Goal: Information Seeking & Learning: Check status

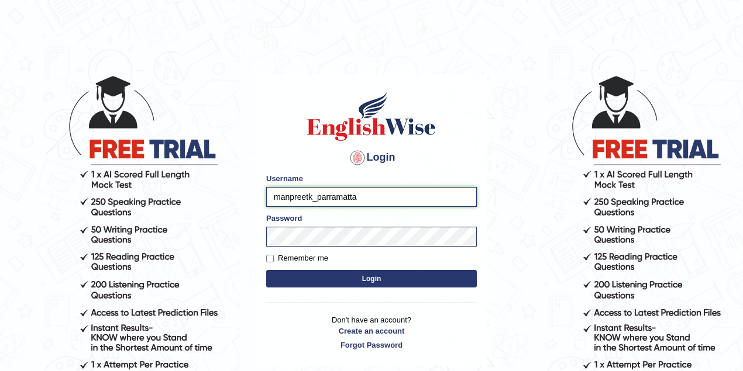
drag, startPoint x: 313, startPoint y: 196, endPoint x: 257, endPoint y: 198, distance: 56.1
click at [257, 198] on div "Login Please fix the following errors: Username manpreetk_parramatta Password R…" at bounding box center [371, 220] width 230 height 293
type input "maitree_parramatta"
click at [360, 274] on button "Login" at bounding box center [371, 279] width 210 height 18
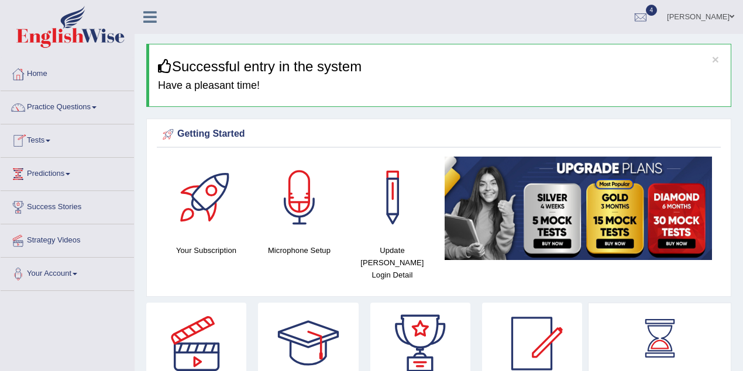
click at [50, 140] on span at bounding box center [48, 141] width 5 height 2
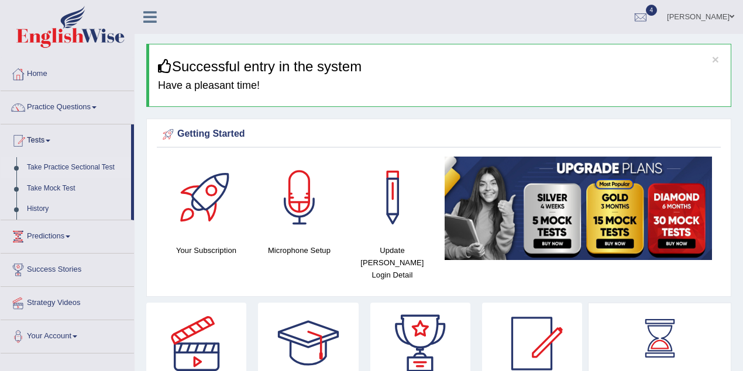
click at [87, 164] on link "Take Practice Sectional Test" at bounding box center [76, 167] width 109 height 21
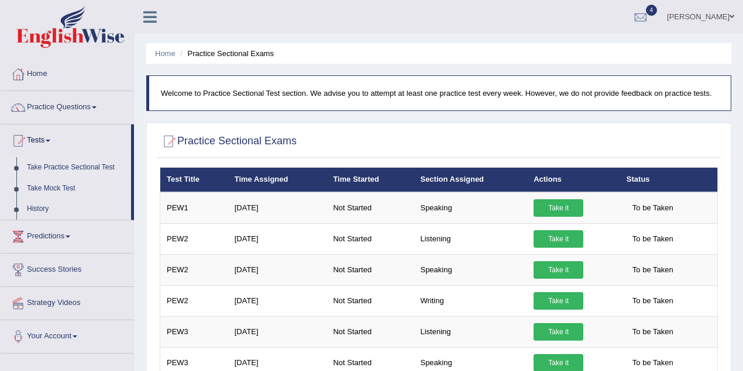
click at [721, 11] on link "Maitree Dhyani" at bounding box center [700, 15] width 85 height 30
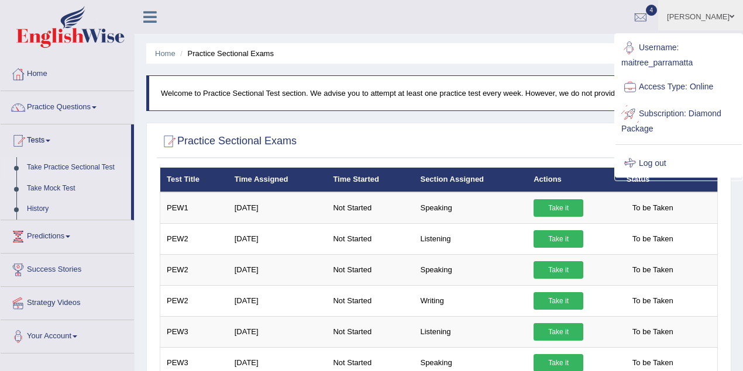
click at [652, 154] on link "Log out" at bounding box center [678, 163] width 126 height 27
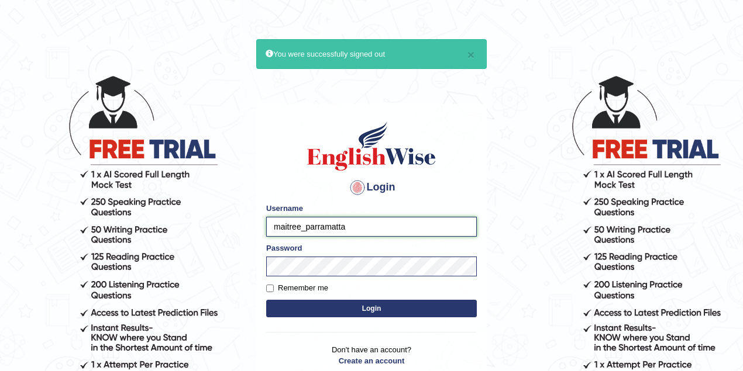
drag, startPoint x: 300, startPoint y: 227, endPoint x: 264, endPoint y: 225, distance: 36.4
click at [265, 225] on div "Login Please fix the following errors: Username maitree_parramatta Password Rem…" at bounding box center [371, 250] width 230 height 293
type input "thelma_parramatta"
click at [359, 305] on button "Login" at bounding box center [371, 309] width 210 height 18
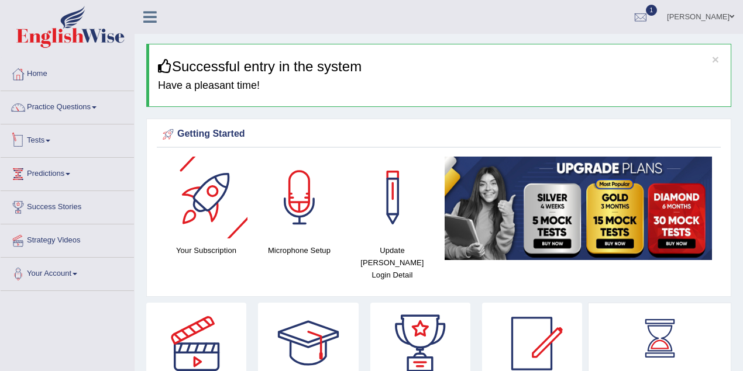
click at [59, 138] on link "Tests" at bounding box center [67, 139] width 133 height 29
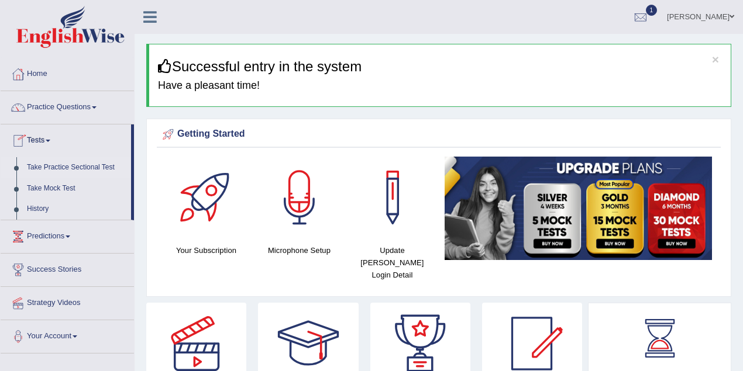
click at [60, 164] on link "Take Practice Sectional Test" at bounding box center [76, 167] width 109 height 21
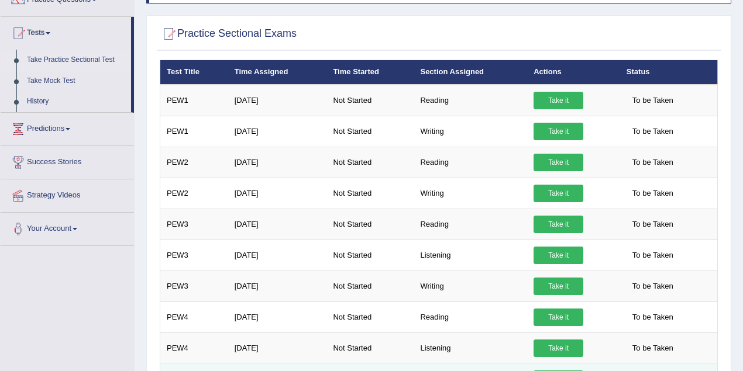
scroll to position [51, 0]
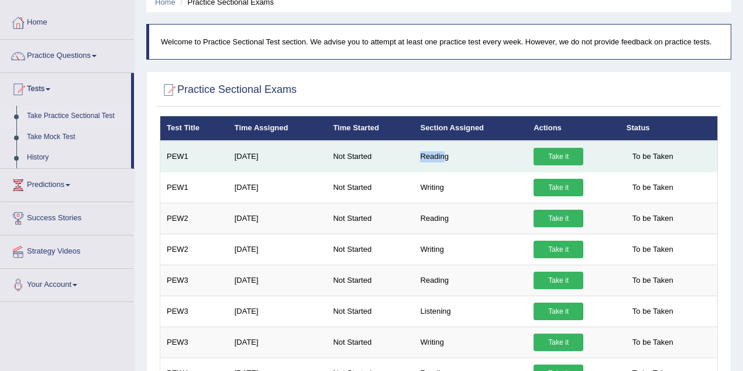
drag, startPoint x: 419, startPoint y: 156, endPoint x: 445, endPoint y: 153, distance: 25.9
click at [445, 153] on td "Reading" at bounding box center [469, 157] width 113 height 32
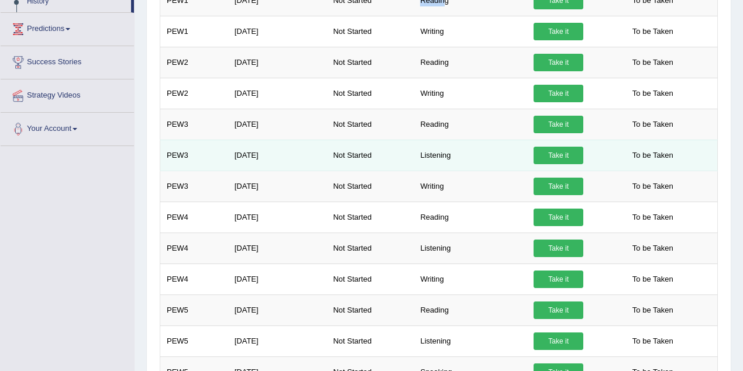
scroll to position [364, 0]
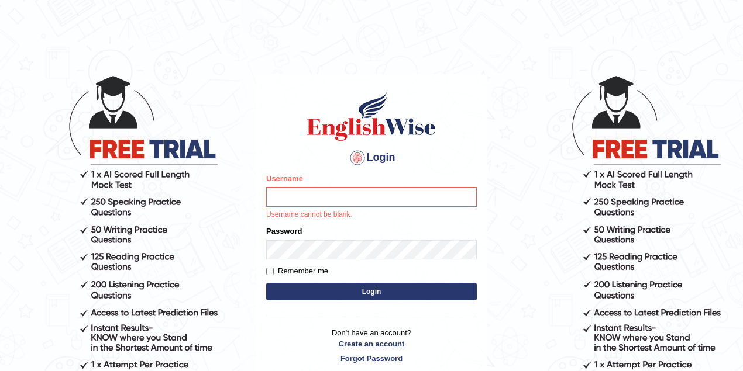
click at [278, 201] on input "Username" at bounding box center [371, 197] width 210 height 20
type input "pramod_parramatta"
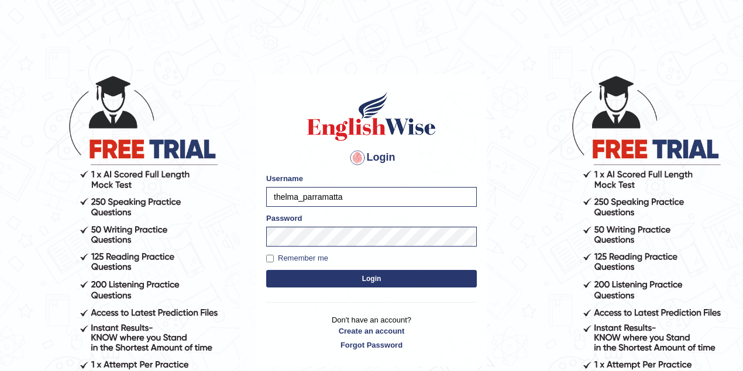
click at [334, 278] on button "Login" at bounding box center [371, 279] width 210 height 18
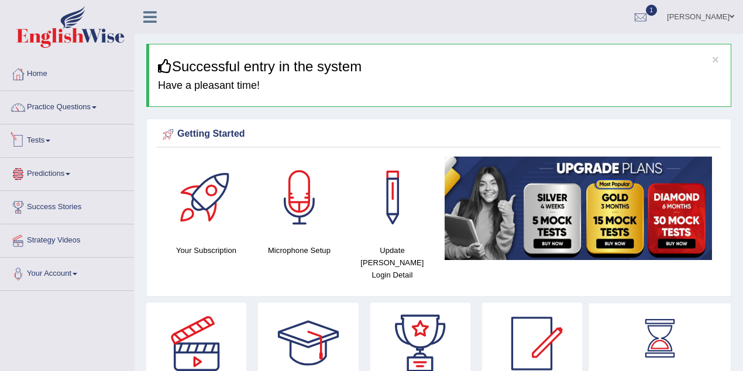
click at [55, 146] on link "Tests" at bounding box center [67, 139] width 133 height 29
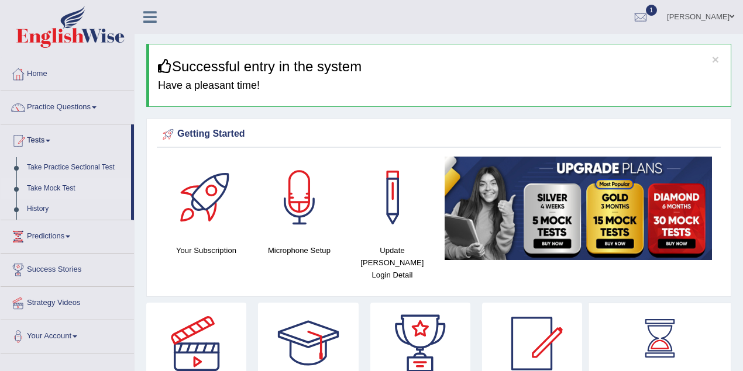
click at [53, 184] on link "Take Mock Test" at bounding box center [76, 188] width 109 height 21
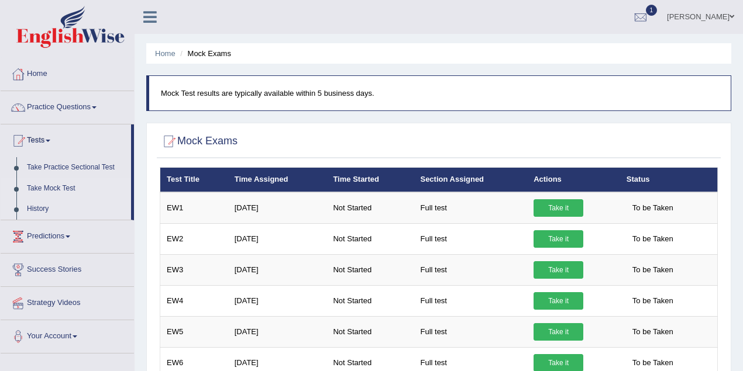
click at [57, 205] on link "History" at bounding box center [76, 209] width 109 height 21
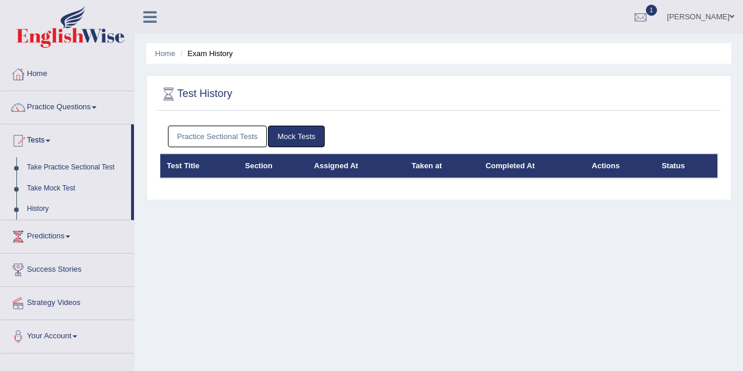
click at [295, 131] on link "Mock Tests" at bounding box center [296, 137] width 57 height 22
click at [40, 210] on link "History" at bounding box center [76, 209] width 109 height 21
click at [697, 25] on link "[PERSON_NAME]" at bounding box center [700, 15] width 85 height 30
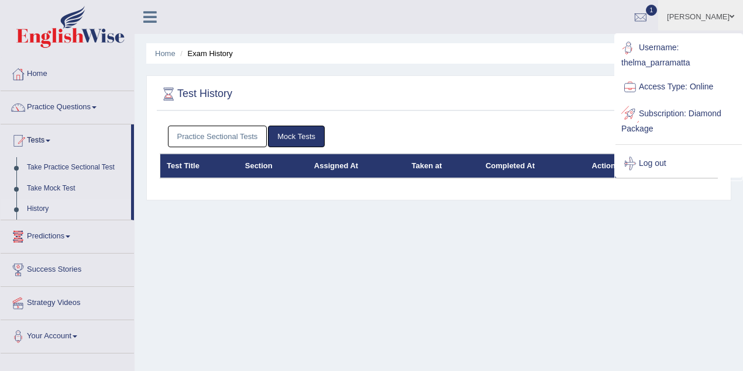
click at [661, 158] on link "Log out" at bounding box center [678, 163] width 126 height 27
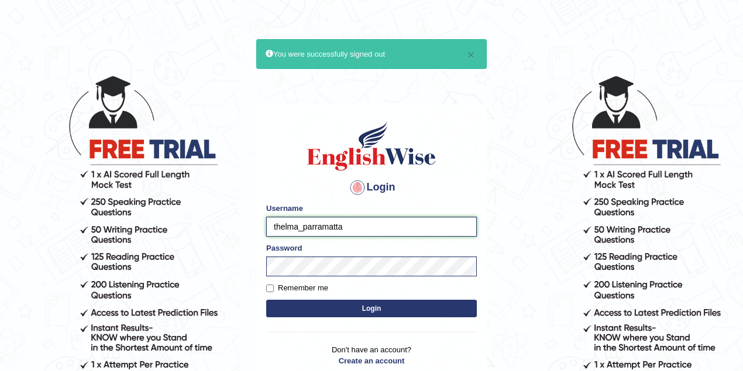
drag, startPoint x: 296, startPoint y: 225, endPoint x: 257, endPoint y: 226, distance: 39.2
click at [257, 226] on div "Login Please fix the following errors: Username thelma_parramatta Password Reme…" at bounding box center [371, 250] width 230 height 293
type input "PRAMOD_parramatta"
click at [266, 300] on button "Login" at bounding box center [371, 309] width 210 height 18
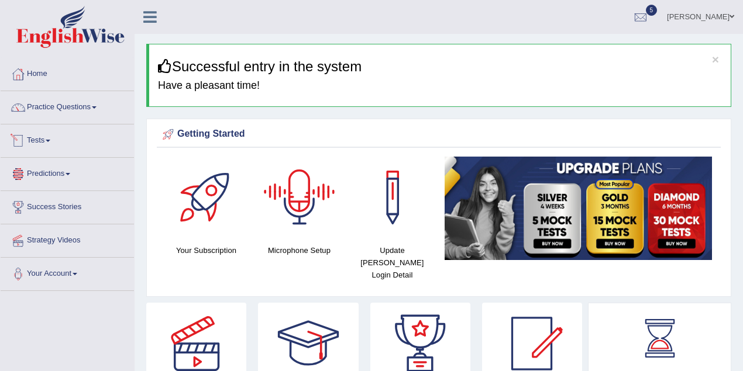
click at [42, 144] on link "Tests" at bounding box center [67, 139] width 133 height 29
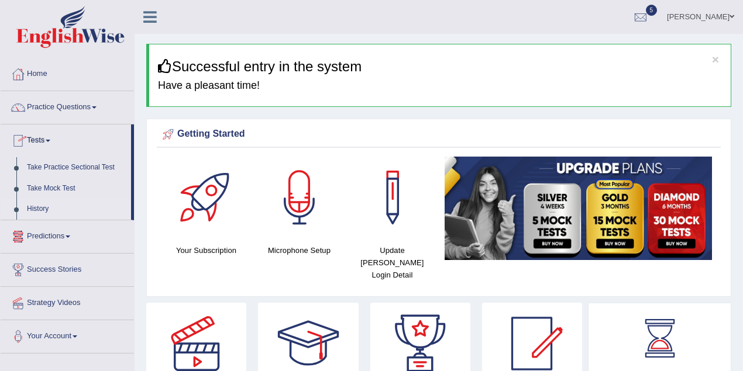
click at [46, 206] on link "History" at bounding box center [76, 209] width 109 height 21
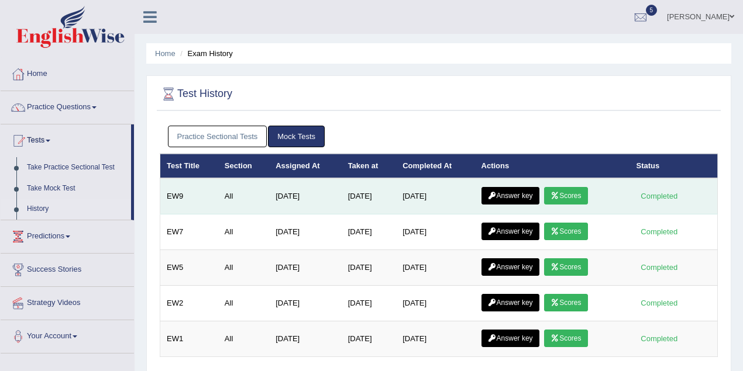
drag, startPoint x: 406, startPoint y: 196, endPoint x: 461, endPoint y: 196, distance: 54.4
click at [461, 196] on td "[DATE]" at bounding box center [435, 196] width 78 height 36
click at [573, 193] on link "Scores" at bounding box center [565, 196] width 43 height 18
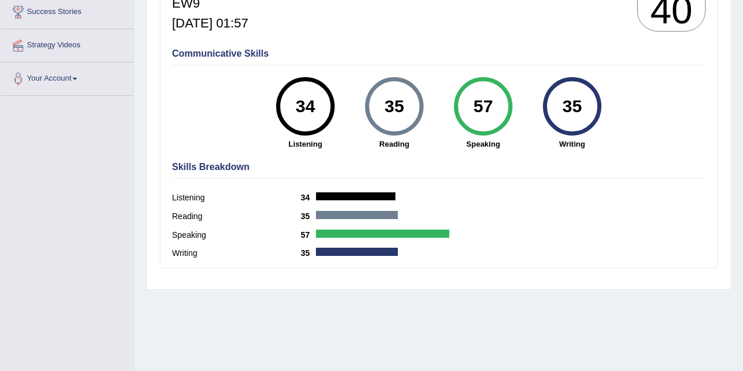
scroll to position [191, 0]
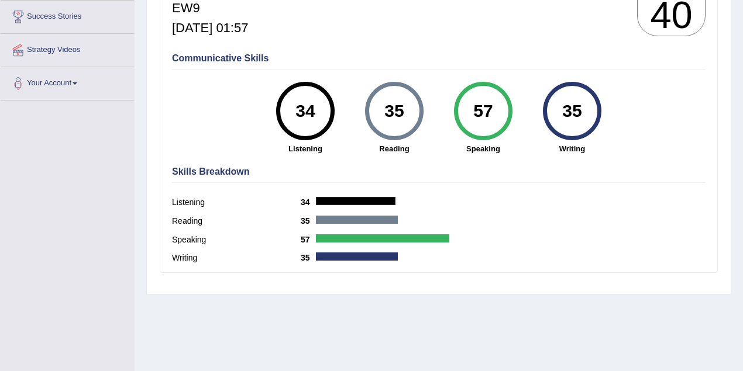
drag, startPoint x: 503, startPoint y: 103, endPoint x: 471, endPoint y: 109, distance: 32.1
click at [471, 109] on div "57" at bounding box center [482, 111] width 43 height 49
drag, startPoint x: 586, startPoint y: 103, endPoint x: 560, endPoint y: 109, distance: 27.1
click at [560, 109] on div "35" at bounding box center [571, 111] width 43 height 49
drag, startPoint x: 403, startPoint y: 109, endPoint x: 357, endPoint y: 109, distance: 46.2
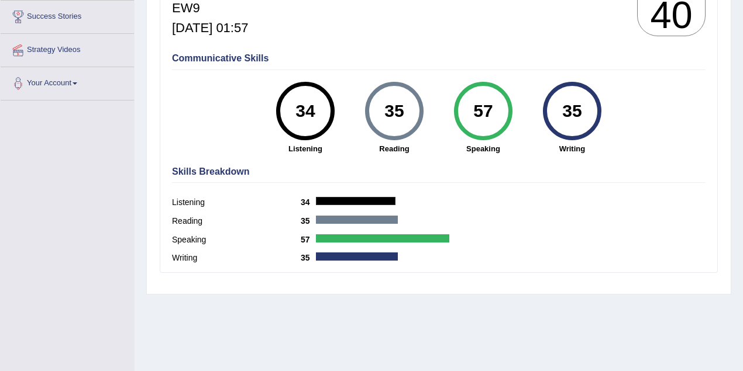
click at [357, 109] on div "35 Reading" at bounding box center [394, 118] width 89 height 72
drag, startPoint x: 316, startPoint y: 112, endPoint x: 270, endPoint y: 112, distance: 46.8
click at [270, 112] on div "34 Listening" at bounding box center [305, 118] width 89 height 72
click at [505, 167] on h4 "Skills Breakdown" at bounding box center [438, 172] width 533 height 11
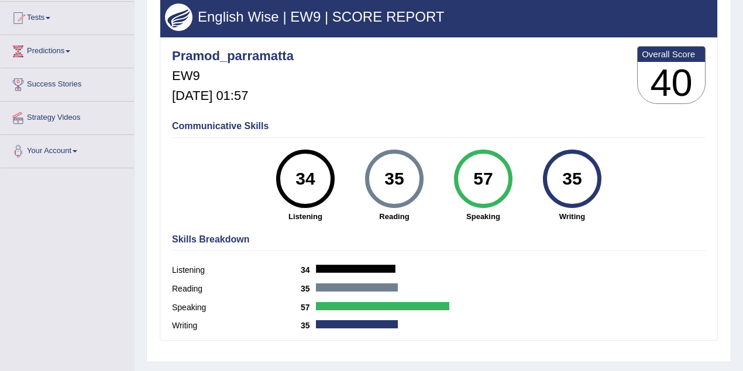
scroll to position [34, 0]
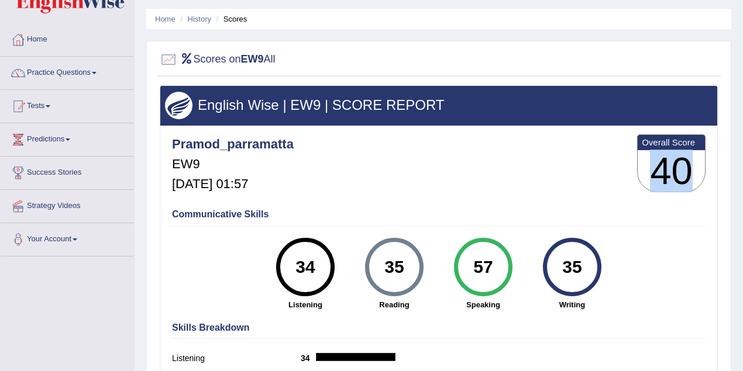
drag, startPoint x: 652, startPoint y: 167, endPoint x: 701, endPoint y: 164, distance: 48.7
click at [701, 164] on h3 "40" at bounding box center [670, 171] width 67 height 42
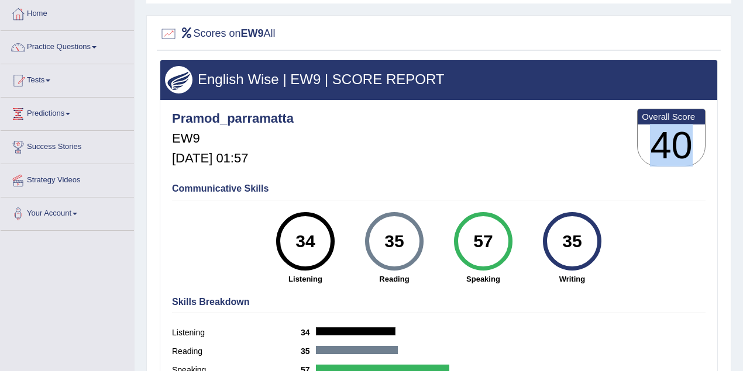
scroll to position [138, 0]
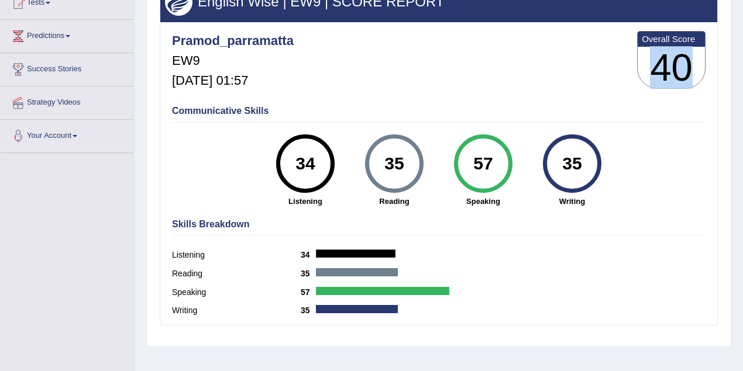
drag, startPoint x: 564, startPoint y: 159, endPoint x: 587, endPoint y: 158, distance: 22.8
click at [587, 158] on div "35" at bounding box center [571, 163] width 43 height 49
drag, startPoint x: 475, startPoint y: 161, endPoint x: 418, endPoint y: 161, distance: 56.7
click at [499, 160] on div "57" at bounding box center [482, 163] width 43 height 49
drag, startPoint x: 375, startPoint y: 161, endPoint x: 399, endPoint y: 159, distance: 23.5
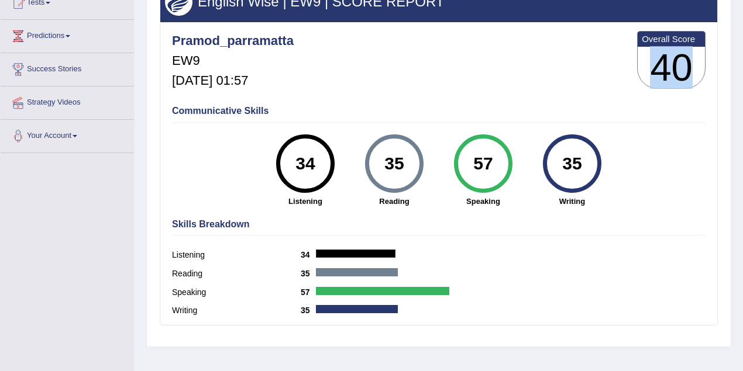
click at [405, 159] on div "35" at bounding box center [393, 163] width 43 height 49
click at [316, 163] on div "34" at bounding box center [305, 163] width 43 height 49
click at [301, 190] on div "34" at bounding box center [305, 163] width 58 height 58
click at [387, 191] on div "35" at bounding box center [394, 163] width 58 height 58
click at [492, 192] on div "57 Speaking" at bounding box center [482, 170] width 89 height 72
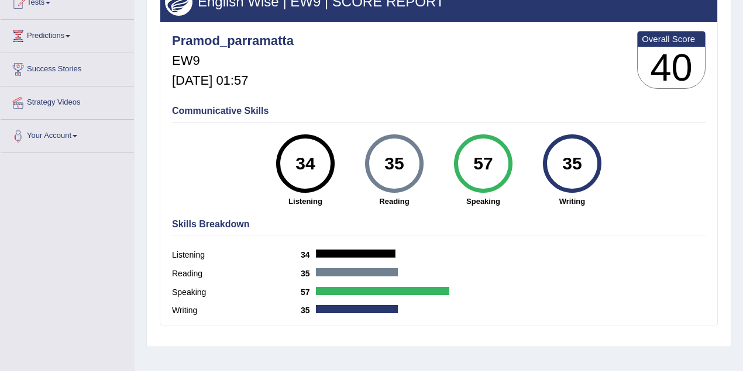
click at [564, 196] on strong "Writing" at bounding box center [571, 201] width 77 height 11
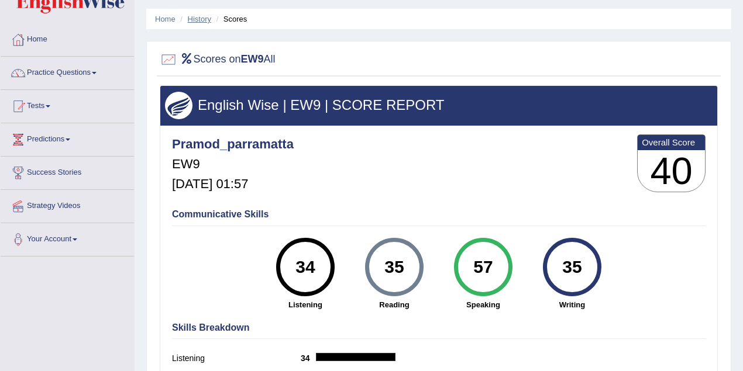
click at [201, 15] on link "History" at bounding box center [199, 19] width 23 height 9
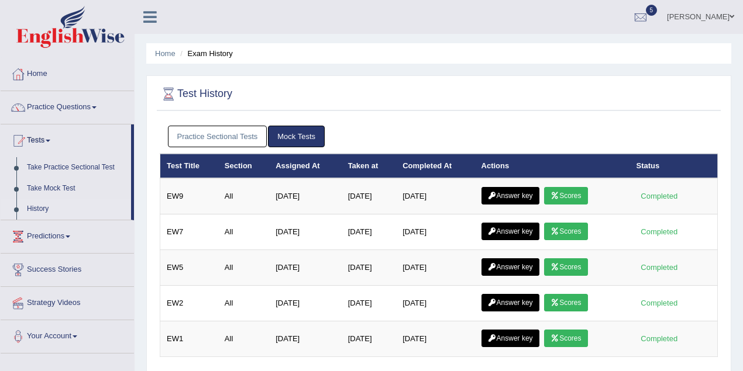
click at [507, 196] on link "Answer key" at bounding box center [510, 196] width 58 height 18
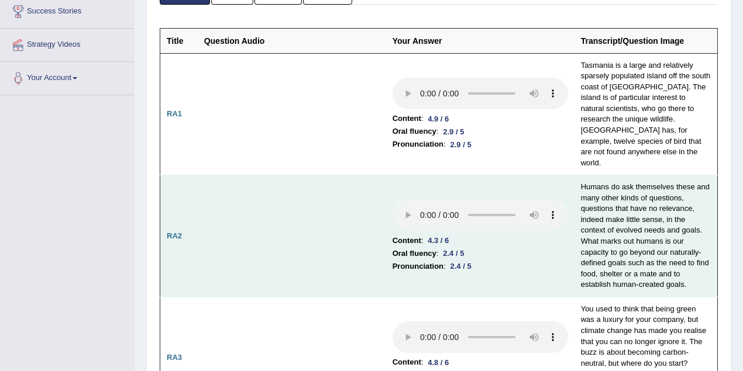
scroll to position [156, 0]
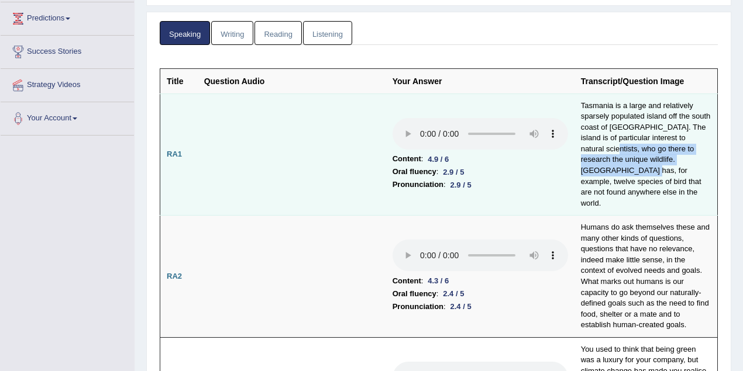
drag, startPoint x: 581, startPoint y: 144, endPoint x: 709, endPoint y: 159, distance: 128.9
click at [709, 159] on td "Tasmania is a large and relatively sparsely populated island off the south coas…" at bounding box center [645, 155] width 143 height 122
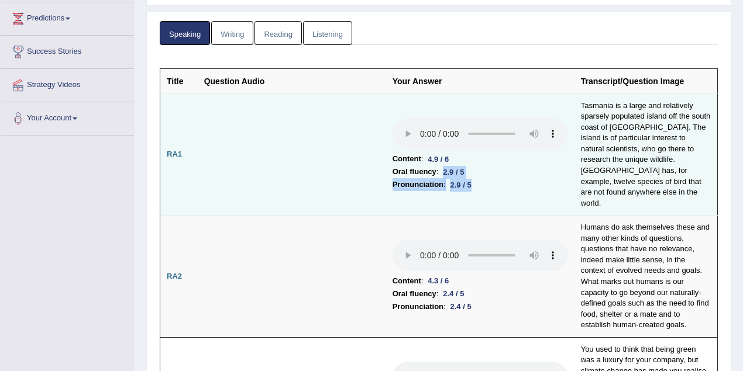
drag, startPoint x: 440, startPoint y: 156, endPoint x: 481, endPoint y: 176, distance: 45.2
click at [481, 176] on td "Content : 4.9 / 6 Oral fluency : 2.9 / 5 Pronunciation : 2.9 / 5" at bounding box center [480, 155] width 188 height 122
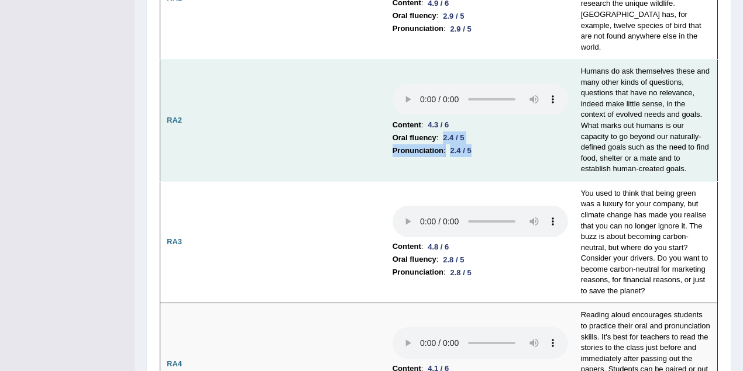
drag, startPoint x: 457, startPoint y: 120, endPoint x: 474, endPoint y: 127, distance: 18.3
click at [474, 127] on td "Content : 4.3 / 6 Oral fluency : 2.4 / 5 Pronunciation : 2.4 / 5" at bounding box center [480, 121] width 188 height 122
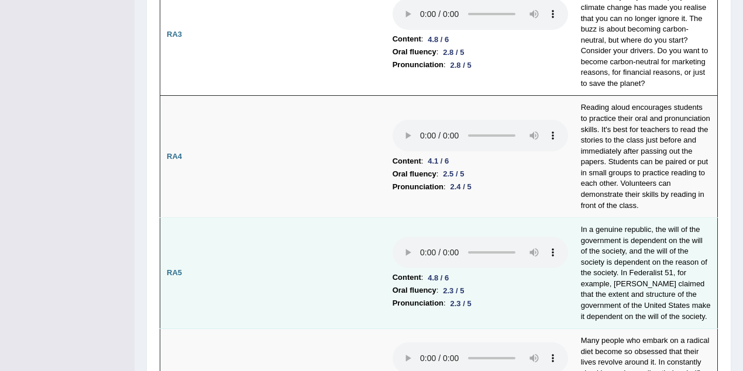
scroll to position [623, 0]
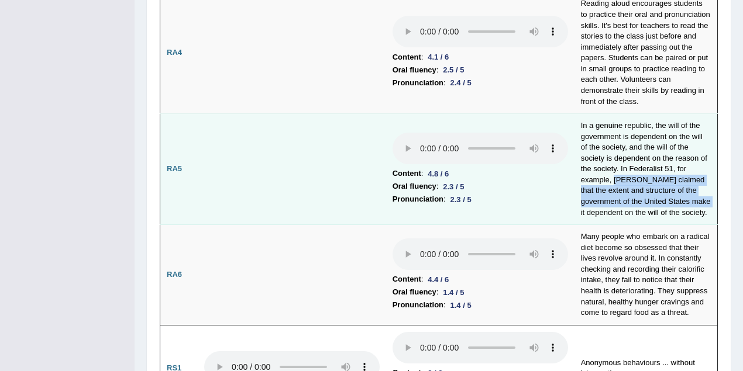
drag, startPoint x: 581, startPoint y: 157, endPoint x: 669, endPoint y: 175, distance: 89.7
click at [669, 175] on td "In a genuine republic, the will of the government is dependent on the will of t…" at bounding box center [645, 169] width 143 height 111
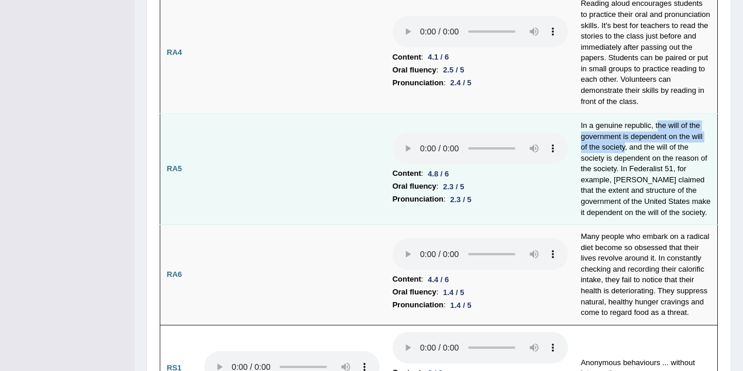
drag, startPoint x: 656, startPoint y: 100, endPoint x: 616, endPoint y: 120, distance: 44.7
click at [616, 120] on td "In a genuine republic, the will of the government is dependent on the will of t…" at bounding box center [645, 169] width 143 height 111
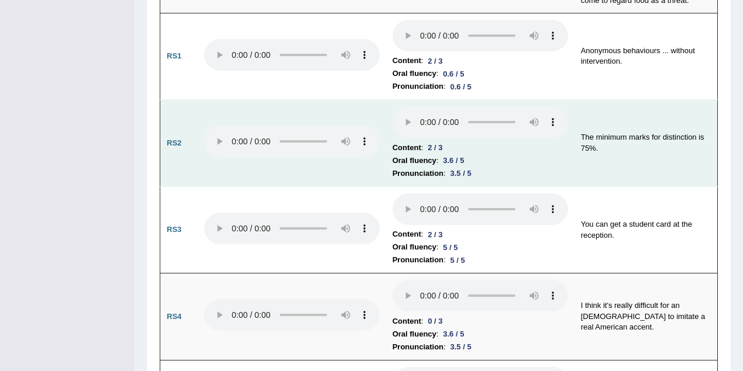
scroll to position [883, 0]
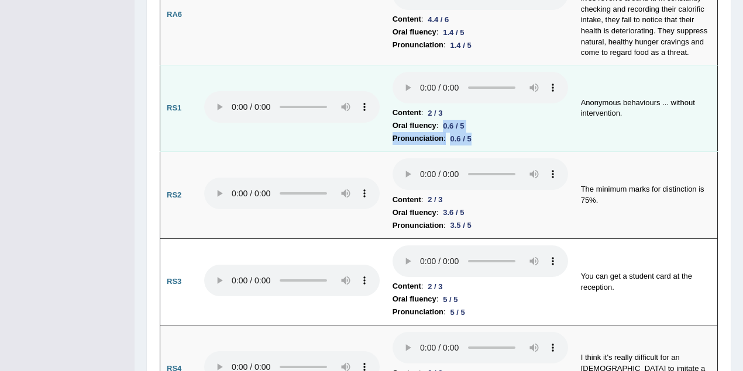
drag, startPoint x: 445, startPoint y: 100, endPoint x: 476, endPoint y: 113, distance: 33.8
click at [476, 113] on td "Content : 2 / 3 Oral fluency : 0.6 / 5 Pronunciation : 0.6 / 5" at bounding box center [480, 108] width 188 height 87
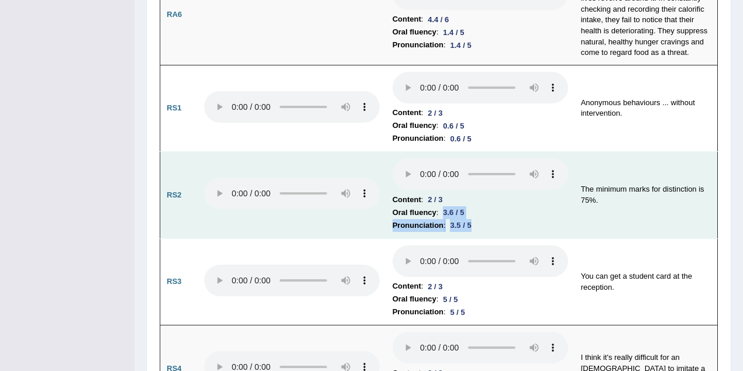
drag, startPoint x: 446, startPoint y: 188, endPoint x: 471, endPoint y: 199, distance: 28.0
click at [471, 199] on td "Content : 2 / 3 Oral fluency : 3.6 / 5 Pronunciation : 3.5 / 5" at bounding box center [480, 195] width 188 height 87
click at [504, 206] on li "Oral fluency : 3.6 / 5" at bounding box center [479, 212] width 175 height 13
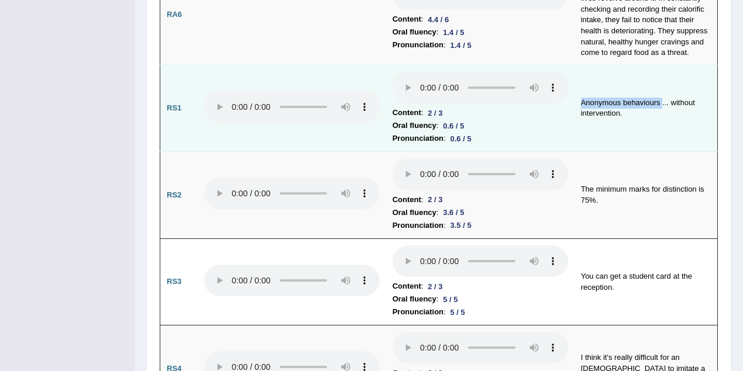
drag, startPoint x: 577, startPoint y: 76, endPoint x: 662, endPoint y: 81, distance: 84.9
click at [662, 81] on td "Anonymous behaviours ... without intervention." at bounding box center [645, 108] width 143 height 87
click at [613, 113] on td "Anonymous behaviours ... without intervention." at bounding box center [645, 108] width 143 height 87
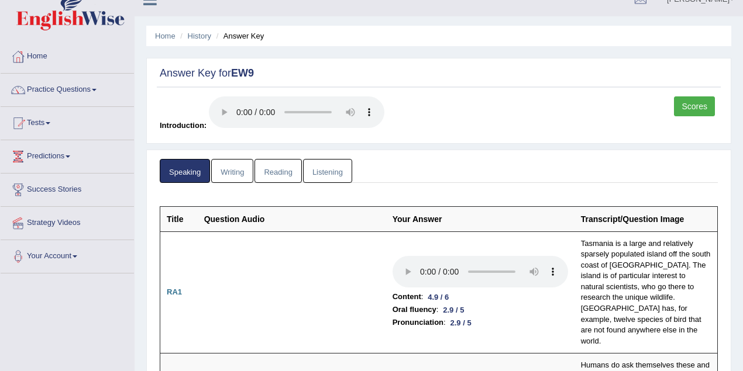
scroll to position [0, 0]
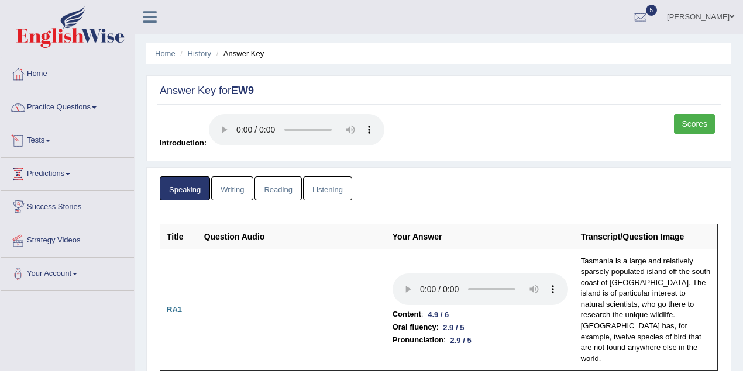
click at [72, 110] on link "Practice Questions" at bounding box center [67, 105] width 133 height 29
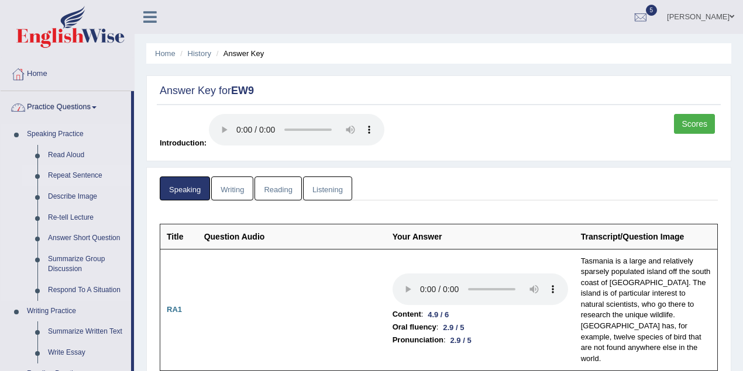
click at [87, 172] on link "Repeat Sentence" at bounding box center [87, 175] width 88 height 21
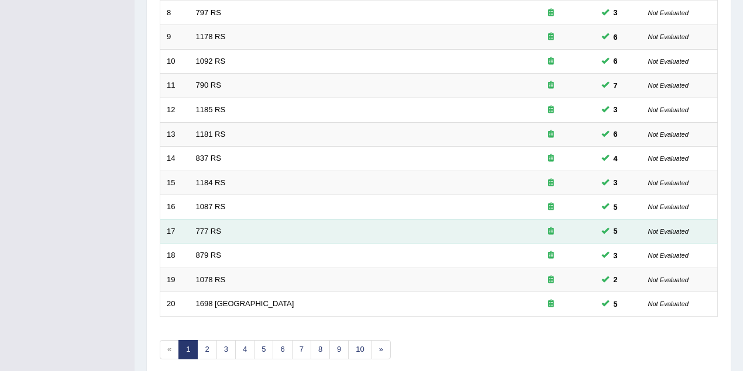
scroll to position [397, 0]
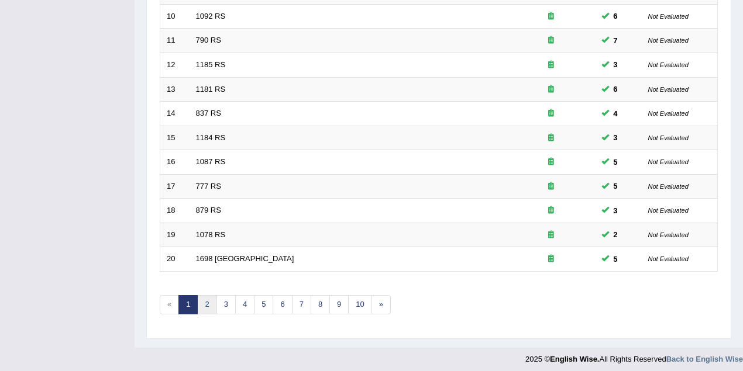
click at [210, 297] on link "2" at bounding box center [206, 304] width 19 height 19
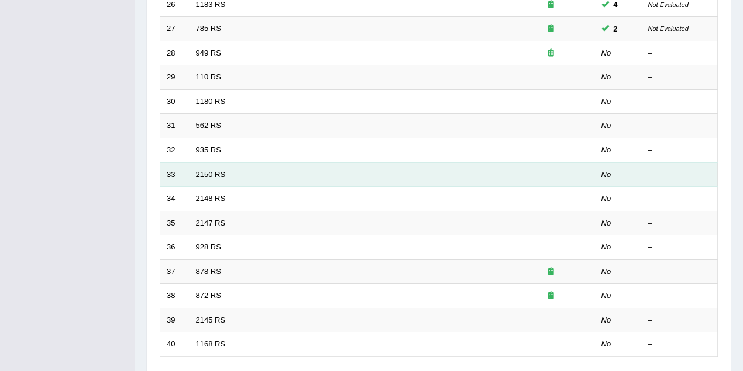
scroll to position [312, 0]
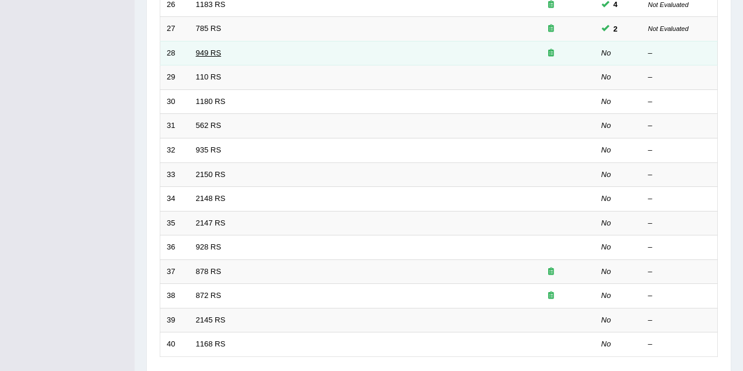
click at [219, 53] on link "949 RS" at bounding box center [208, 53] width 25 height 9
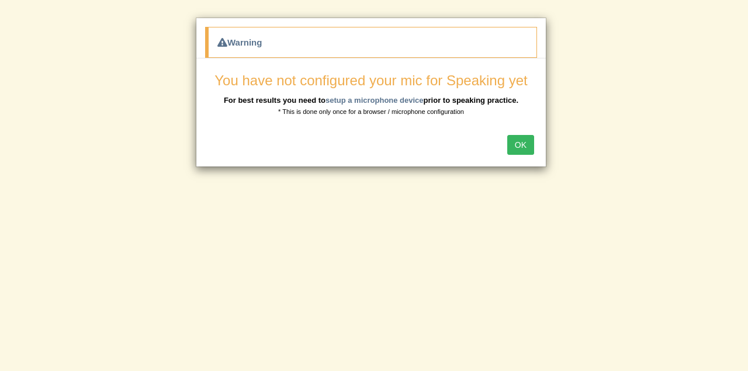
click at [518, 141] on button "OK" at bounding box center [520, 145] width 27 height 20
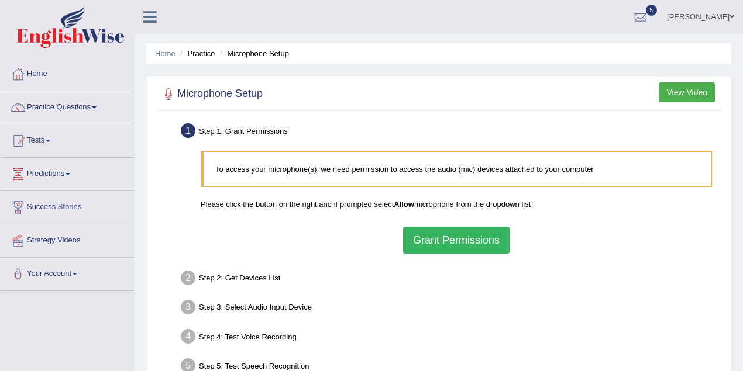
click at [422, 241] on button "Grant Permissions" at bounding box center [456, 240] width 106 height 27
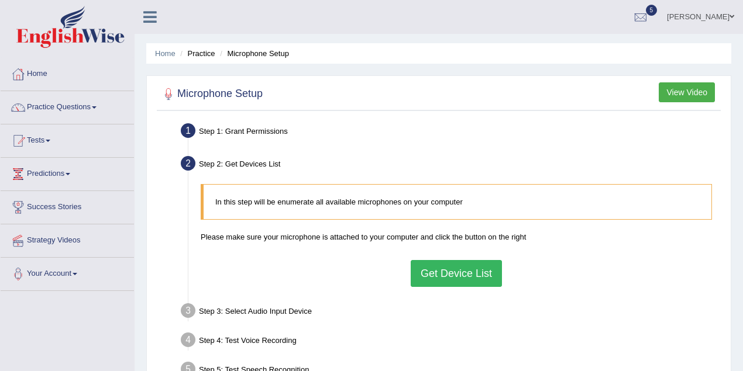
click at [433, 262] on button "Get Device List" at bounding box center [455, 273] width 91 height 27
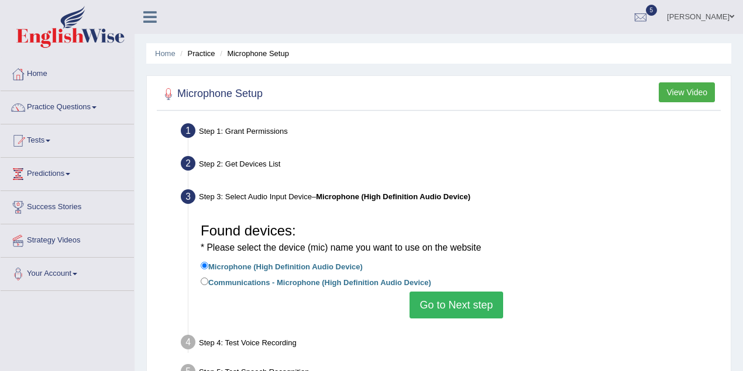
click at [440, 298] on button "Go to Next step" at bounding box center [455, 305] width 93 height 27
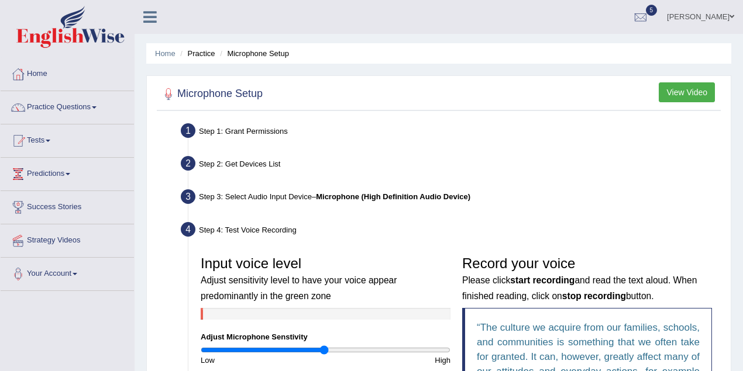
scroll to position [156, 0]
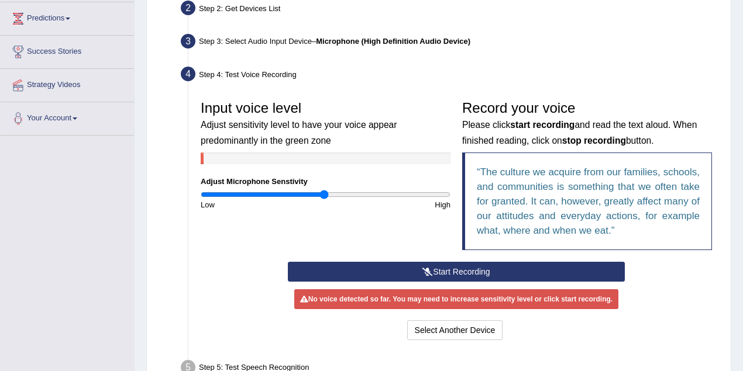
click at [442, 269] on button "Start Recording" at bounding box center [456, 272] width 337 height 20
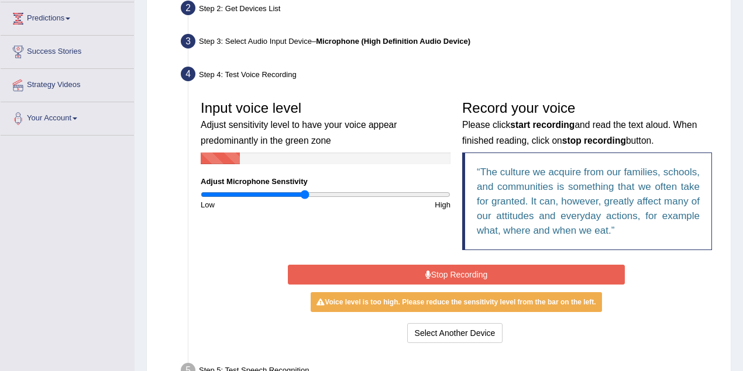
click at [305, 194] on input "range" at bounding box center [326, 194] width 250 height 9
type input "0.96"
click at [320, 194] on input "range" at bounding box center [326, 194] width 250 height 9
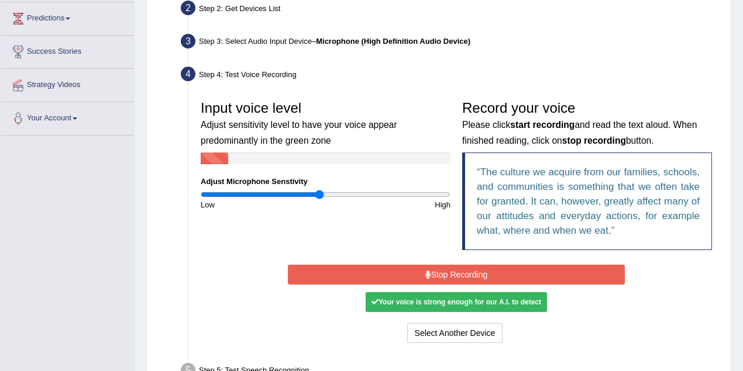
click at [454, 269] on button "Stop Recording" at bounding box center [456, 275] width 337 height 20
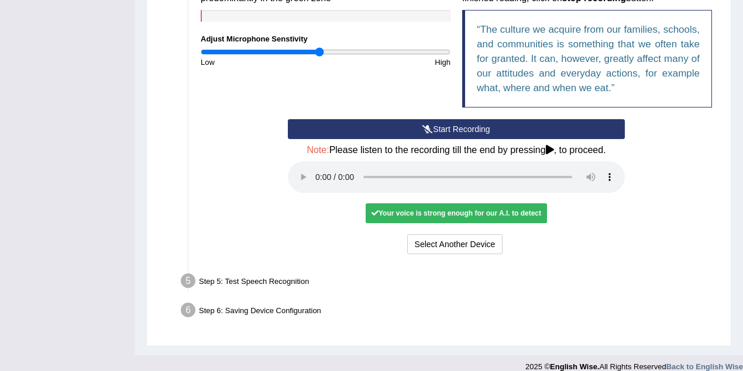
scroll to position [310, 0]
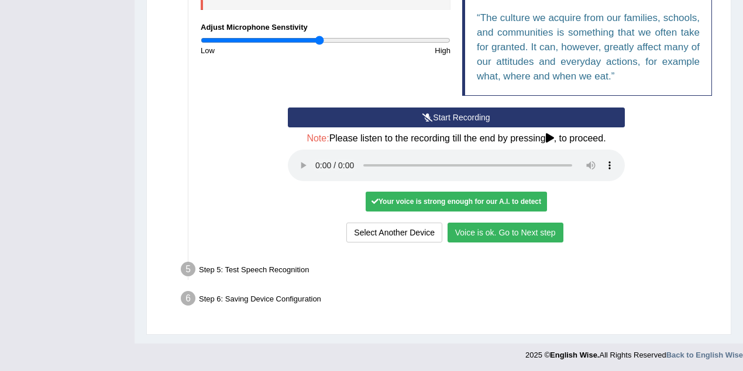
click at [503, 228] on button "Voice is ok. Go to Next step" at bounding box center [505, 233] width 116 height 20
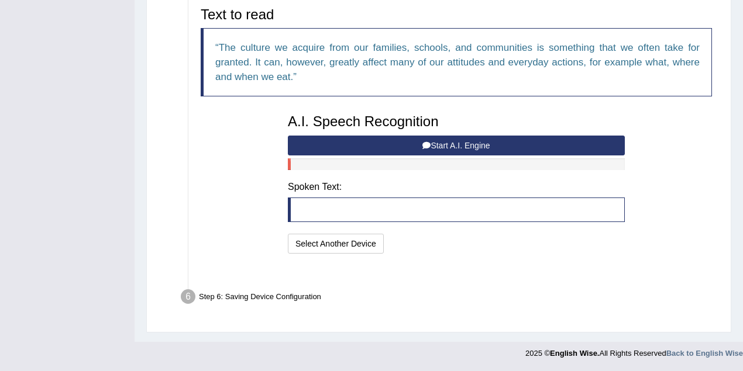
scroll to position [264, 0]
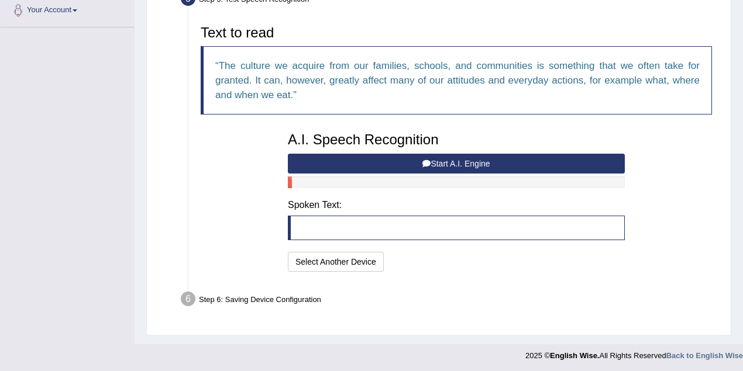
click at [455, 160] on button "Start A.I. Engine" at bounding box center [456, 164] width 337 height 20
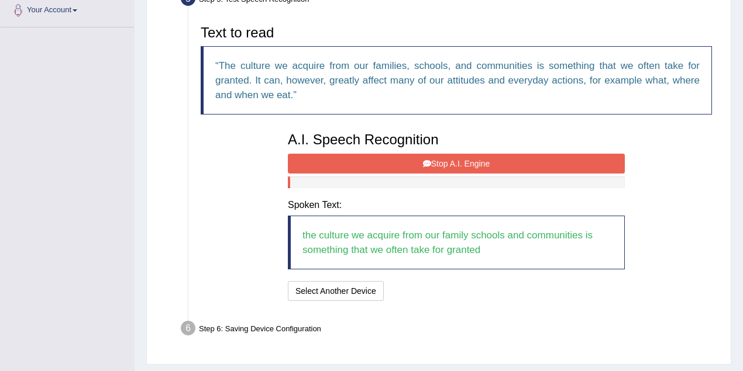
click at [455, 160] on button "Stop A.I. Engine" at bounding box center [456, 164] width 337 height 20
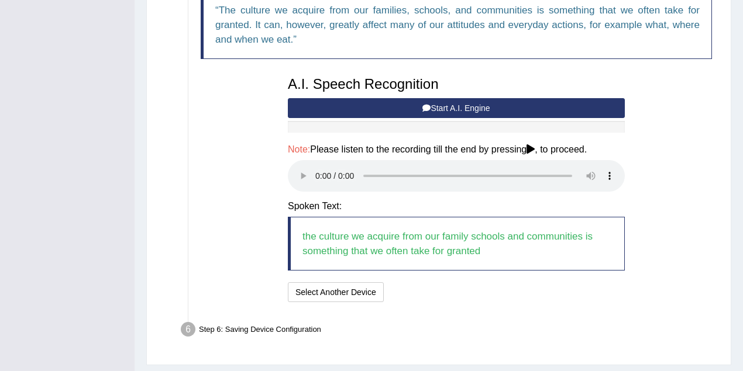
scroll to position [350, 0]
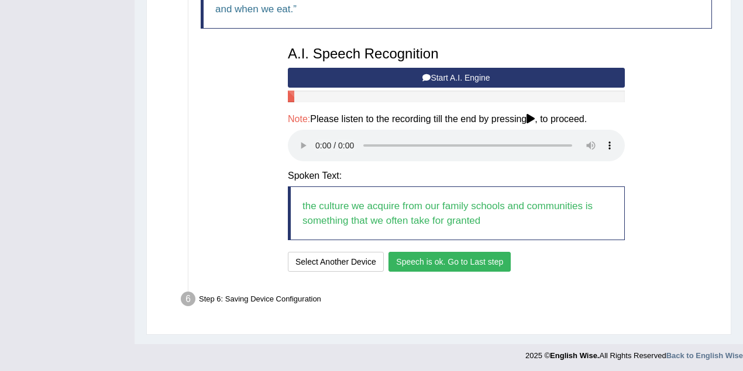
click at [430, 265] on button "Speech is ok. Go to Last step" at bounding box center [449, 262] width 122 height 20
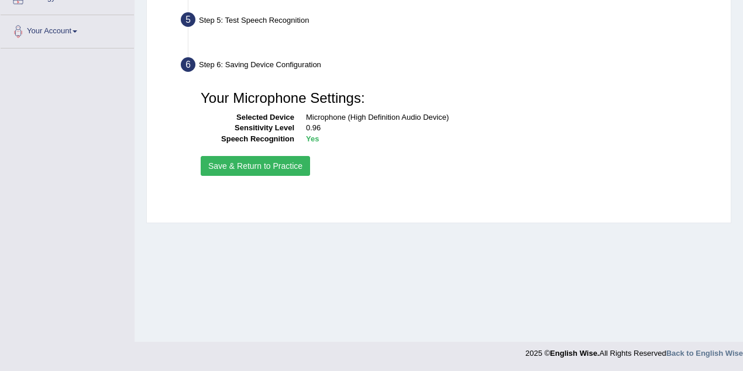
scroll to position [242, 0]
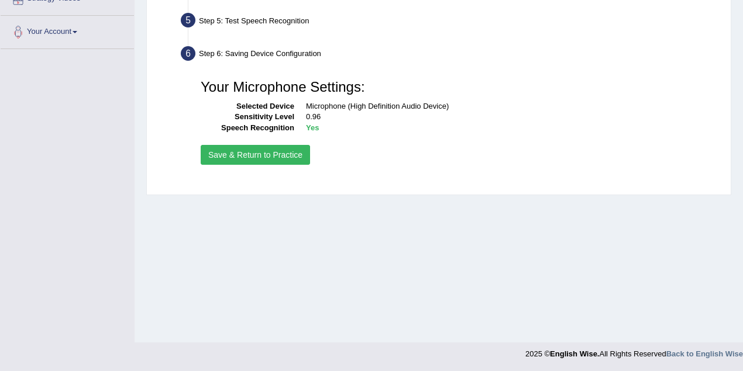
click at [271, 154] on button "Save & Return to Practice" at bounding box center [255, 155] width 109 height 20
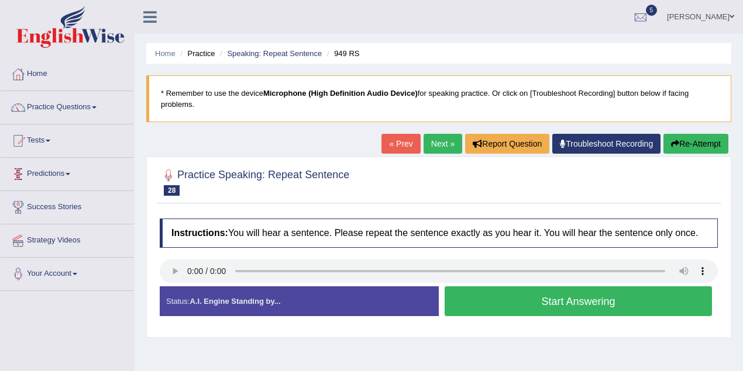
click at [39, 146] on link "Tests" at bounding box center [67, 139] width 133 height 29
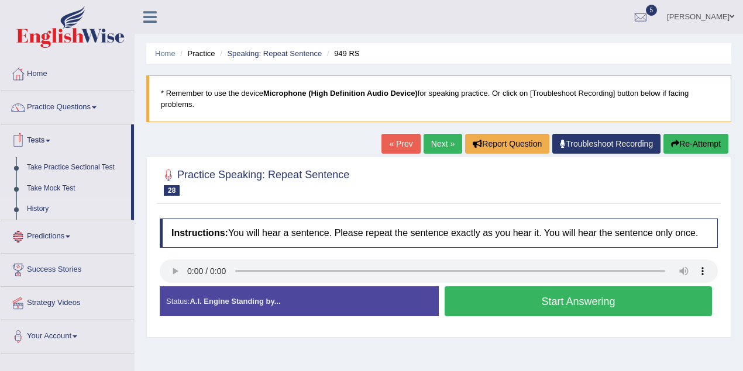
click at [42, 213] on link "History" at bounding box center [76, 209] width 109 height 21
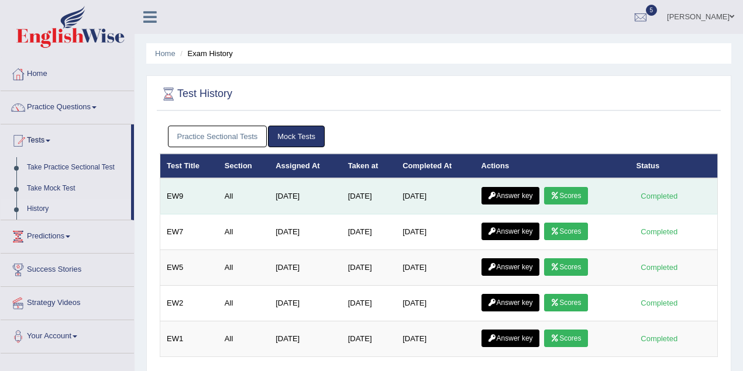
click at [568, 194] on link "Scores" at bounding box center [565, 196] width 43 height 18
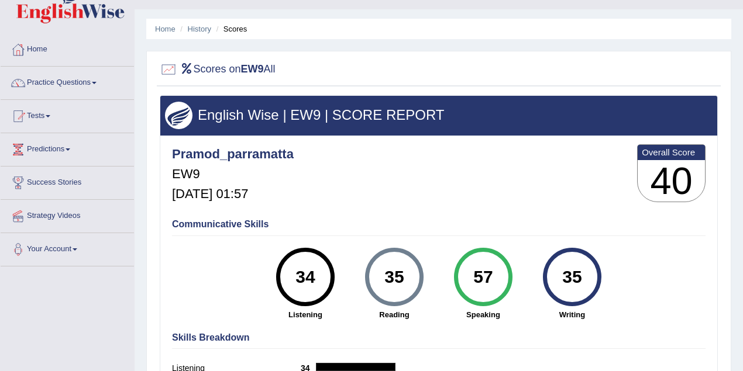
scroll to position [156, 0]
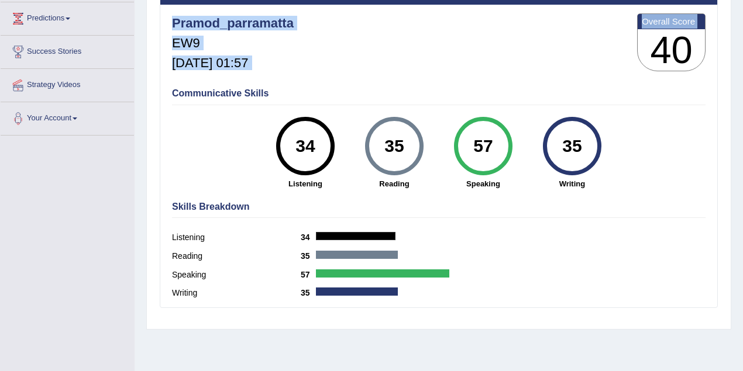
drag, startPoint x: 655, startPoint y: 53, endPoint x: 720, endPoint y: 56, distance: 65.6
click at [720, 56] on div "Scores on EW9 All English Wise | EW9 | SCORE REPORT Pramod_parramatta EW9 Sep 2…" at bounding box center [438, 125] width 585 height 410
drag, startPoint x: 472, startPoint y: 140, endPoint x: 499, endPoint y: 140, distance: 26.9
click at [499, 140] on div "57" at bounding box center [482, 146] width 43 height 49
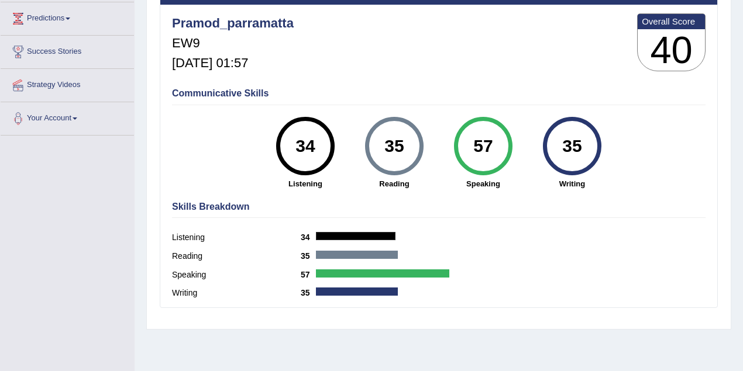
click at [516, 228] on div "Skills Breakdown Listening 34 Reading 35 Speaking 57 Writing 35" at bounding box center [438, 252] width 539 height 112
drag, startPoint x: 484, startPoint y: 147, endPoint x: 498, endPoint y: 147, distance: 14.0
click at [498, 147] on div "57" at bounding box center [482, 146] width 43 height 49
drag, startPoint x: 295, startPoint y: 144, endPoint x: 312, endPoint y: 141, distance: 17.9
click at [312, 141] on div "34" at bounding box center [305, 146] width 43 height 49
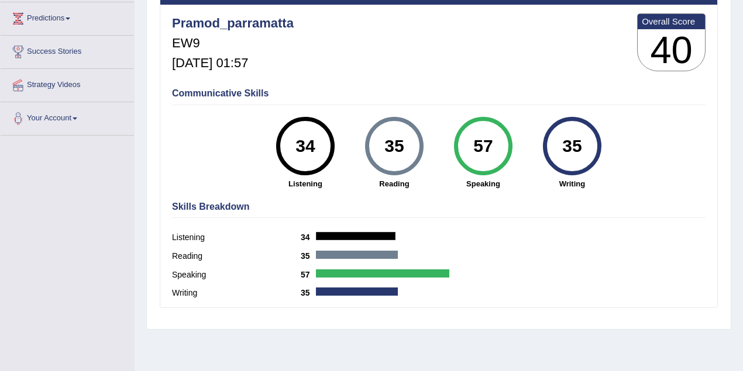
drag, startPoint x: 380, startPoint y: 147, endPoint x: 403, endPoint y: 145, distance: 23.5
click at [403, 145] on div "35" at bounding box center [393, 146] width 43 height 49
drag, startPoint x: 563, startPoint y: 146, endPoint x: 586, endPoint y: 146, distance: 22.8
click at [586, 146] on div "35" at bounding box center [571, 146] width 43 height 49
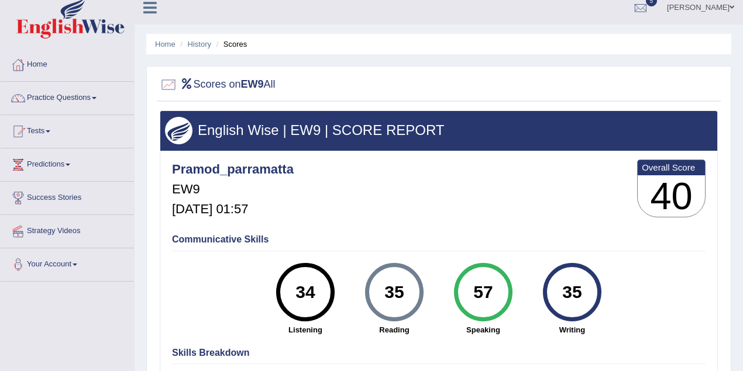
scroll to position [0, 0]
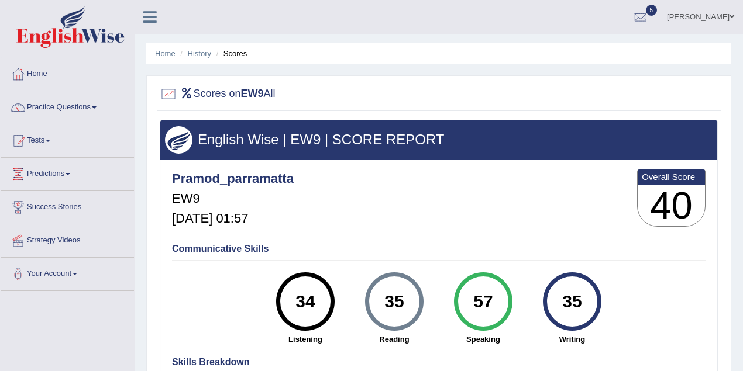
click at [195, 54] on link "History" at bounding box center [199, 53] width 23 height 9
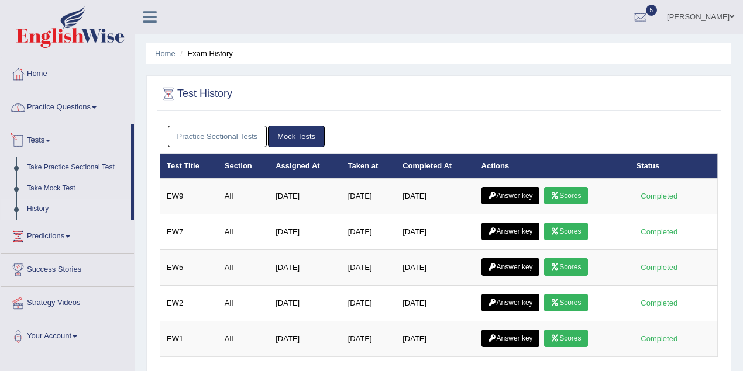
click at [73, 102] on link "Practice Questions" at bounding box center [67, 105] width 133 height 29
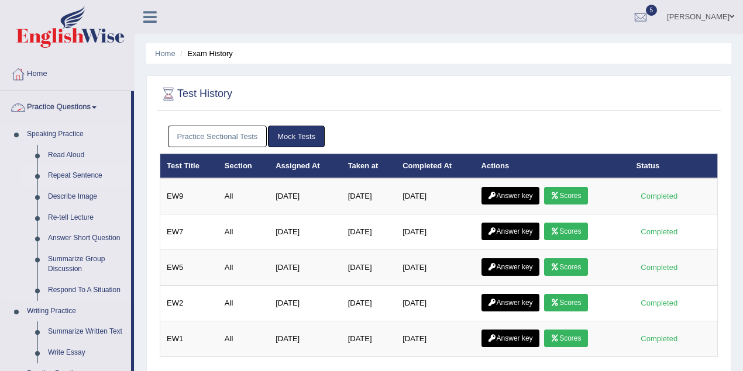
click at [75, 176] on link "Repeat Sentence" at bounding box center [87, 175] width 88 height 21
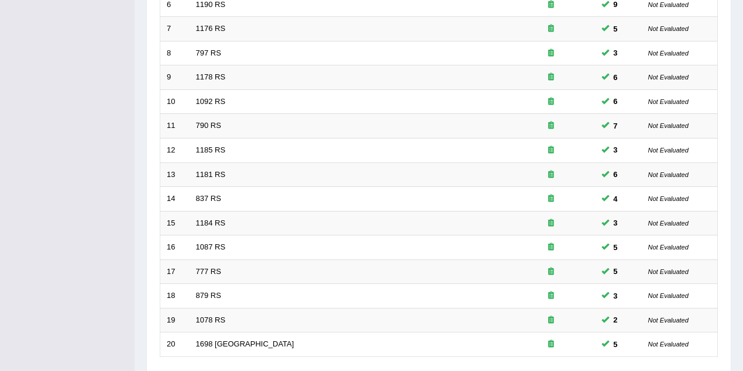
scroll to position [397, 0]
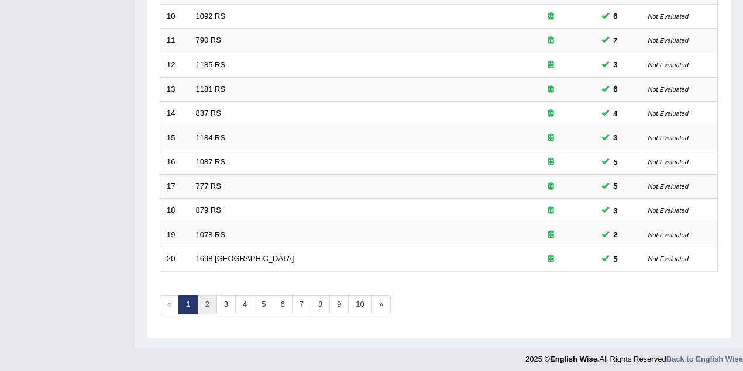
click at [209, 296] on link "2" at bounding box center [206, 304] width 19 height 19
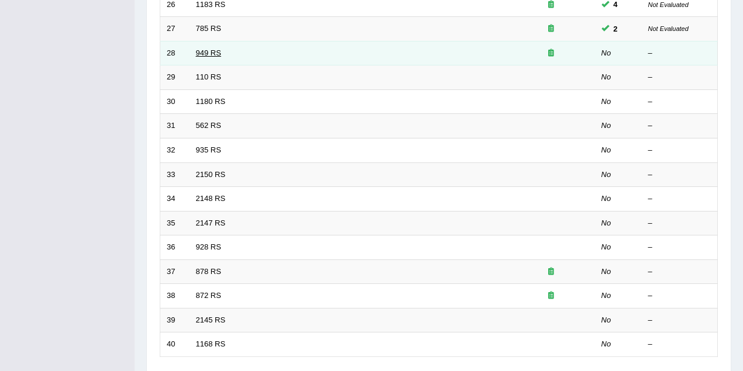
click at [213, 51] on link "949 RS" at bounding box center [208, 53] width 25 height 9
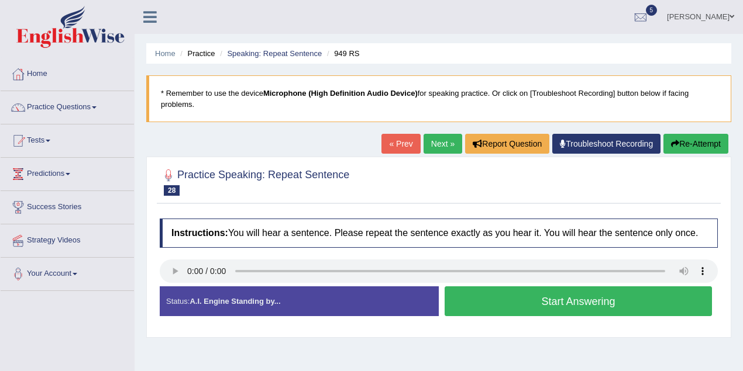
click at [270, 49] on li "Speaking: Repeat Sentence" at bounding box center [269, 53] width 105 height 11
click at [296, 49] on link "Speaking: Repeat Sentence" at bounding box center [274, 53] width 95 height 9
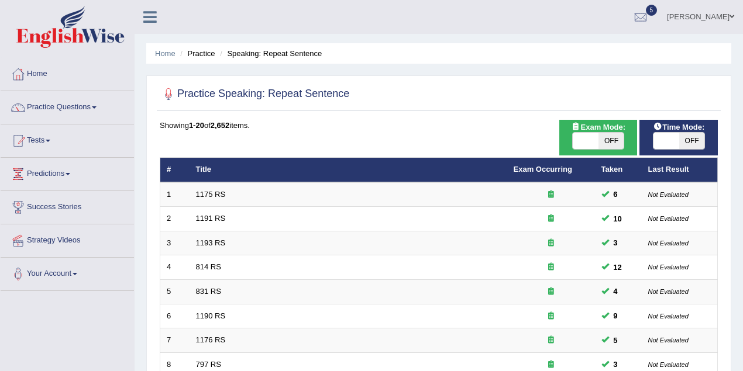
click at [687, 136] on span "OFF" at bounding box center [692, 141] width 26 height 16
checkbox input "true"
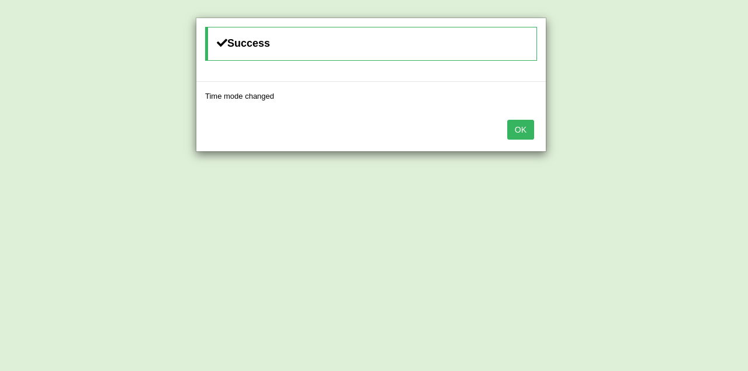
click at [514, 125] on button "OK" at bounding box center [520, 130] width 27 height 20
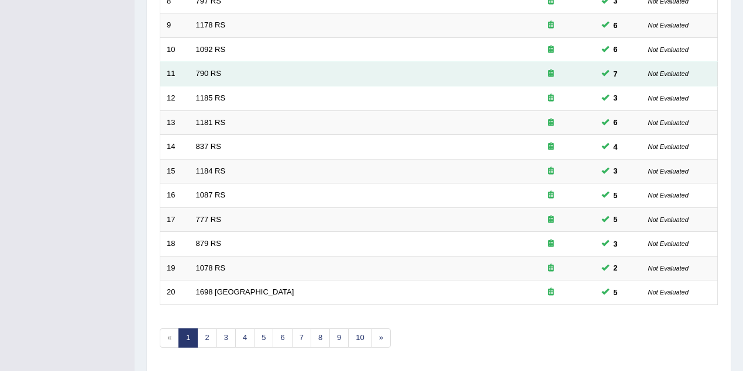
scroll to position [397, 0]
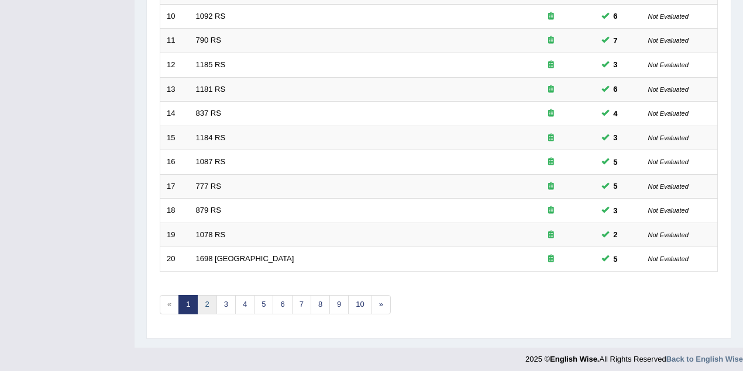
click at [210, 295] on link "2" at bounding box center [206, 304] width 19 height 19
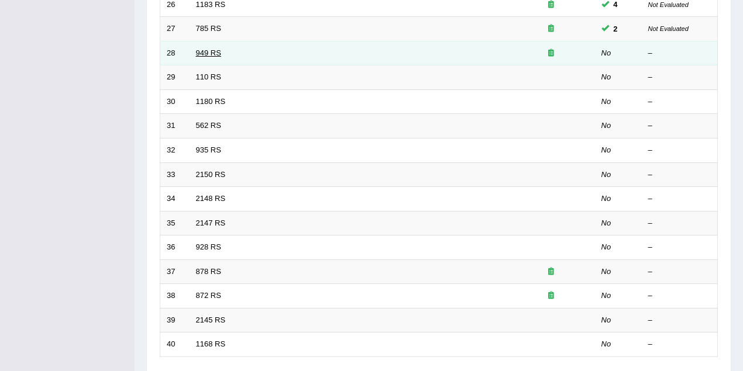
click at [210, 51] on link "949 RS" at bounding box center [208, 53] width 25 height 9
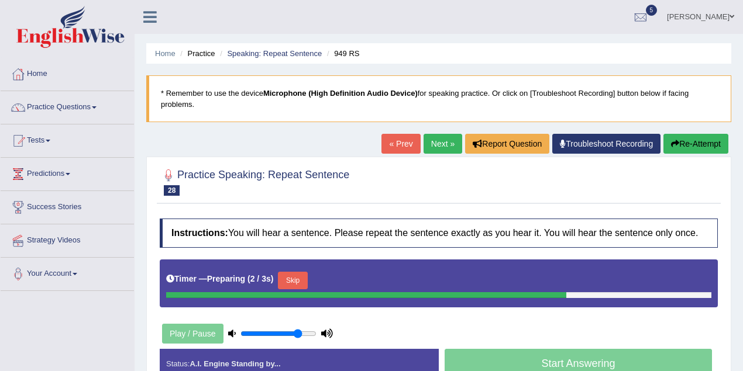
type input "0.8"
click at [296, 333] on input "range" at bounding box center [278, 333] width 76 height 9
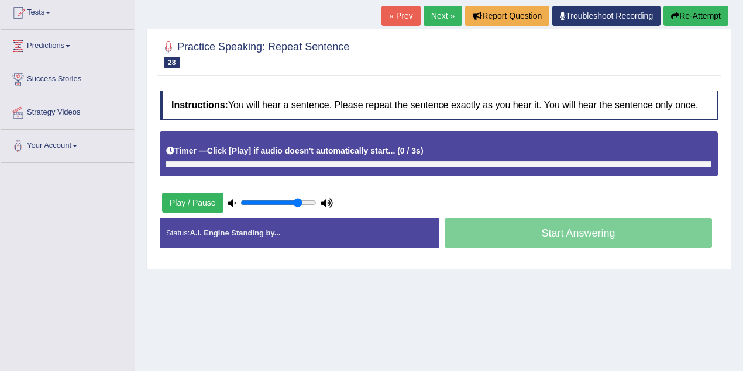
scroll to position [208, 0]
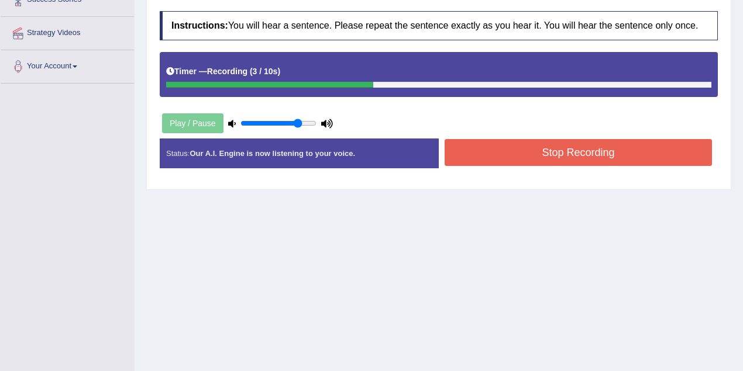
click at [571, 141] on button "Stop Recording" at bounding box center [577, 152] width 267 height 27
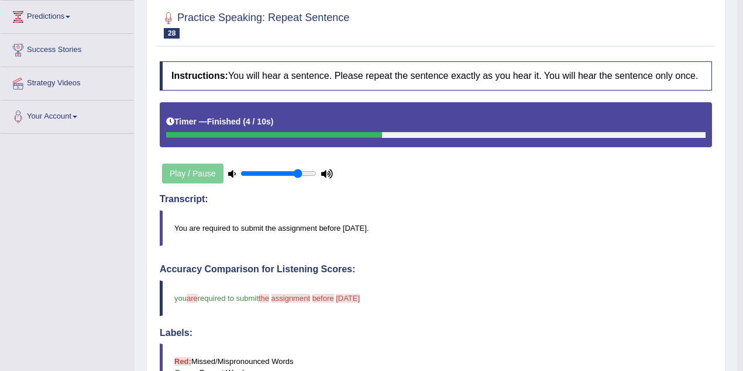
scroll to position [104, 0]
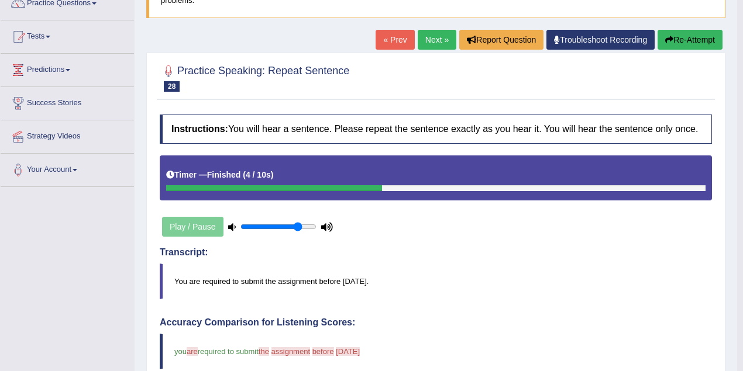
click at [433, 42] on link "Next »" at bounding box center [436, 40] width 39 height 20
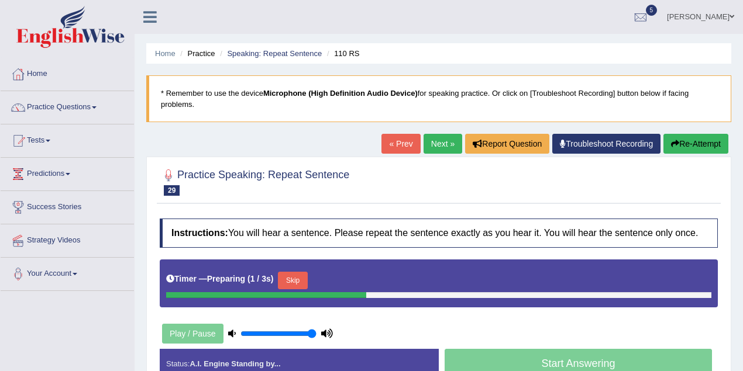
drag, startPoint x: 302, startPoint y: 331, endPoint x: 324, endPoint y: 332, distance: 22.2
type input "1"
click at [316, 332] on input "range" at bounding box center [278, 333] width 76 height 9
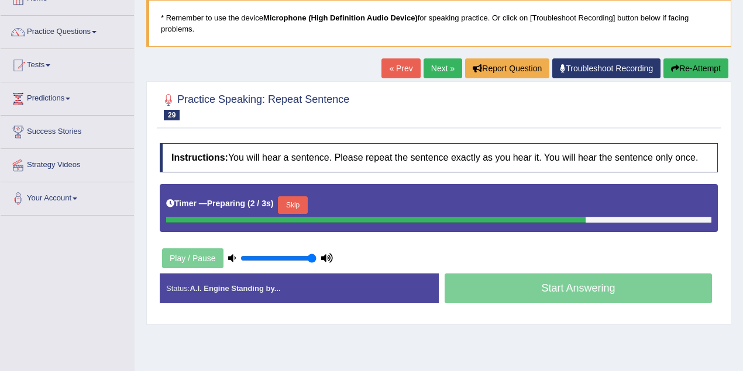
scroll to position [104, 0]
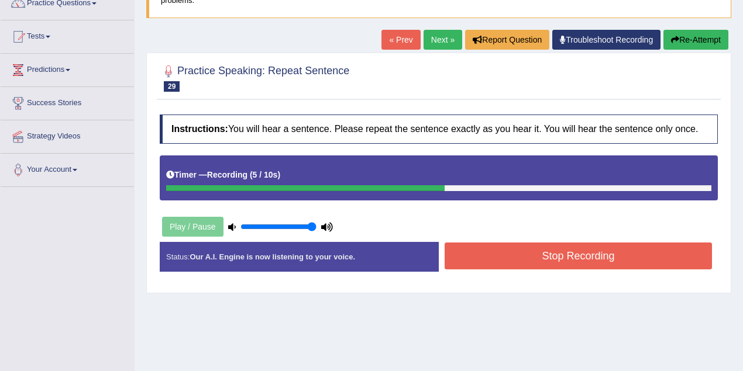
click at [504, 243] on button "Stop Recording" at bounding box center [577, 256] width 267 height 27
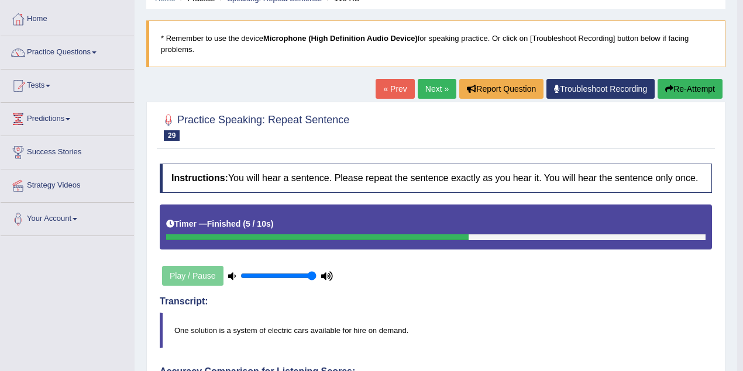
scroll to position [0, 0]
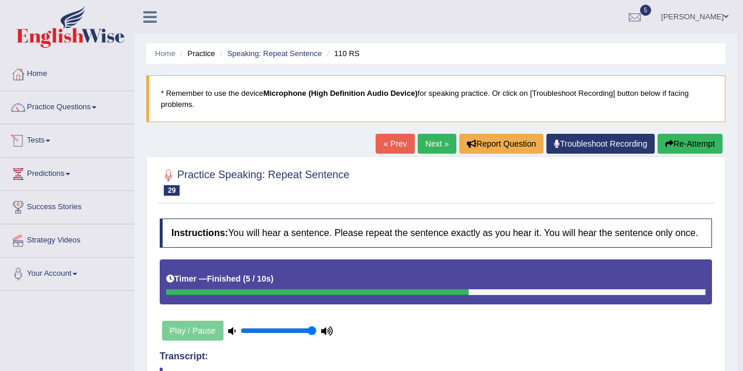
click at [50, 140] on span at bounding box center [48, 141] width 5 height 2
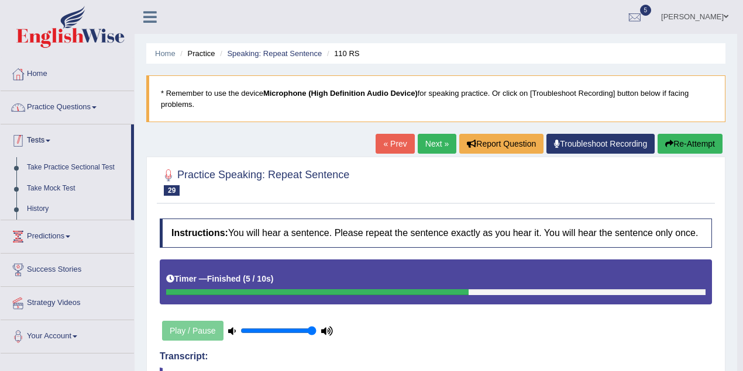
click at [54, 109] on link "Practice Questions" at bounding box center [67, 105] width 133 height 29
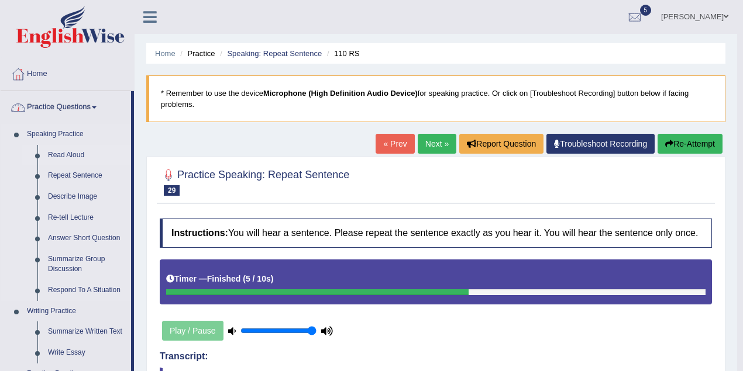
click at [60, 153] on link "Read Aloud" at bounding box center [87, 155] width 88 height 21
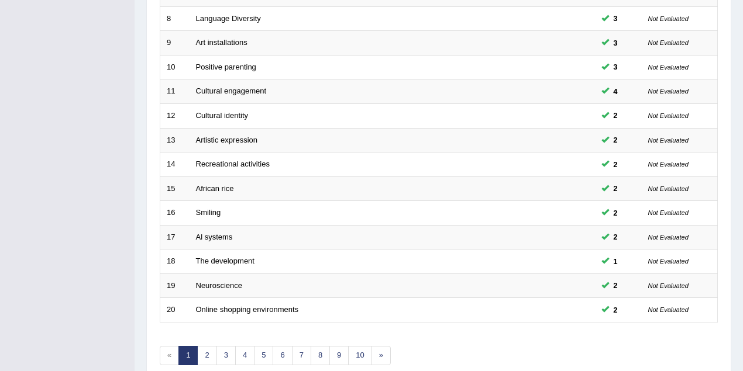
scroll to position [397, 0]
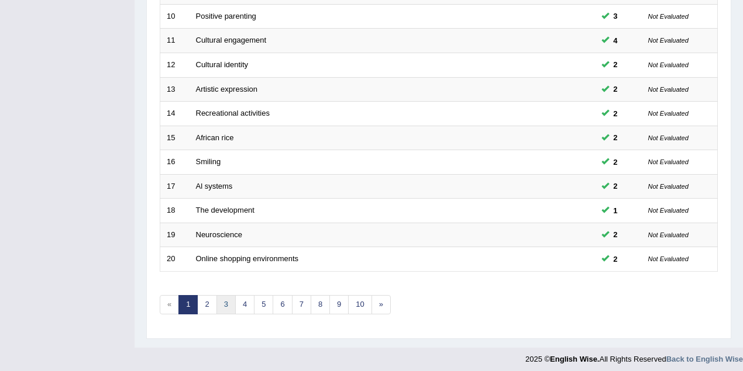
click at [222, 305] on link "3" at bounding box center [225, 304] width 19 height 19
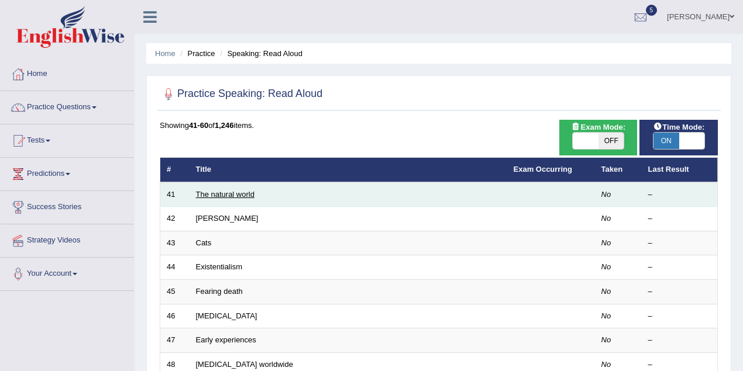
click at [227, 194] on link "The natural world" at bounding box center [225, 194] width 58 height 9
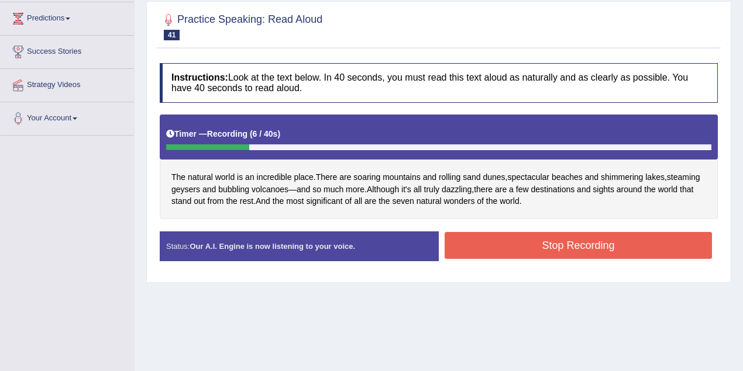
click at [506, 236] on button "Stop Recording" at bounding box center [577, 245] width 267 height 27
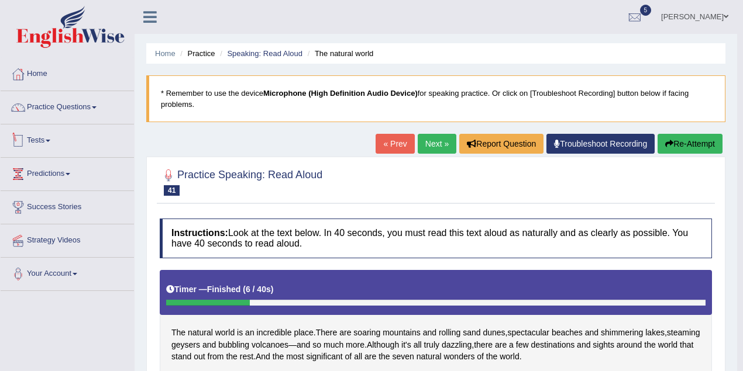
click at [53, 135] on link "Tests" at bounding box center [67, 139] width 133 height 29
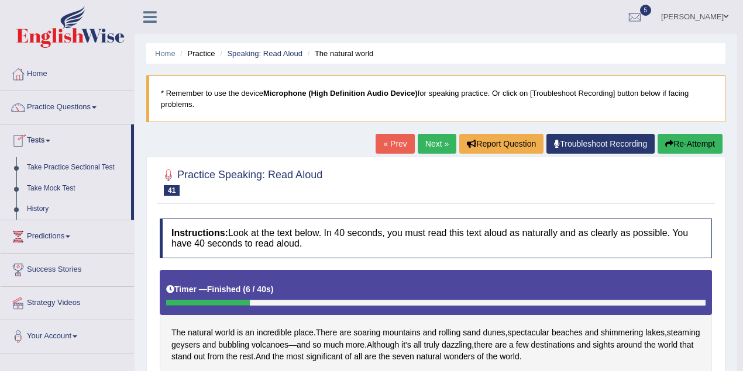
click at [41, 210] on link "History" at bounding box center [76, 209] width 109 height 21
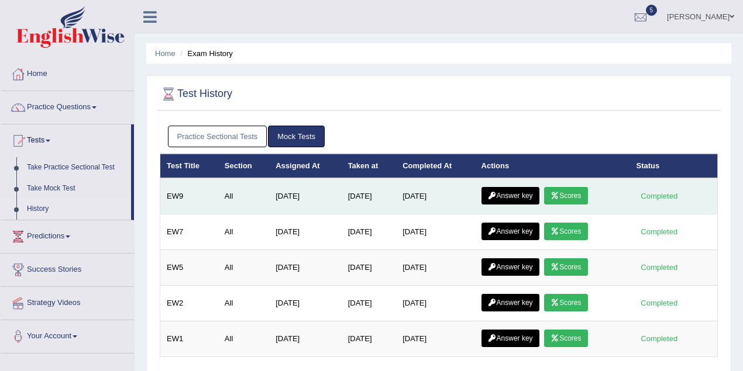
click at [513, 191] on link "Answer key" at bounding box center [510, 196] width 58 height 18
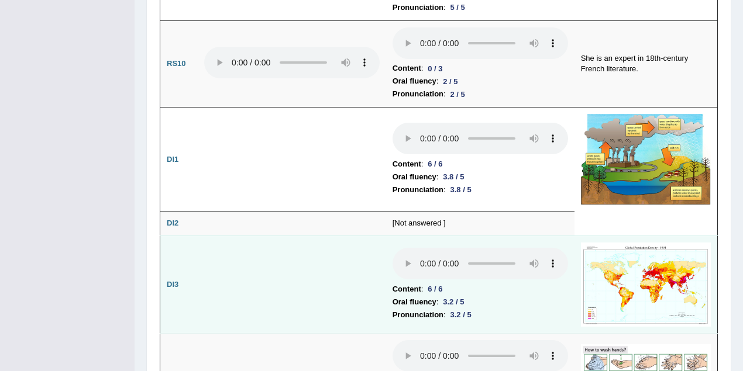
scroll to position [1726, 0]
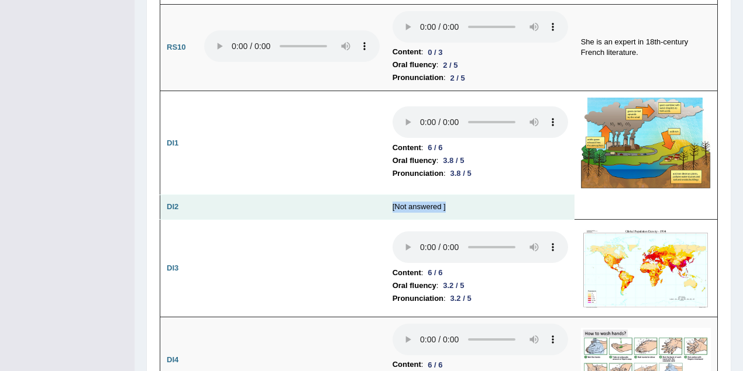
drag, startPoint x: 384, startPoint y: 178, endPoint x: 461, endPoint y: 178, distance: 77.2
click at [461, 195] on tr "DI2 [Not answered ]" at bounding box center [438, 207] width 557 height 25
drag, startPoint x: 169, startPoint y: 178, endPoint x: 181, endPoint y: 177, distance: 12.3
click at [181, 195] on td "DI2" at bounding box center [178, 207] width 37 height 25
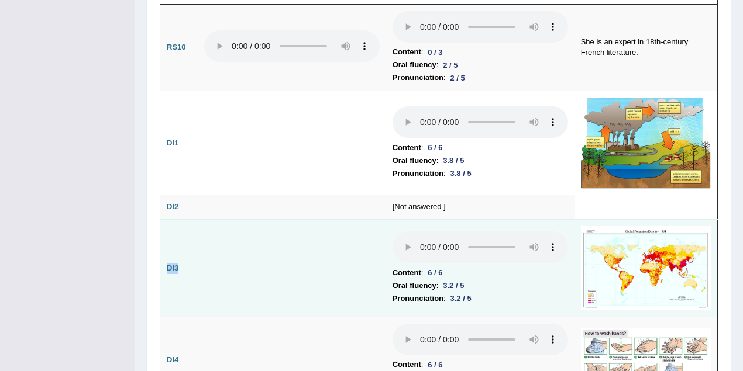
drag, startPoint x: 163, startPoint y: 240, endPoint x: 179, endPoint y: 238, distance: 16.5
click at [179, 238] on td "DI3" at bounding box center [178, 268] width 37 height 98
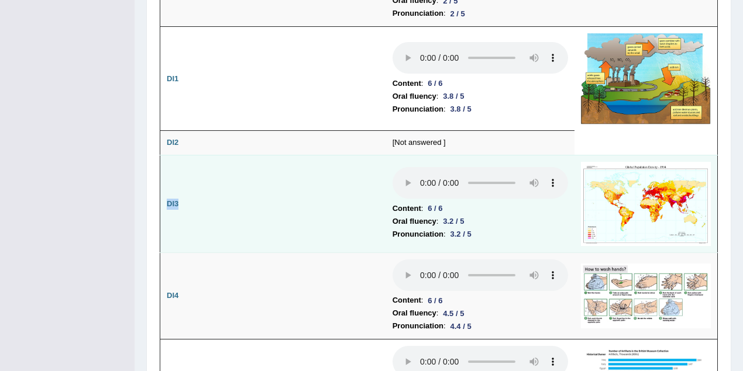
scroll to position [1830, 0]
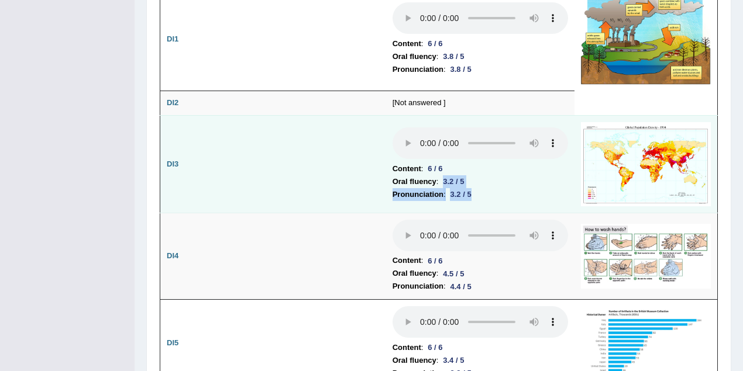
click at [481, 167] on td "Content : 6 / 6 Oral fluency : 3.2 / 5 Pronunciation : 3.2 / 5" at bounding box center [480, 164] width 188 height 98
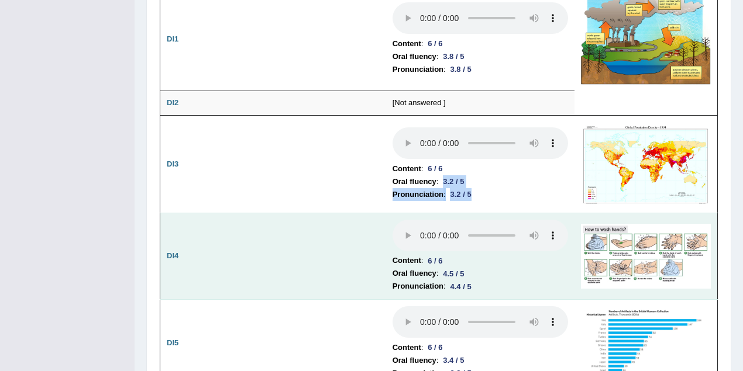
scroll to position [1985, 0]
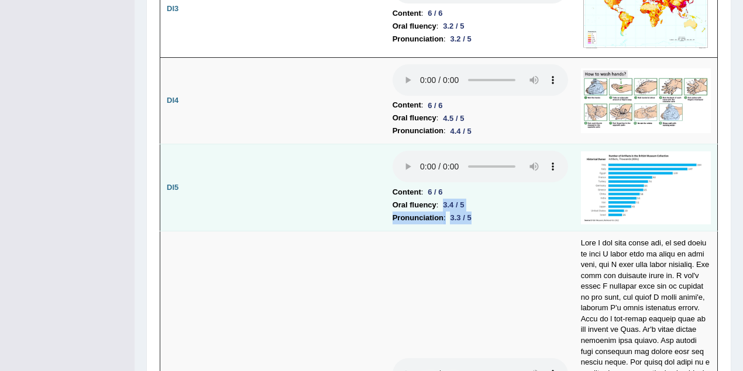
drag, startPoint x: 444, startPoint y: 175, endPoint x: 474, endPoint y: 191, distance: 32.9
click at [474, 191] on td "Content : 6 / 6 Oral fluency : 3.4 / 5 Pronunciation : 3.3 / 5" at bounding box center [480, 187] width 188 height 87
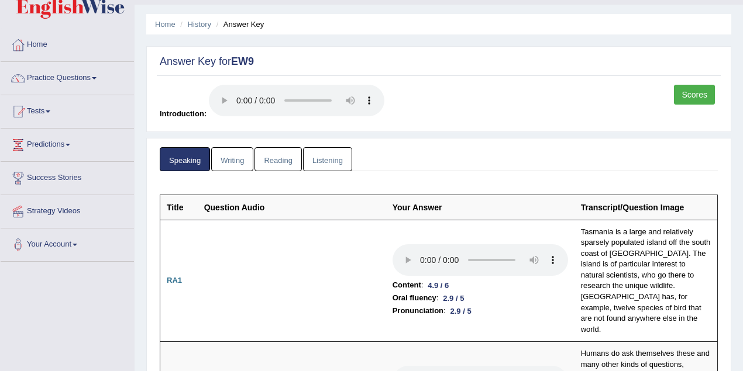
scroll to position [0, 0]
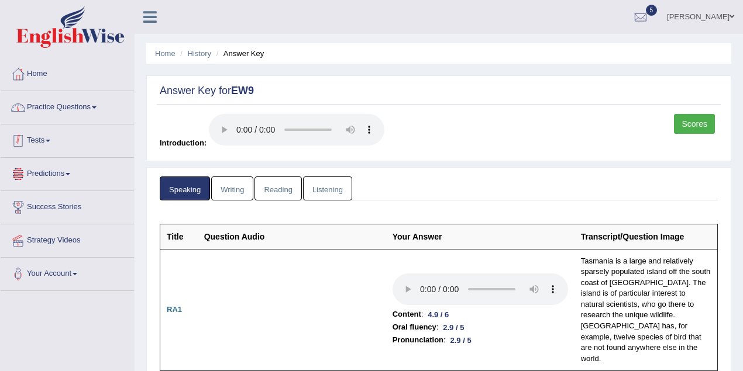
click at [63, 105] on link "Practice Questions" at bounding box center [67, 105] width 133 height 29
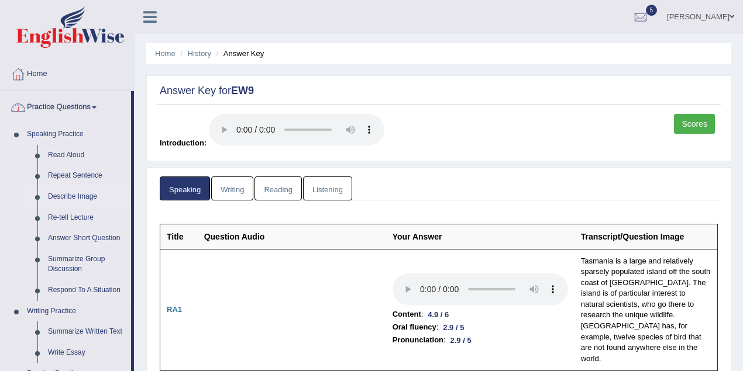
click at [87, 198] on link "Describe Image" at bounding box center [87, 197] width 88 height 21
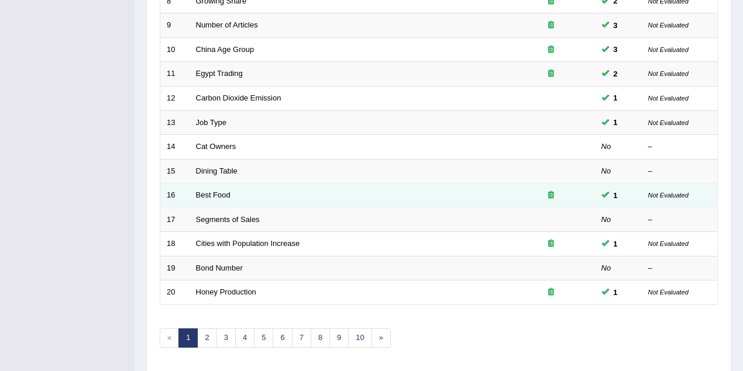
scroll to position [397, 0]
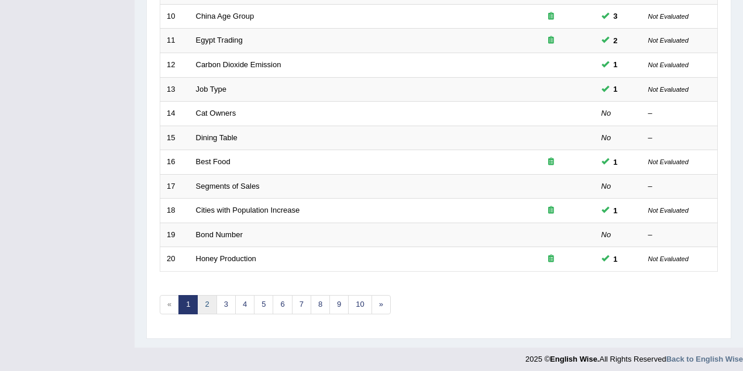
click at [212, 298] on link "2" at bounding box center [206, 304] width 19 height 19
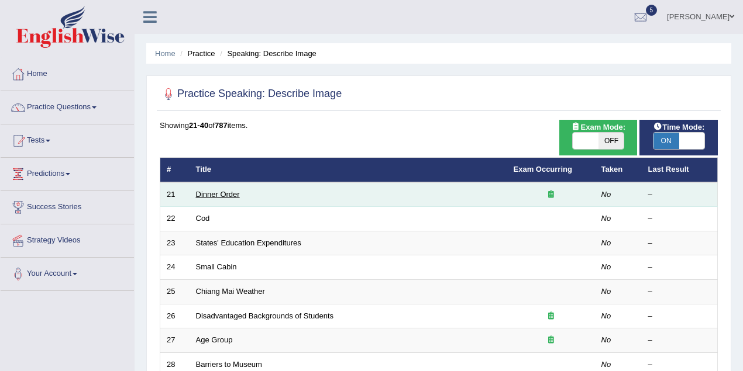
click at [216, 192] on link "Dinner Order" at bounding box center [218, 194] width 44 height 9
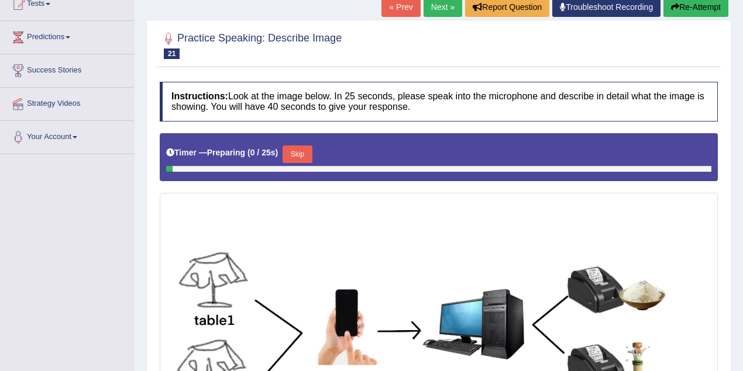
scroll to position [156, 0]
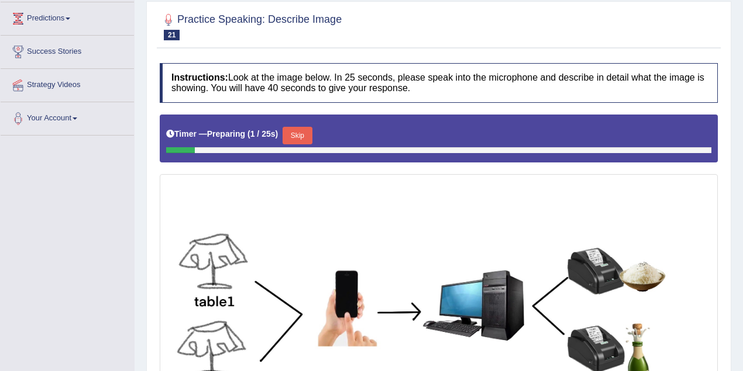
click at [307, 137] on button "Skip" at bounding box center [296, 136] width 29 height 18
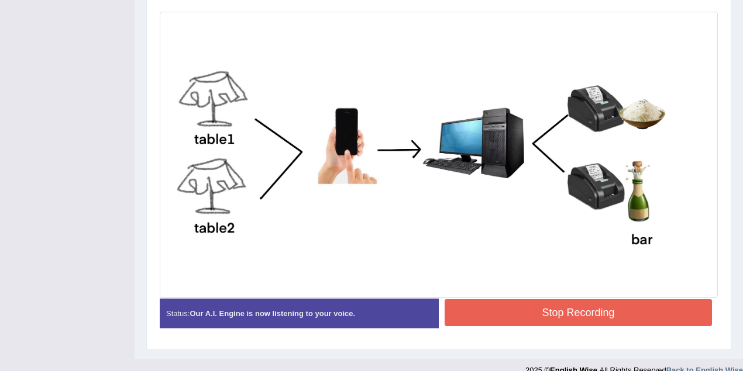
scroll to position [330, 0]
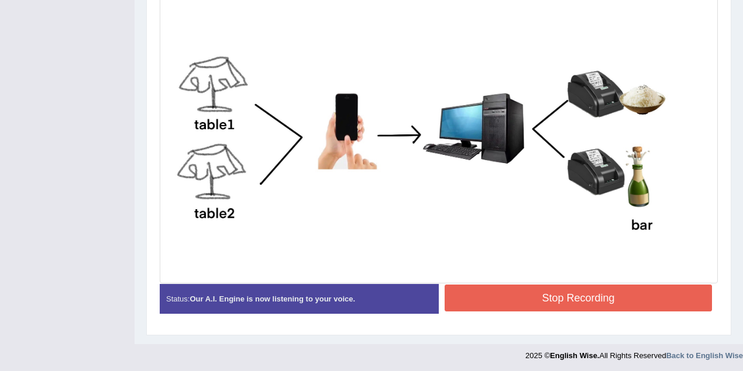
click at [536, 298] on button "Stop Recording" at bounding box center [577, 298] width 267 height 27
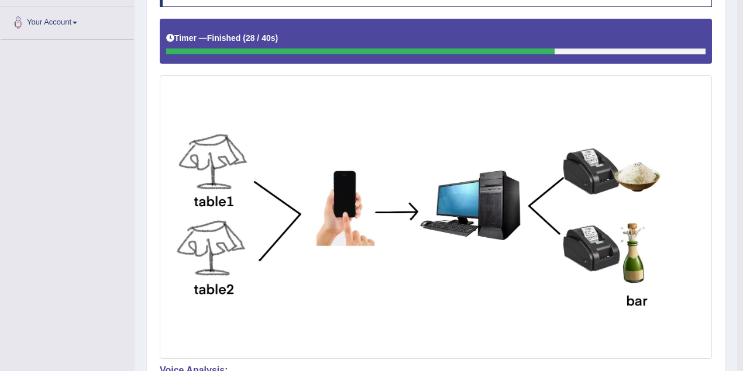
scroll to position [0, 0]
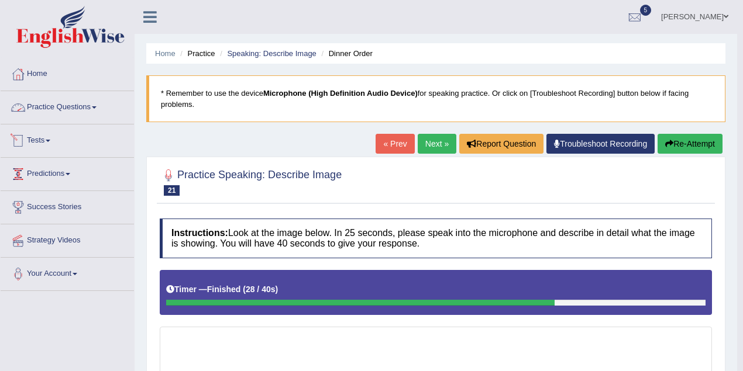
click at [53, 141] on link "Tests" at bounding box center [67, 139] width 133 height 29
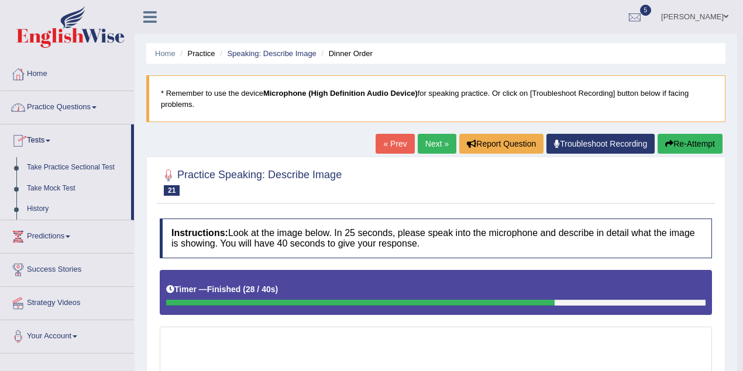
click at [39, 206] on link "History" at bounding box center [76, 209] width 109 height 21
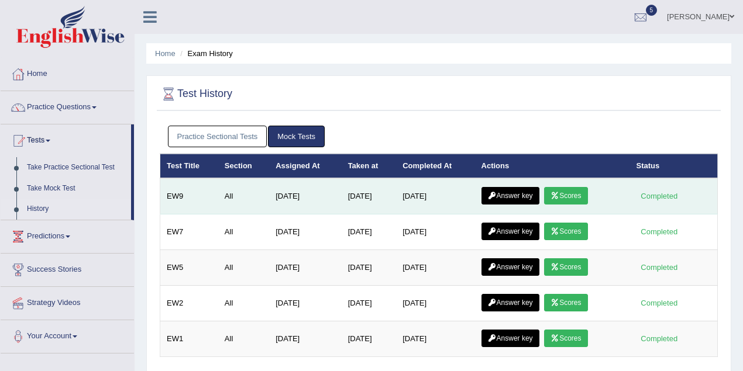
click at [524, 191] on link "Answer key" at bounding box center [510, 196] width 58 height 18
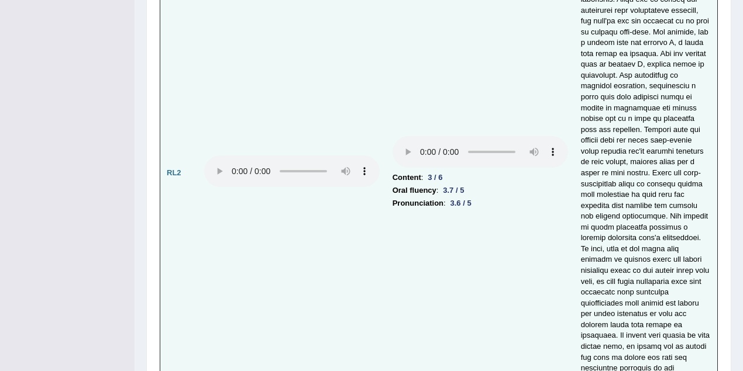
scroll to position [2650, 0]
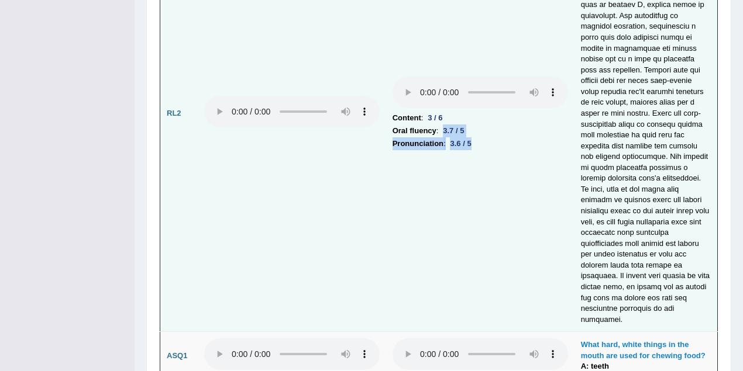
drag, startPoint x: 446, startPoint y: 94, endPoint x: 476, endPoint y: 104, distance: 32.2
click at [476, 104] on td "Content : 3 / 6 Oral fluency : 3.7 / 5 Pronunciation : 3.6 / 5" at bounding box center [480, 113] width 188 height 437
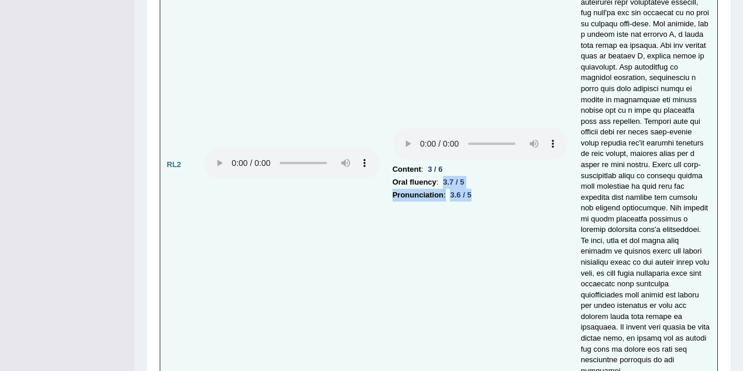
scroll to position [2598, 0]
drag, startPoint x: 429, startPoint y: 129, endPoint x: 449, endPoint y: 130, distance: 20.0
click at [449, 163] on li "Content : 3 / 6" at bounding box center [479, 169] width 175 height 13
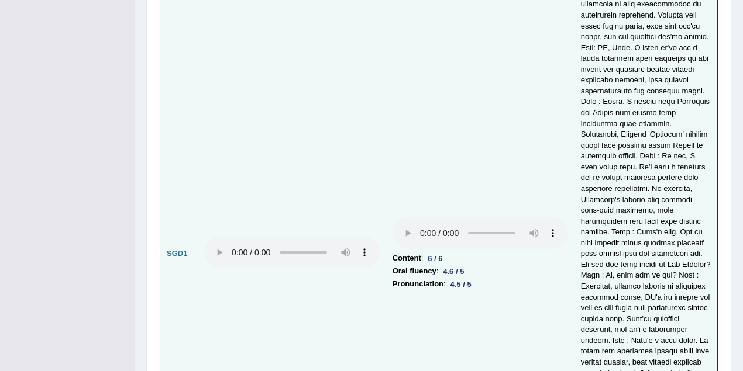
scroll to position [3325, 0]
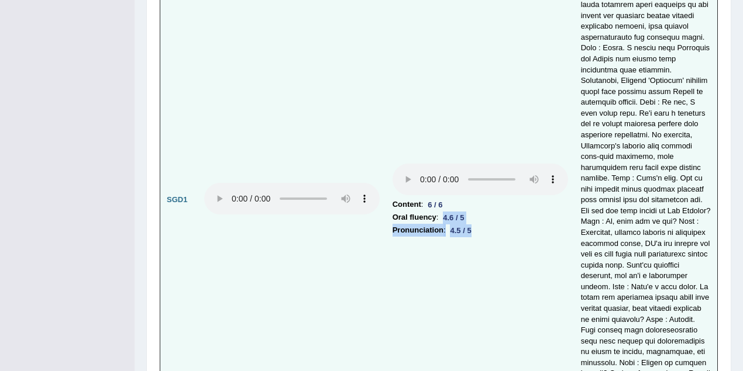
drag, startPoint x: 444, startPoint y: 159, endPoint x: 478, endPoint y: 165, distance: 33.9
click at [478, 165] on td "Content : 6 / 6 Oral fluency : 4.6 / 5 Pronunciation : 4.5 / 5" at bounding box center [480, 200] width 188 height 589
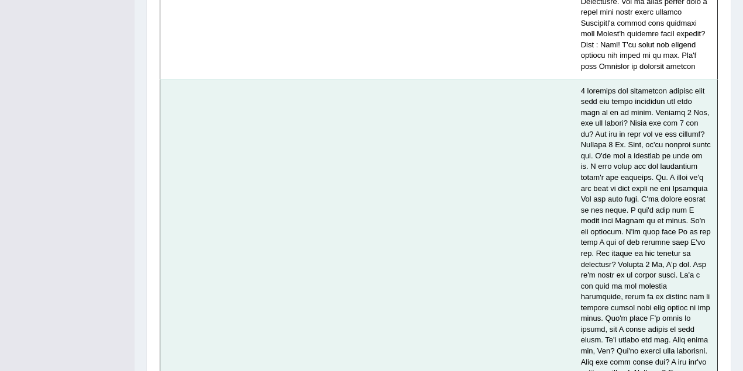
scroll to position [3949, 0]
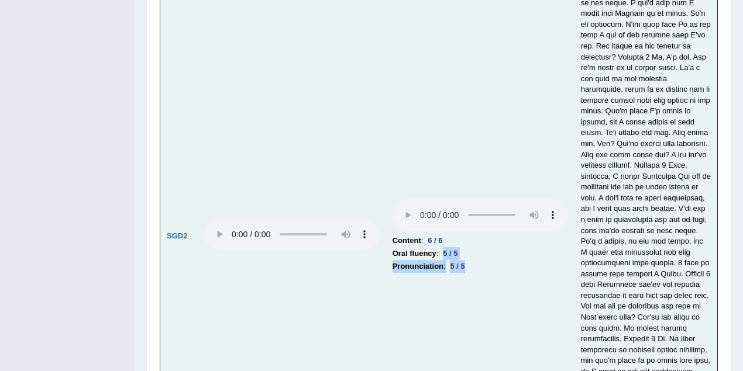
drag, startPoint x: 454, startPoint y: 184, endPoint x: 483, endPoint y: 191, distance: 29.5
click at [483, 191] on td "Content : 6 / 6 Oral fluency : 5 / 5 Pronunciation : 5 / 5" at bounding box center [480, 236] width 188 height 730
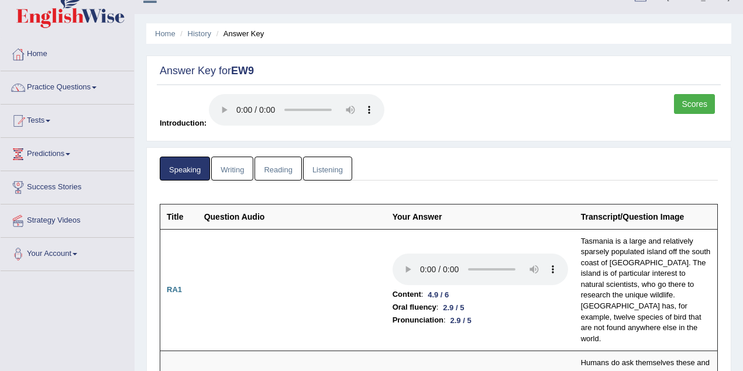
scroll to position [0, 0]
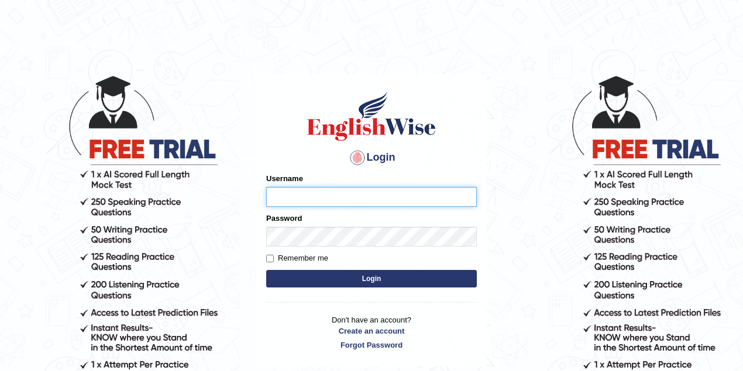
type input "thelma_parramatta"
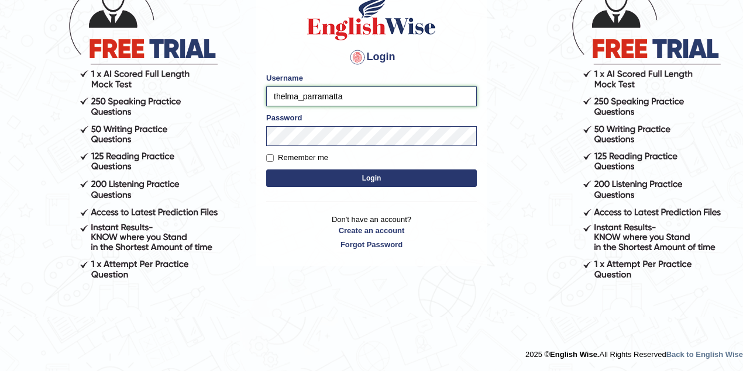
click at [289, 97] on input "thelma_parramatta" at bounding box center [371, 97] width 210 height 20
click at [297, 92] on input "thelma_parramatta" at bounding box center [371, 97] width 210 height 20
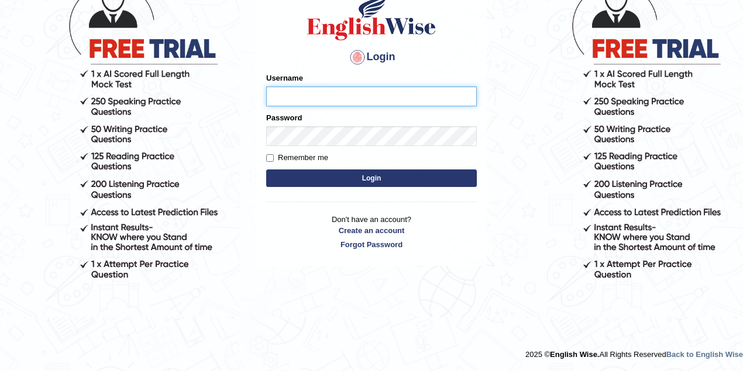
type input "thelma_parramatta"
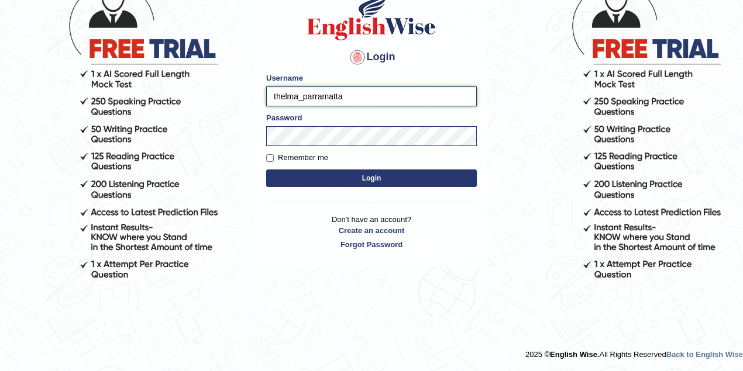
click at [297, 96] on input "thelma_parramatta" at bounding box center [371, 97] width 210 height 20
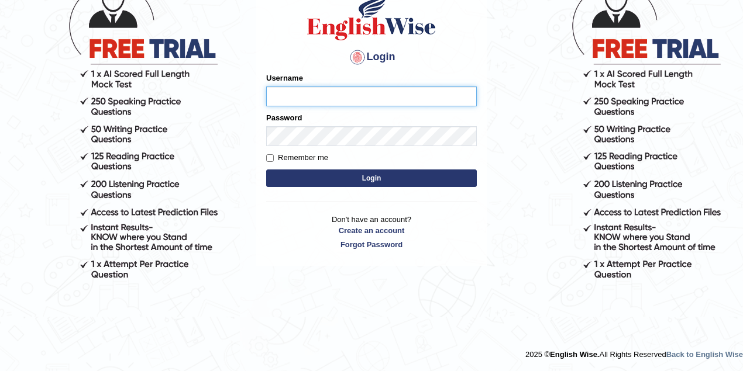
type input "thelma_parramatta"
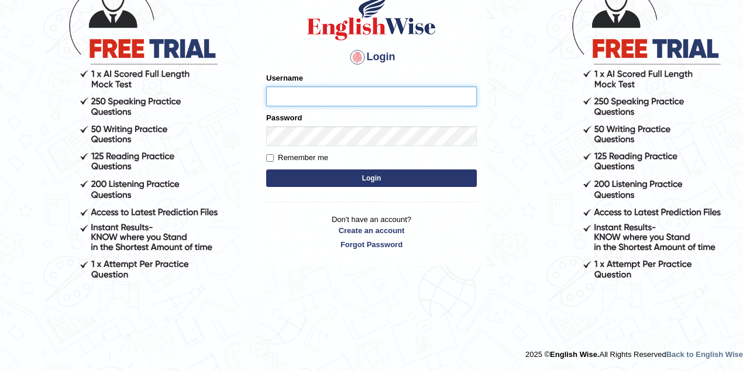
type input "thelma_parramatta"
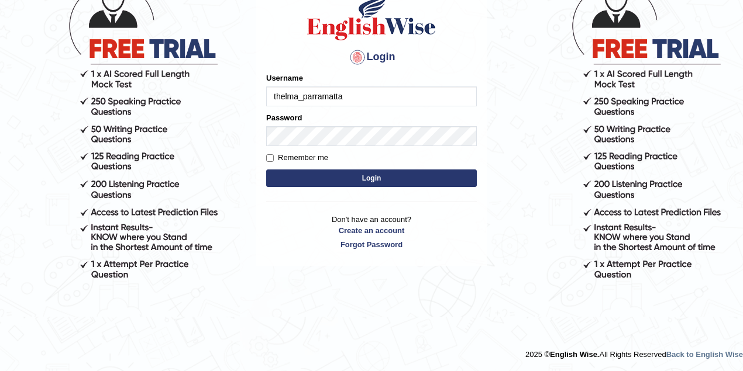
click at [328, 172] on button "Login" at bounding box center [371, 179] width 210 height 18
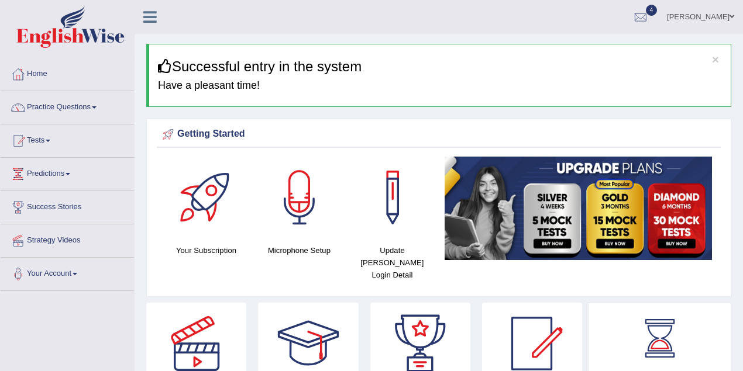
click at [49, 134] on link "Tests" at bounding box center [67, 139] width 133 height 29
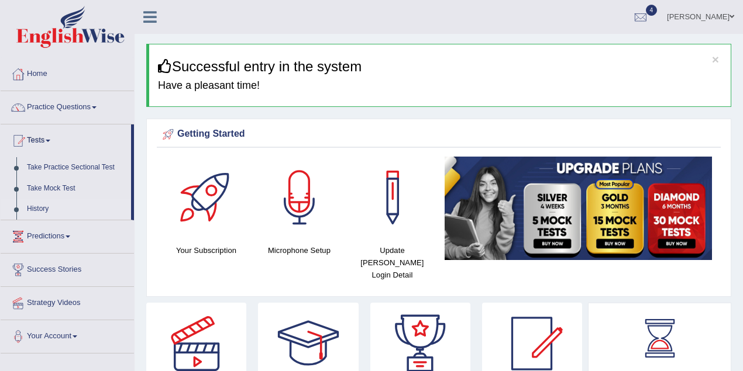
click at [51, 206] on link "History" at bounding box center [76, 209] width 109 height 21
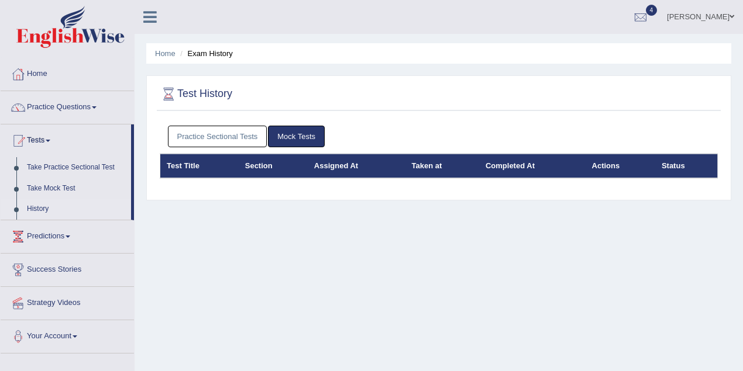
click at [220, 146] on link "Practice Sectional Tests" at bounding box center [217, 137] width 99 height 22
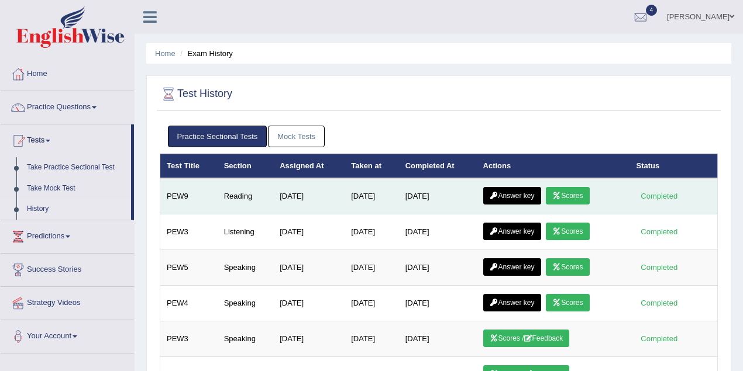
click at [572, 195] on link "Scores" at bounding box center [566, 196] width 43 height 18
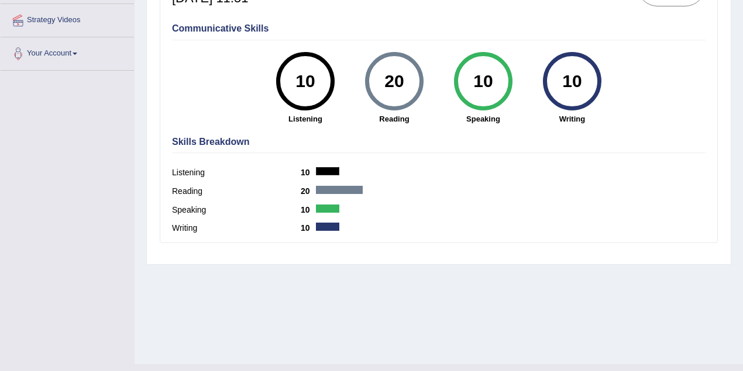
drag, startPoint x: 405, startPoint y: 87, endPoint x: 377, endPoint y: 83, distance: 28.3
click at [378, 83] on div "20" at bounding box center [393, 81] width 43 height 49
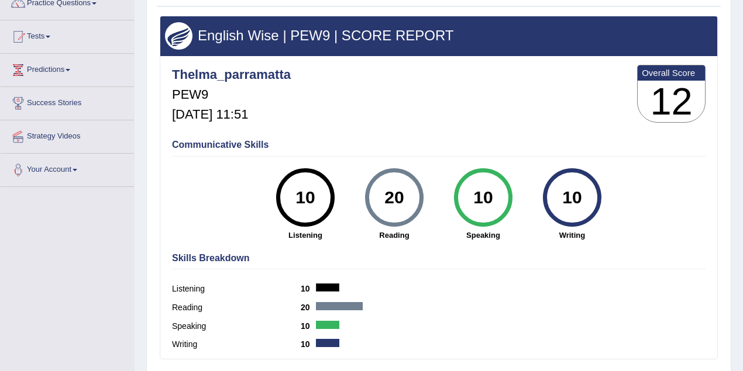
scroll to position [64, 0]
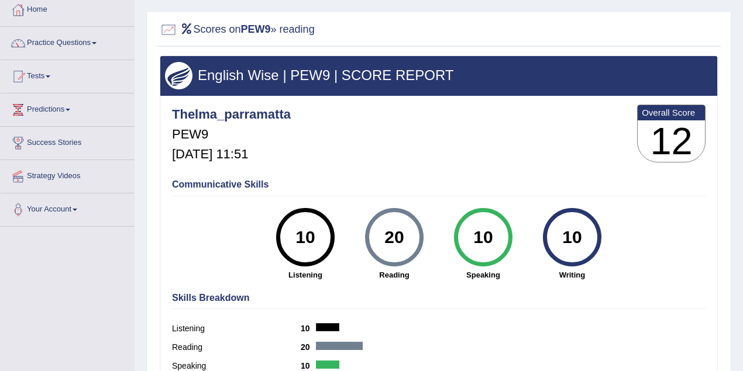
click at [418, 267] on div "20 Reading" at bounding box center [394, 244] width 89 height 72
click at [402, 247] on div "20" at bounding box center [393, 237] width 43 height 49
click at [398, 239] on div "20" at bounding box center [393, 237] width 43 height 49
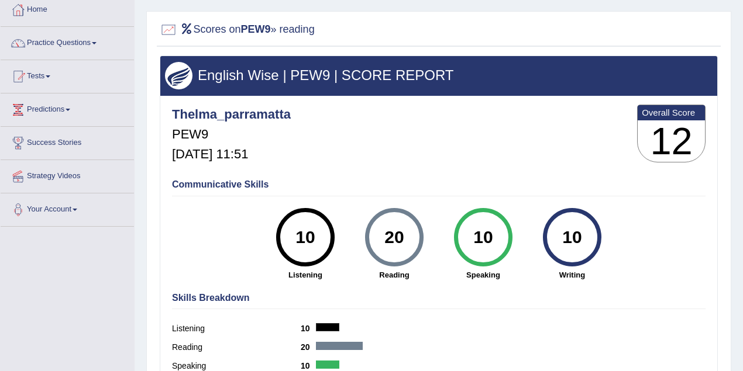
click at [398, 239] on div "20" at bounding box center [393, 237] width 43 height 49
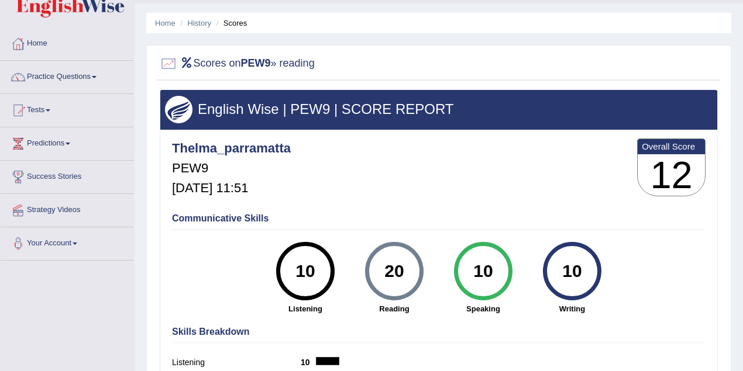
scroll to position [13, 0]
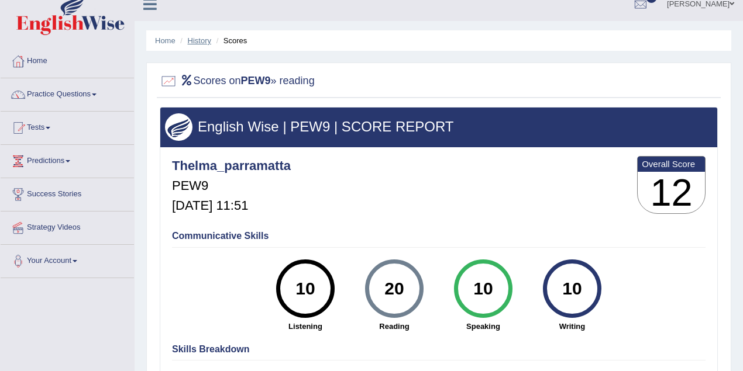
click at [205, 42] on link "History" at bounding box center [199, 40] width 23 height 9
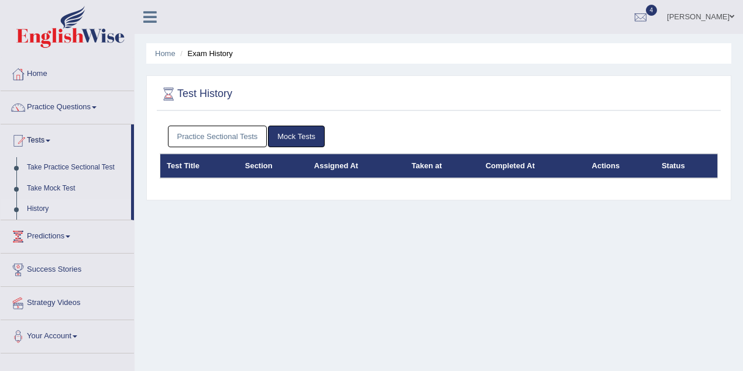
click at [250, 149] on div "Practice Sectional Tests Mock Tests" at bounding box center [439, 137] width 558 height 34
click at [247, 140] on link "Practice Sectional Tests" at bounding box center [217, 137] width 99 height 22
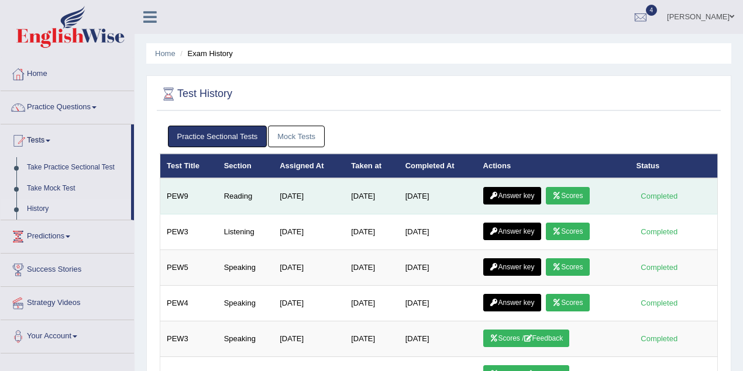
click at [526, 196] on link "Answer key" at bounding box center [512, 196] width 58 height 18
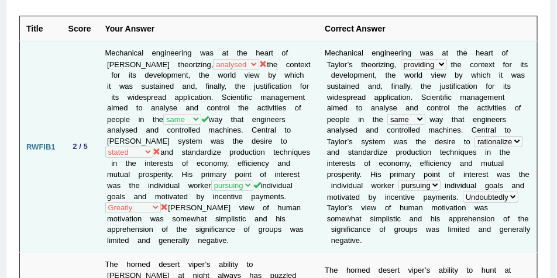
scroll to position [222, 0]
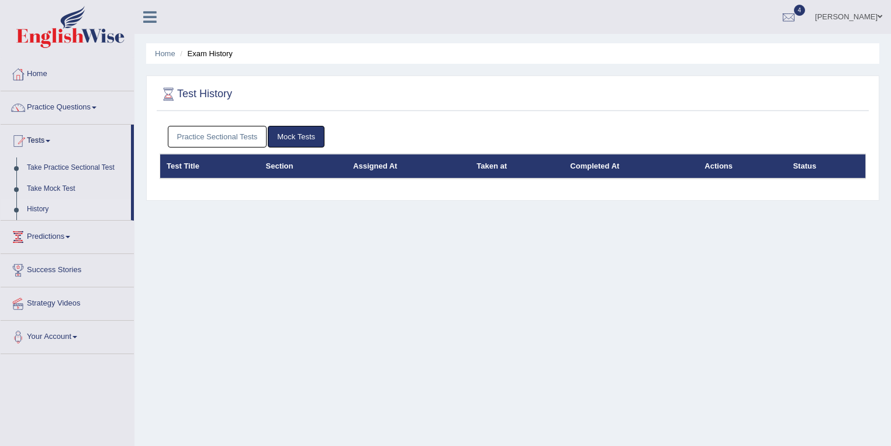
click at [246, 139] on link "Practice Sectional Tests" at bounding box center [217, 137] width 99 height 22
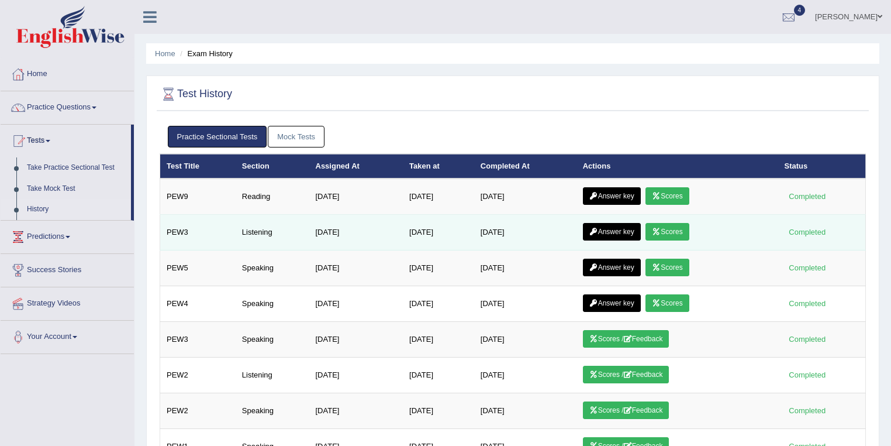
click at [664, 224] on link "Scores" at bounding box center [666, 232] width 43 height 18
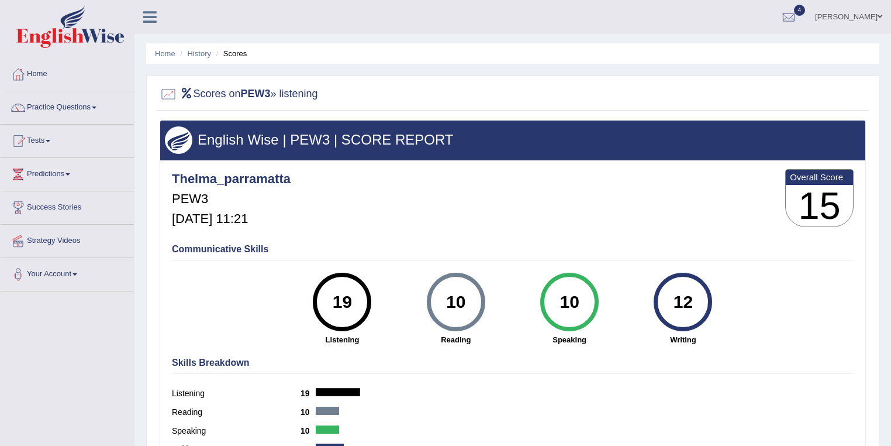
drag, startPoint x: 352, startPoint y: 298, endPoint x: 330, endPoint y: 299, distance: 21.7
click at [330, 299] on div "19" at bounding box center [342, 301] width 43 height 49
click at [353, 303] on div "19" at bounding box center [342, 301] width 43 height 49
click at [201, 54] on link "History" at bounding box center [199, 53] width 23 height 9
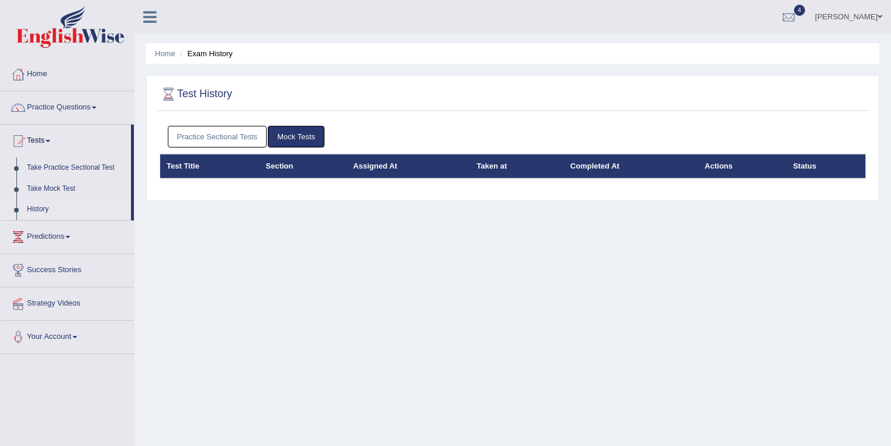
click at [210, 127] on link "Practice Sectional Tests" at bounding box center [217, 137] width 99 height 22
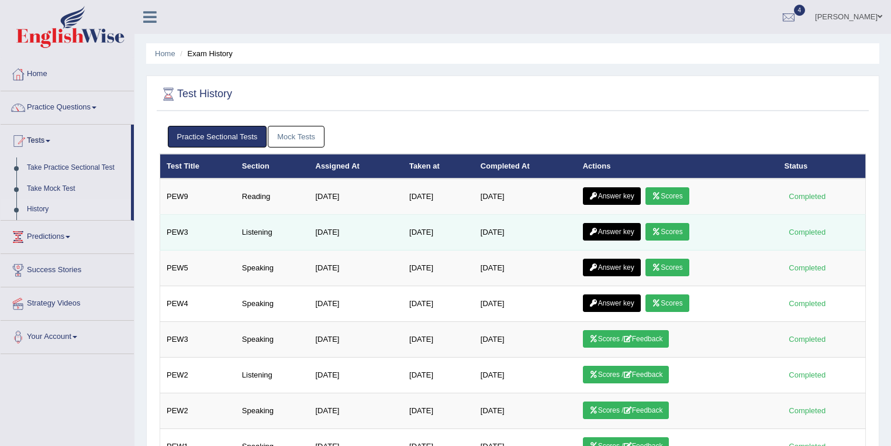
click at [616, 228] on link "Answer key" at bounding box center [612, 232] width 58 height 18
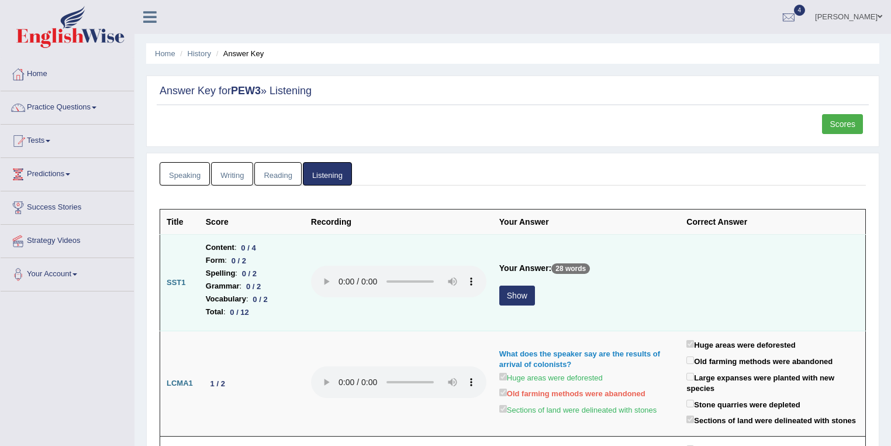
scroll to position [125, 0]
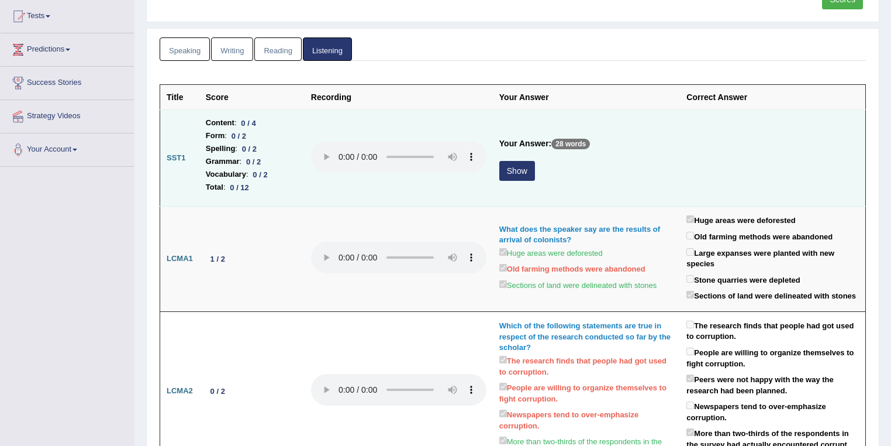
click at [516, 177] on button "Show" at bounding box center [517, 171] width 36 height 20
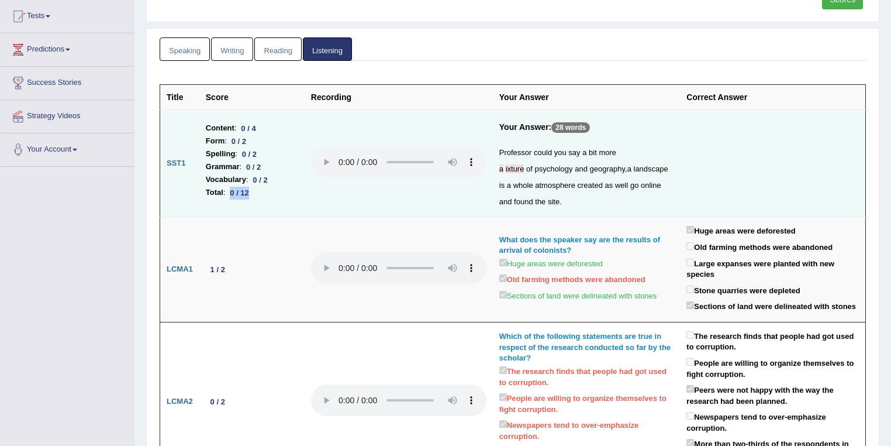
drag, startPoint x: 229, startPoint y: 191, endPoint x: 267, endPoint y: 191, distance: 37.4
click at [267, 191] on li "Total : 0 / 12" at bounding box center [252, 192] width 92 height 13
click at [344, 199] on td at bounding box center [399, 163] width 188 height 107
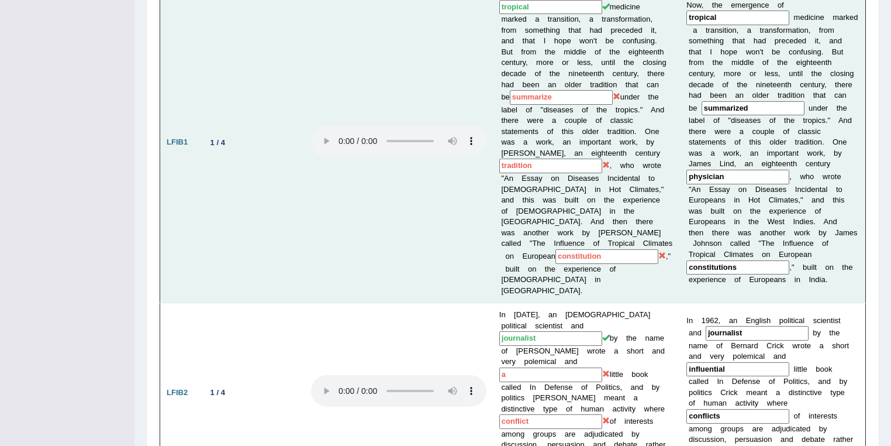
scroll to position [561, 0]
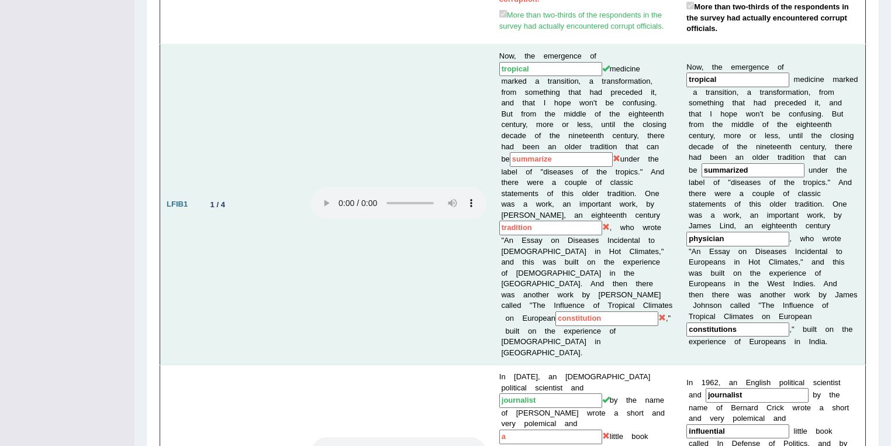
click at [573, 152] on input "summarize" at bounding box center [561, 159] width 103 height 15
click at [753, 163] on input "summarized" at bounding box center [753, 170] width 103 height 15
click at [555, 313] on input "constitution" at bounding box center [606, 318] width 103 height 15
click at [761, 322] on input "constitutions" at bounding box center [737, 329] width 103 height 15
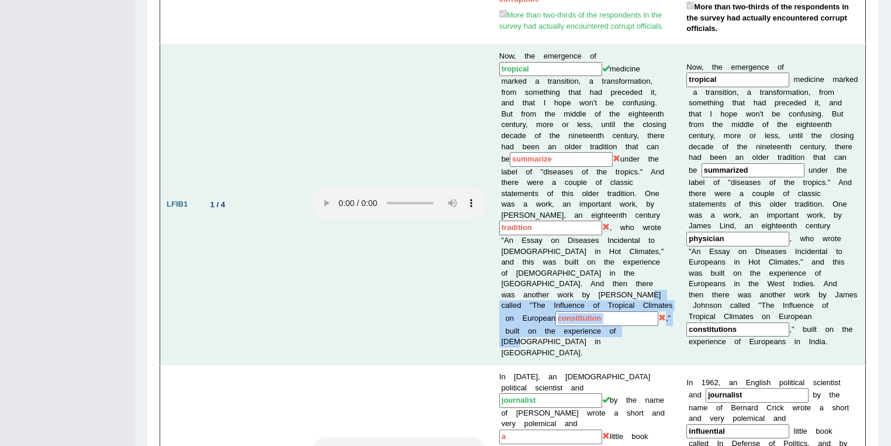
drag, startPoint x: 572, startPoint y: 286, endPoint x: 596, endPoint y: 323, distance: 44.8
click at [596, 323] on td "Now, the emergence of tropical medicine marked a transition, a transformation, …" at bounding box center [587, 204] width 188 height 320
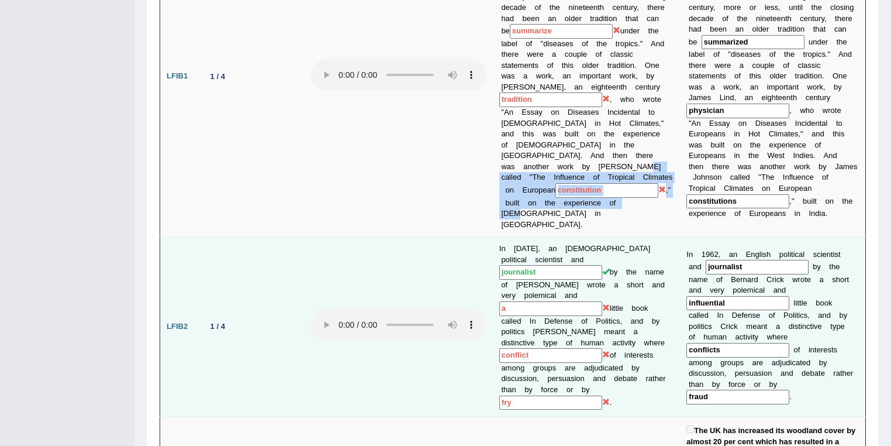
scroll to position [748, 0]
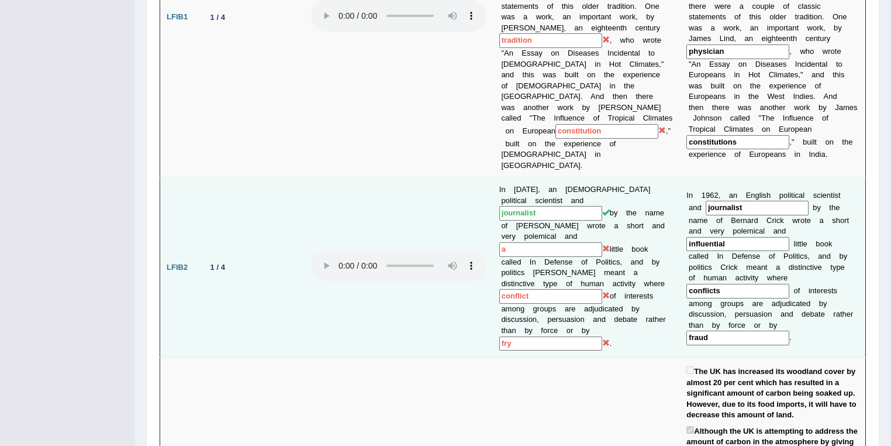
click at [555, 289] on input "conflict" at bounding box center [550, 296] width 103 height 15
click at [748, 284] on input "conflicts" at bounding box center [737, 291] width 103 height 15
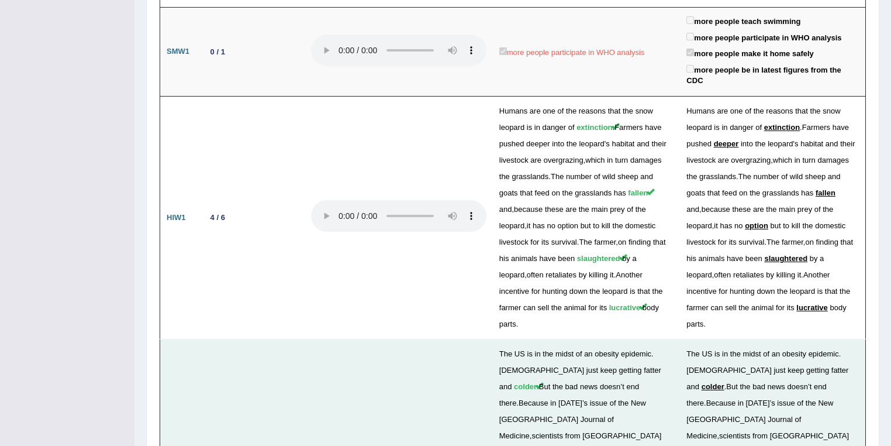
scroll to position [1933, 0]
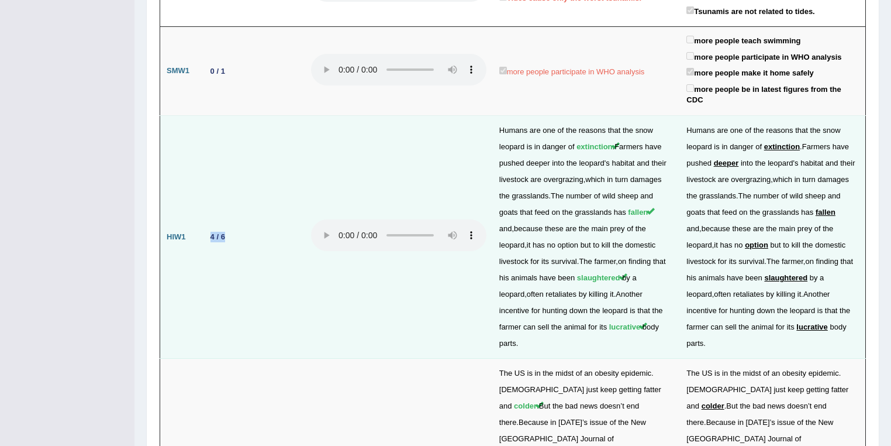
drag, startPoint x: 201, startPoint y: 160, endPoint x: 232, endPoint y: 159, distance: 30.4
click at [232, 159] on td "4 / 6" at bounding box center [251, 237] width 105 height 243
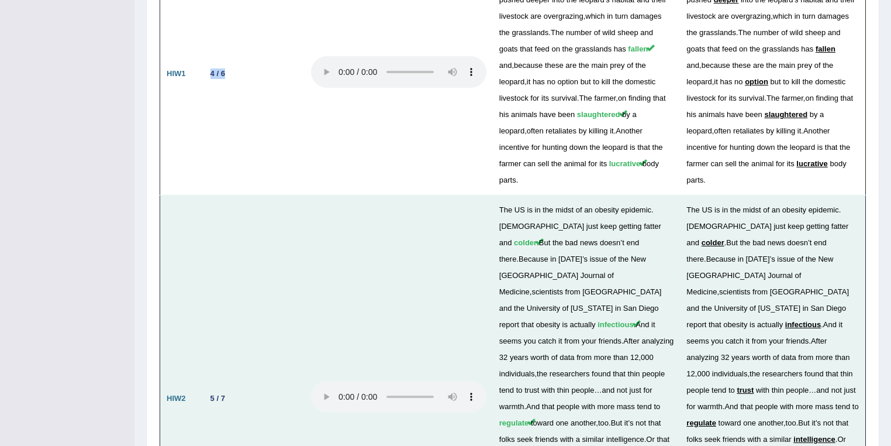
scroll to position [2120, 0]
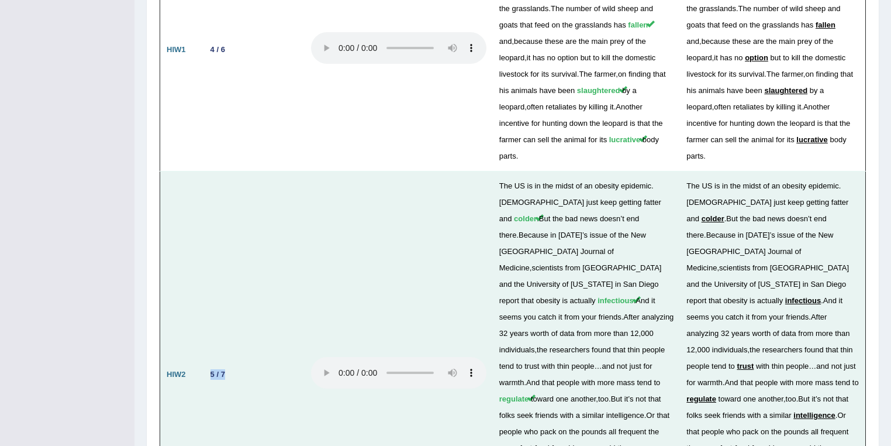
drag, startPoint x: 208, startPoint y: 273, endPoint x: 244, endPoint y: 279, distance: 36.2
click at [244, 279] on td "5 / 7" at bounding box center [251, 374] width 105 height 406
click at [283, 214] on td "5 / 7" at bounding box center [251, 374] width 105 height 406
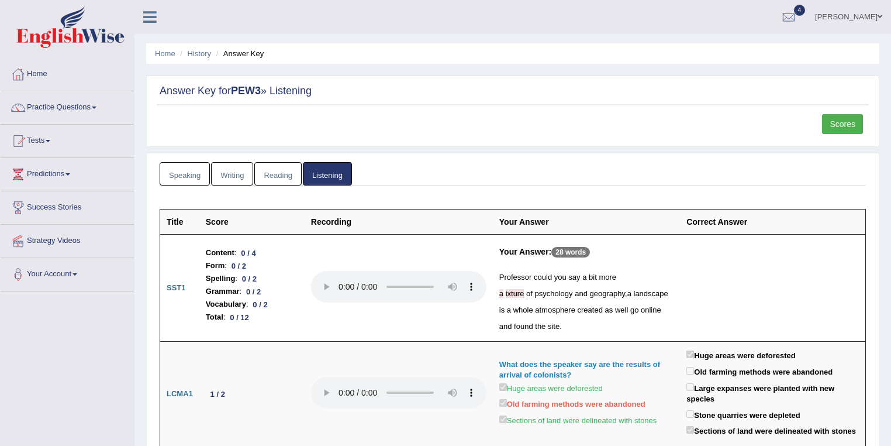
scroll to position [0, 0]
click at [189, 50] on link "History" at bounding box center [199, 53] width 23 height 9
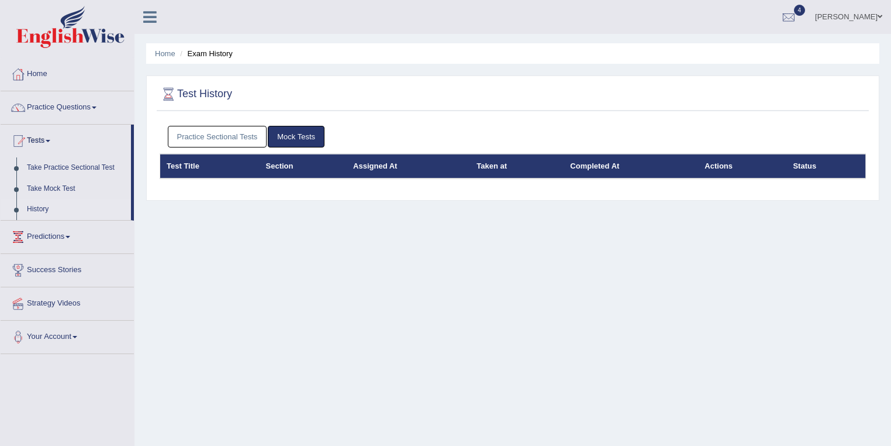
click at [230, 138] on link "Practice Sectional Tests" at bounding box center [217, 137] width 99 height 22
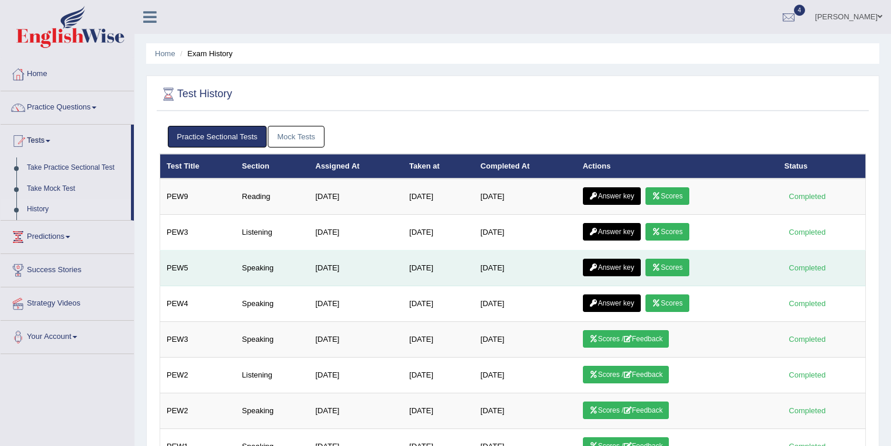
click at [669, 263] on link "Scores" at bounding box center [666, 267] width 43 height 18
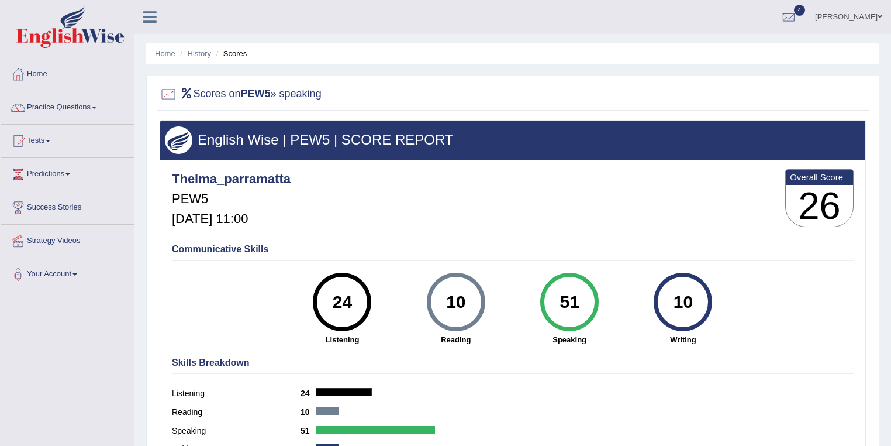
drag, startPoint x: 582, startPoint y: 300, endPoint x: 562, endPoint y: 302, distance: 19.4
click at [562, 302] on div "51" at bounding box center [569, 301] width 43 height 49
drag, startPoint x: 355, startPoint y: 301, endPoint x: 312, endPoint y: 298, distance: 43.3
click at [312, 298] on div "24 Listening" at bounding box center [341, 308] width 113 height 72
click at [343, 213] on div "Thelma_parramatta PEW5 Sep 28, 2025, 11:00 Overall Score 26" at bounding box center [513, 201] width 688 height 70
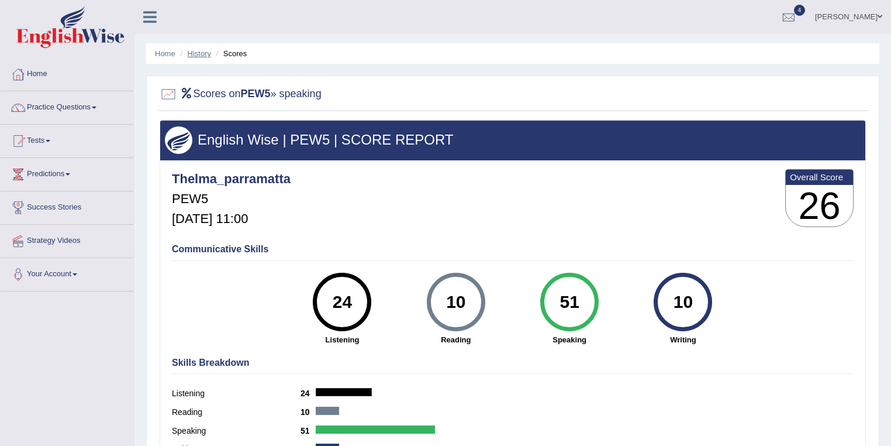
click at [190, 53] on link "History" at bounding box center [199, 53] width 23 height 9
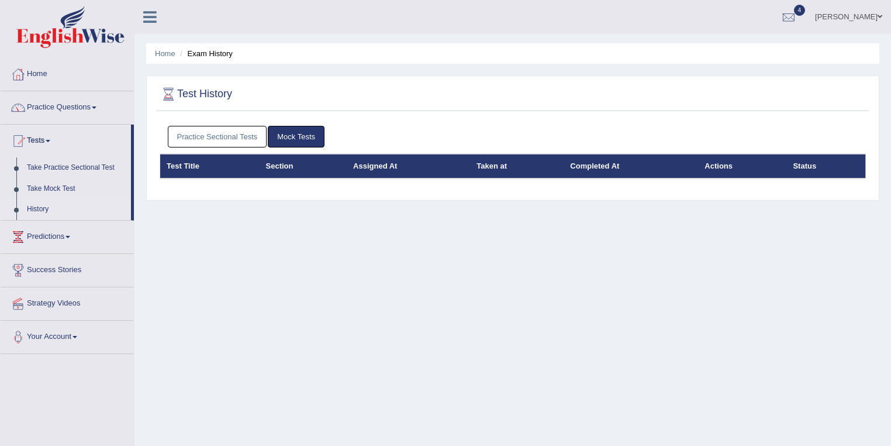
click at [870, 16] on link "[PERSON_NAME]" at bounding box center [848, 15] width 85 height 30
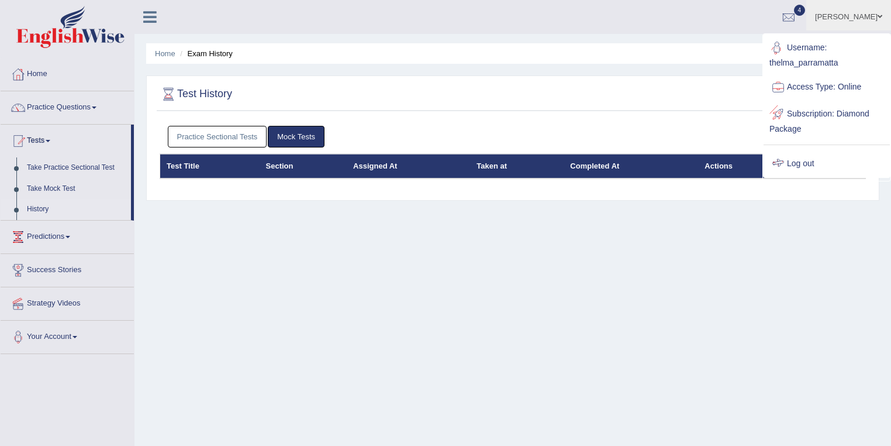
click at [802, 150] on link "Log out" at bounding box center [827, 163] width 126 height 27
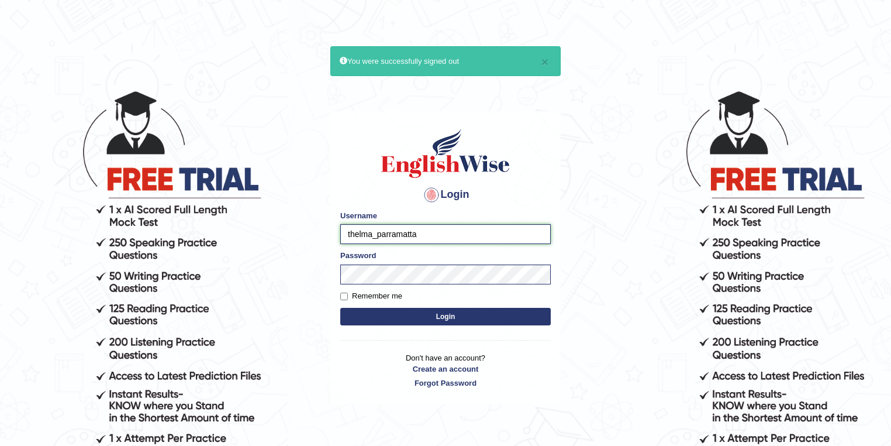
drag, startPoint x: 365, startPoint y: 232, endPoint x: 332, endPoint y: 233, distance: 32.8
click at [332, 233] on div "Login Please fix the following errors: Username thelma_parramatta Password Reme…" at bounding box center [445, 257] width 230 height 293
type input "ravi_parramatta"
click at [340, 308] on button "Login" at bounding box center [445, 317] width 210 height 18
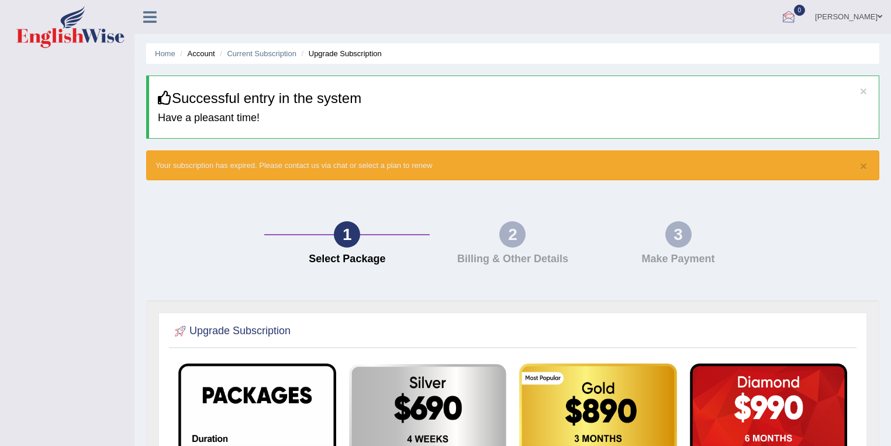
click at [853, 19] on link "[PERSON_NAME]" at bounding box center [848, 15] width 85 height 30
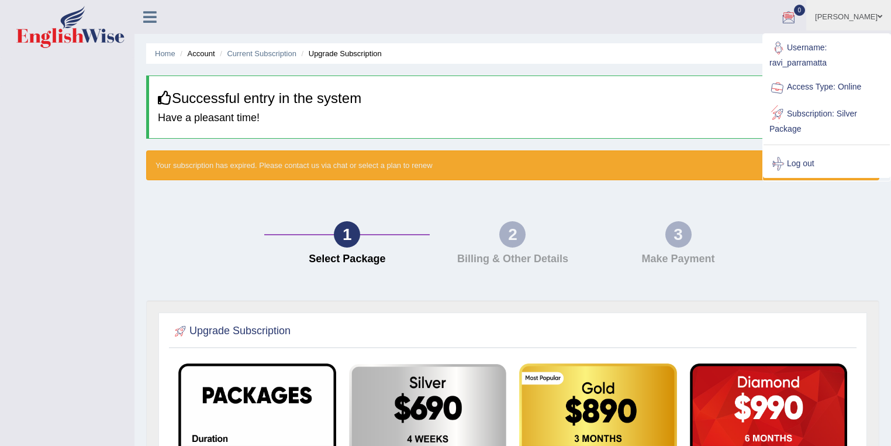
click at [813, 166] on link "Log out" at bounding box center [827, 163] width 126 height 27
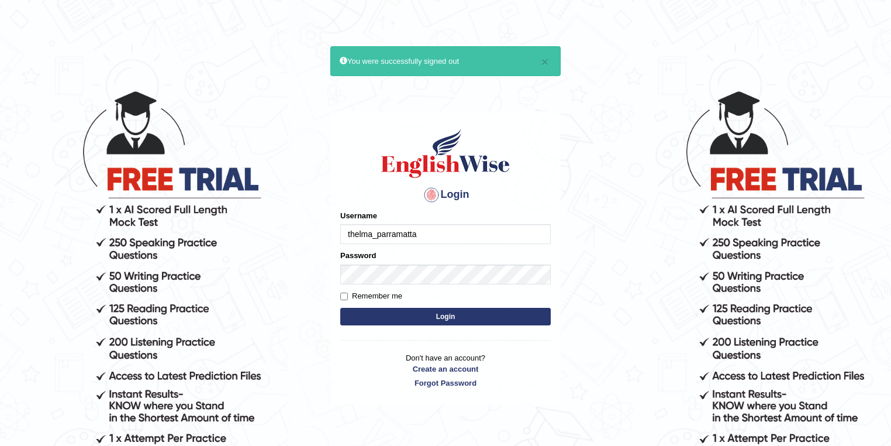
drag, startPoint x: 367, startPoint y: 227, endPoint x: 372, endPoint y: 231, distance: 6.2
click at [367, 227] on input "thelma_parramatta" at bounding box center [445, 234] width 210 height 20
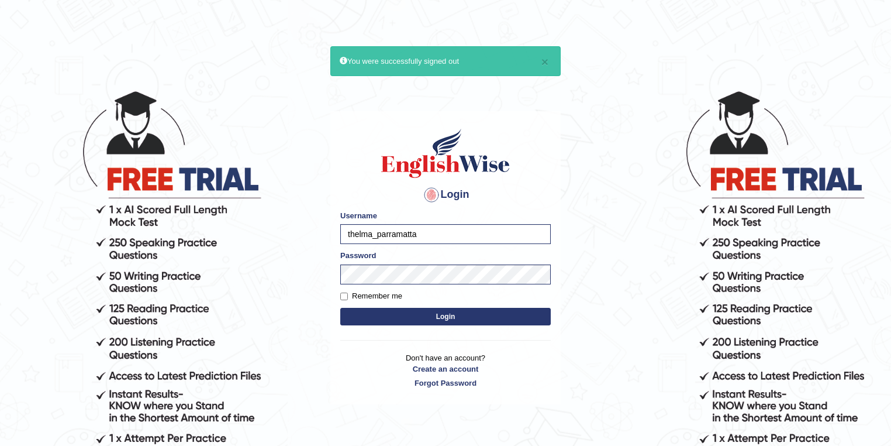
drag, startPoint x: 368, startPoint y: 233, endPoint x: 331, endPoint y: 233, distance: 36.2
click at [331, 233] on div "Login Please fix the following errors: Username thelma_parramatta Password Reme…" at bounding box center [445, 257] width 230 height 293
type input "ravichanapathi_parramatta"
click at [447, 313] on button "Login" at bounding box center [445, 317] width 210 height 18
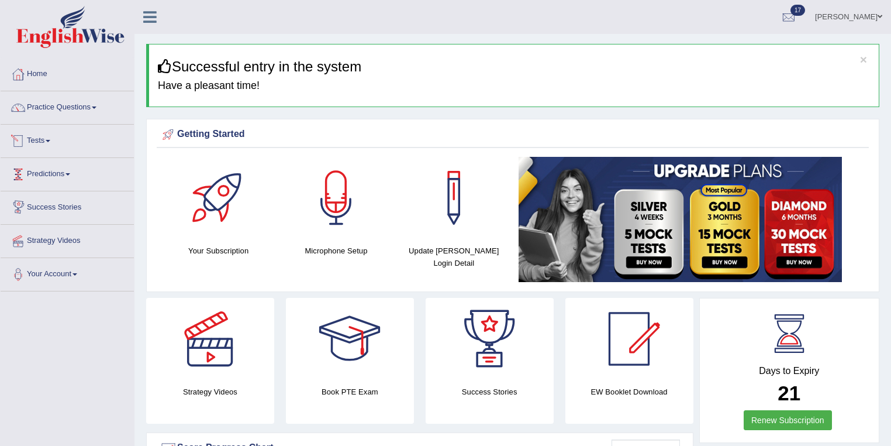
click at [47, 140] on link "Tests" at bounding box center [67, 139] width 133 height 29
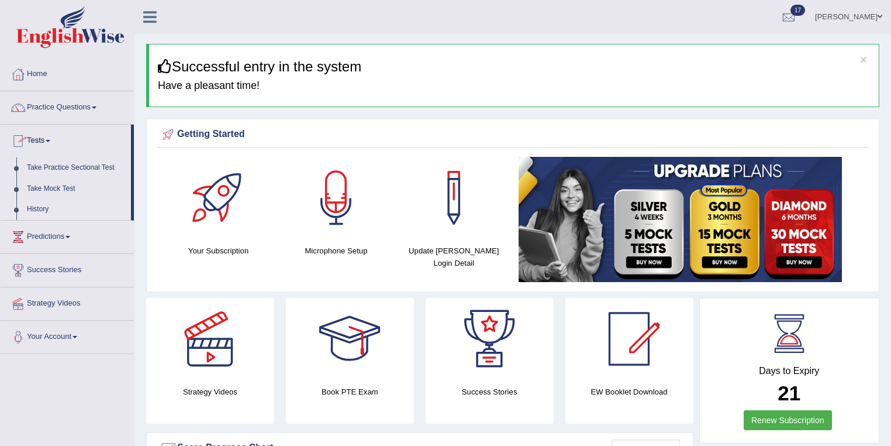
click at [30, 210] on link "History" at bounding box center [76, 209] width 109 height 21
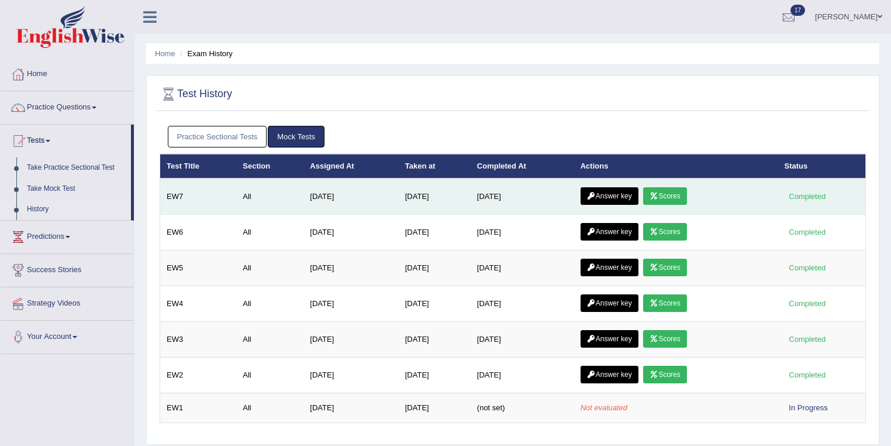
click at [658, 192] on icon at bounding box center [654, 195] width 9 height 7
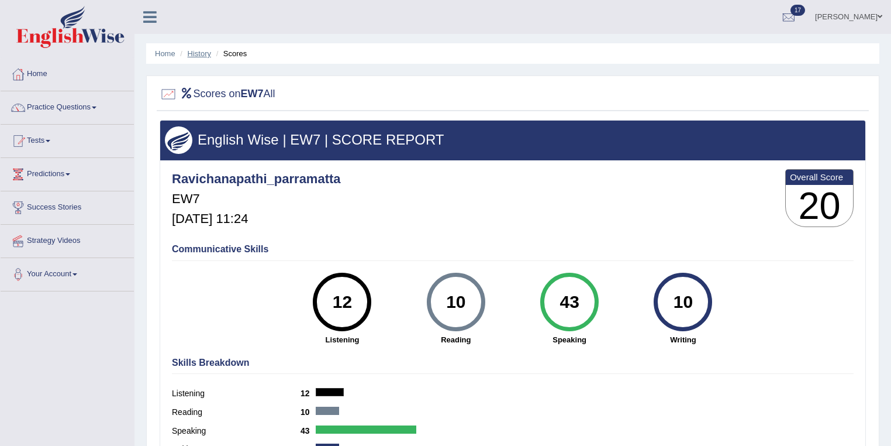
click at [192, 49] on link "History" at bounding box center [199, 53] width 23 height 9
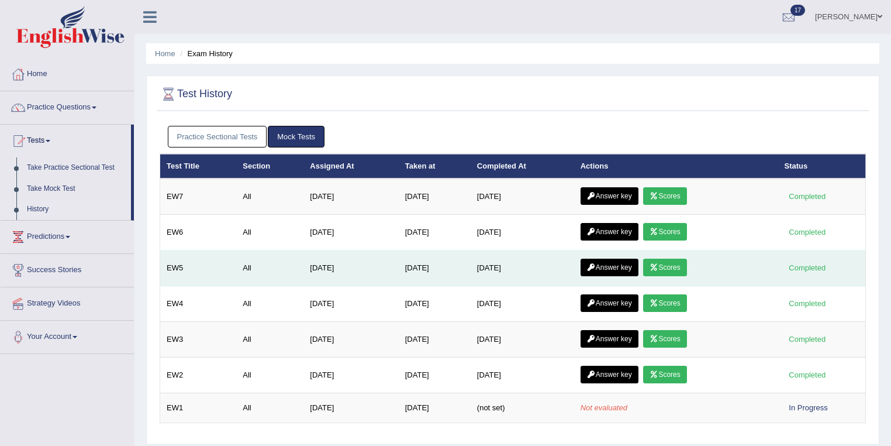
click at [682, 270] on link "Scores" at bounding box center [664, 267] width 43 height 18
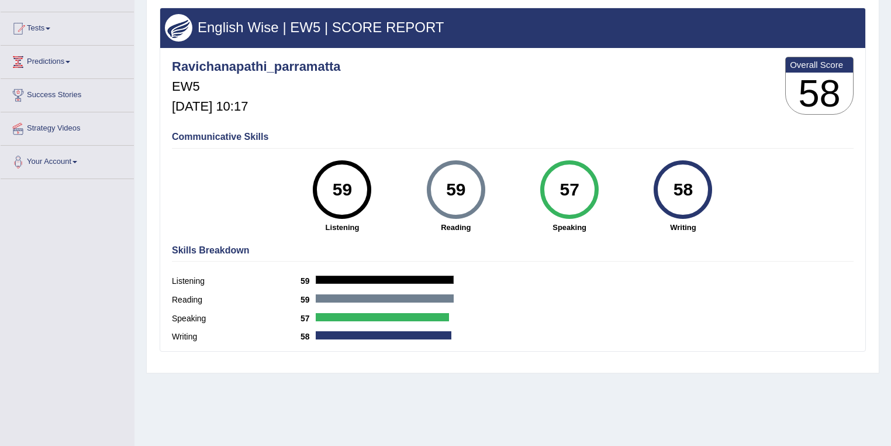
scroll to position [106, 0]
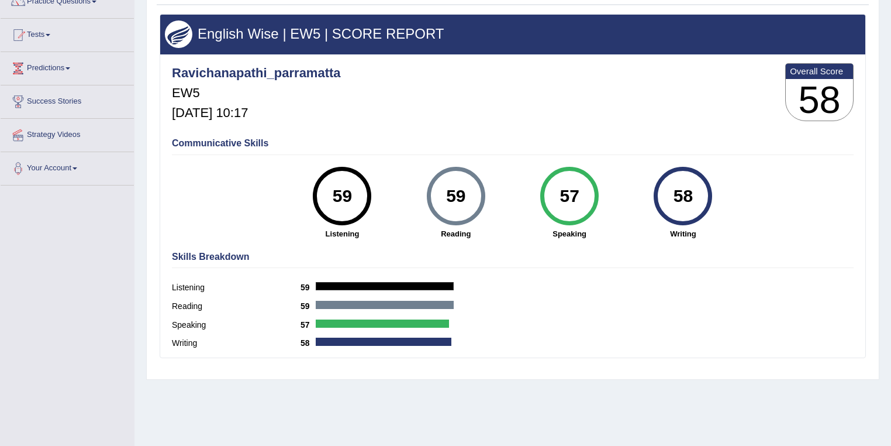
drag, startPoint x: 582, startPoint y: 192, endPoint x: 561, endPoint y: 194, distance: 21.7
click at [561, 194] on div "57" at bounding box center [569, 195] width 43 height 49
drag, startPoint x: 692, startPoint y: 194, endPoint x: 675, endPoint y: 195, distance: 17.6
click at [675, 195] on div "58" at bounding box center [683, 195] width 43 height 49
drag, startPoint x: 470, startPoint y: 194, endPoint x: 429, endPoint y: 192, distance: 41.5
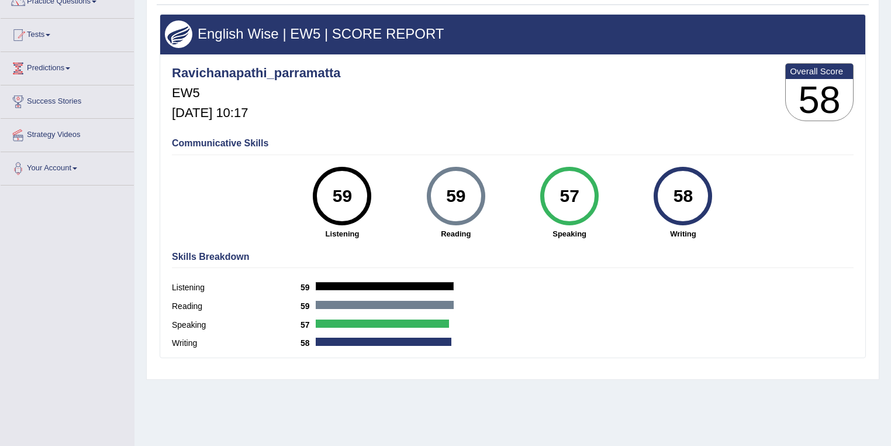
click at [429, 192] on div "59" at bounding box center [456, 196] width 58 height 58
drag, startPoint x: 354, startPoint y: 189, endPoint x: 327, endPoint y: 189, distance: 27.5
click at [327, 189] on div "59" at bounding box center [342, 195] width 43 height 49
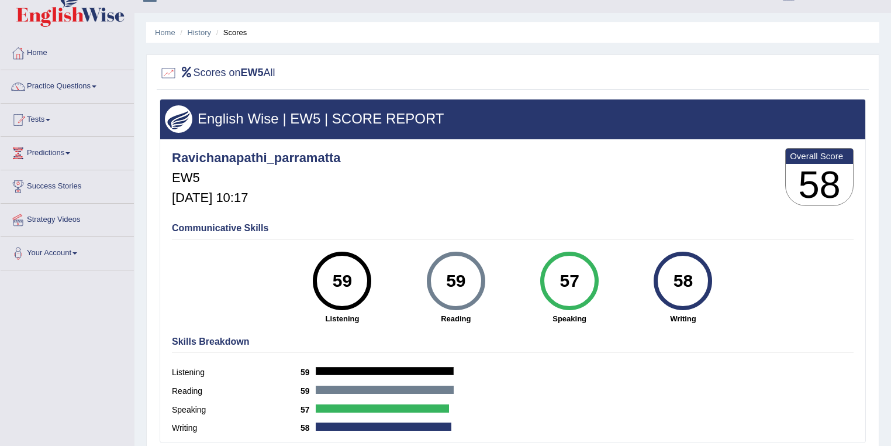
scroll to position [0, 0]
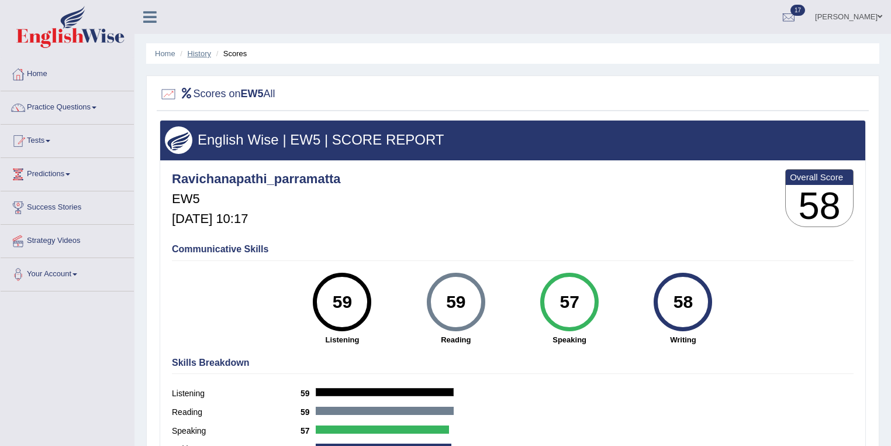
click at [198, 56] on link "History" at bounding box center [199, 53] width 23 height 9
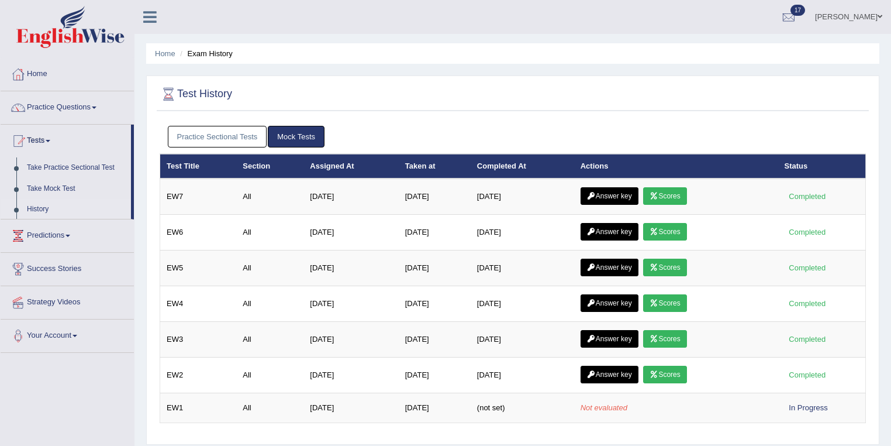
click at [241, 136] on link "Practice Sectional Tests" at bounding box center [217, 137] width 99 height 22
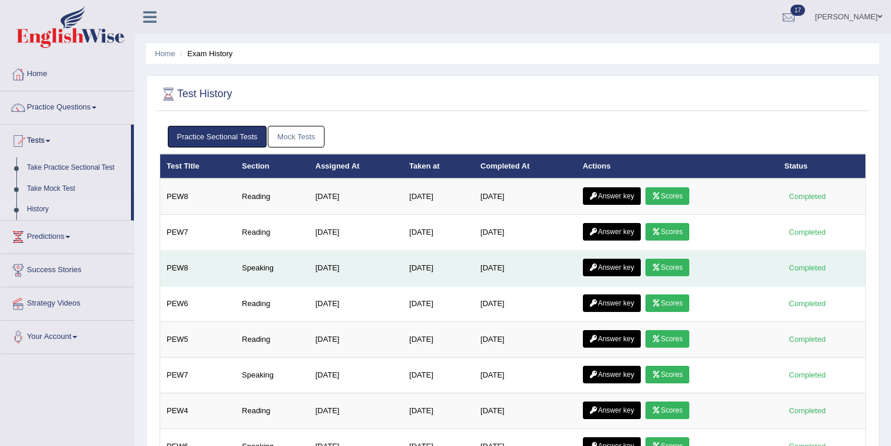
click at [675, 267] on link "Scores" at bounding box center [666, 267] width 43 height 18
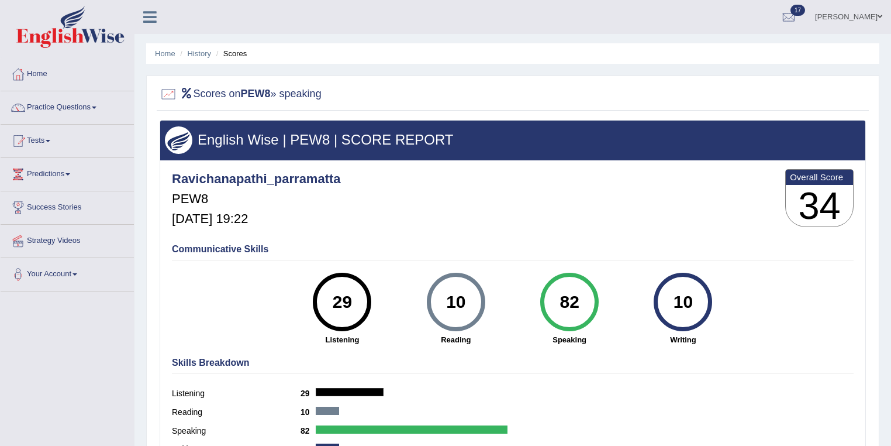
drag, startPoint x: 579, startPoint y: 292, endPoint x: 542, endPoint y: 297, distance: 37.7
click at [542, 297] on div "82" at bounding box center [569, 301] width 58 height 58
click at [195, 51] on link "History" at bounding box center [199, 53] width 23 height 9
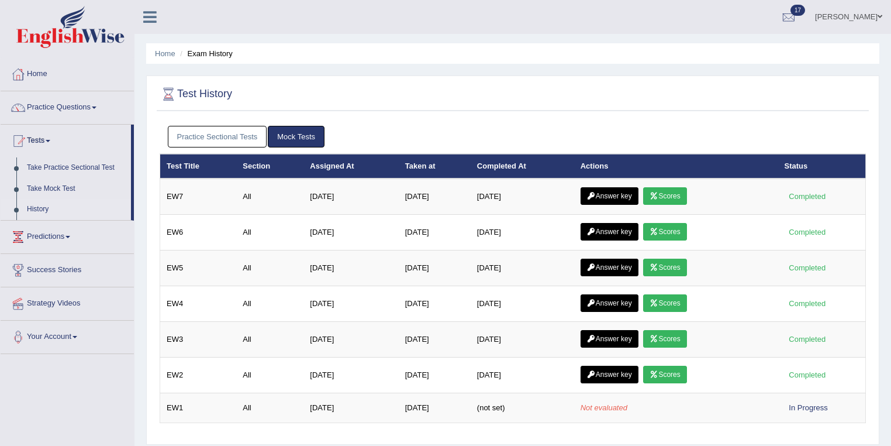
click at [290, 127] on link "Mock Tests" at bounding box center [296, 137] width 57 height 22
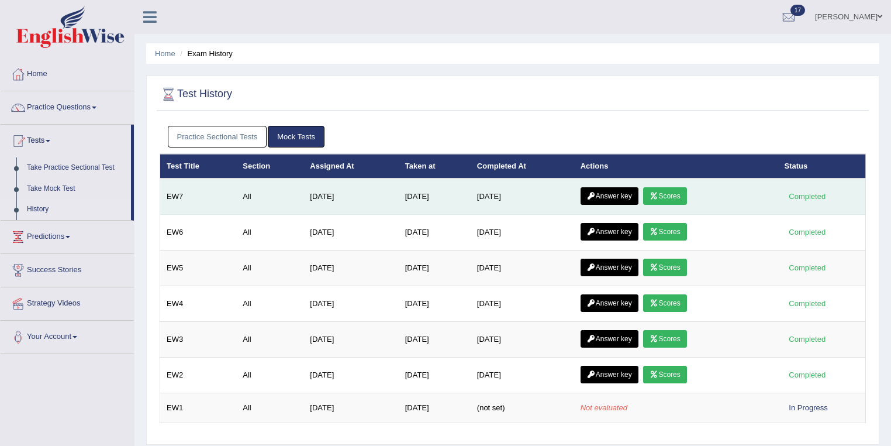
click at [682, 194] on link "Scores" at bounding box center [664, 196] width 43 height 18
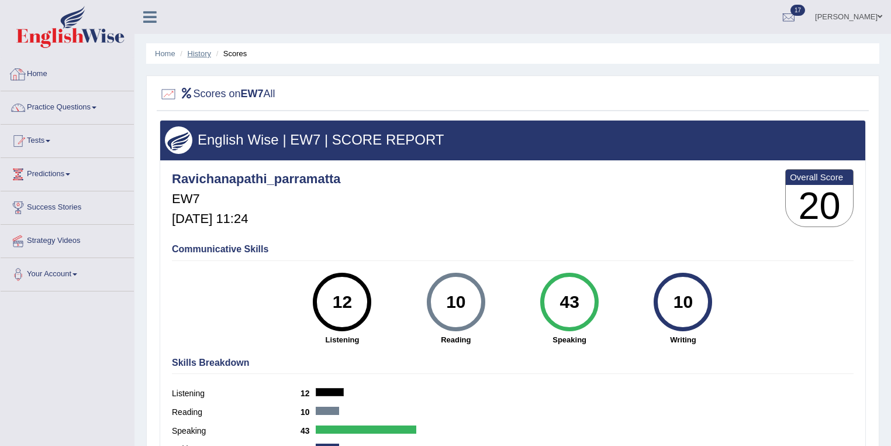
click at [194, 51] on link "History" at bounding box center [199, 53] width 23 height 9
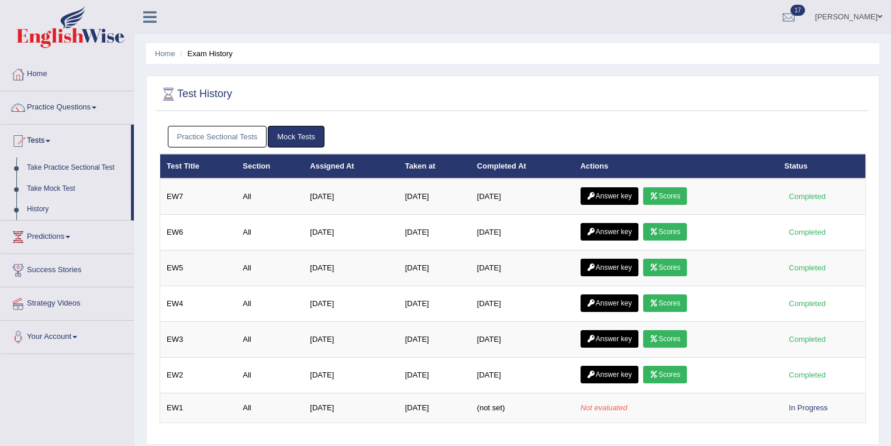
click at [854, 12] on link "[PERSON_NAME]" at bounding box center [848, 15] width 85 height 30
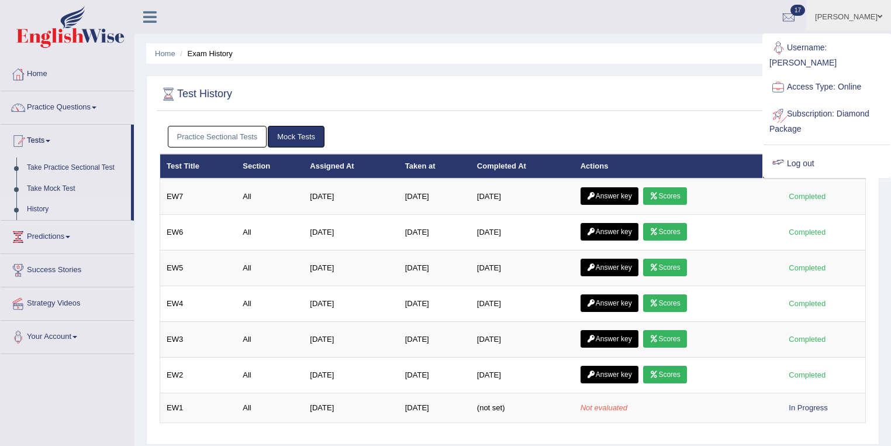
click at [811, 159] on link "Log out" at bounding box center [827, 163] width 126 height 27
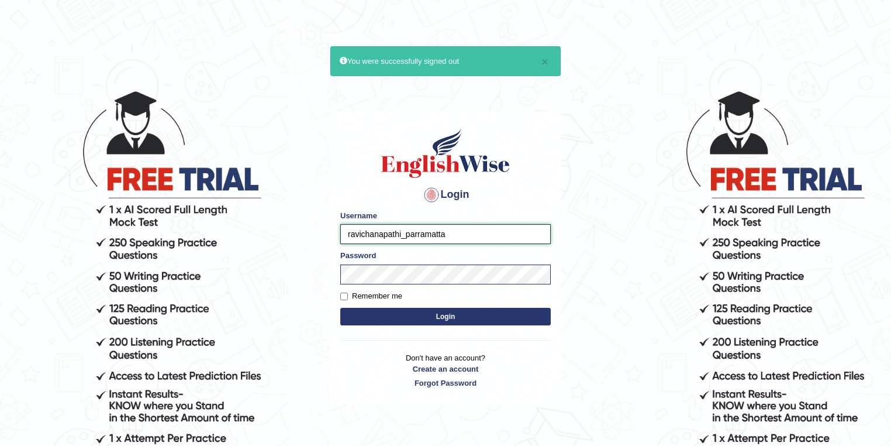
drag, startPoint x: 402, startPoint y: 231, endPoint x: 334, endPoint y: 239, distance: 67.7
click at [334, 239] on div "Login Please fix the following errors: Username ravichanapathi_parramatta Passw…" at bounding box center [445, 257] width 230 height 293
type input "bhuvaneswari_parramatta"
click at [431, 314] on button "Login" at bounding box center [445, 317] width 210 height 18
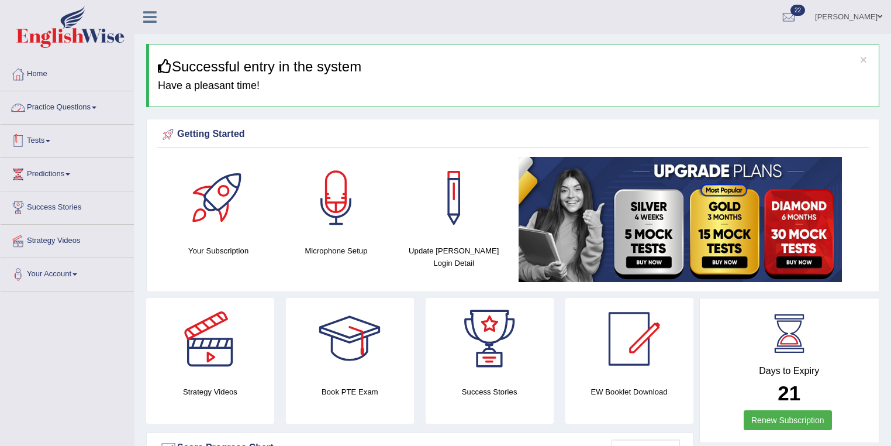
click at [49, 148] on link "Tests" at bounding box center [67, 139] width 133 height 29
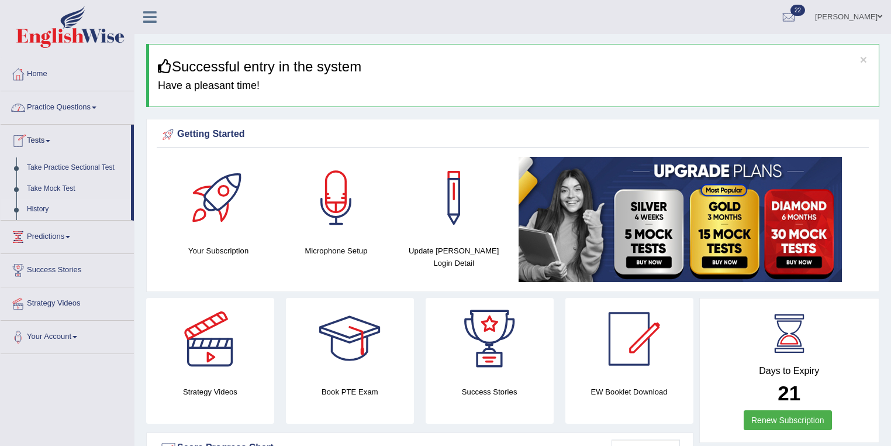
click at [44, 205] on link "History" at bounding box center [76, 209] width 109 height 21
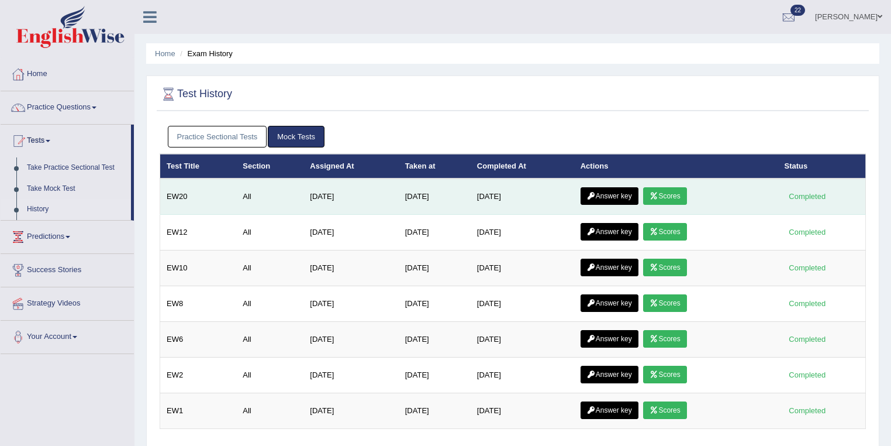
click at [674, 196] on link "Scores" at bounding box center [664, 196] width 43 height 18
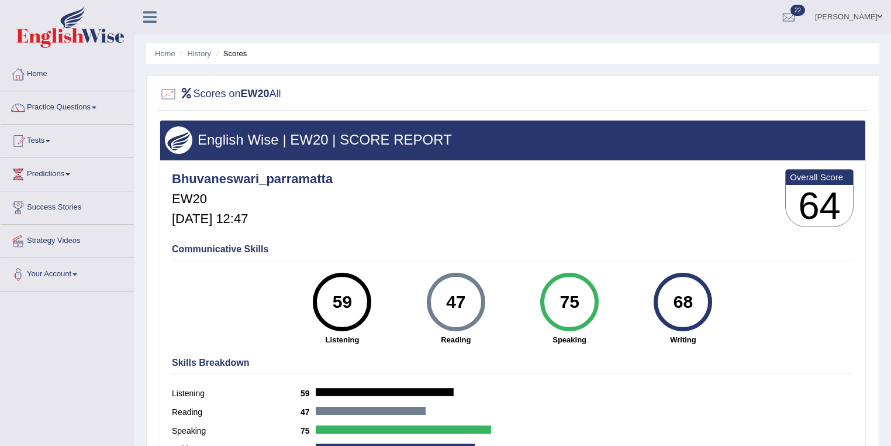
drag, startPoint x: 476, startPoint y: 301, endPoint x: 444, endPoint y: 303, distance: 32.8
click at [444, 303] on div "47" at bounding box center [455, 301] width 43 height 49
click at [507, 241] on div "Communicative Skills 59 Listening 47 Reading 75 Speaking 68 Writing" at bounding box center [513, 293] width 688 height 110
drag, startPoint x: 465, startPoint y: 303, endPoint x: 448, endPoint y: 302, distance: 17.0
click at [448, 302] on div "47" at bounding box center [455, 301] width 43 height 49
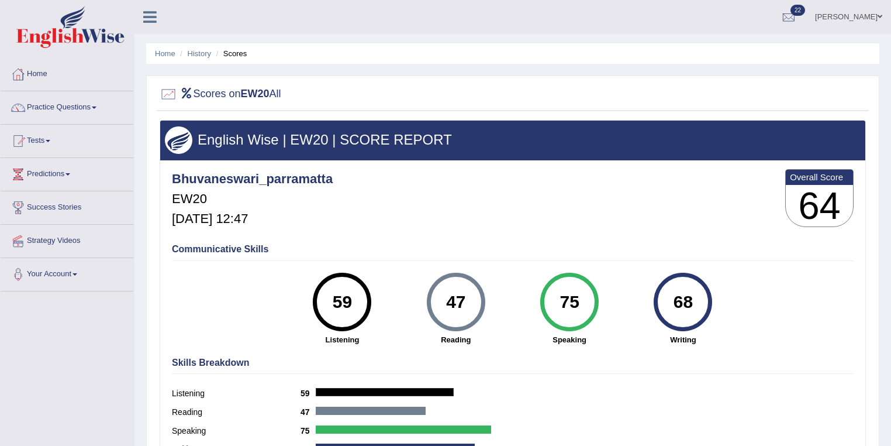
click at [599, 330] on div "75 Speaking" at bounding box center [569, 308] width 113 height 72
drag, startPoint x: 333, startPoint y: 299, endPoint x: 358, endPoint y: 299, distance: 25.1
click at [358, 299] on div "59" at bounding box center [342, 301] width 43 height 49
drag, startPoint x: 449, startPoint y: 299, endPoint x: 468, endPoint y: 299, distance: 19.3
click at [468, 299] on div "47" at bounding box center [455, 301] width 43 height 49
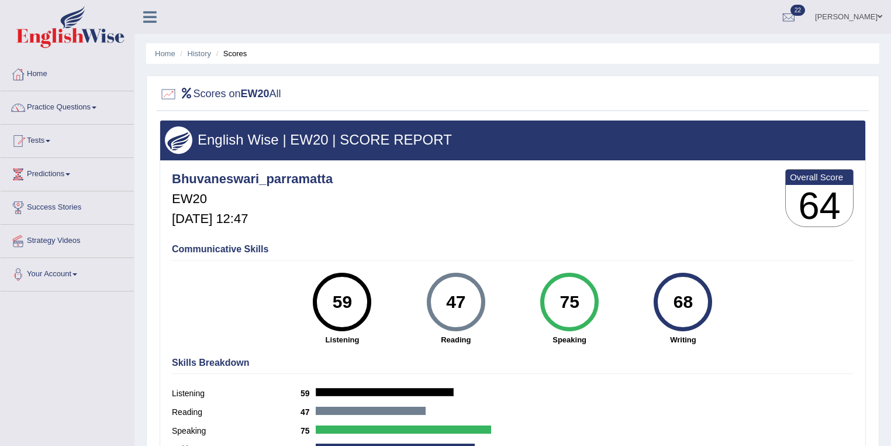
drag, startPoint x: 699, startPoint y: 301, endPoint x: 676, endPoint y: 301, distance: 23.4
click at [676, 301] on div "68" at bounding box center [683, 301] width 43 height 49
drag, startPoint x: 589, startPoint y: 298, endPoint x: 557, endPoint y: 298, distance: 31.6
click at [557, 298] on div "75" at bounding box center [569, 301] width 43 height 49
click at [584, 373] on hr at bounding box center [513, 373] width 682 height 1
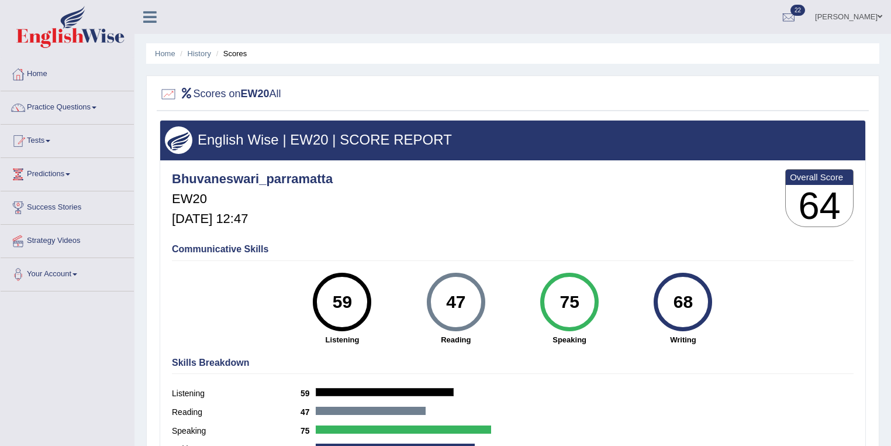
drag, startPoint x: 773, startPoint y: 310, endPoint x: 774, endPoint y: 304, distance: 6.5
click at [774, 304] on div "Communicative Skills 59 Listening 47 Reading 75 Speaking 68 Writing" at bounding box center [513, 293] width 688 height 110
click at [617, 351] on div "Skills Breakdown Listening 59 Reading 47 Speaking 75 Writing 68" at bounding box center [513, 407] width 688 height 112
click at [201, 56] on link "History" at bounding box center [199, 53] width 23 height 9
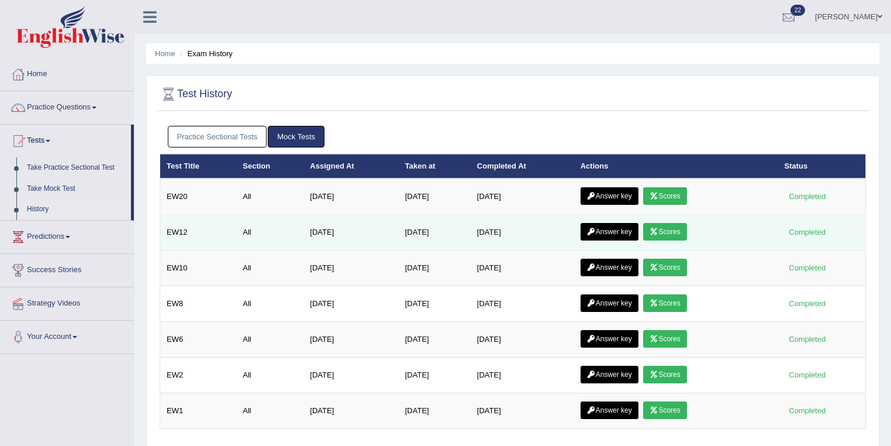
click at [681, 226] on link "Scores" at bounding box center [664, 232] width 43 height 18
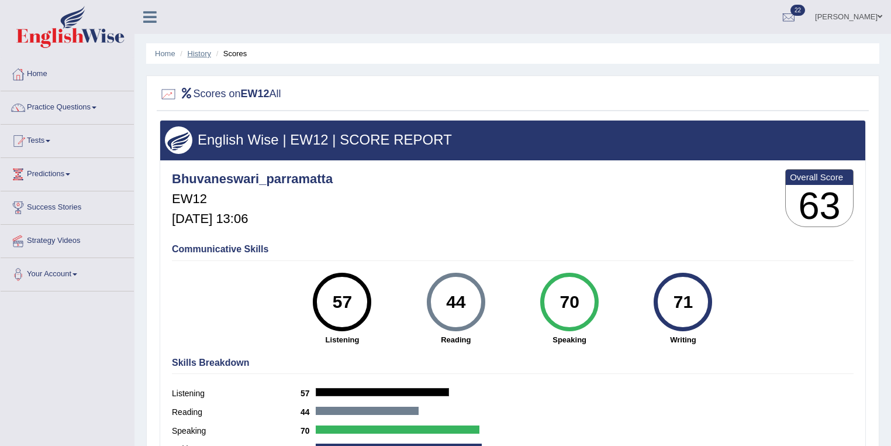
click at [204, 49] on link "History" at bounding box center [199, 53] width 23 height 9
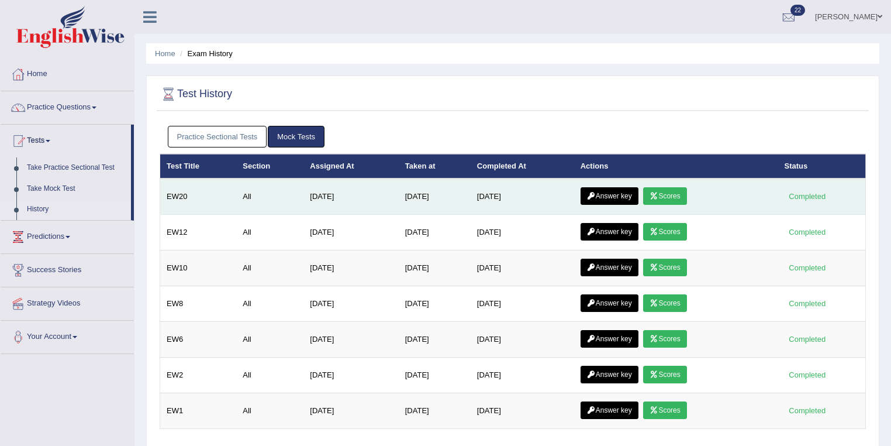
click at [677, 192] on link "Scores" at bounding box center [664, 196] width 43 height 18
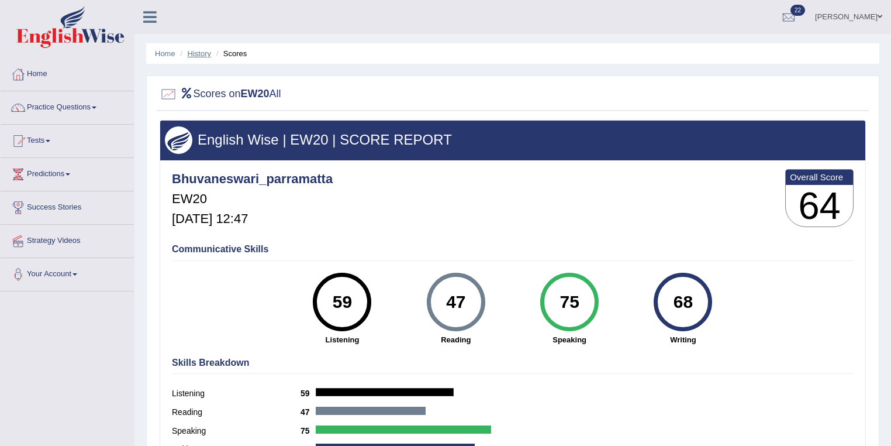
click at [200, 56] on link "History" at bounding box center [199, 53] width 23 height 9
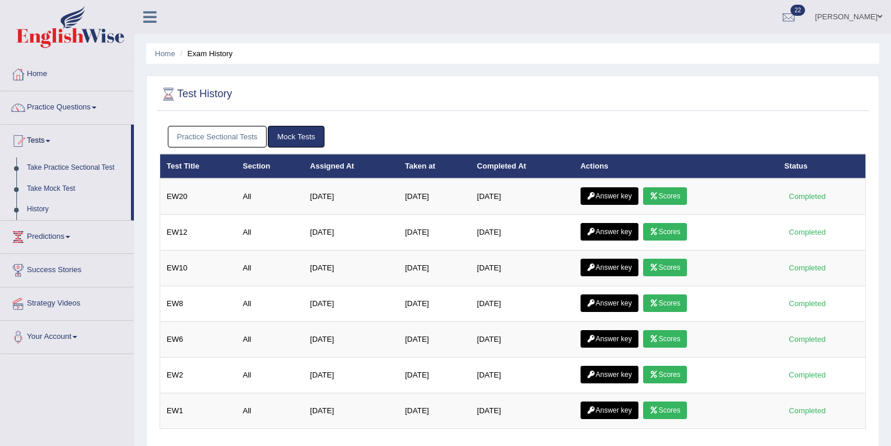
click at [626, 193] on link "Answer key" at bounding box center [610, 196] width 58 height 18
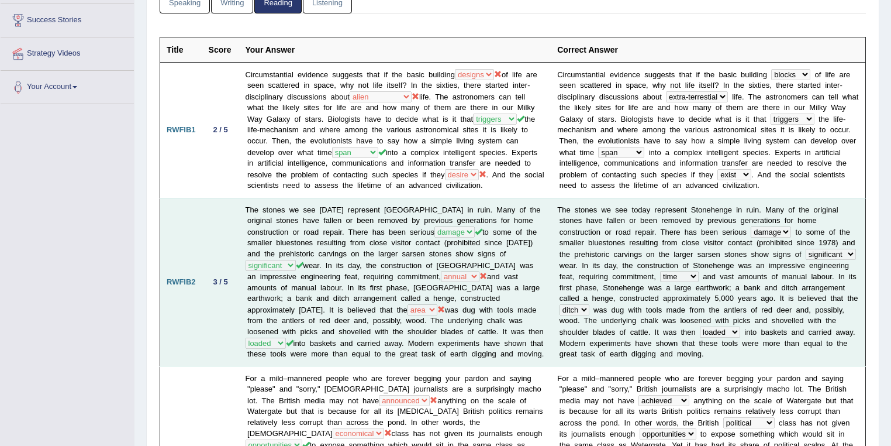
scroll to position [125, 0]
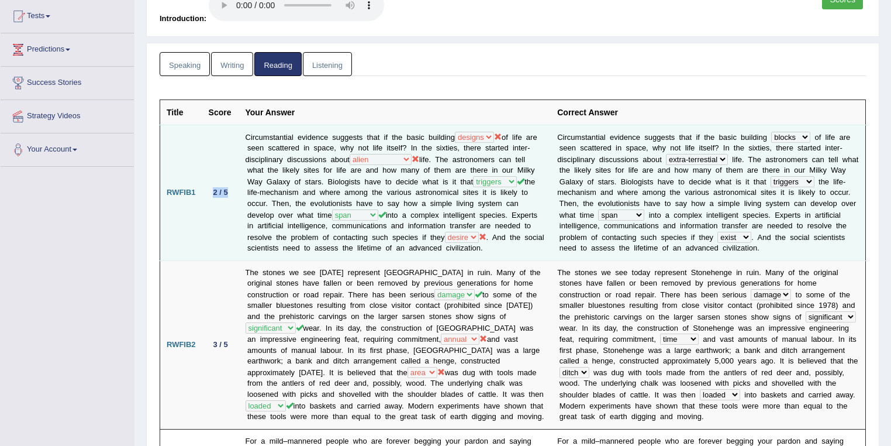
drag, startPoint x: 209, startPoint y: 188, endPoint x: 229, endPoint y: 189, distance: 19.9
click at [229, 189] on div "2 / 5" at bounding box center [221, 192] width 24 height 12
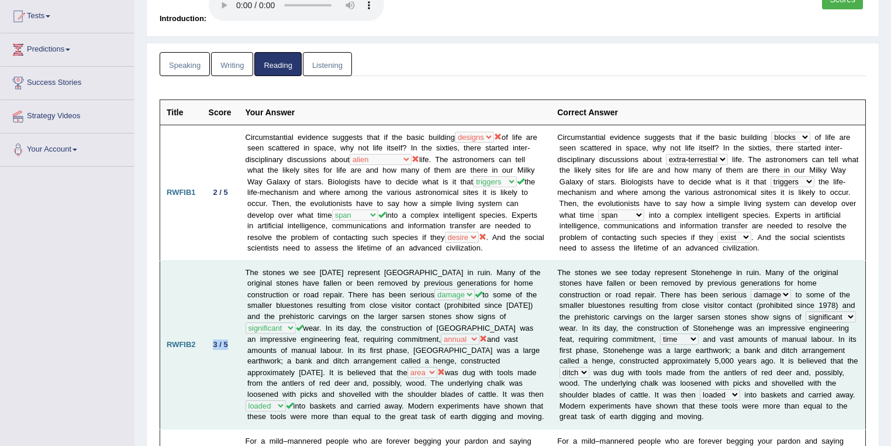
drag, startPoint x: 215, startPoint y: 336, endPoint x: 262, endPoint y: 315, distance: 52.1
click at [239, 338] on tr "RWFIB2 3 / 5 The stones we see today represent Stonehenge in ruin. Many of the …" at bounding box center [513, 344] width 706 height 168
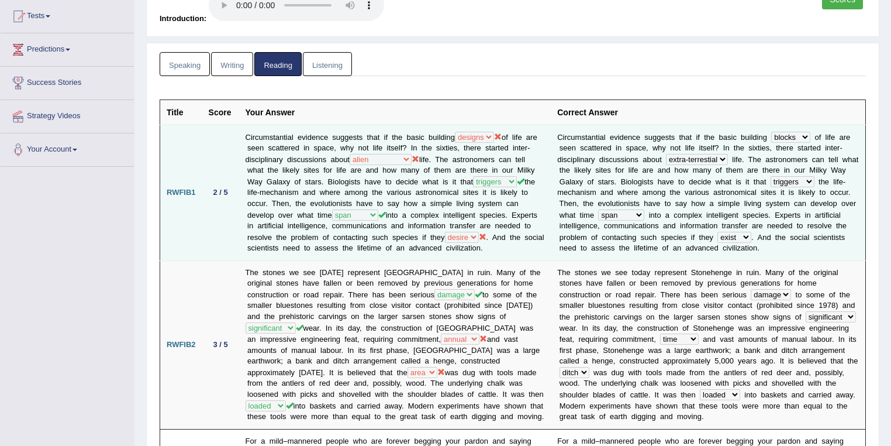
click at [509, 220] on td "Circumstantial evidence suggests that if the basic building cells spans blocks …" at bounding box center [395, 193] width 312 height 136
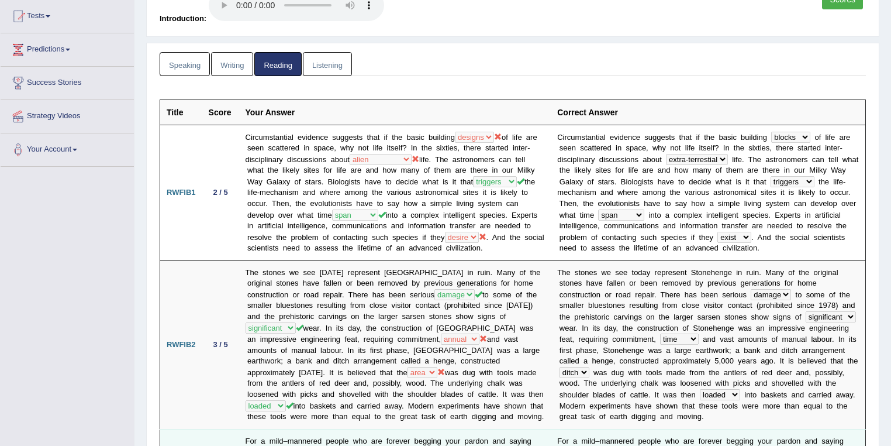
scroll to position [374, 0]
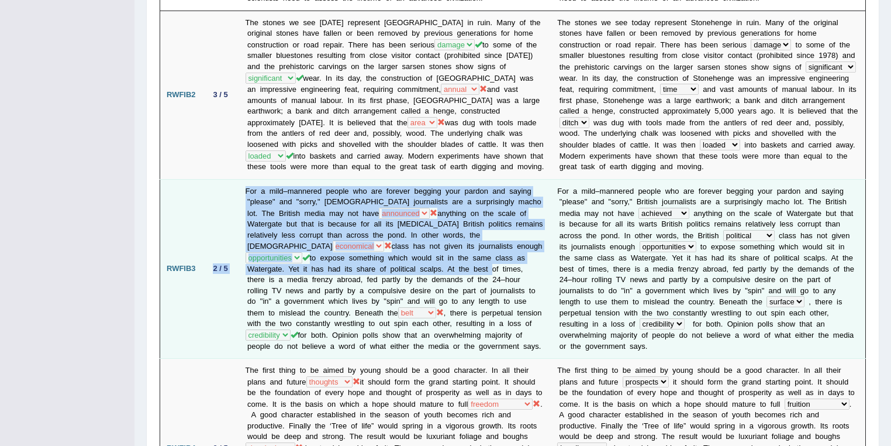
drag, startPoint x: 217, startPoint y: 259, endPoint x: 260, endPoint y: 260, distance: 42.7
click at [260, 260] on tr "RWFIB3 2 / 5 For a mild–mannered people who are forever begging your pardon and…" at bounding box center [513, 268] width 706 height 179
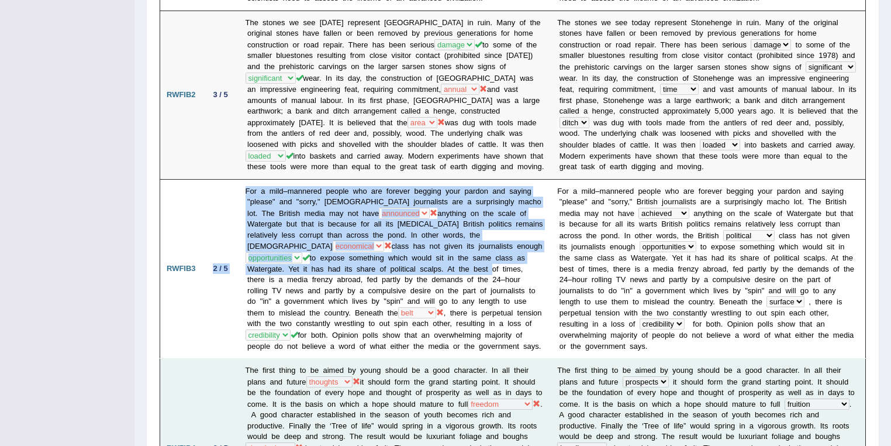
scroll to position [686, 0]
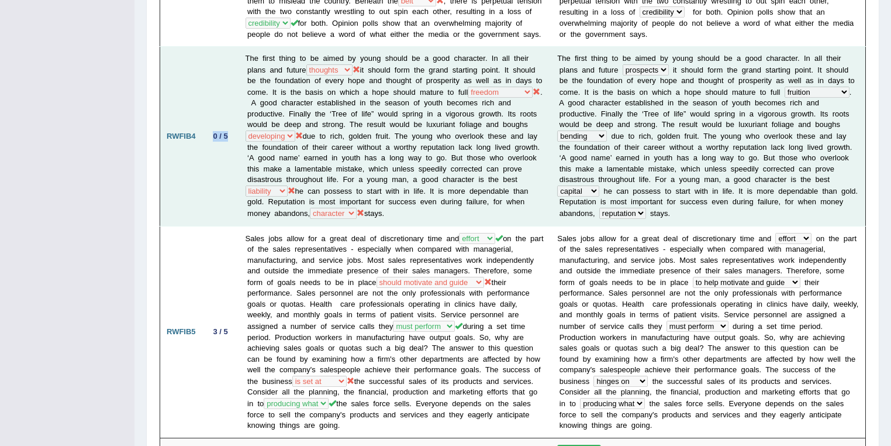
drag, startPoint x: 212, startPoint y: 123, endPoint x: 228, endPoint y: 122, distance: 15.9
click at [228, 130] on div "0 / 5" at bounding box center [221, 136] width 24 height 12
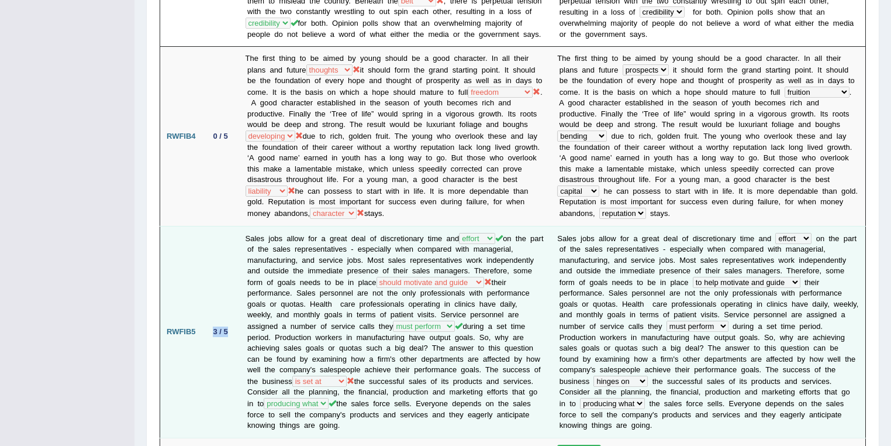
drag, startPoint x: 215, startPoint y: 317, endPoint x: 237, endPoint y: 323, distance: 23.5
click at [237, 323] on td "3 / 5" at bounding box center [220, 332] width 37 height 212
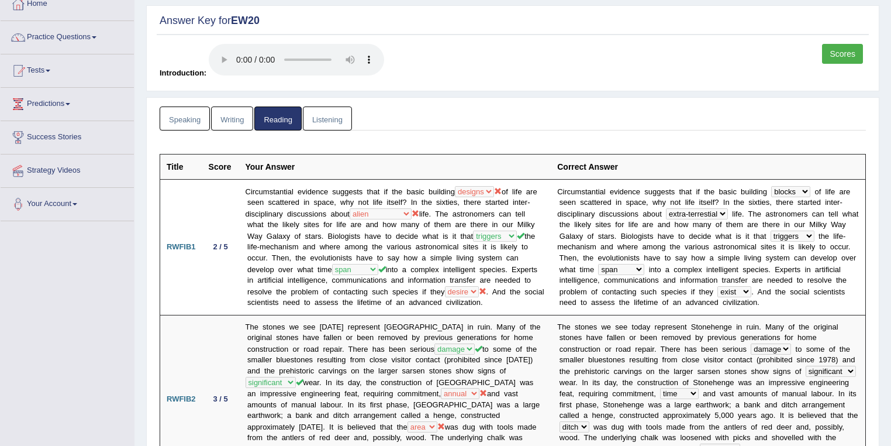
scroll to position [125, 0]
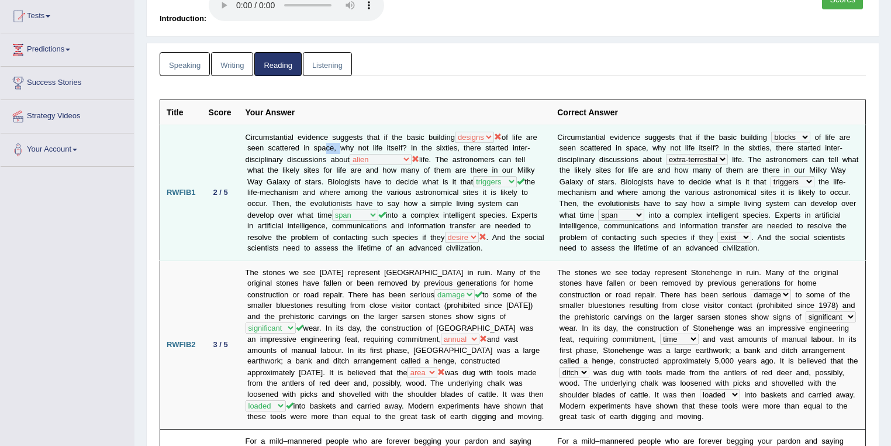
drag, startPoint x: 322, startPoint y: 145, endPoint x: 334, endPoint y: 145, distance: 12.3
click at [334, 145] on td "Circumstantial evidence suggests that if the basic building cells spans blocks …" at bounding box center [395, 193] width 312 height 136
click at [312, 141] on td "Circumstantial evidence suggests that if the basic building cells spans blocks …" at bounding box center [395, 193] width 312 height 136
click at [384, 160] on td "Circumstantial evidence suggests that if the basic building cells spans blocks …" at bounding box center [395, 193] width 312 height 136
click at [416, 173] on td "Circumstantial evidence suggests that if the basic building cells spans blocks …" at bounding box center [395, 193] width 312 height 136
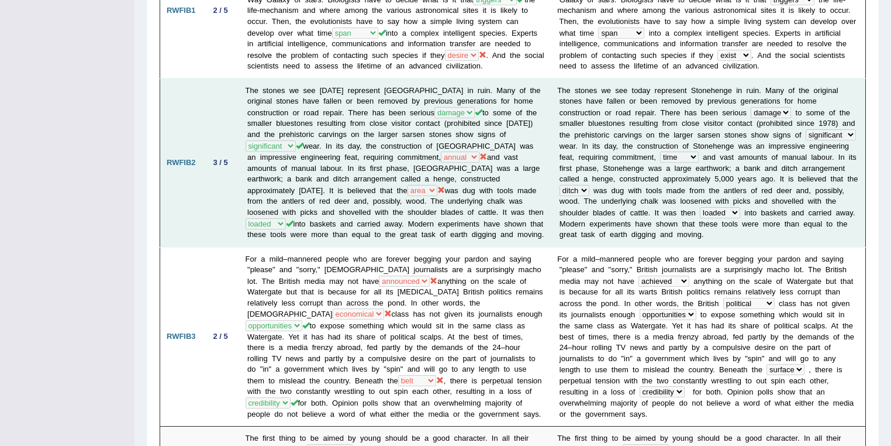
scroll to position [249, 0]
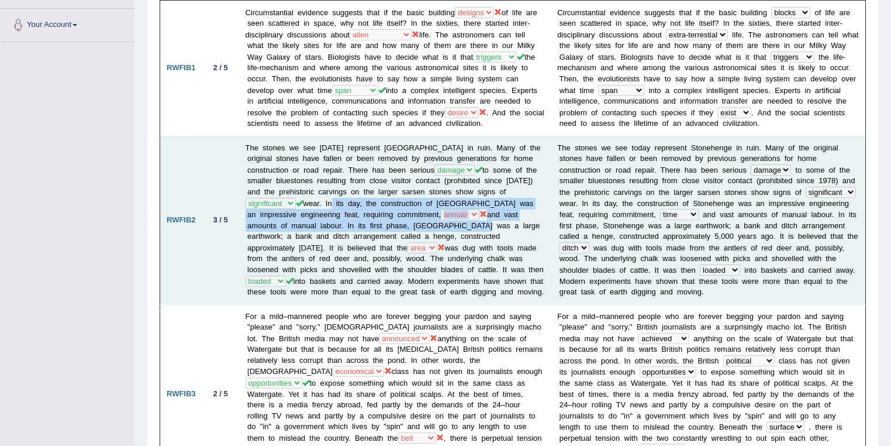
drag, startPoint x: 279, startPoint y: 199, endPoint x: 361, endPoint y: 223, distance: 86.0
click at [361, 223] on td "The stones we see today represent Stonehenge in ruin. Many of the original ston…" at bounding box center [395, 220] width 312 height 168
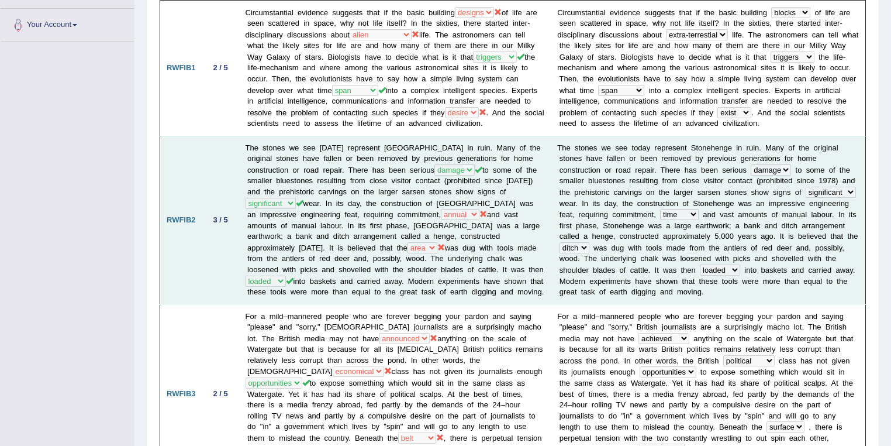
click at [331, 255] on td "The stones we see today represent Stonehenge in ruin. Many of the original ston…" at bounding box center [395, 220] width 312 height 168
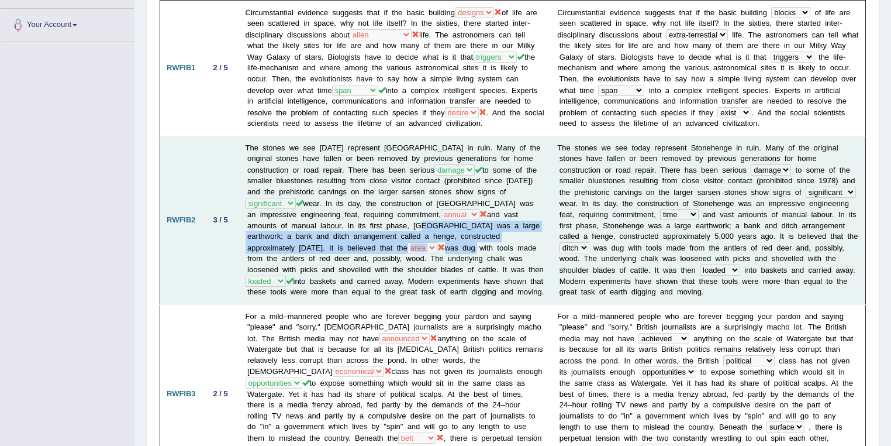
drag, startPoint x: 303, startPoint y: 216, endPoint x: 314, endPoint y: 239, distance: 25.9
click at [314, 239] on td "The stones we see today represent Stonehenge in ruin. Many of the original ston…" at bounding box center [395, 220] width 312 height 168
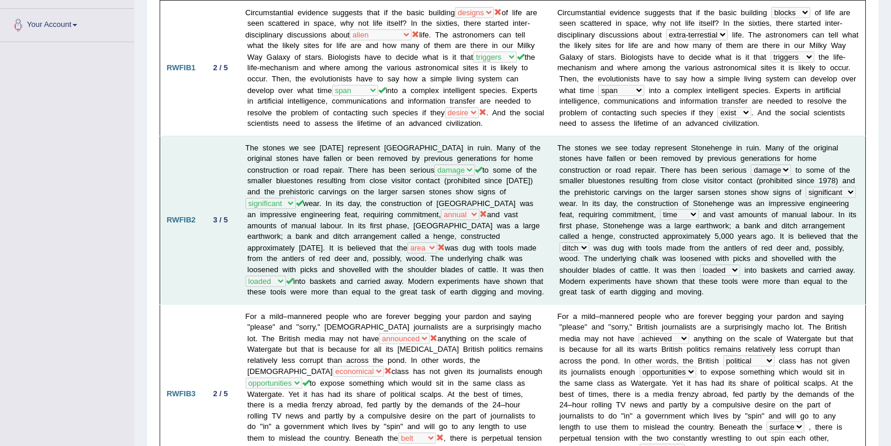
click at [313, 252] on td "The stones we see today represent Stonehenge in ruin. Many of the original ston…" at bounding box center [395, 220] width 312 height 168
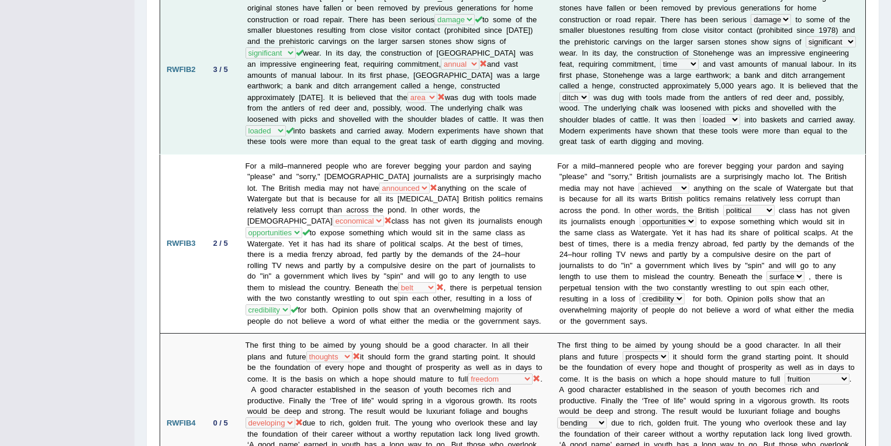
scroll to position [436, 0]
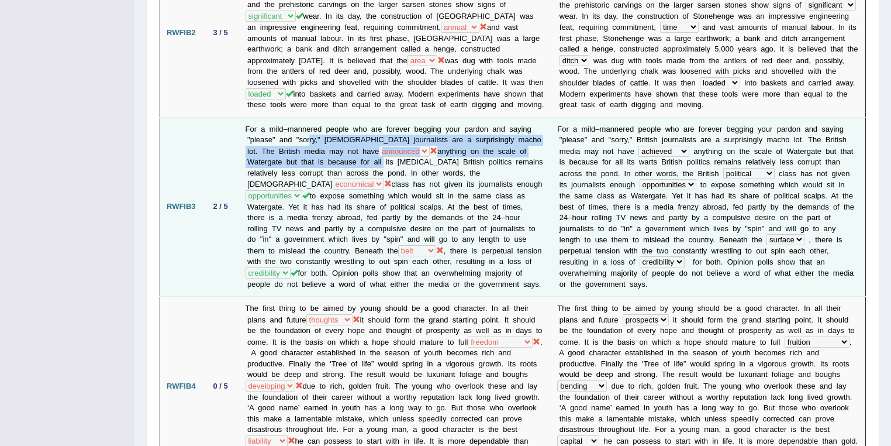
drag, startPoint x: 310, startPoint y: 133, endPoint x: 334, endPoint y: 153, distance: 30.7
click at [325, 150] on td "For a mild–mannered people who are forever begging your pardon and saying "plea…" at bounding box center [395, 206] width 312 height 179
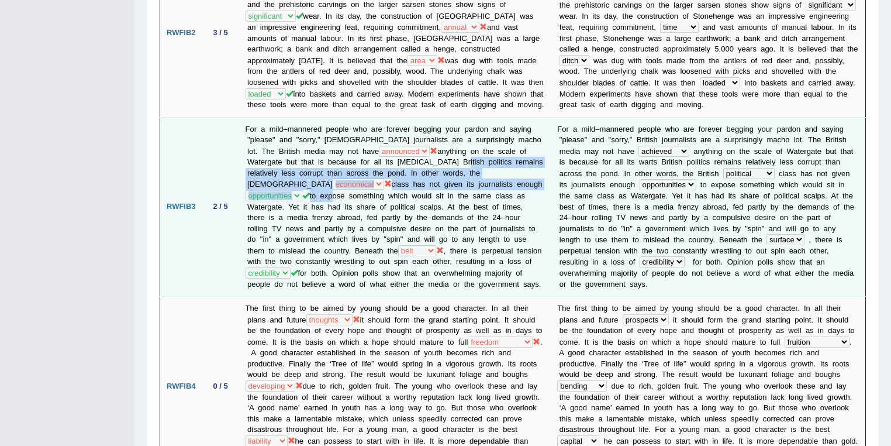
drag, startPoint x: 392, startPoint y: 159, endPoint x: 412, endPoint y: 177, distance: 26.9
click at [412, 177] on td "For a mild–mannered people who are forever begging your pardon and saying "plea…" at bounding box center [395, 206] width 312 height 179
drag, startPoint x: 440, startPoint y: 215, endPoint x: 461, endPoint y: 276, distance: 64.5
click at [461, 276] on td "For a mild–mannered people who are forever begging your pardon and saying "plea…" at bounding box center [395, 206] width 312 height 179
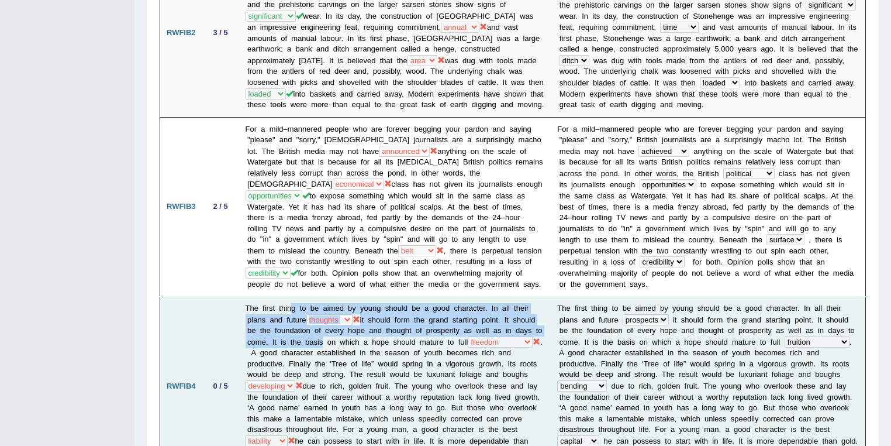
drag, startPoint x: 291, startPoint y: 301, endPoint x: 320, endPoint y: 332, distance: 43.0
click at [320, 332] on td "The first thing to be aimed by young should be a good character. In all their p…" at bounding box center [395, 385] width 312 height 179
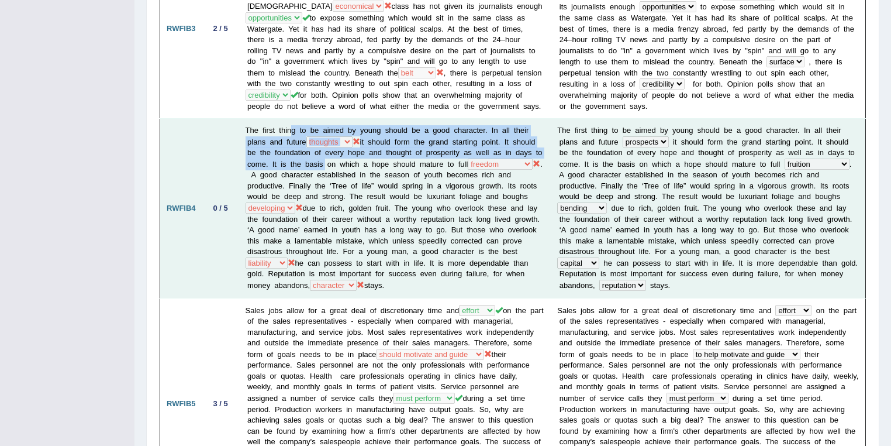
scroll to position [623, 0]
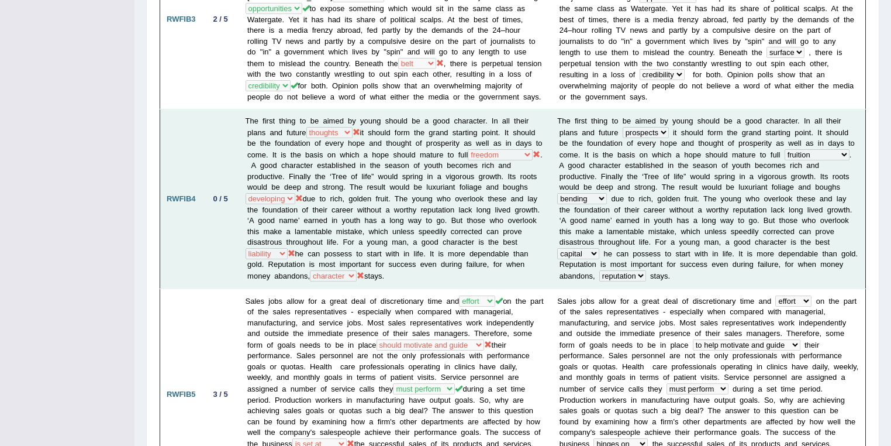
click at [432, 201] on td "The first thing to be aimed by young should be a good character. In all their p…" at bounding box center [395, 198] width 312 height 179
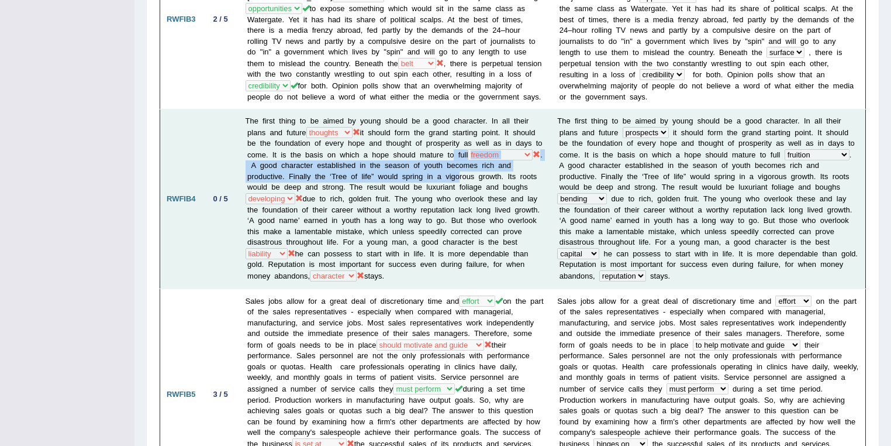
drag, startPoint x: 448, startPoint y: 139, endPoint x: 458, endPoint y: 164, distance: 27.0
click at [458, 164] on td "The first thing to be aimed by young should be a good character. In all their p…" at bounding box center [395, 198] width 312 height 179
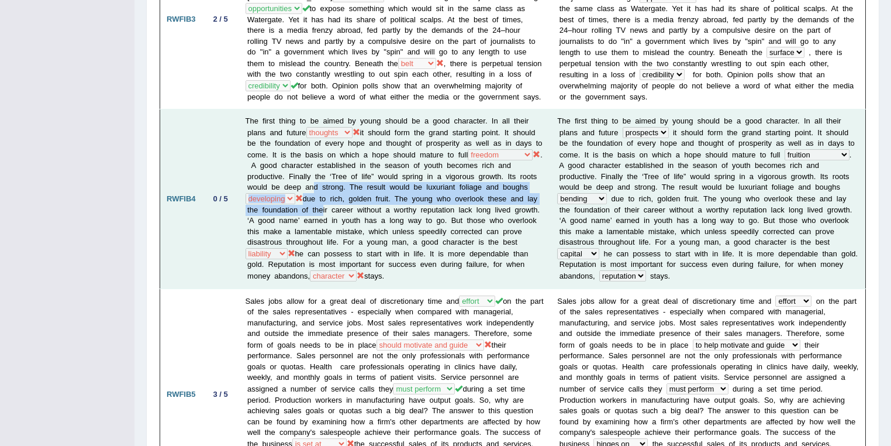
drag, startPoint x: 313, startPoint y: 179, endPoint x: 313, endPoint y: 201, distance: 21.6
click at [313, 201] on td "The first thing to be aimed by young should be a good character. In all their p…" at bounding box center [395, 198] width 312 height 179
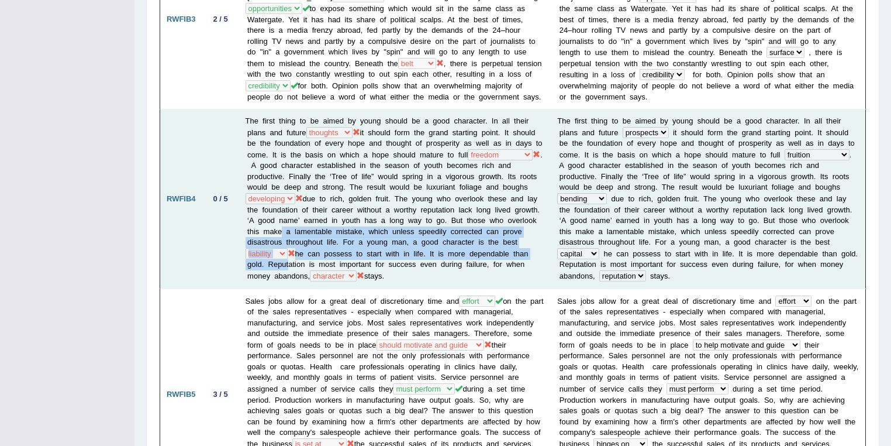
drag, startPoint x: 274, startPoint y: 222, endPoint x: 283, endPoint y: 253, distance: 32.2
click at [283, 253] on td "The first thing to be aimed by young should be a good character. In all their p…" at bounding box center [395, 198] width 312 height 179
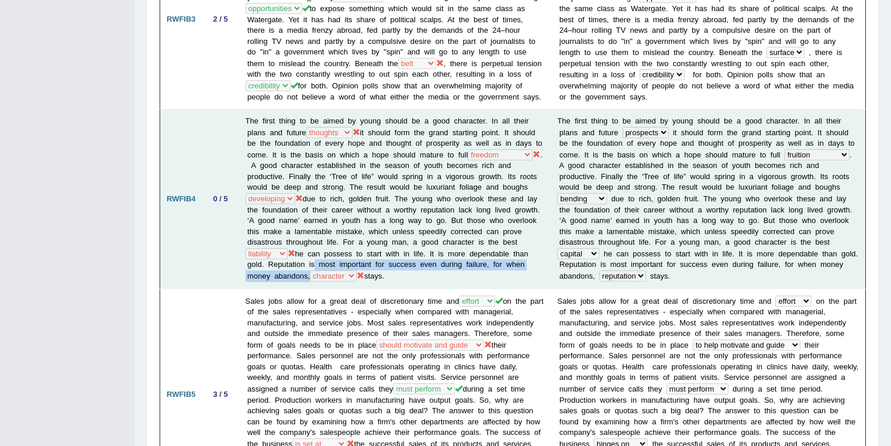
drag, startPoint x: 309, startPoint y: 249, endPoint x: 360, endPoint y: 268, distance: 53.9
click at [360, 268] on td "The first thing to be aimed by young should be a good character. In all their p…" at bounding box center [395, 198] width 312 height 179
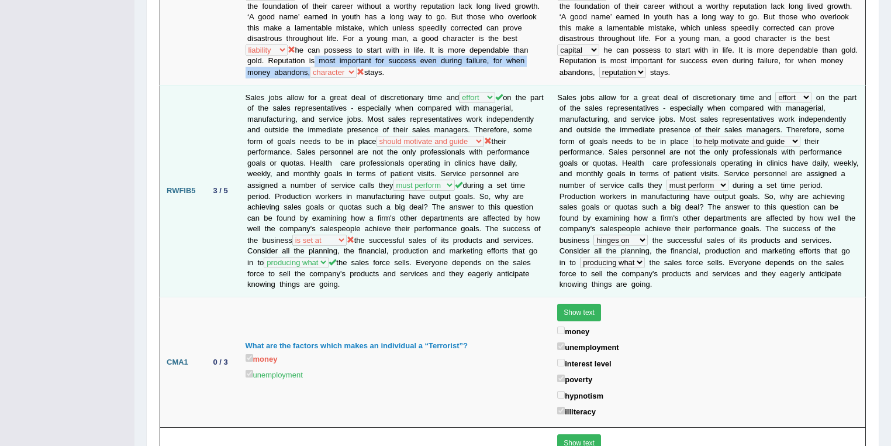
scroll to position [873, 0]
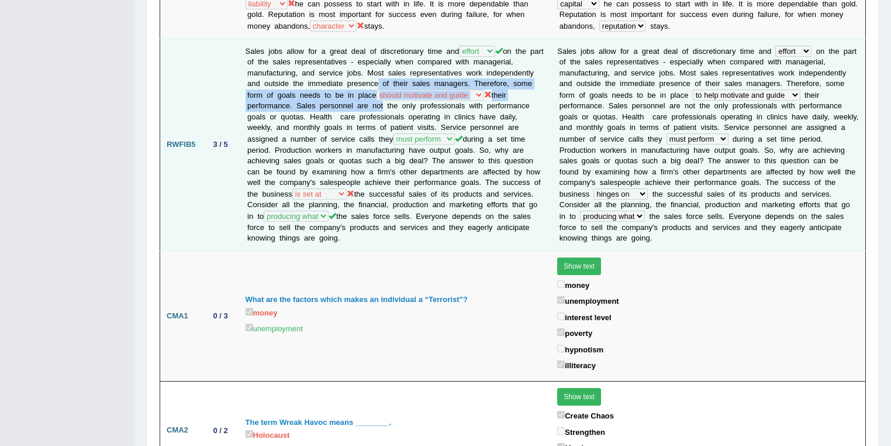
drag, startPoint x: 371, startPoint y: 68, endPoint x: 378, endPoint y: 92, distance: 24.8
click at [378, 92] on td "Sales jobs allow for a great deal of discretionary time and try effort plan sou…" at bounding box center [395, 145] width 312 height 212
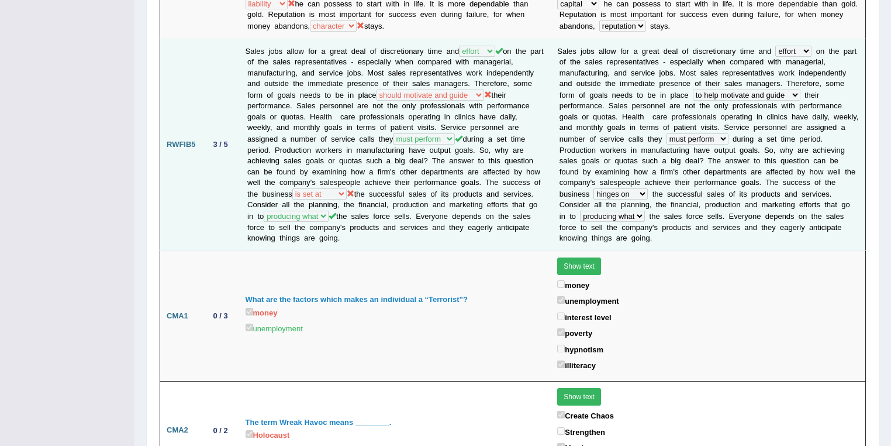
click at [472, 136] on td "Sales jobs allow for a great deal of discretionary time and try effort plan sou…" at bounding box center [395, 145] width 312 height 212
click at [301, 180] on td "Sales jobs allow for a great deal of discretionary time and try effort plan sou…" at bounding box center [395, 145] width 312 height 212
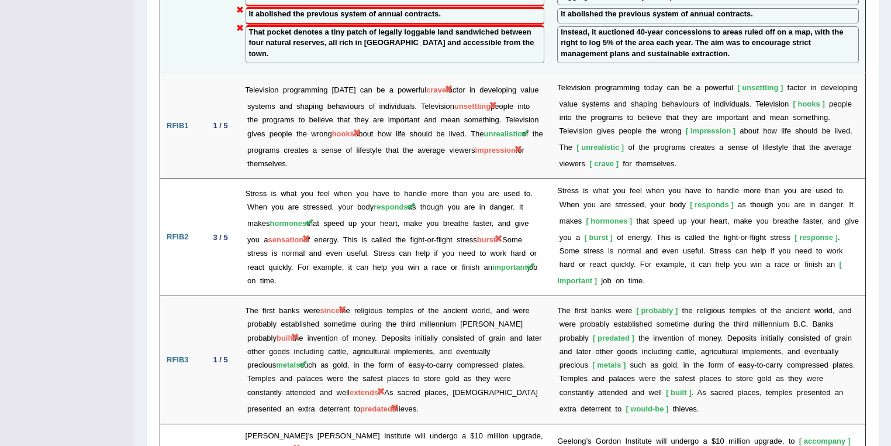
scroll to position [1621, 0]
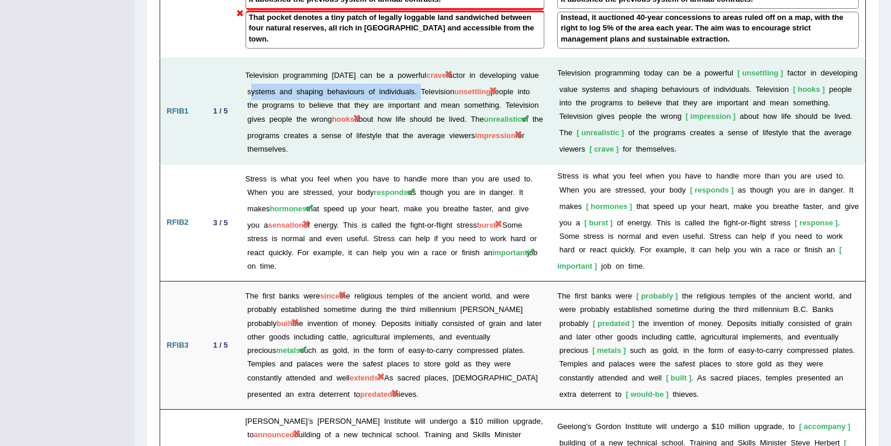
drag, startPoint x: 246, startPoint y: 48, endPoint x: 416, endPoint y: 51, distance: 170.2
click at [416, 58] on td "Television programming today can be a powerful crave factor in developing value…" at bounding box center [395, 111] width 312 height 106
drag, startPoint x: 480, startPoint y: 29, endPoint x: 416, endPoint y: 49, distance: 66.9
click at [416, 58] on td "Television programming today can be a powerful crave factor in developing value…" at bounding box center [395, 111] width 312 height 106
click at [772, 58] on td "T e l e v i s i o n p r o g r a m m i n g t o d a y c a n b e a p o w e r f u l…" at bounding box center [708, 111] width 315 height 106
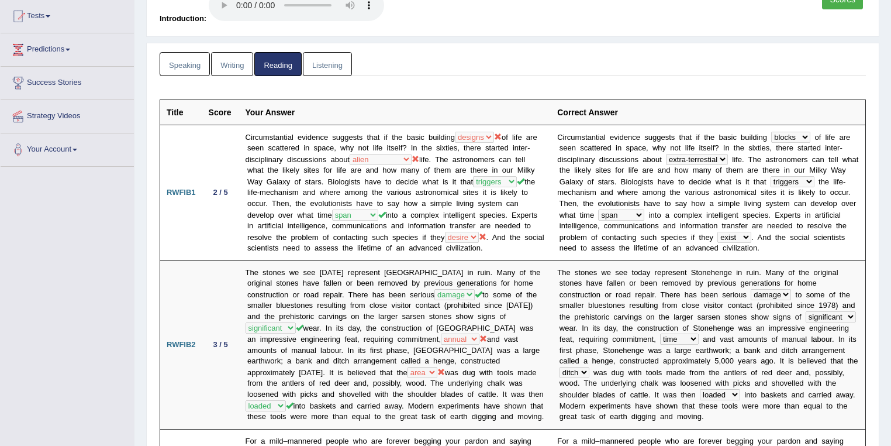
scroll to position [0, 0]
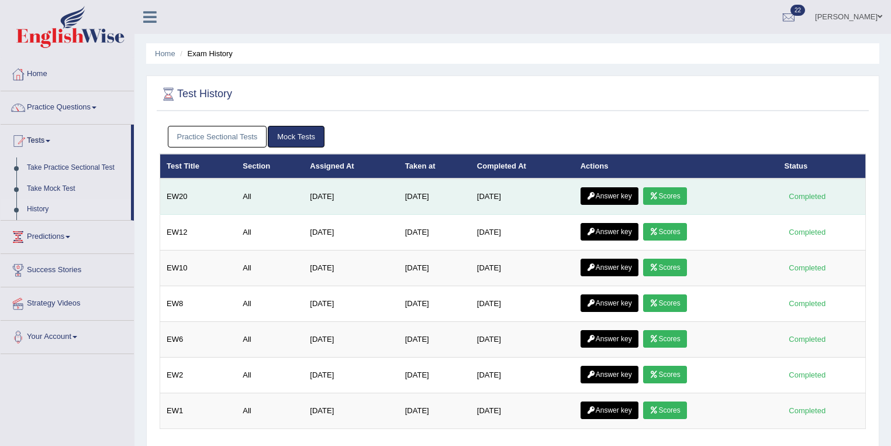
click at [665, 189] on link "Scores" at bounding box center [664, 196] width 43 height 18
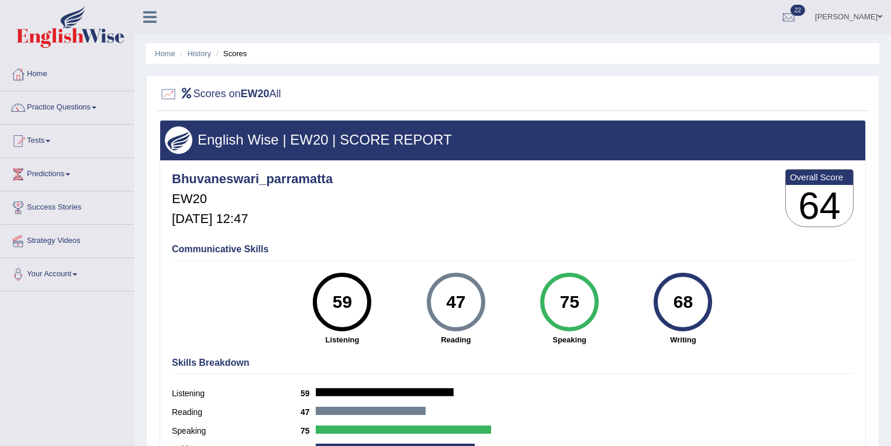
drag, startPoint x: 0, startPoint y: 0, endPoint x: 564, endPoint y: 304, distance: 640.9
click at [564, 304] on div "75" at bounding box center [569, 301] width 43 height 49
drag, startPoint x: 351, startPoint y: 301, endPoint x: 331, endPoint y: 301, distance: 19.3
click at [331, 301] on div "59" at bounding box center [342, 301] width 43 height 49
drag, startPoint x: 697, startPoint y: 306, endPoint x: 669, endPoint y: 305, distance: 27.5
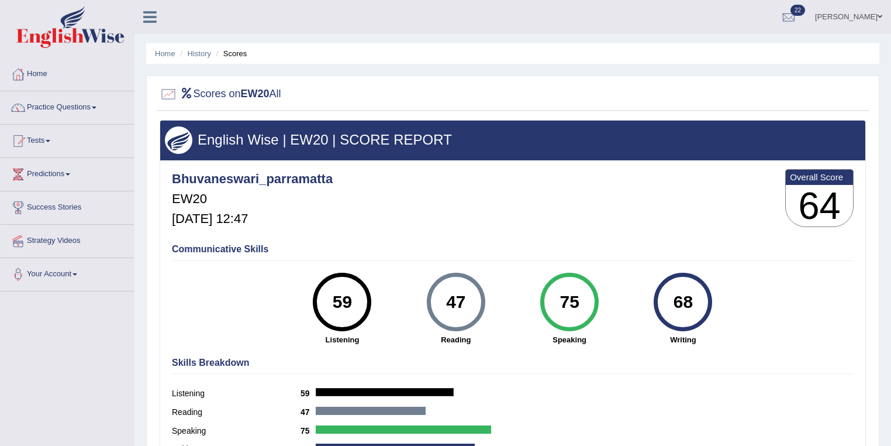
click at [669, 305] on div "68" at bounding box center [683, 301] width 43 height 49
drag, startPoint x: 470, startPoint y: 299, endPoint x: 443, endPoint y: 302, distance: 27.6
click at [443, 302] on div "47" at bounding box center [455, 301] width 43 height 49
drag, startPoint x: 697, startPoint y: 303, endPoint x: 674, endPoint y: 303, distance: 23.4
click at [674, 303] on div "68" at bounding box center [683, 301] width 43 height 49
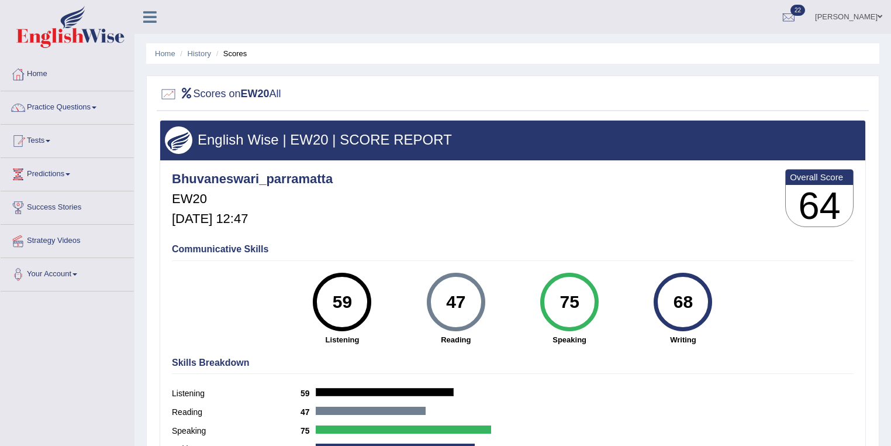
drag, startPoint x: 456, startPoint y: 304, endPoint x: 447, endPoint y: 304, distance: 9.4
click at [447, 304] on div "47" at bounding box center [455, 301] width 43 height 49
drag, startPoint x: 358, startPoint y: 303, endPoint x: 326, endPoint y: 303, distance: 32.2
click at [326, 303] on div "59" at bounding box center [342, 301] width 43 height 49
drag, startPoint x: 581, startPoint y: 302, endPoint x: 554, endPoint y: 302, distance: 26.9
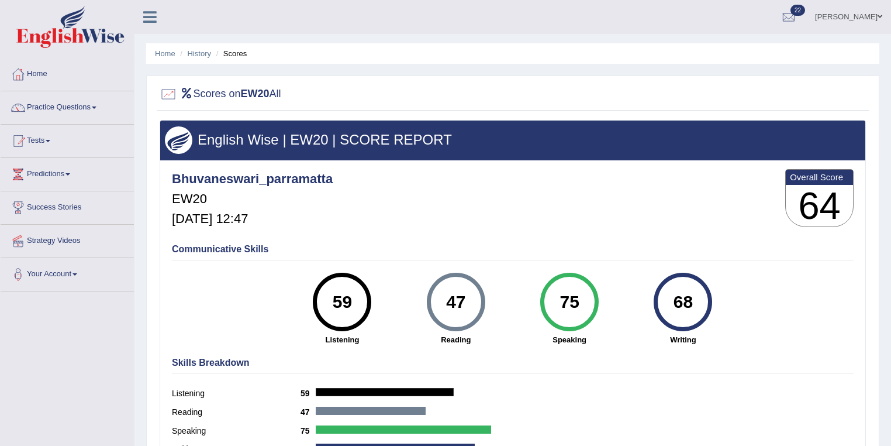
click at [554, 302] on div "75" at bounding box center [569, 301] width 43 height 49
drag, startPoint x: 468, startPoint y: 304, endPoint x: 448, endPoint y: 301, distance: 19.5
click at [448, 301] on div "47" at bounding box center [455, 301] width 43 height 49
drag, startPoint x: 702, startPoint y: 306, endPoint x: 683, endPoint y: 306, distance: 18.7
click at [683, 306] on div "68" at bounding box center [683, 301] width 43 height 49
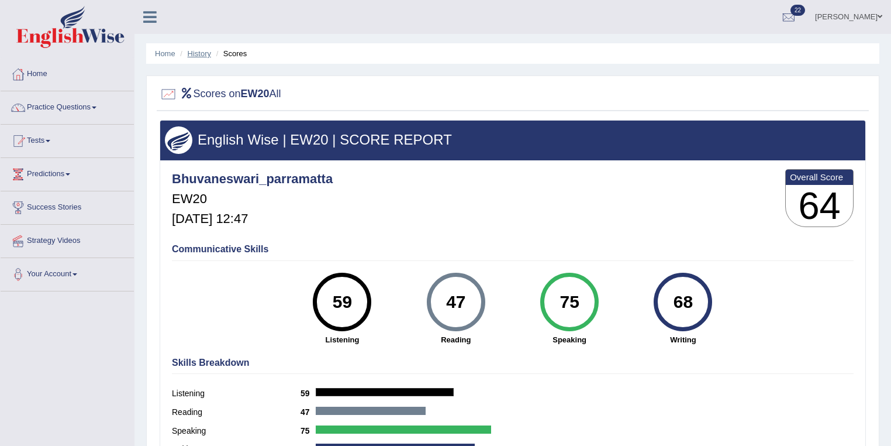
click at [203, 50] on link "History" at bounding box center [199, 53] width 23 height 9
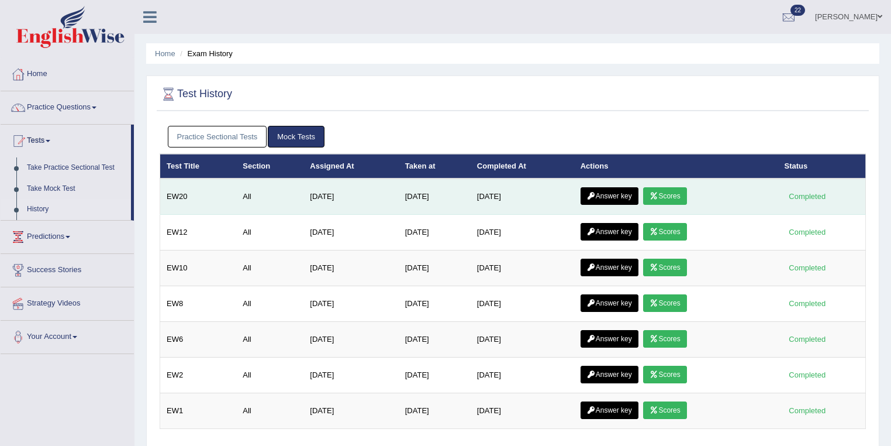
click at [665, 193] on link "Scores" at bounding box center [664, 196] width 43 height 18
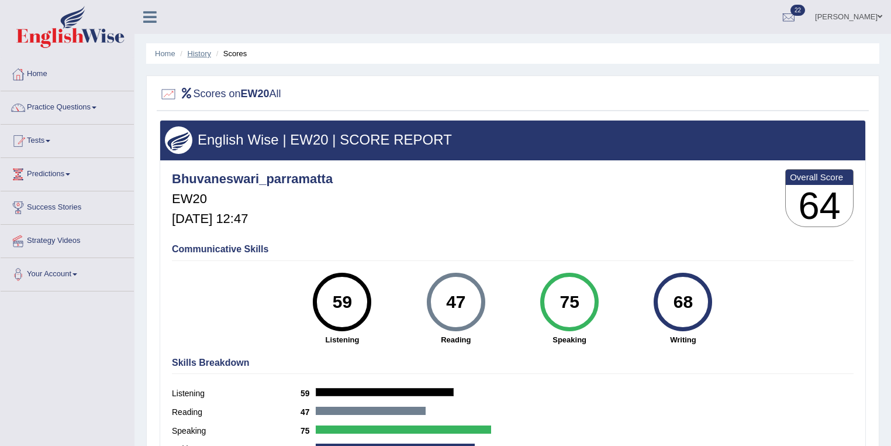
click at [198, 54] on link "History" at bounding box center [199, 53] width 23 height 9
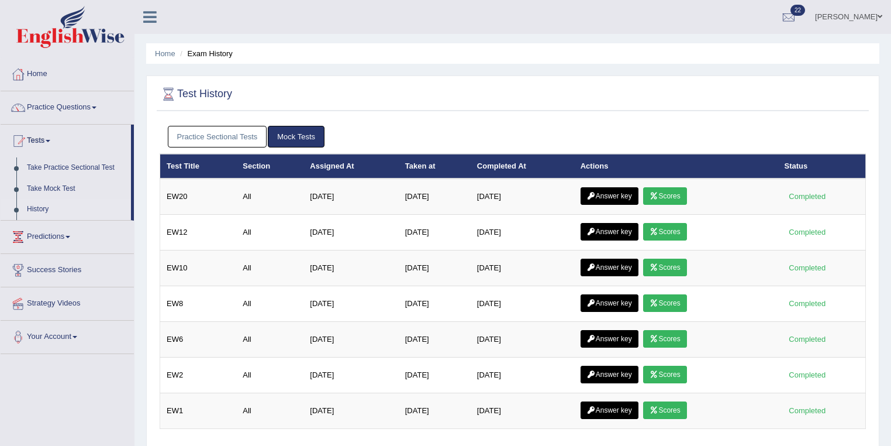
click at [617, 199] on link "Answer key" at bounding box center [610, 196] width 58 height 18
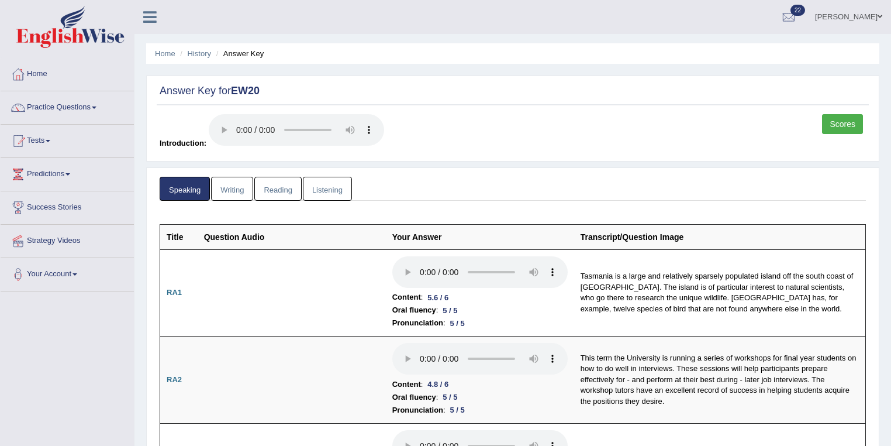
click at [282, 189] on link "Reading" at bounding box center [277, 189] width 47 height 24
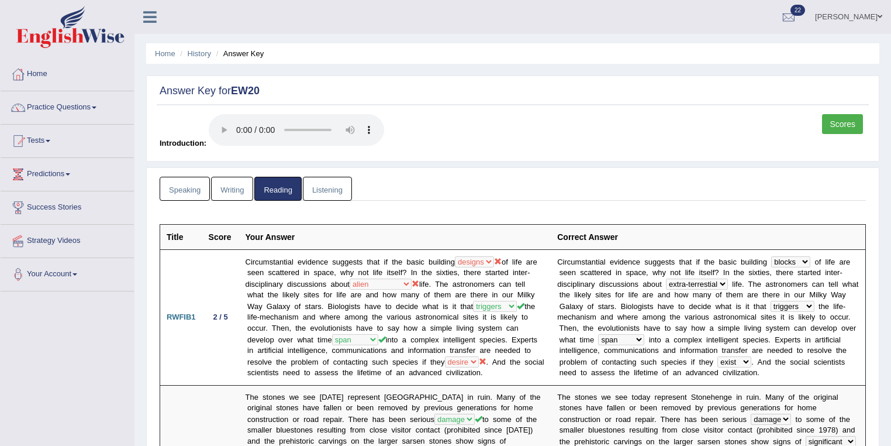
click at [319, 185] on link "Listening" at bounding box center [327, 189] width 49 height 24
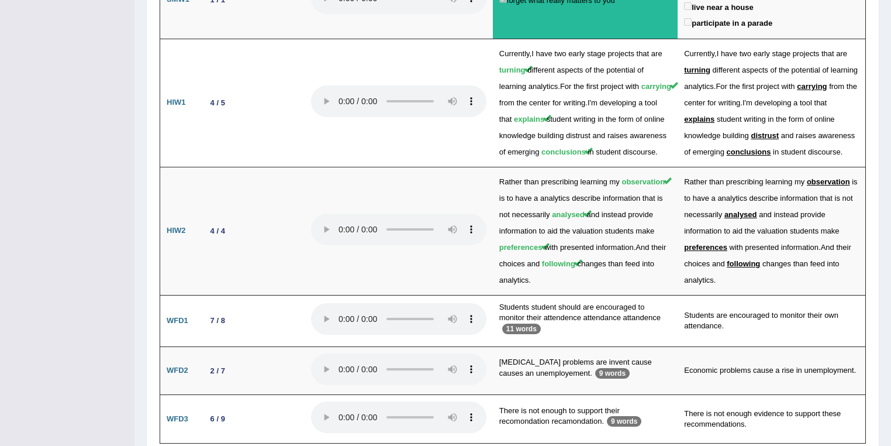
scroll to position [1995, 0]
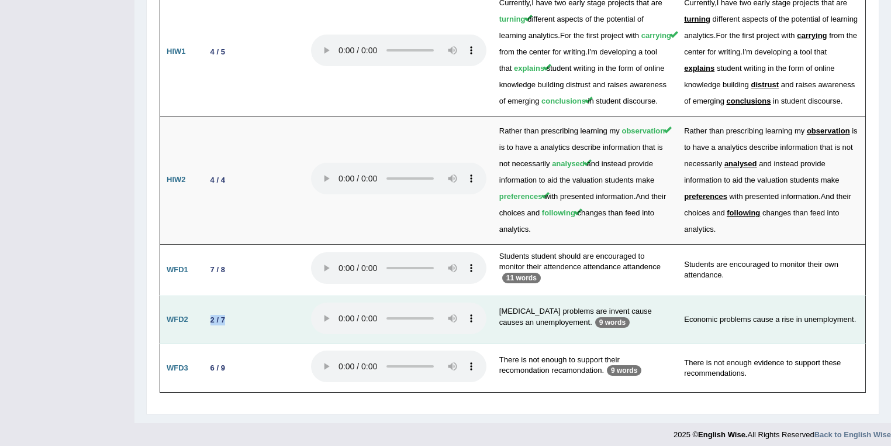
drag, startPoint x: 231, startPoint y: 327, endPoint x: 212, endPoint y: 330, distance: 19.4
click at [212, 330] on td "2 / 7" at bounding box center [251, 319] width 105 height 49
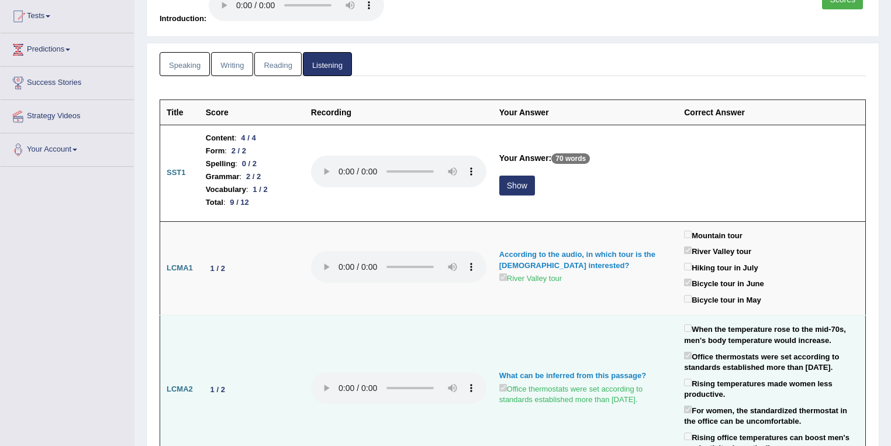
scroll to position [0, 0]
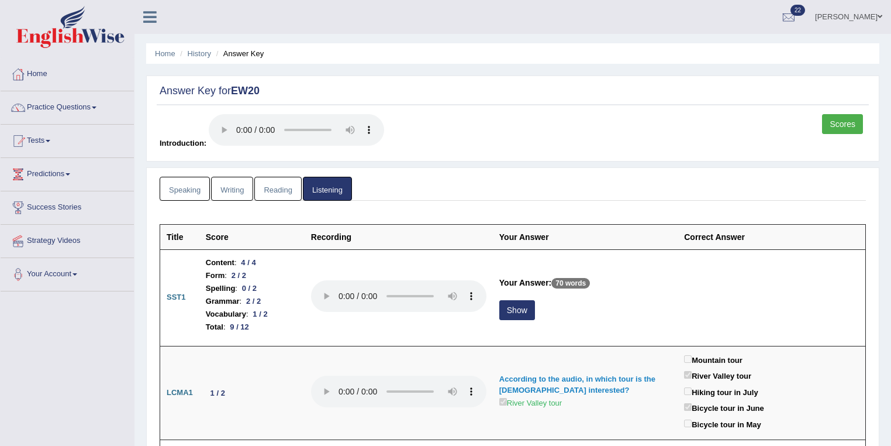
click at [269, 179] on link "Reading" at bounding box center [277, 189] width 47 height 24
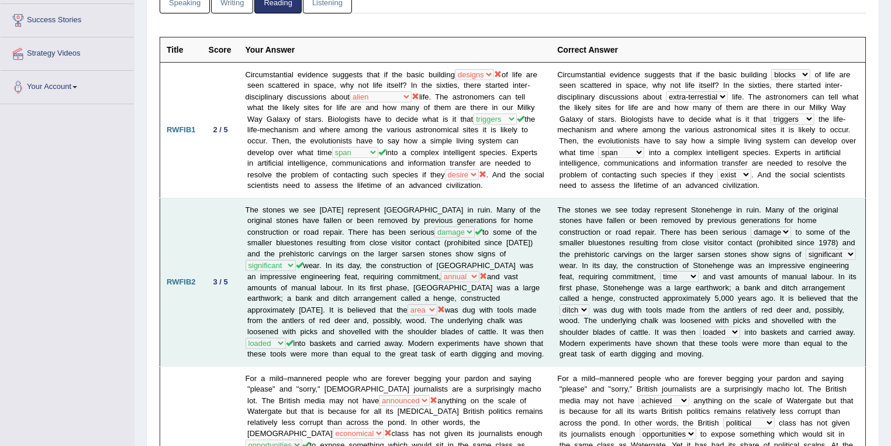
scroll to position [62, 0]
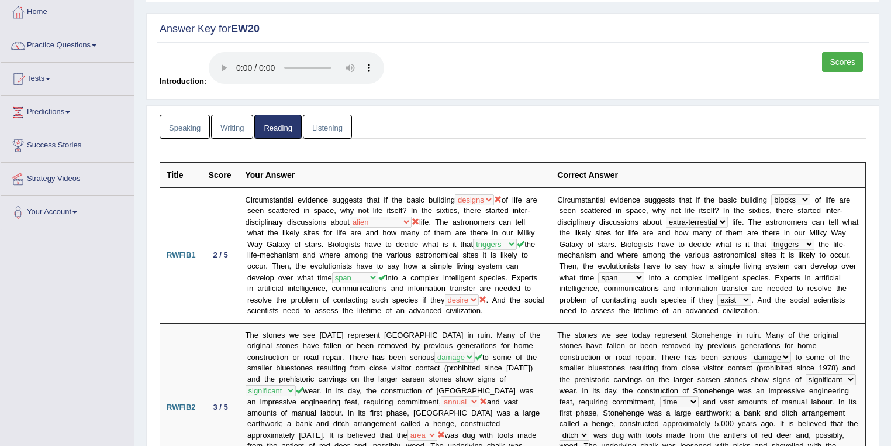
click at [226, 130] on link "Writing" at bounding box center [232, 127] width 42 height 24
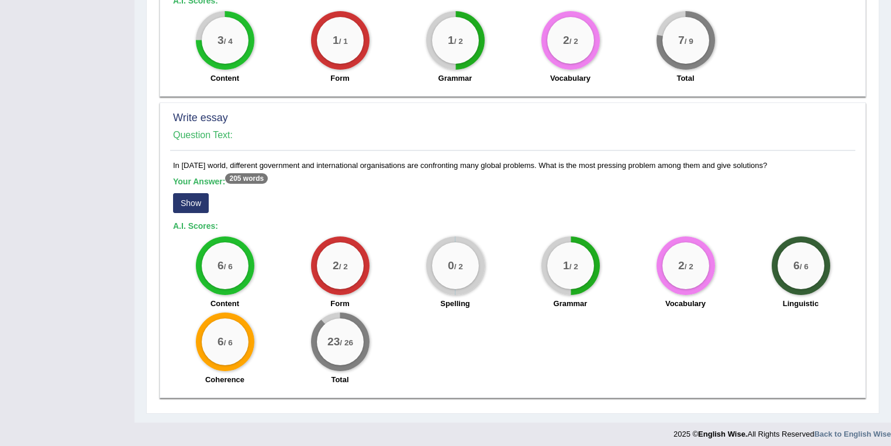
scroll to position [843, 0]
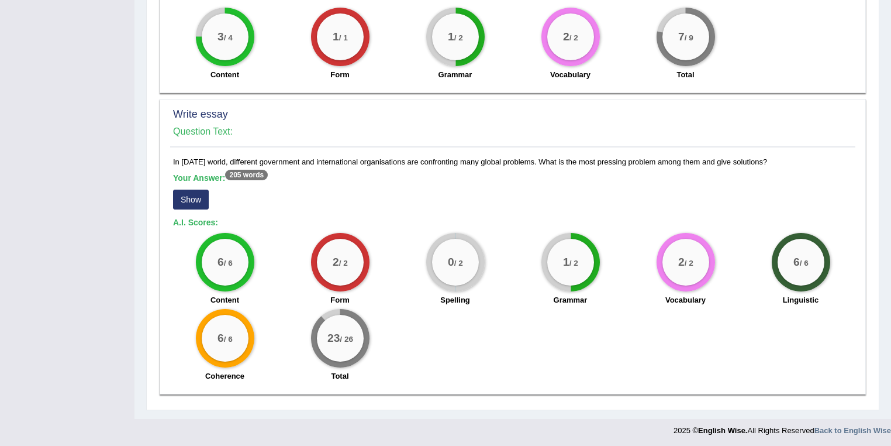
click at [199, 196] on button "Show" at bounding box center [191, 199] width 36 height 20
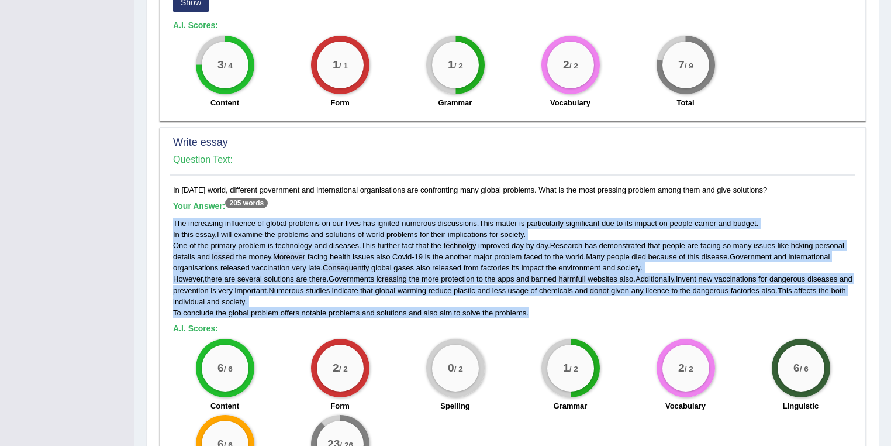
drag, startPoint x: 535, startPoint y: 315, endPoint x: 170, endPoint y: 216, distance: 378.1
click at [170, 216] on div "In today’s world, different government and international organisations are conf…" at bounding box center [512, 338] width 685 height 309
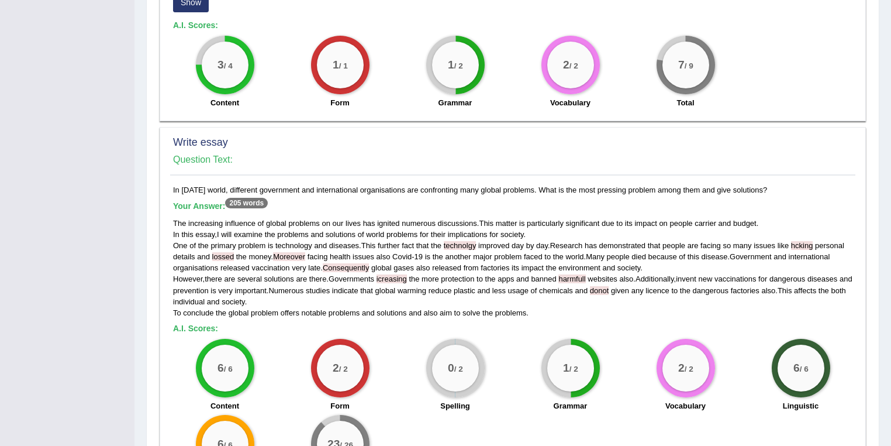
click at [326, 205] on h5 "Your Answer: 205 words" at bounding box center [512, 206] width 679 height 11
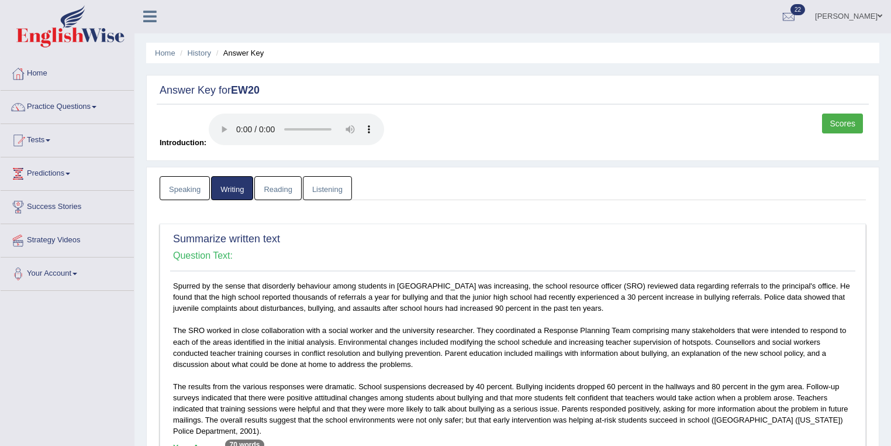
scroll to position [0, 0]
click at [201, 49] on link "History" at bounding box center [199, 53] width 23 height 9
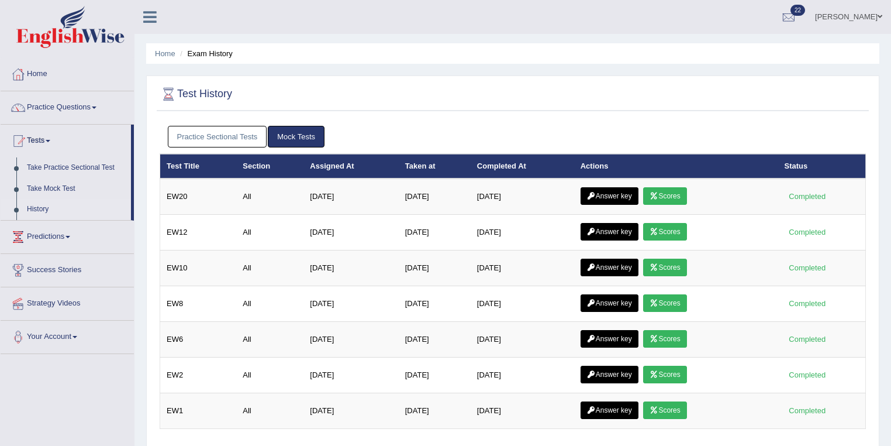
click at [858, 28] on link "Bhuvaneswari Chanapathi" at bounding box center [848, 15] width 85 height 30
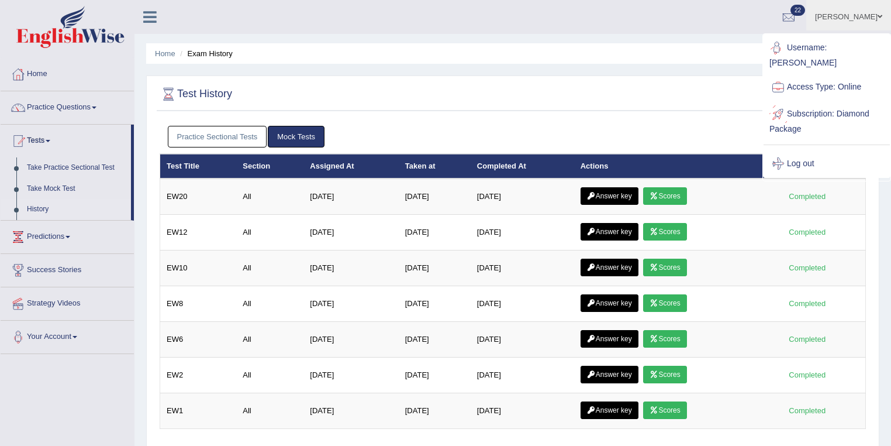
click at [808, 160] on link "Log out" at bounding box center [827, 163] width 126 height 27
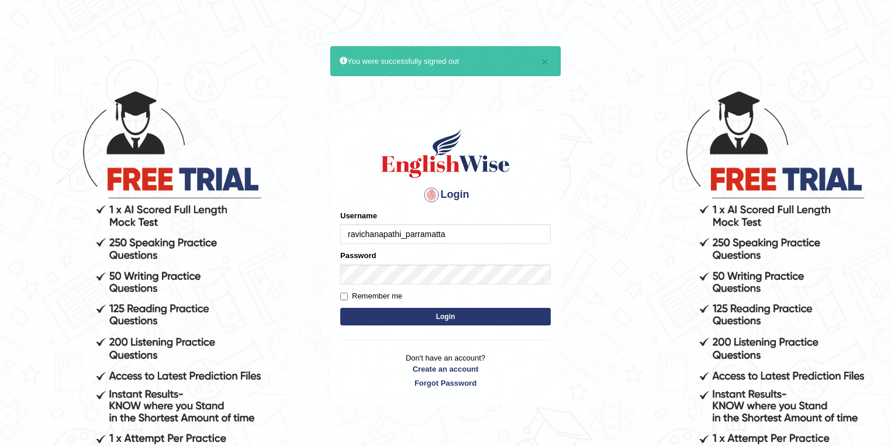
click at [583, 180] on body "× You were successfully signed out Login Please fix the following errors: Usern…" at bounding box center [445, 267] width 891 height 446
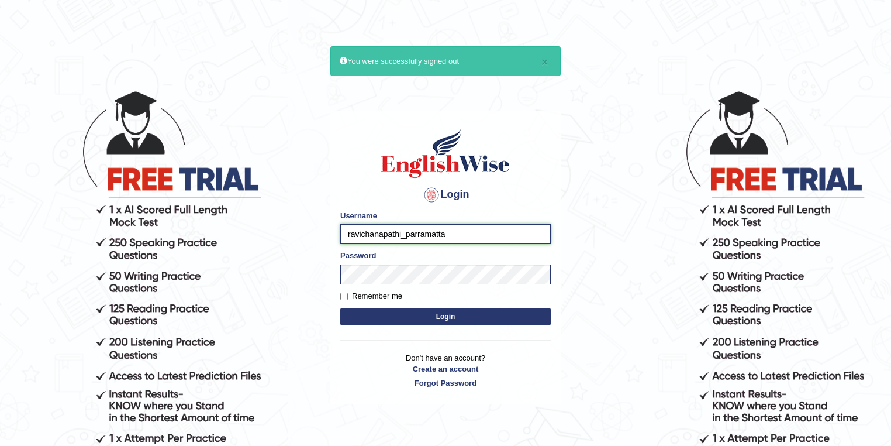
click at [395, 224] on input "ravichanapathi_parramatta" at bounding box center [445, 234] width 210 height 20
drag, startPoint x: 401, startPoint y: 232, endPoint x: 322, endPoint y: 234, distance: 79.0
click at [322, 234] on body "× You were successfully signed out Login Please fix the following errors: Usern…" at bounding box center [445, 267] width 891 height 446
type input "maitree_parramatta"
click at [340, 308] on button "Login" at bounding box center [445, 317] width 210 height 18
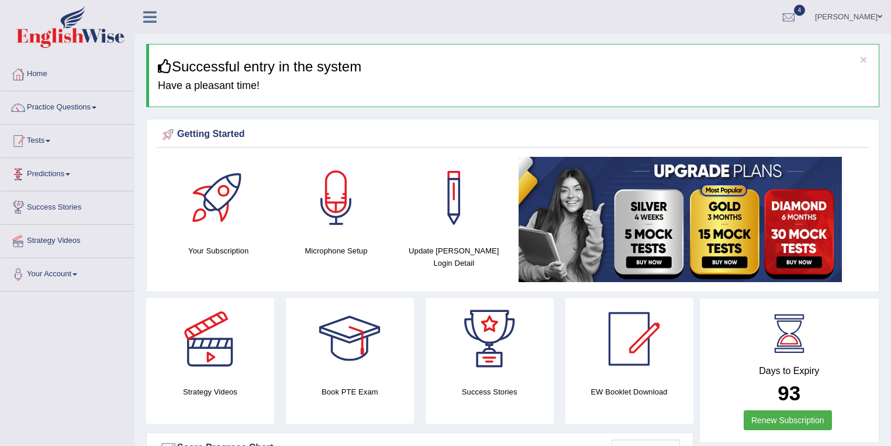
click at [49, 138] on link "Tests" at bounding box center [67, 139] width 133 height 29
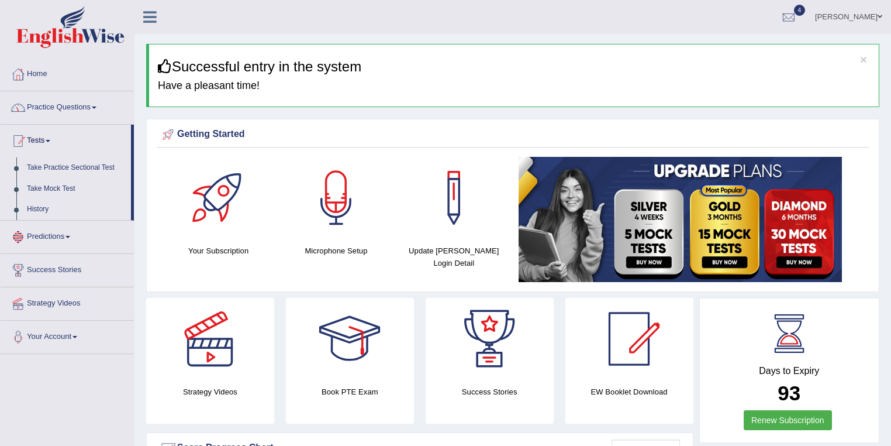
click at [67, 98] on link "Practice Questions" at bounding box center [67, 105] width 133 height 29
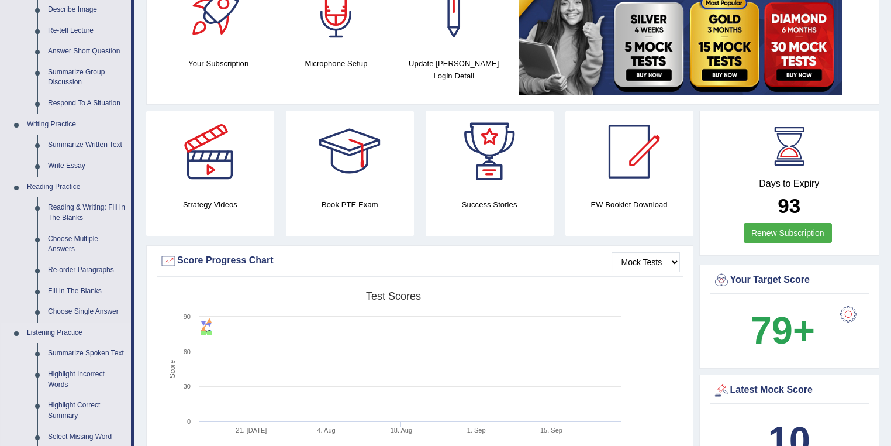
scroll to position [62, 0]
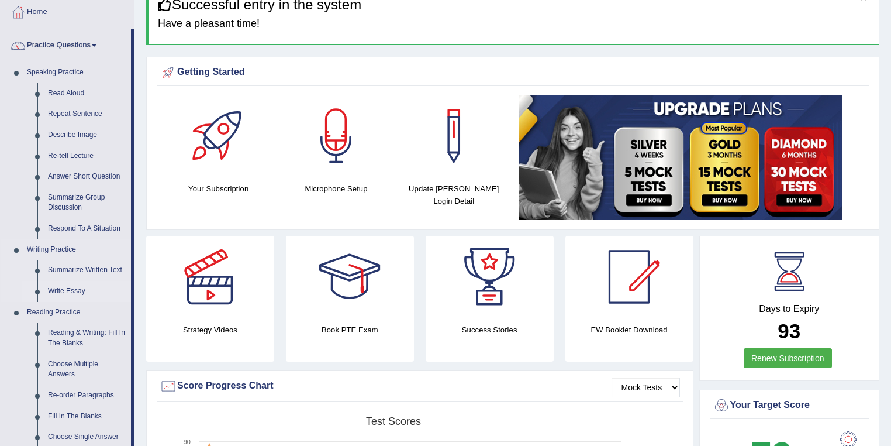
click at [72, 286] on link "Write Essay" at bounding box center [87, 291] width 88 height 21
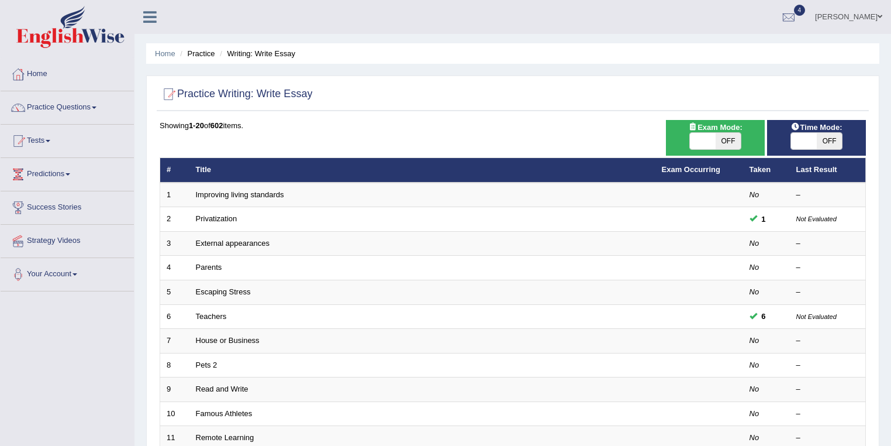
click at [730, 140] on span "OFF" at bounding box center [729, 141] width 26 height 16
checkbox input "true"
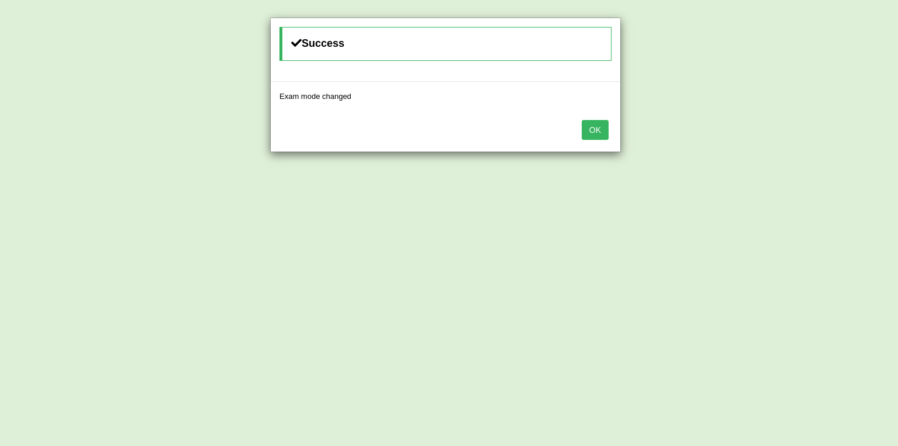
click at [601, 129] on button "OK" at bounding box center [595, 130] width 27 height 20
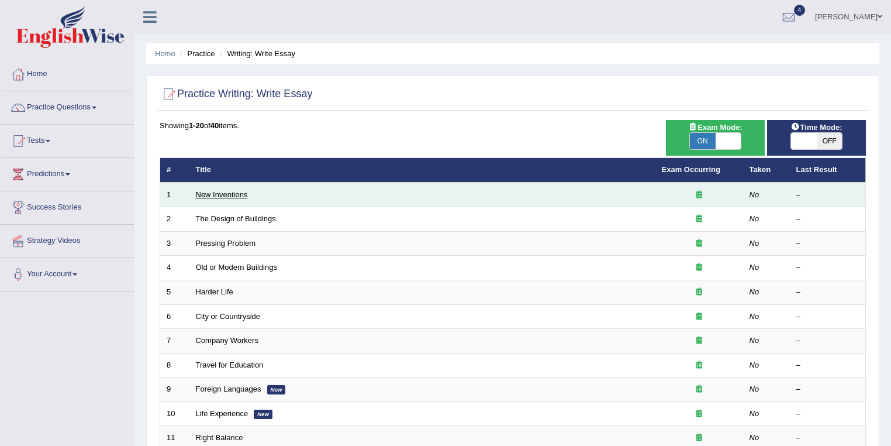
click at [243, 194] on link "New Inventions" at bounding box center [222, 194] width 52 height 9
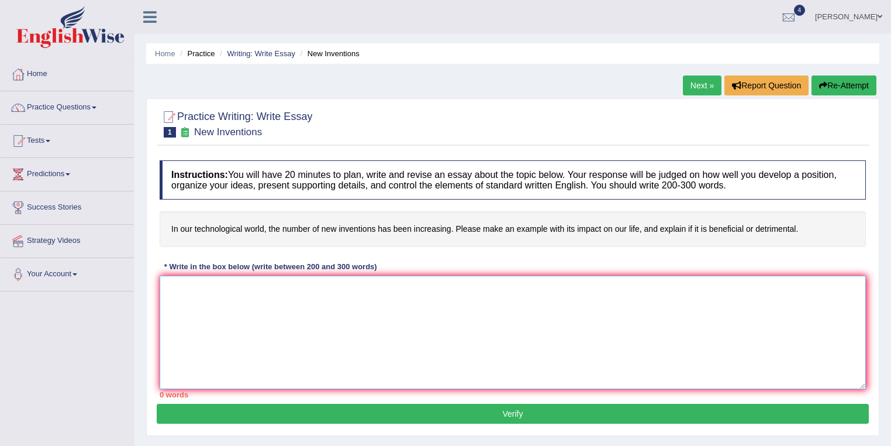
click at [258, 290] on textarea at bounding box center [513, 331] width 706 height 113
type textarea "I"
click at [864, 9] on link "Maitree Dhyani" at bounding box center [848, 15] width 85 height 30
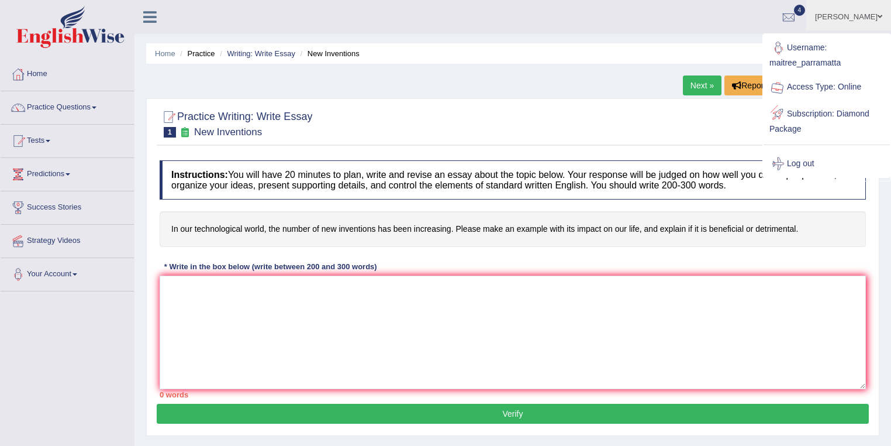
click at [814, 164] on link "Log out" at bounding box center [827, 163] width 126 height 27
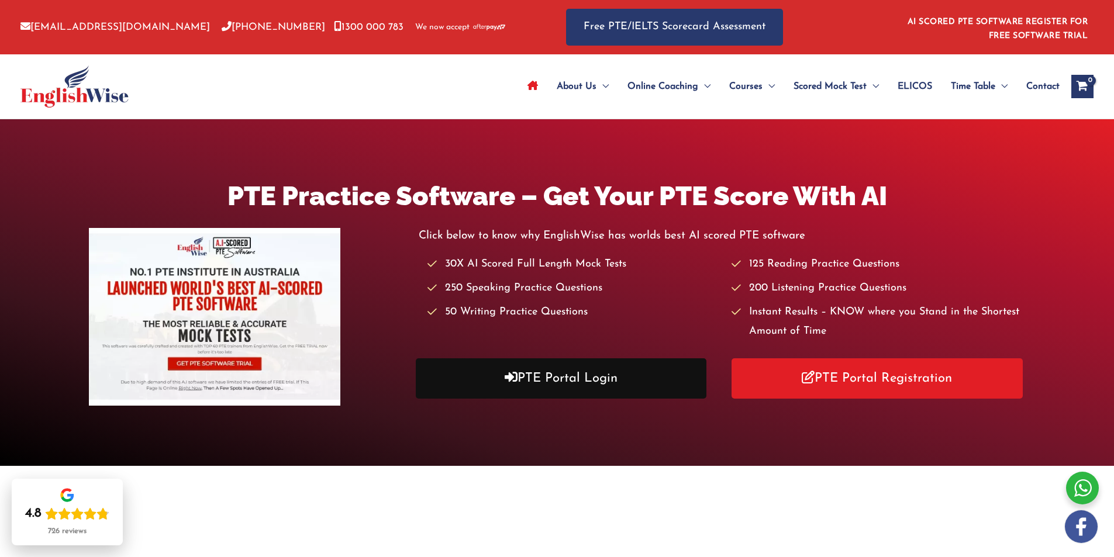
click at [537, 378] on link "PTE Portal Login" at bounding box center [561, 378] width 291 height 40
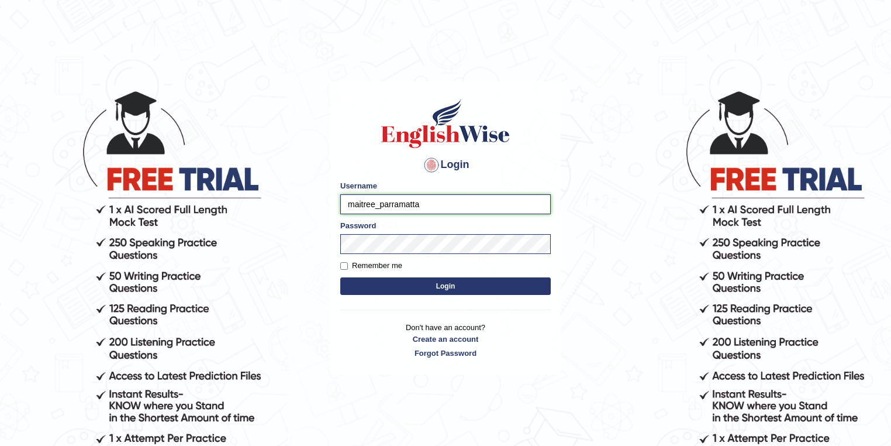
drag, startPoint x: 346, startPoint y: 198, endPoint x: 330, endPoint y: 197, distance: 16.4
click at [330, 197] on main "Login Please fix the following errors: Username maitree_parramatta Password Rem…" at bounding box center [446, 209] width 234 height 331
type input "annifred_parramatta"
click at [340, 277] on button "Login" at bounding box center [445, 286] width 210 height 18
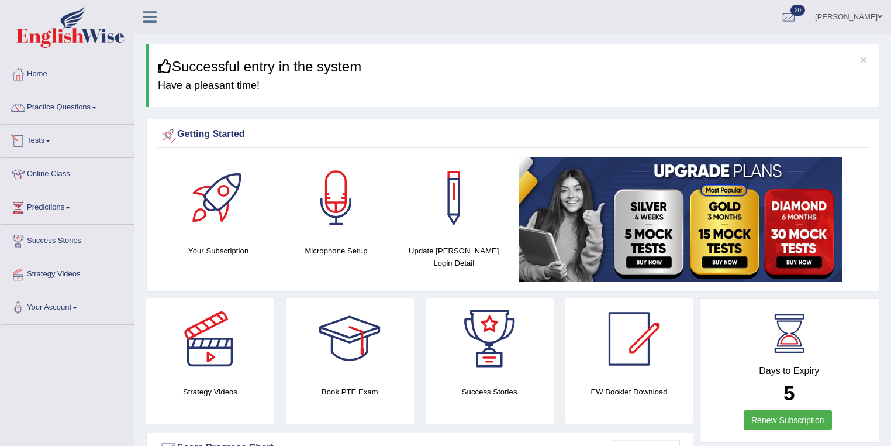
click at [51, 138] on link "Tests" at bounding box center [67, 139] width 133 height 29
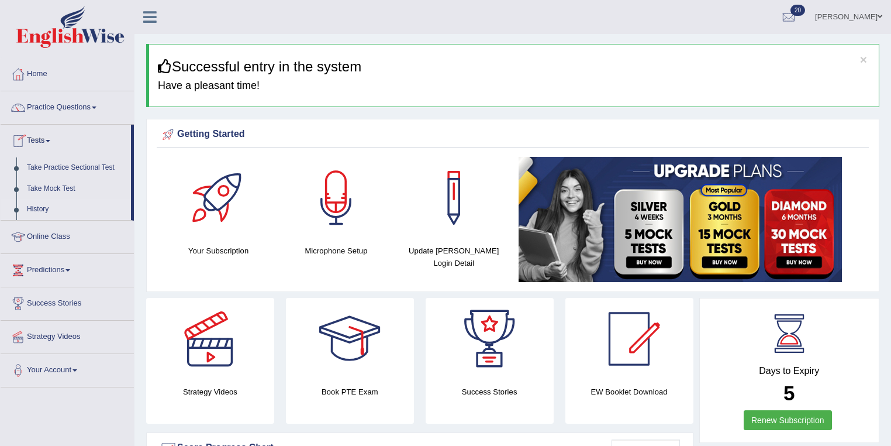
click at [50, 210] on link "History" at bounding box center [76, 209] width 109 height 21
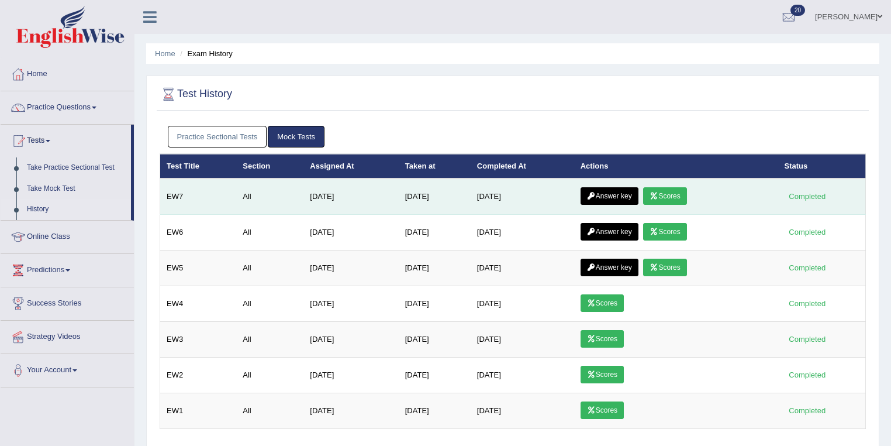
click at [662, 189] on link "Scores" at bounding box center [664, 196] width 43 height 18
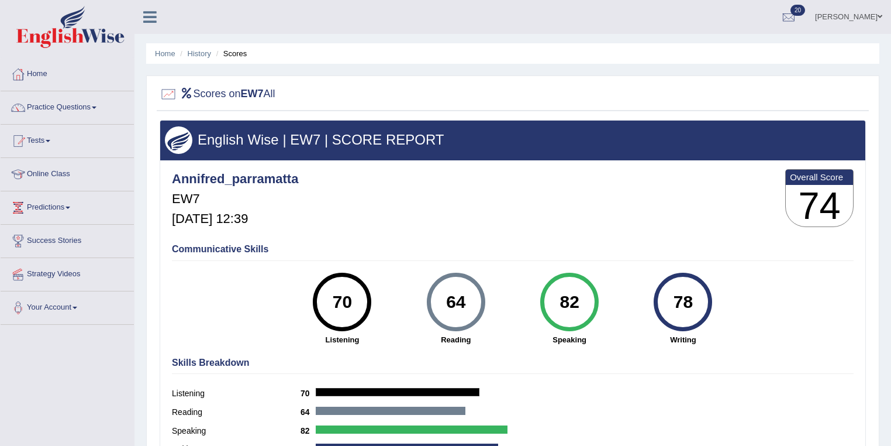
drag, startPoint x: 465, startPoint y: 298, endPoint x: 445, endPoint y: 298, distance: 20.5
click at [445, 298] on div "64" at bounding box center [455, 301] width 43 height 49
drag, startPoint x: 690, startPoint y: 299, endPoint x: 644, endPoint y: 301, distance: 45.7
click at [644, 301] on div "78 Writing" at bounding box center [682, 308] width 113 height 72
drag, startPoint x: 578, startPoint y: 299, endPoint x: 563, endPoint y: 301, distance: 15.2
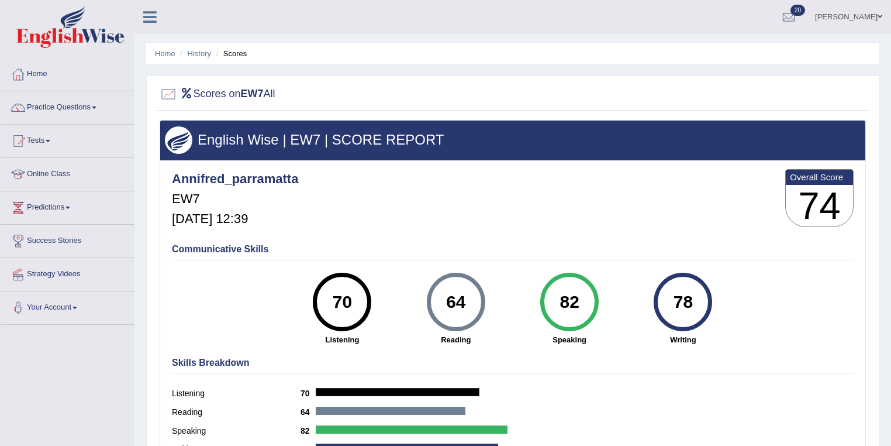
click at [563, 301] on div "82" at bounding box center [569, 301] width 43 height 49
drag, startPoint x: 347, startPoint y: 299, endPoint x: 299, endPoint y: 298, distance: 47.4
click at [299, 298] on div "70 Listening" at bounding box center [341, 308] width 113 height 72
click at [453, 296] on div "64" at bounding box center [455, 301] width 43 height 49
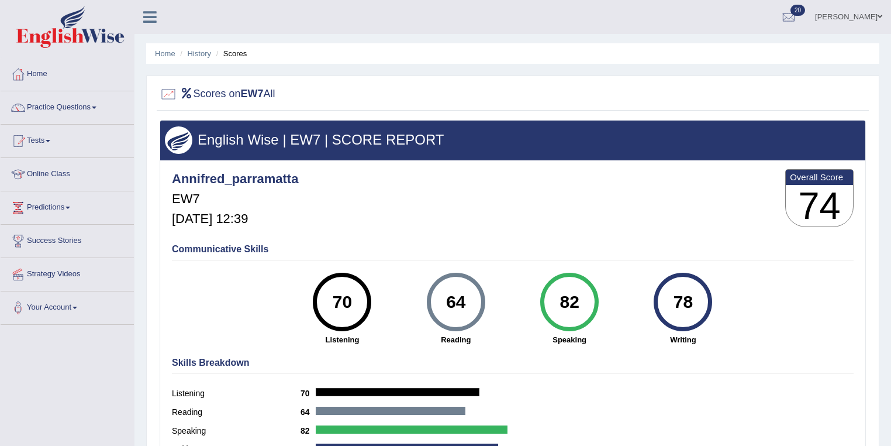
click at [679, 299] on div "78" at bounding box center [683, 301] width 43 height 49
click at [456, 298] on div "64" at bounding box center [455, 301] width 43 height 49
click at [693, 304] on div "78" at bounding box center [683, 301] width 43 height 49
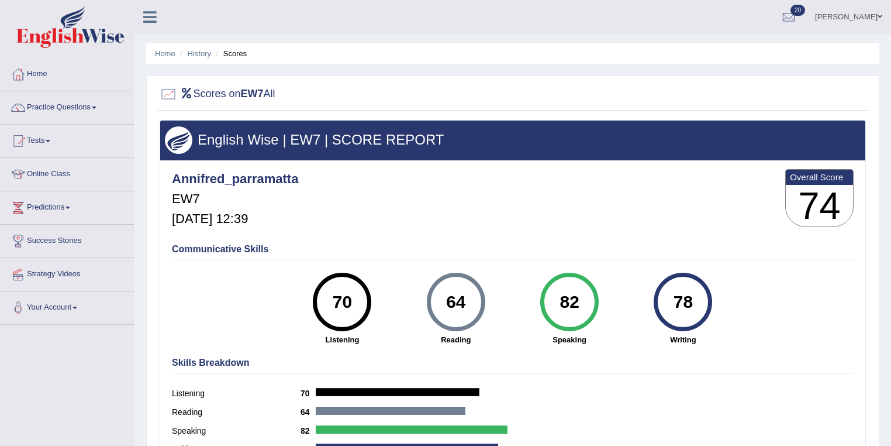
click at [693, 304] on div "78" at bounding box center [683, 301] width 43 height 49
click at [690, 303] on div "78" at bounding box center [683, 301] width 43 height 49
click at [199, 54] on link "History" at bounding box center [199, 53] width 23 height 9
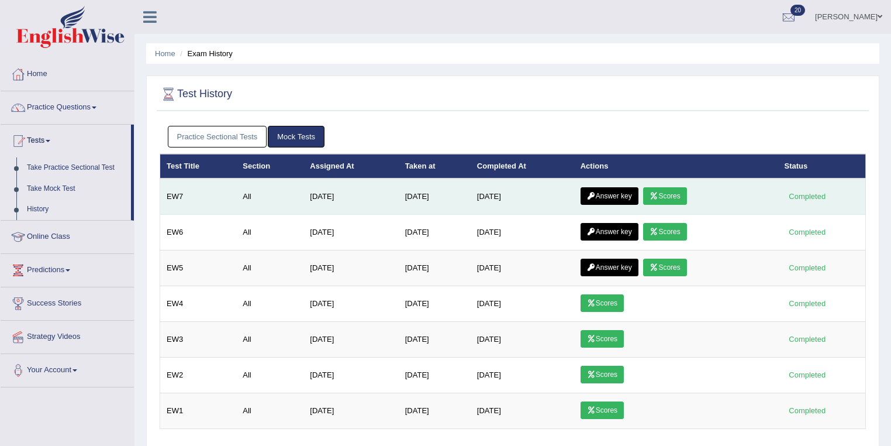
click at [619, 196] on link "Answer key" at bounding box center [610, 196] width 58 height 18
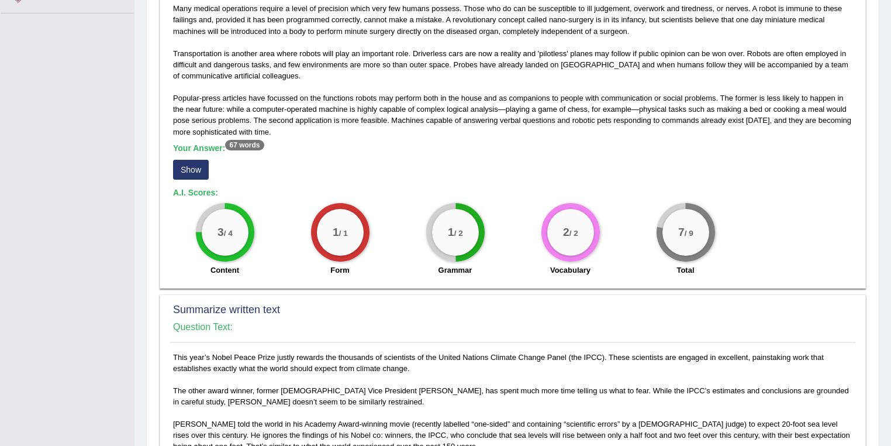
scroll to position [125, 0]
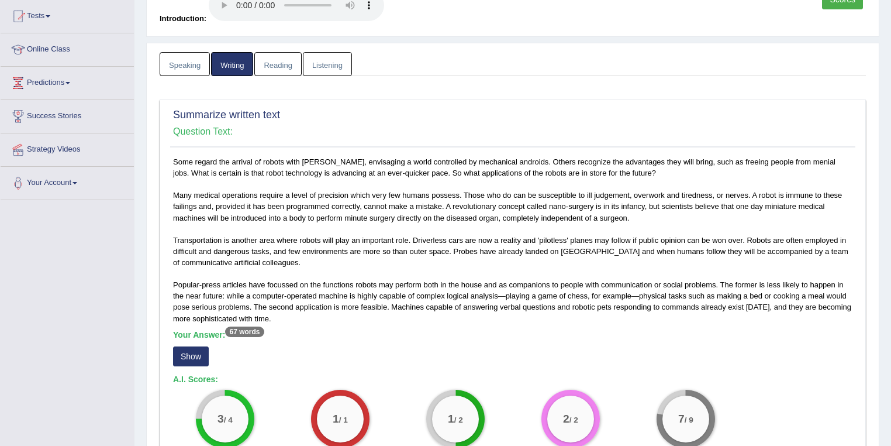
click at [289, 68] on link "Reading" at bounding box center [277, 64] width 47 height 24
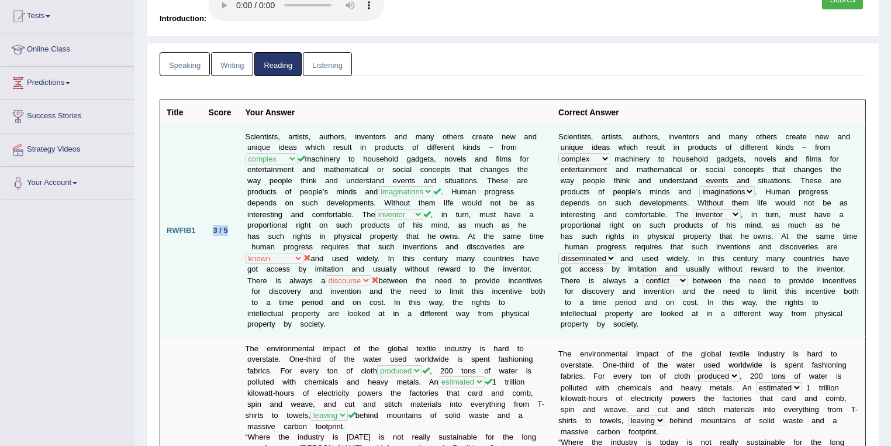
drag, startPoint x: 213, startPoint y: 225, endPoint x: 232, endPoint y: 225, distance: 18.1
click at [232, 225] on div "3 / 5" at bounding box center [221, 230] width 24 height 12
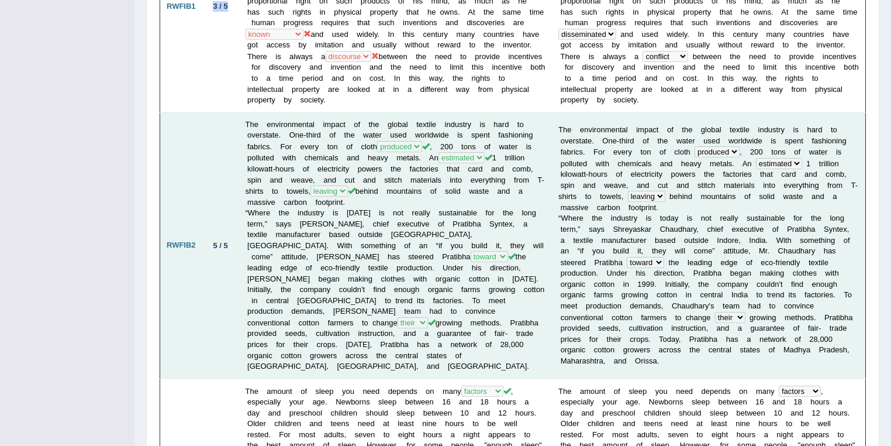
scroll to position [374, 0]
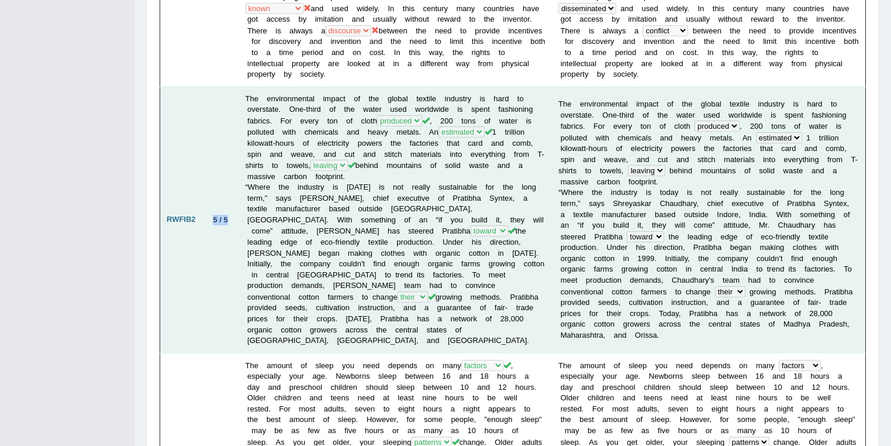
drag, startPoint x: 211, startPoint y: 211, endPoint x: 234, endPoint y: 212, distance: 22.8
click at [234, 212] on td "5 / 5" at bounding box center [220, 220] width 37 height 266
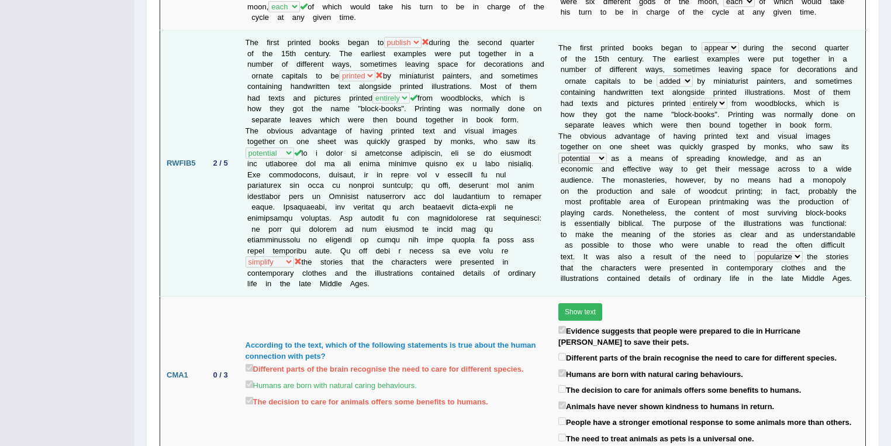
scroll to position [1184, 0]
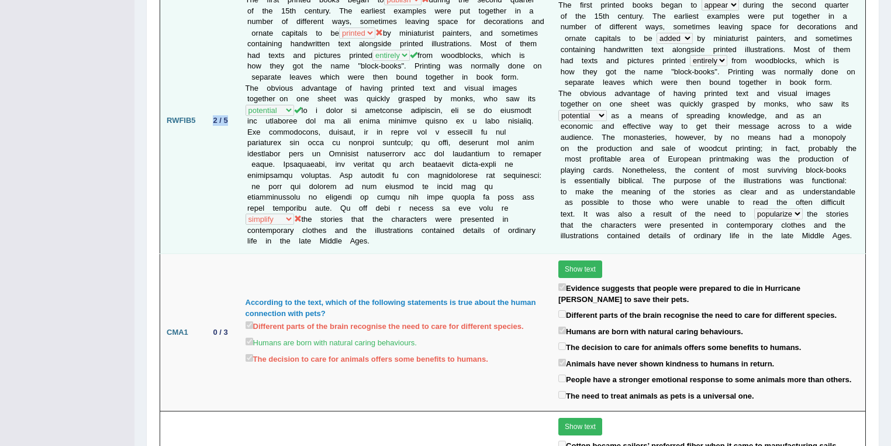
drag, startPoint x: 213, startPoint y: 80, endPoint x: 228, endPoint y: 78, distance: 14.7
click at [228, 114] on div "2 / 5" at bounding box center [221, 120] width 24 height 12
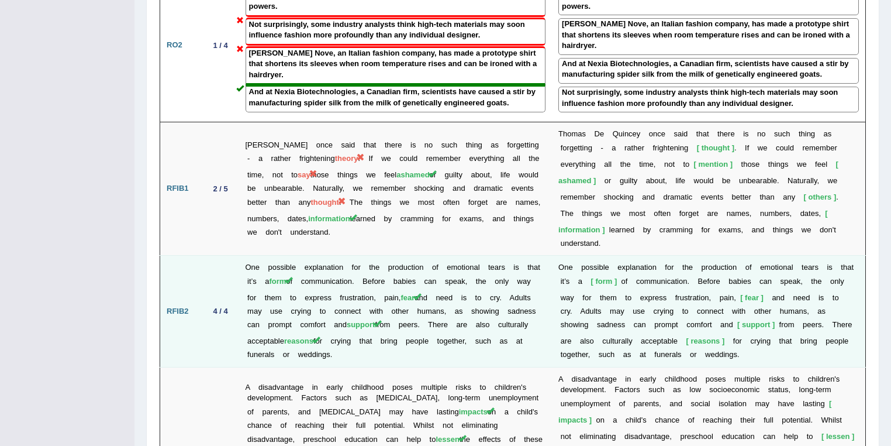
scroll to position [1871, 0]
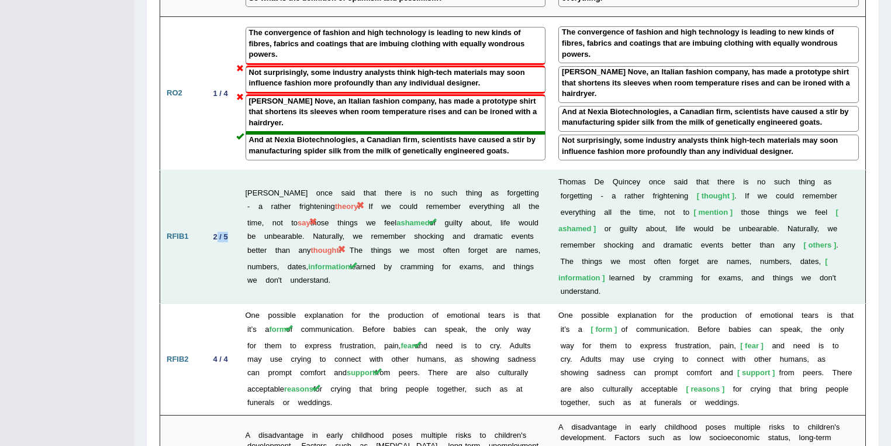
drag, startPoint x: 215, startPoint y: 171, endPoint x: 226, endPoint y: 171, distance: 11.1
click at [226, 230] on div "2 / 5" at bounding box center [221, 236] width 24 height 12
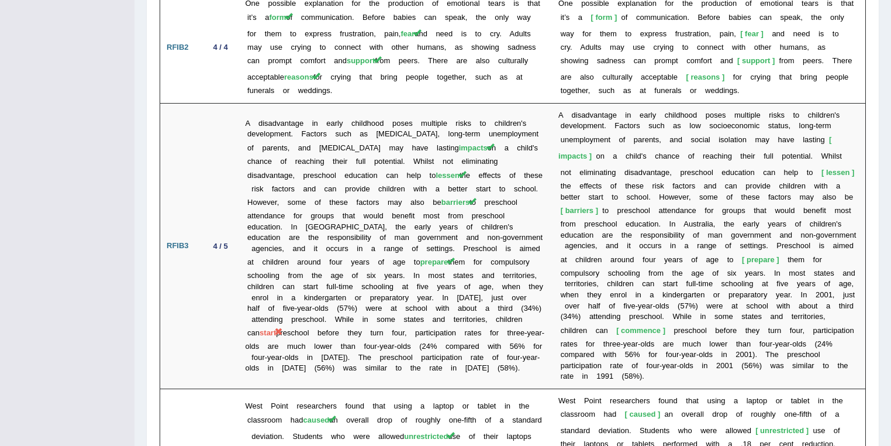
scroll to position [2432, 0]
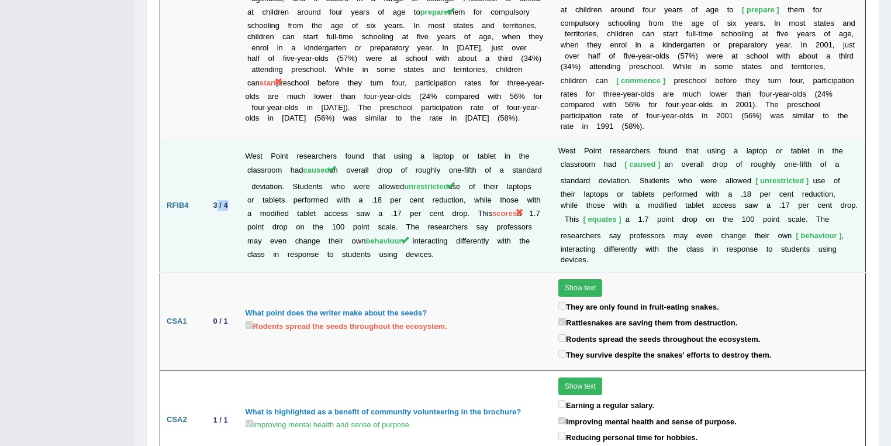
drag, startPoint x: 215, startPoint y: 140, endPoint x: 229, endPoint y: 140, distance: 14.0
click at [229, 199] on div "3 / 4" at bounding box center [221, 205] width 24 height 12
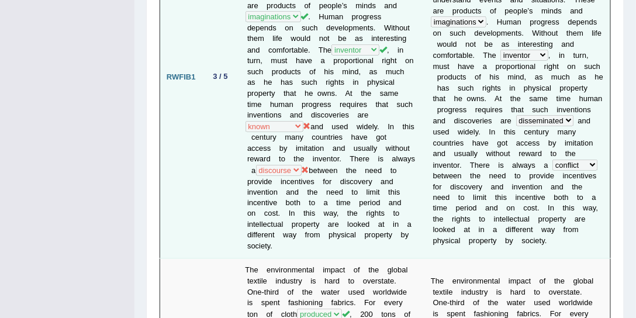
scroll to position [365, 0]
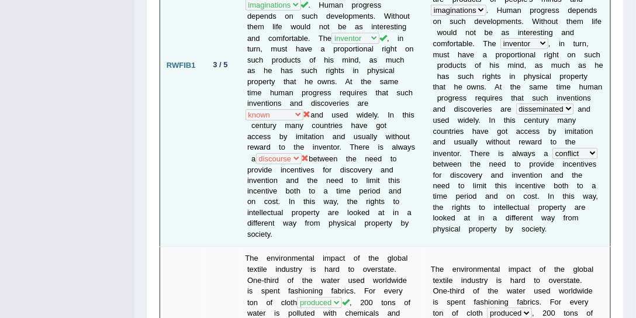
click at [412, 79] on td "Scientists, artists, authors, inventors and many others create new and unique i…" at bounding box center [332, 66] width 186 height 364
drag, startPoint x: 254, startPoint y: 157, endPoint x: 284, endPoint y: 153, distance: 30.8
click at [284, 153] on td "Scientists, artists, authors, inventors and many others create new and unique i…" at bounding box center [332, 66] width 186 height 364
drag, startPoint x: 346, startPoint y: 164, endPoint x: 358, endPoint y: 165, distance: 11.7
click at [358, 165] on td "Scientists, artists, authors, inventors and many others create new and unique i…" at bounding box center [332, 66] width 186 height 364
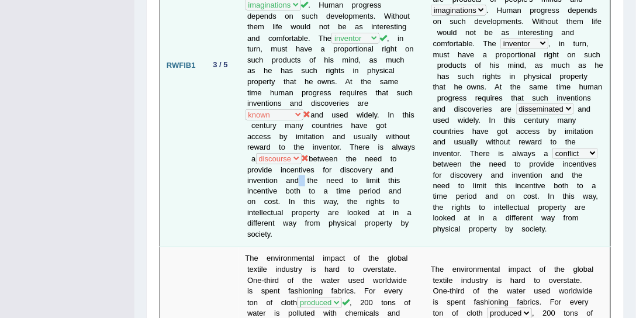
drag, startPoint x: 260, startPoint y: 175, endPoint x: 268, endPoint y: 174, distance: 8.2
click at [263, 174] on td "Scientists, artists, authors, inventors and many others create new and unique i…" at bounding box center [332, 66] width 186 height 364
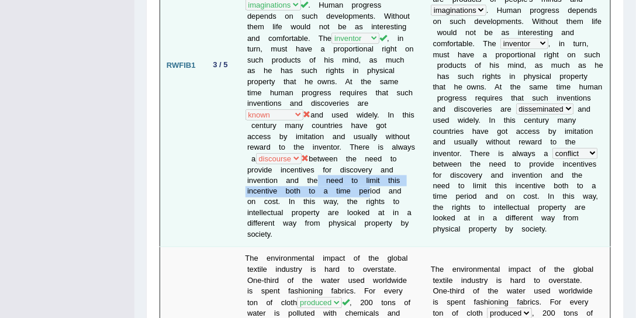
drag, startPoint x: 271, startPoint y: 174, endPoint x: 326, endPoint y: 187, distance: 56.4
click at [326, 187] on td "Scientists, artists, authors, inventors and many others create new and unique i…" at bounding box center [332, 66] width 186 height 364
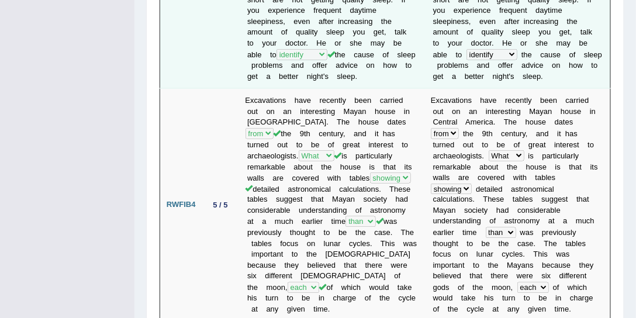
scroll to position [1746, 0]
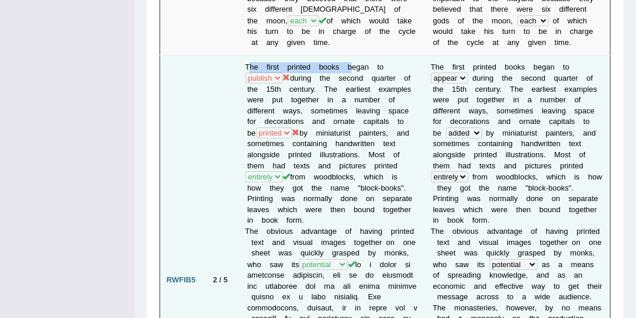
drag, startPoint x: 248, startPoint y: 8, endPoint x: 352, endPoint y: 11, distance: 103.5
click at [352, 55] on td "The first printed books began to occur publish appear seem during the second qu…" at bounding box center [332, 280] width 186 height 451
click at [302, 55] on td "The first printed books began to occur publish appear seem during the second qu…" at bounding box center [332, 280] width 186 height 451
drag, startPoint x: 243, startPoint y: 8, endPoint x: 288, endPoint y: 20, distance: 46.8
click at [288, 55] on td "The first printed books began to occur publish appear seem during the second qu…" at bounding box center [332, 280] width 186 height 451
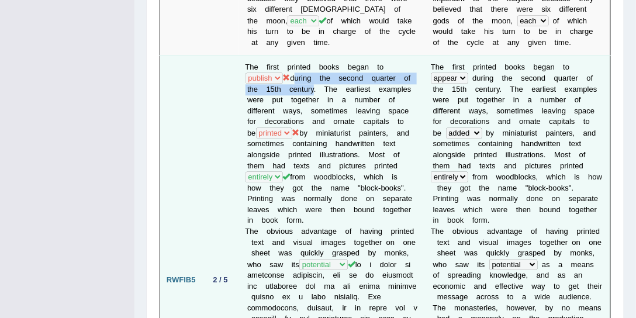
drag, startPoint x: 291, startPoint y: 18, endPoint x: 308, endPoint y: 29, distance: 20.3
click at [308, 55] on td "The first printed books began to occur publish appear seem during the second qu…" at bounding box center [332, 280] width 186 height 451
click at [348, 65] on td "The first printed books began to occur publish appear seem during the second qu…" at bounding box center [332, 280] width 186 height 451
click at [272, 64] on td "The first printed books began to occur publish appear seem during the second qu…" at bounding box center [332, 280] width 186 height 451
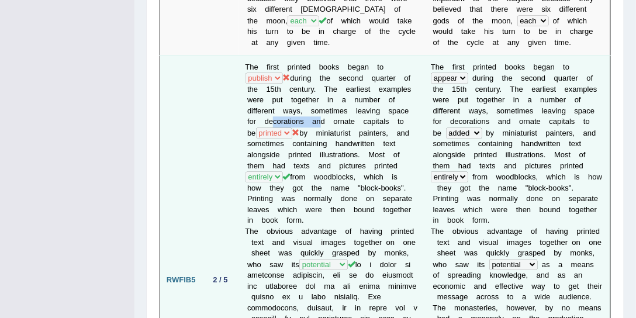
click at [272, 64] on td "The first printed books began to occur publish appear seem during the second qu…" at bounding box center [332, 280] width 186 height 451
click at [341, 64] on td "The first printed books began to occur publish appear seem during the second qu…" at bounding box center [332, 280] width 186 height 451
click at [293, 63] on td "The first printed books began to occur publish appear seem during the second qu…" at bounding box center [332, 280] width 186 height 451
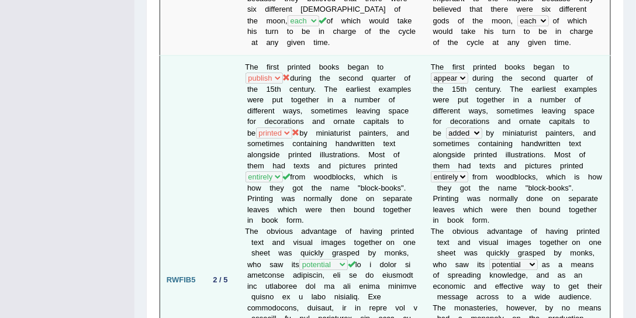
click at [370, 75] on td "The first printed books began to occur publish appear seem during the second qu…" at bounding box center [332, 280] width 186 height 451
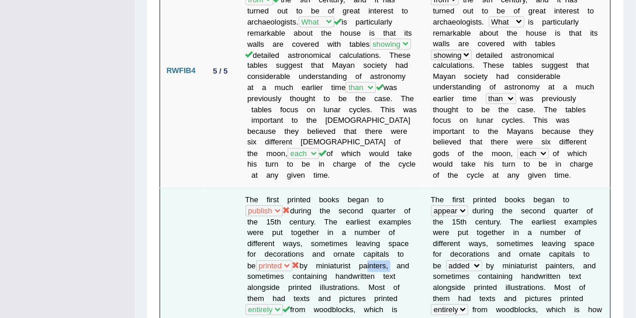
scroll to position [1835, 0]
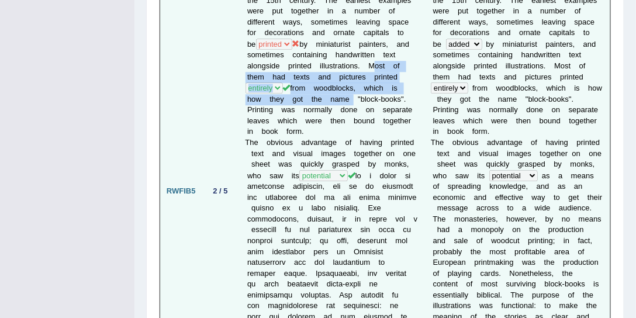
drag, startPoint x: 366, startPoint y: 8, endPoint x: 348, endPoint y: 36, distance: 33.1
click at [348, 36] on td "The first printed books began to occur publish appear seem during the second qu…" at bounding box center [332, 191] width 186 height 451
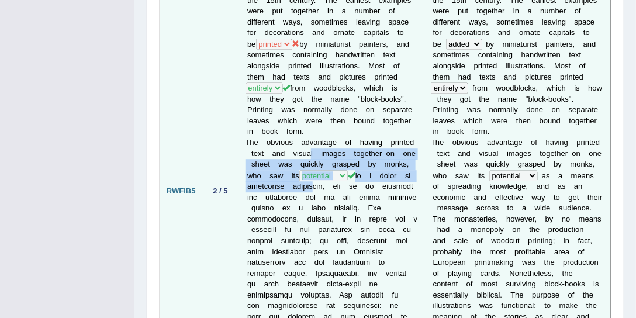
drag, startPoint x: 305, startPoint y: 95, endPoint x: 323, endPoint y: 123, distance: 33.1
click at [323, 123] on td "The first printed books began to occur publish appear seem during the second qu…" at bounding box center [332, 191] width 186 height 451
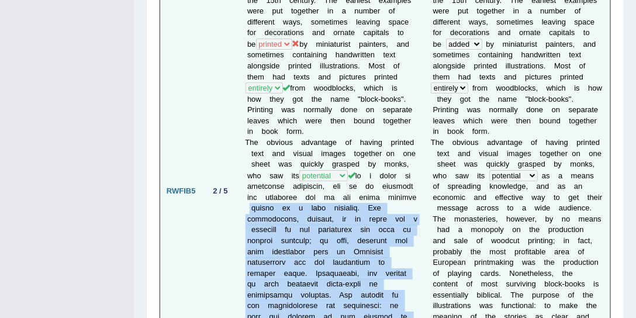
drag, startPoint x: 284, startPoint y: 146, endPoint x: 291, endPoint y: 274, distance: 128.2
click at [291, 274] on td "The first printed books began to occur publish appear seem during the second qu…" at bounding box center [332, 191] width 186 height 451
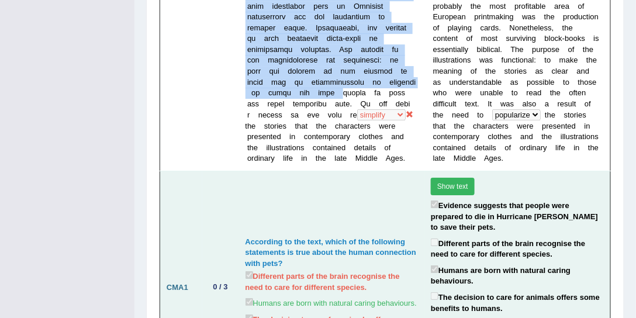
scroll to position [1880, 0]
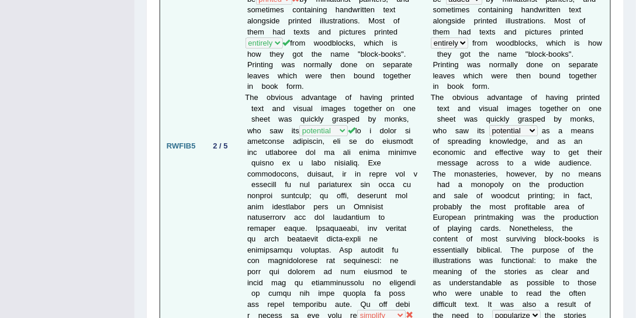
click at [296, 232] on td "The first printed books began to occur publish appear seem during the second qu…" at bounding box center [332, 146] width 186 height 451
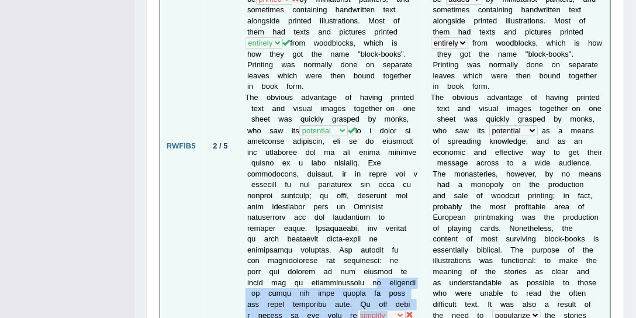
drag, startPoint x: 325, startPoint y: 222, endPoint x: 329, endPoint y: 275, distance: 52.7
click at [329, 275] on td "The first printed books began to occur publish appear seem during the second qu…" at bounding box center [332, 146] width 186 height 451
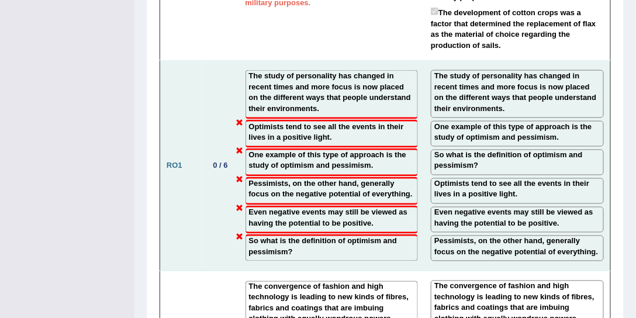
scroll to position [2948, 0]
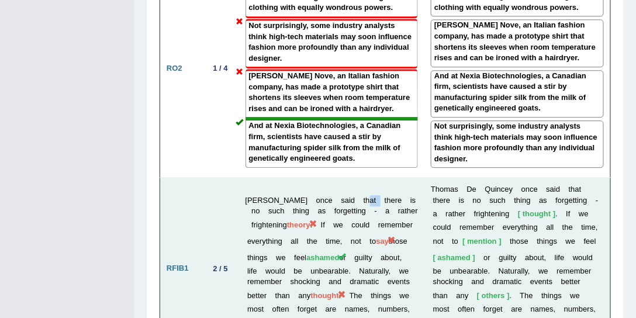
drag, startPoint x: 359, startPoint y: 110, endPoint x: 375, endPoint y: 110, distance: 15.8
click at [375, 178] on td "Thomas De Quincey once said that there is no such thing as forgetting - a rathe…" at bounding box center [332, 269] width 186 height 182
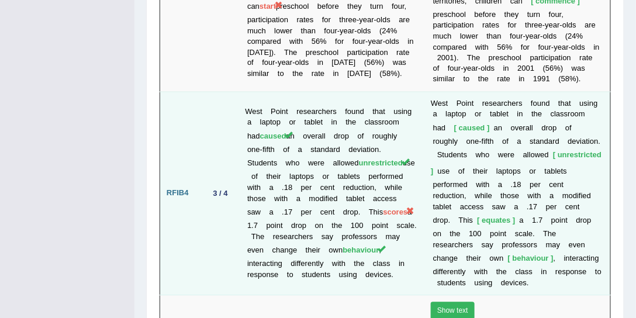
scroll to position [3656, 0]
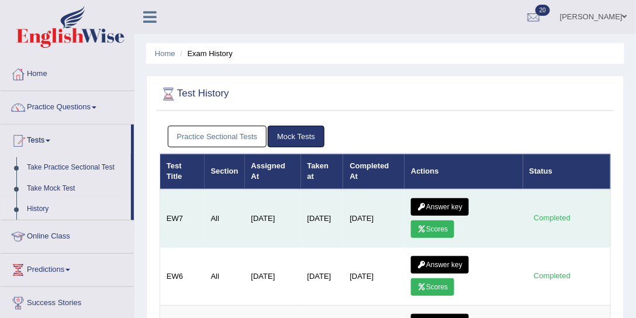
click at [446, 223] on link "Scores" at bounding box center [432, 229] width 43 height 18
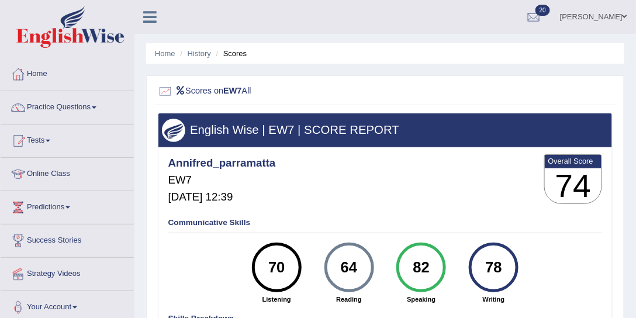
drag, startPoint x: 360, startPoint y: 271, endPoint x: 340, endPoint y: 268, distance: 20.1
click at [340, 268] on div "64" at bounding box center [349, 268] width 36 height 42
click at [203, 55] on link "History" at bounding box center [199, 53] width 23 height 9
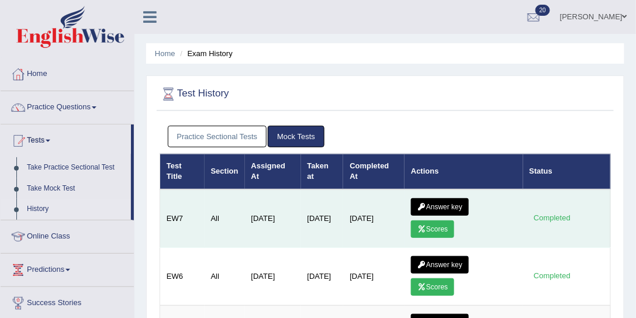
click at [426, 208] on icon at bounding box center [421, 206] width 9 height 7
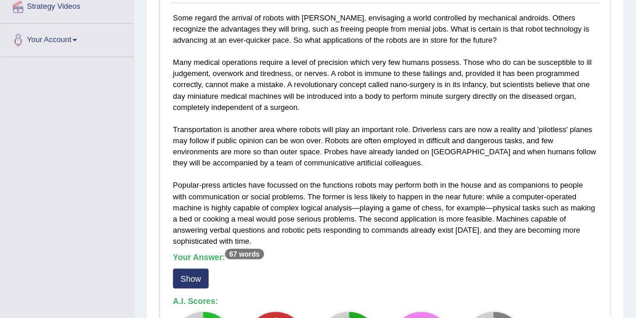
scroll to position [490, 0]
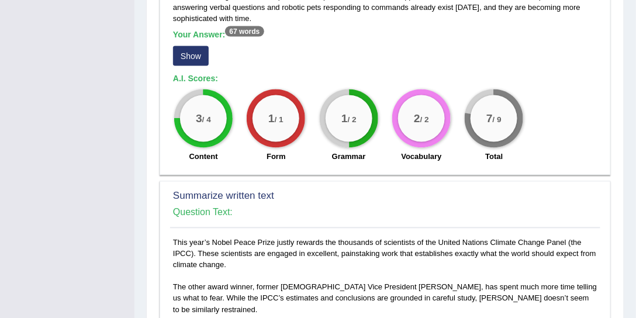
click at [198, 55] on button "Show" at bounding box center [191, 56] width 36 height 20
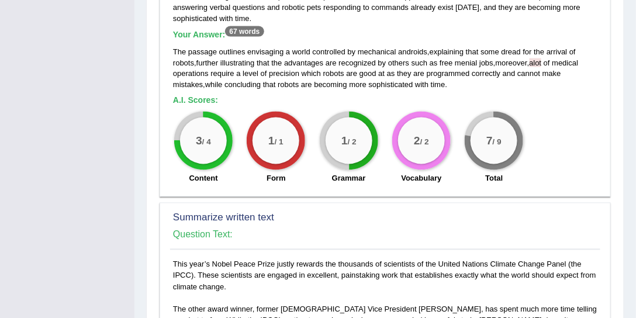
click at [538, 59] on span "alot" at bounding box center [536, 62] width 12 height 9
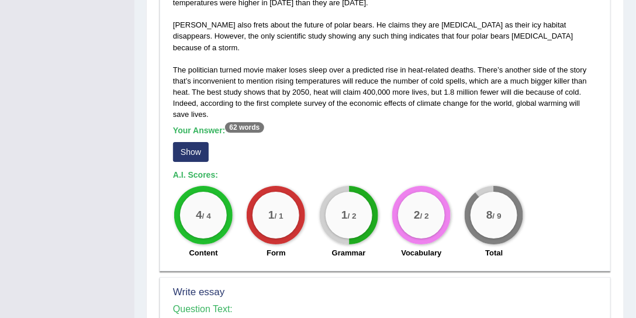
scroll to position [935, 0]
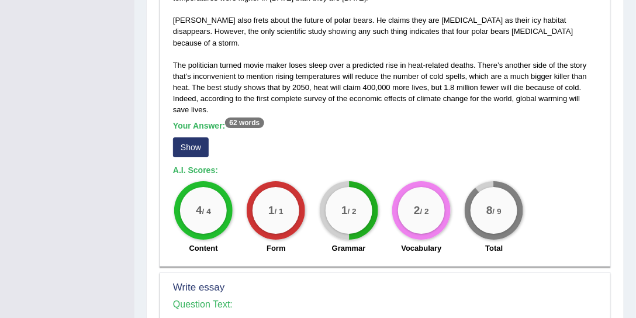
click at [190, 137] on button "Show" at bounding box center [191, 147] width 36 height 20
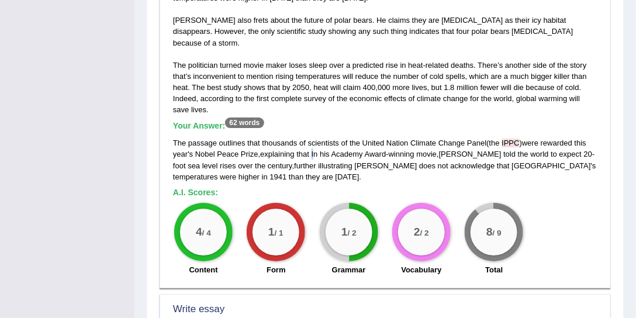
click at [313, 150] on span "In" at bounding box center [315, 154] width 6 height 9
click at [353, 149] on div "The passage outlines that thousands of scientists of the United Nation Climate …" at bounding box center [385, 159] width 424 height 44
drag, startPoint x: 229, startPoint y: 98, endPoint x: 269, endPoint y: 96, distance: 40.4
click at [269, 121] on h5 "Your Answer: 62 words" at bounding box center [385, 126] width 424 height 11
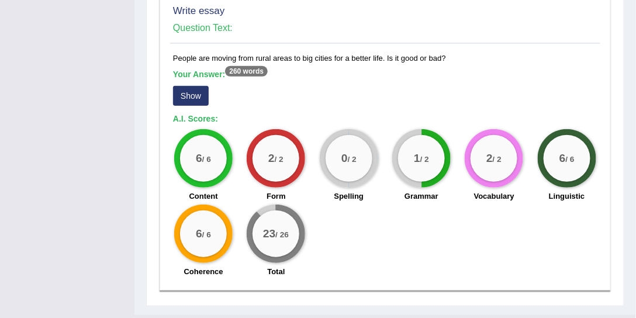
click at [205, 86] on button "Show" at bounding box center [191, 96] width 36 height 20
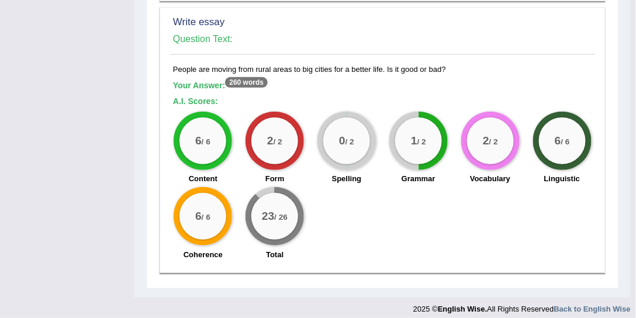
scroll to position [1206, 0]
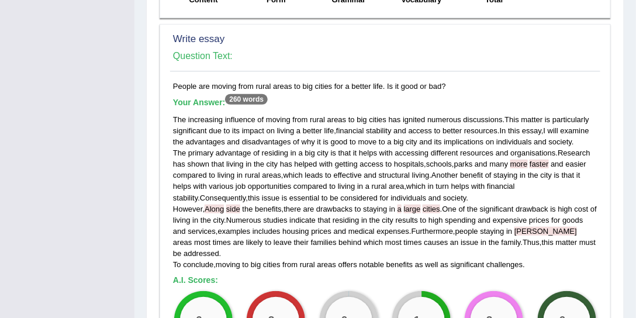
click at [537, 227] on span "[PERSON_NAME]" at bounding box center [545, 231] width 63 height 9
click at [534, 227] on span "[PERSON_NAME]" at bounding box center [545, 231] width 63 height 9
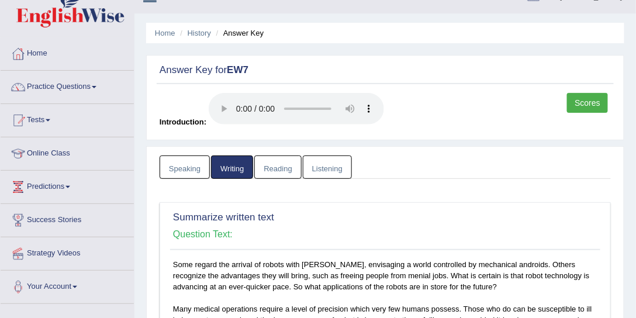
scroll to position [3, 0]
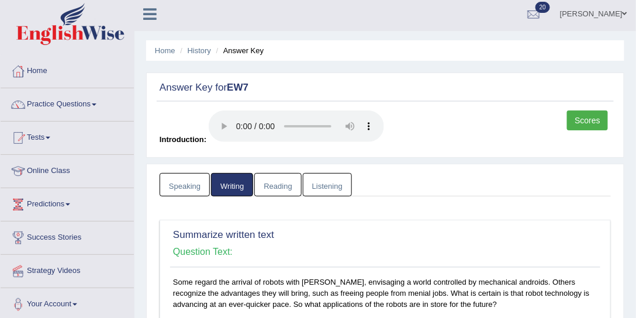
click at [319, 186] on link "Listening" at bounding box center [327, 185] width 49 height 24
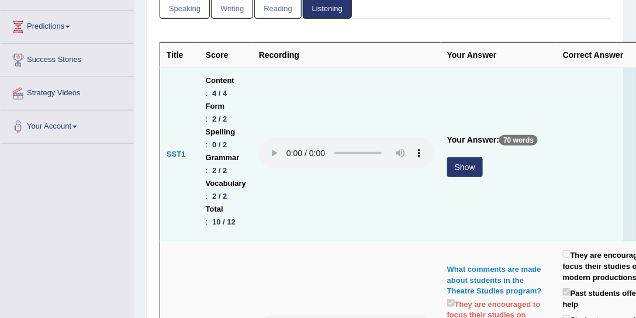
scroll to position [181, 0]
drag, startPoint x: 205, startPoint y: 220, endPoint x: 254, endPoint y: 220, distance: 49.1
click at [254, 220] on tr "SST1 Content : 4 / 4 Form : 2 / 2 Spelling : 0 / 2 Grammar : 2 / 2 Vocabulary :…" at bounding box center [417, 155] width 515 height 174
drag, startPoint x: 208, startPoint y: 141, endPoint x: 235, endPoint y: 141, distance: 26.9
click at [235, 141] on li "Spelling : 0 / 2" at bounding box center [226, 139] width 40 height 26
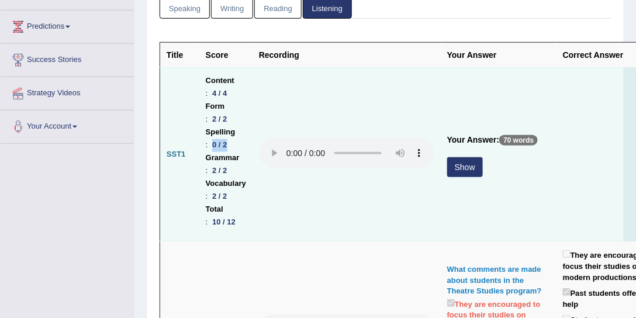
click at [455, 162] on button "Show" at bounding box center [465, 167] width 36 height 20
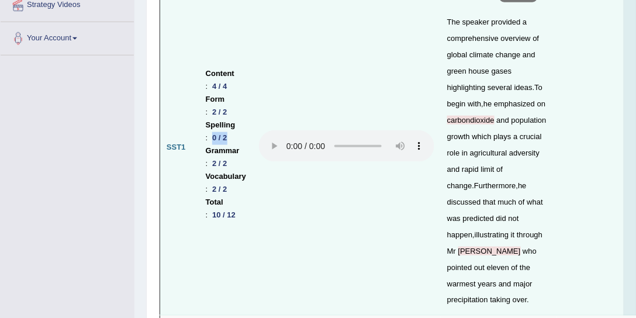
scroll to position [315, 0]
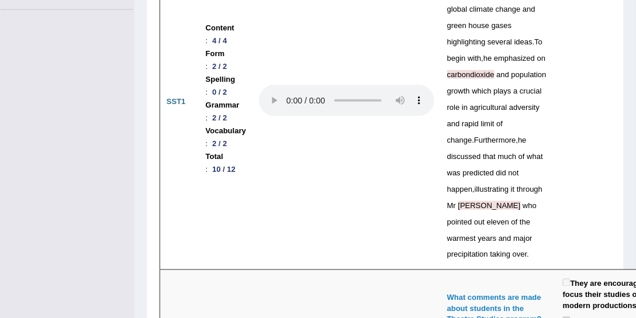
click at [521, 201] on span "Rager" at bounding box center [489, 205] width 63 height 9
click at [526, 63] on div "The speaker provided a comprehensive overview of global climate change and gree…" at bounding box center [498, 115] width 103 height 295
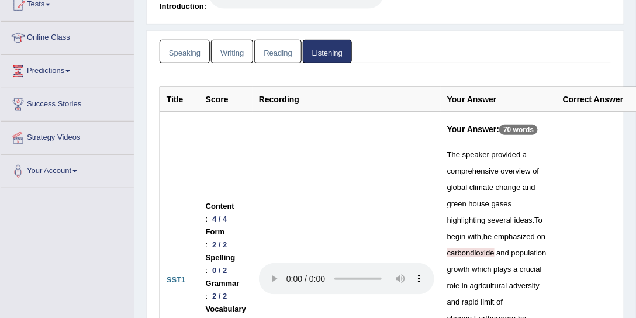
scroll to position [181, 0]
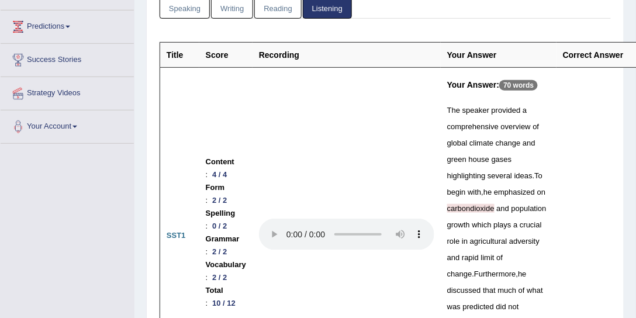
drag, startPoint x: 548, startPoint y: 304, endPoint x: 530, endPoint y: 303, distance: 18.2
click at [530, 303] on div "The speaker provided a comprehensive overview of global climate change and gree…" at bounding box center [498, 249] width 103 height 295
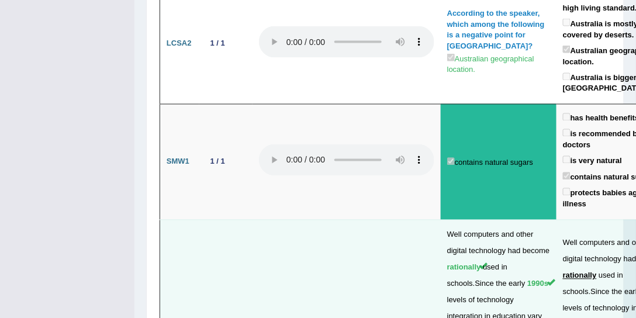
scroll to position [3834, 0]
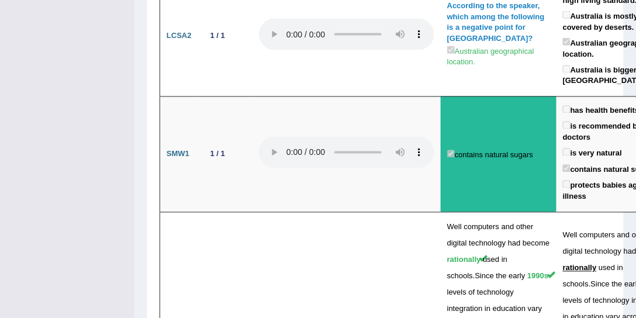
drag, startPoint x: 206, startPoint y: 248, endPoint x: 226, endPoint y: 246, distance: 19.4
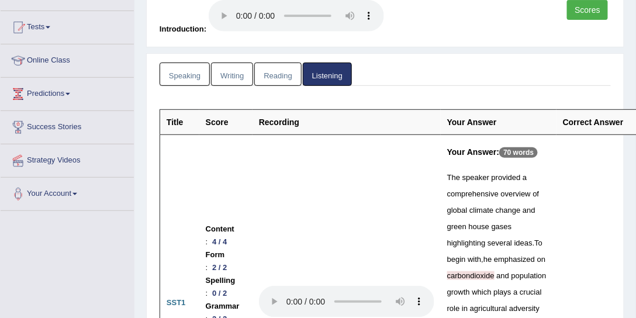
scroll to position [9, 0]
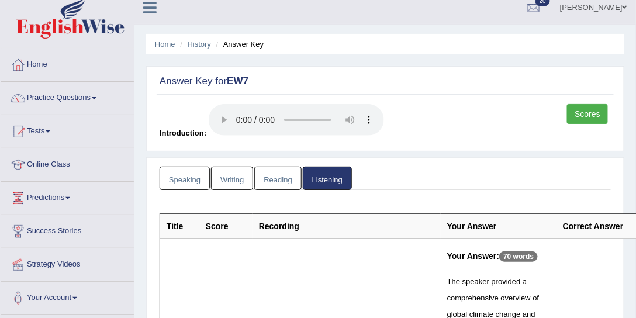
click at [185, 174] on link "Speaking" at bounding box center [185, 179] width 50 height 24
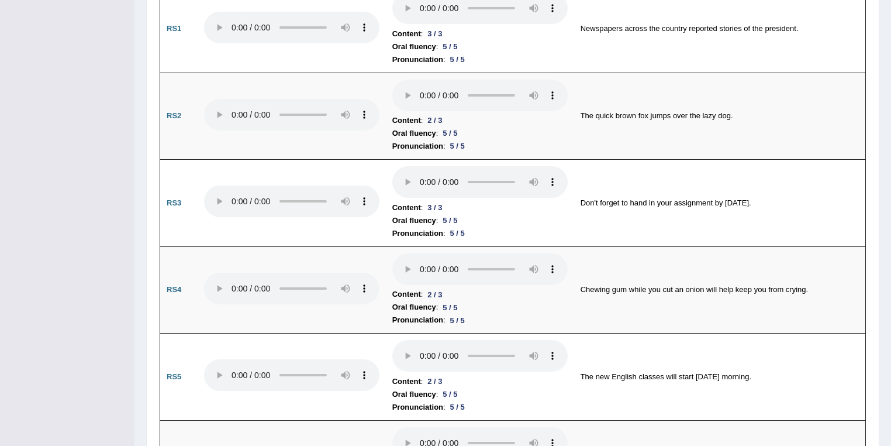
scroll to position [1159, 0]
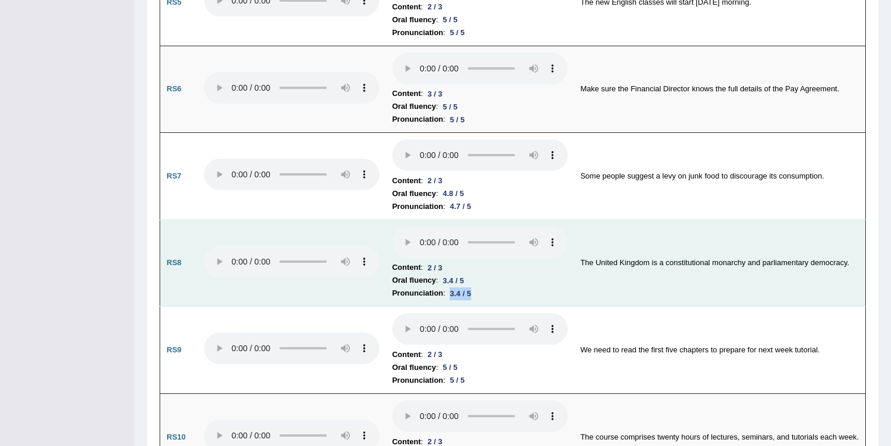
drag, startPoint x: 456, startPoint y: 285, endPoint x: 471, endPoint y: 270, distance: 21.5
click at [450, 286] on li "Pronunciation : 3.4 / 5" at bounding box center [479, 292] width 175 height 13
drag, startPoint x: 471, startPoint y: 270, endPoint x: 445, endPoint y: 270, distance: 26.3
click at [445, 274] on li "Oral fluency : 3.4 / 5" at bounding box center [479, 280] width 175 height 13
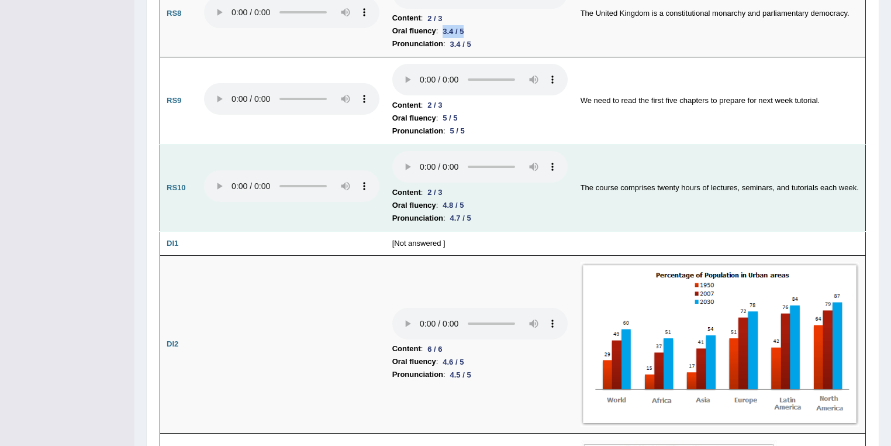
scroll to position [1658, 0]
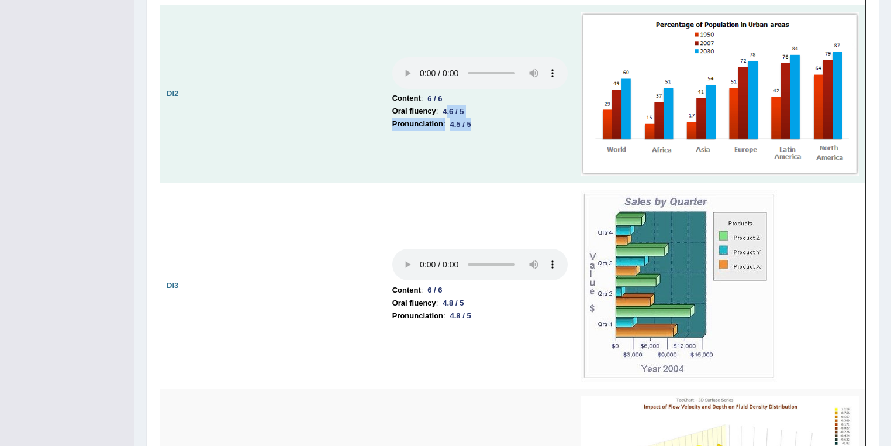
drag, startPoint x: 479, startPoint y: 109, endPoint x: 452, endPoint y: 105, distance: 27.2
click at [448, 108] on td "Content : 6 / 6 Oral fluency : 4.6 / 5 Pronunciation : 4.5 / 5" at bounding box center [480, 94] width 188 height 178
click at [470, 105] on li "Oral fluency : 4.6 / 5" at bounding box center [479, 111] width 175 height 13
drag, startPoint x: 481, startPoint y: 112, endPoint x: 449, endPoint y: 114, distance: 31.6
click at [449, 118] on li "Pronunciation : 4.5 / 5" at bounding box center [479, 124] width 175 height 13
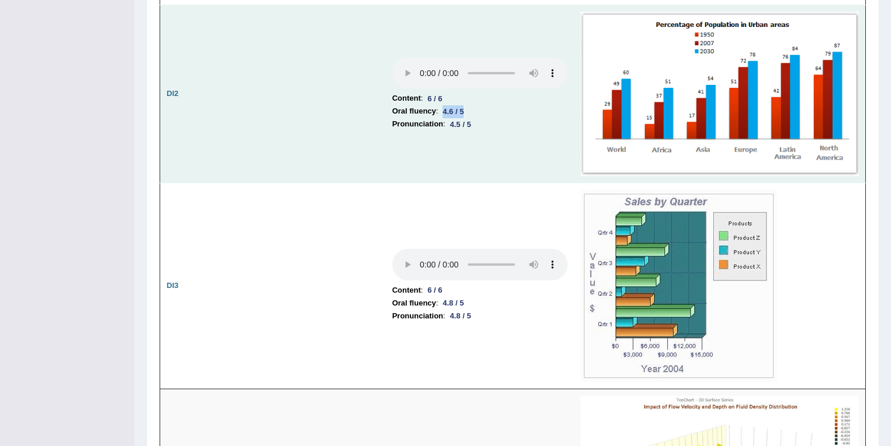
drag, startPoint x: 470, startPoint y: 102, endPoint x: 441, endPoint y: 103, distance: 29.3
click at [441, 105] on li "Oral fluency : 4.6 / 5" at bounding box center [479, 111] width 175 height 13
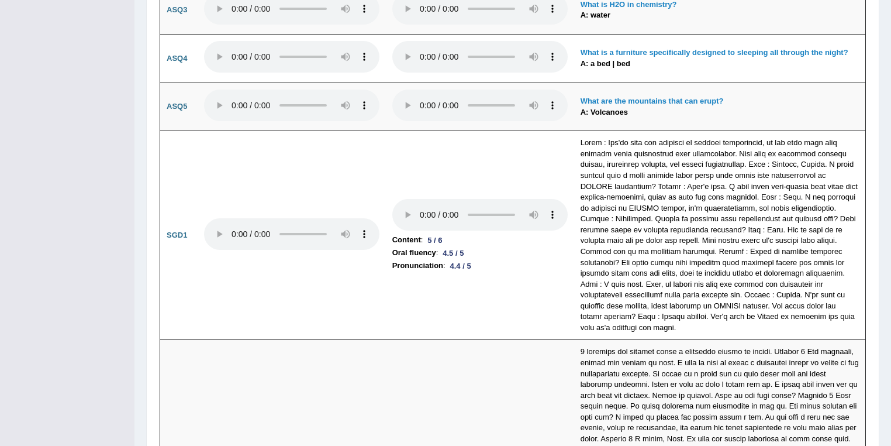
scroll to position [2655, 0]
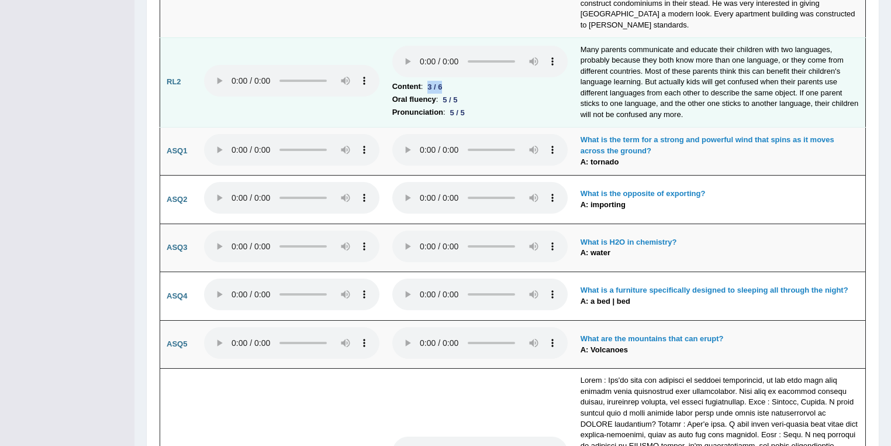
drag, startPoint x: 450, startPoint y: 68, endPoint x: 430, endPoint y: 70, distance: 19.4
click at [430, 80] on li "Content : 3 / 6" at bounding box center [479, 86] width 175 height 13
click at [441, 81] on div "3 / 6" at bounding box center [435, 87] width 24 height 12
drag, startPoint x: 446, startPoint y: 66, endPoint x: 420, endPoint y: 65, distance: 25.8
click at [420, 80] on li "Content : 3 / 6" at bounding box center [479, 86] width 175 height 13
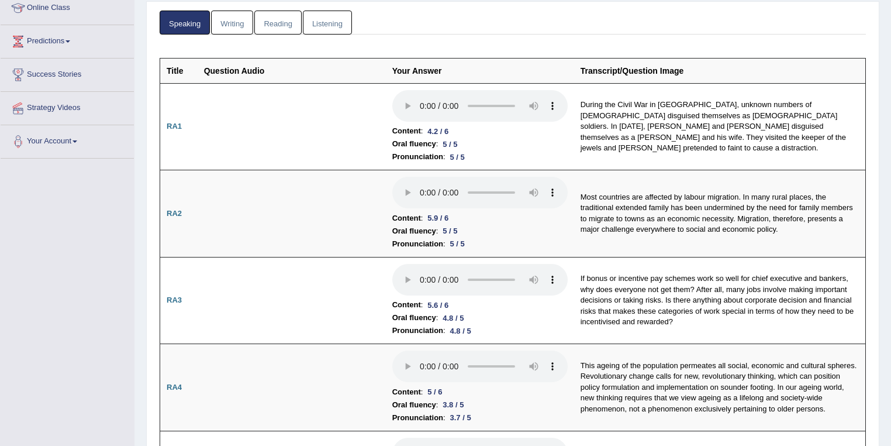
scroll to position [0, 0]
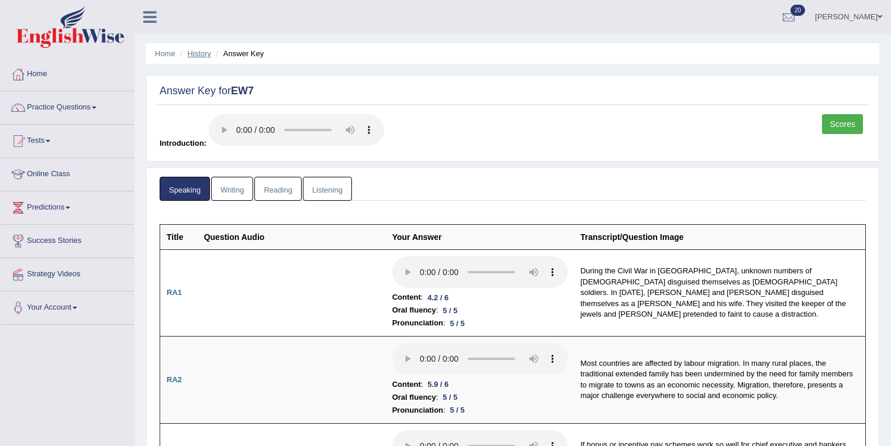
click at [199, 53] on link "History" at bounding box center [199, 53] width 23 height 9
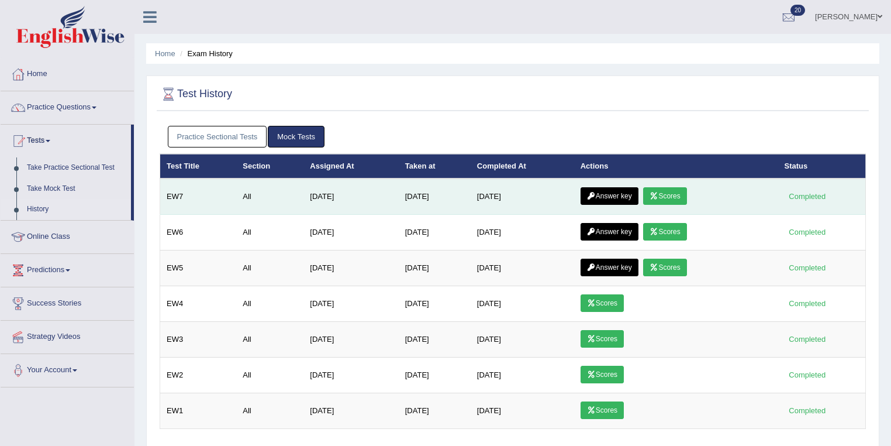
click at [629, 195] on link "Answer key" at bounding box center [610, 196] width 58 height 18
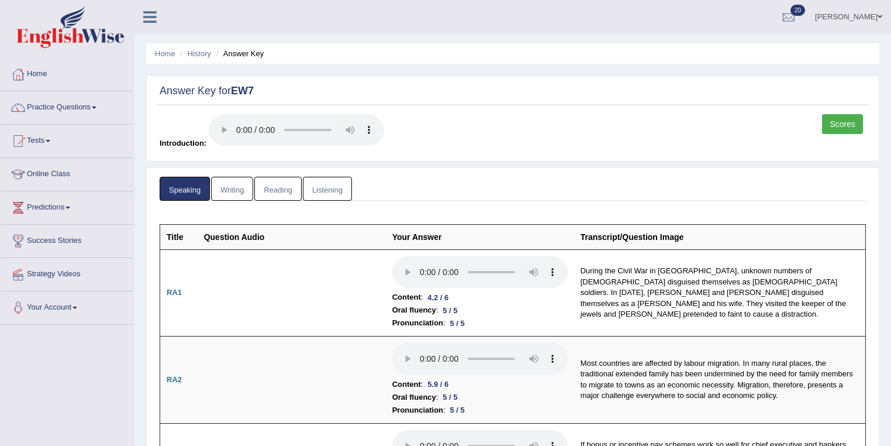
click at [199, 51] on link "History" at bounding box center [199, 53] width 23 height 9
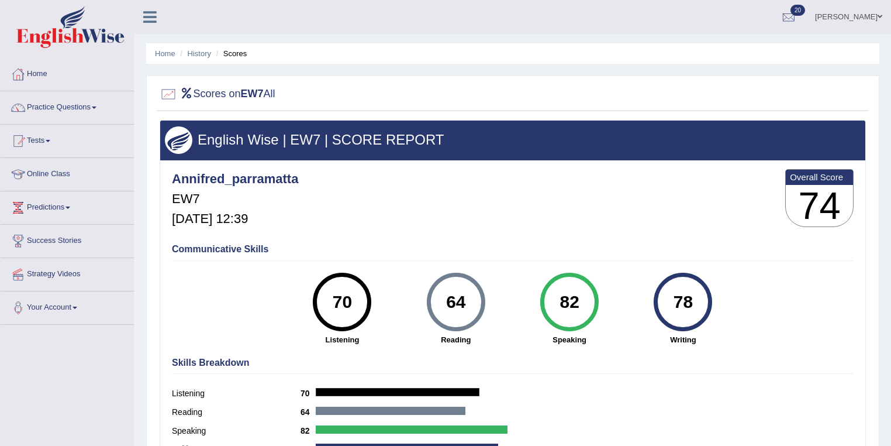
drag, startPoint x: 350, startPoint y: 299, endPoint x: 331, endPoint y: 298, distance: 19.3
click at [331, 298] on div "70" at bounding box center [342, 301] width 43 height 49
drag, startPoint x: 578, startPoint y: 299, endPoint x: 564, endPoint y: 301, distance: 13.5
click at [564, 301] on div "82" at bounding box center [569, 301] width 43 height 49
click at [343, 298] on div "70" at bounding box center [342, 301] width 43 height 49
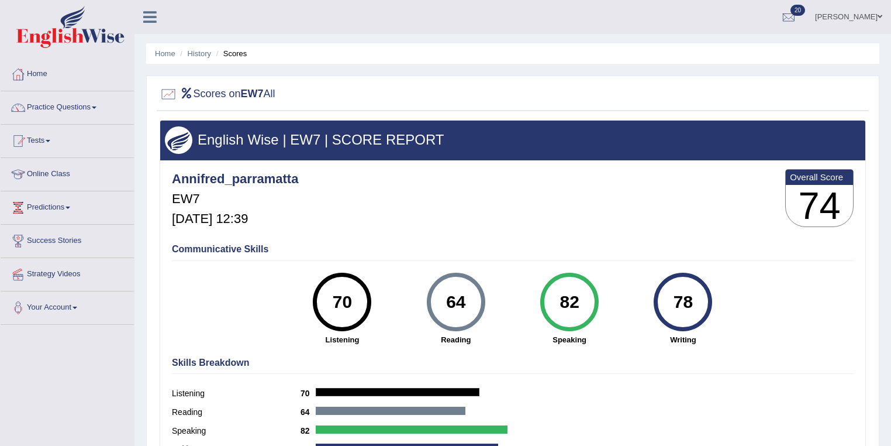
click at [343, 298] on div "70" at bounding box center [342, 301] width 43 height 49
click at [695, 299] on div "78" at bounding box center [683, 301] width 43 height 49
click at [676, 299] on div "78" at bounding box center [683, 301] width 43 height 49
drag, startPoint x: 676, startPoint y: 299, endPoint x: 666, endPoint y: 299, distance: 9.4
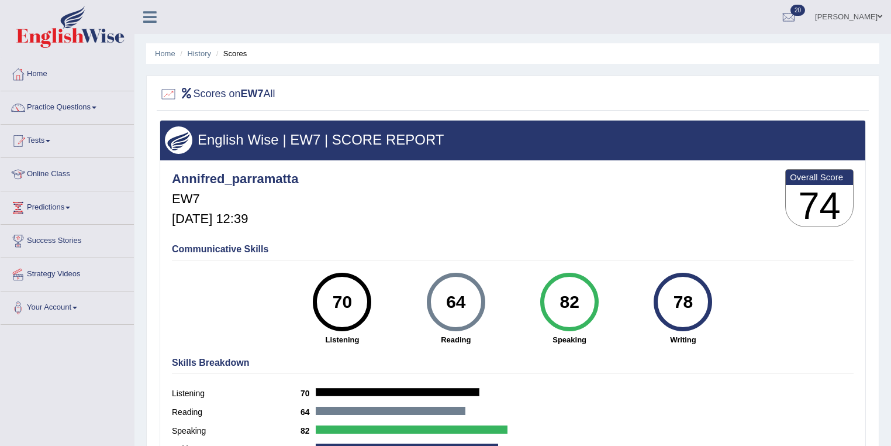
click at [674, 299] on div "78" at bounding box center [683, 301] width 43 height 49
click at [344, 295] on div "70" at bounding box center [342, 301] width 43 height 49
click at [458, 301] on div "64" at bounding box center [455, 301] width 43 height 49
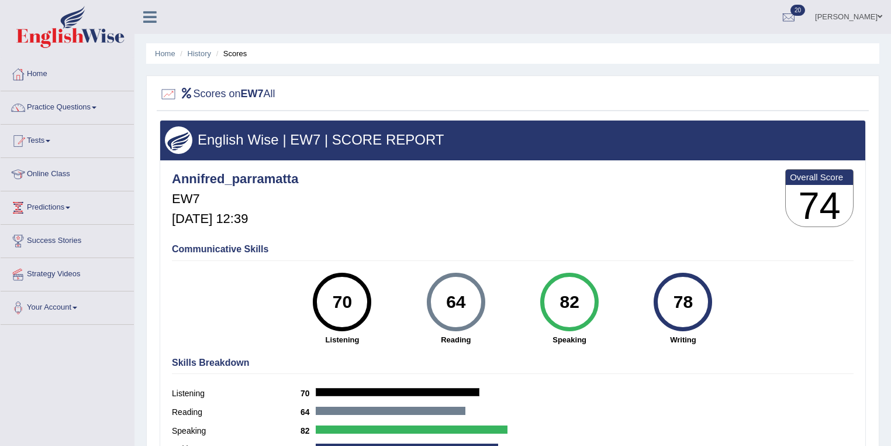
click at [861, 23] on link "[PERSON_NAME]" at bounding box center [848, 15] width 85 height 30
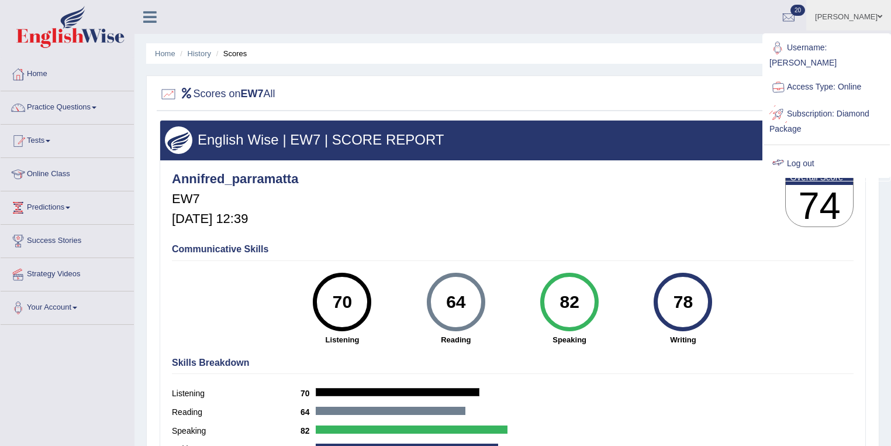
click at [814, 159] on link "Log out" at bounding box center [827, 163] width 126 height 27
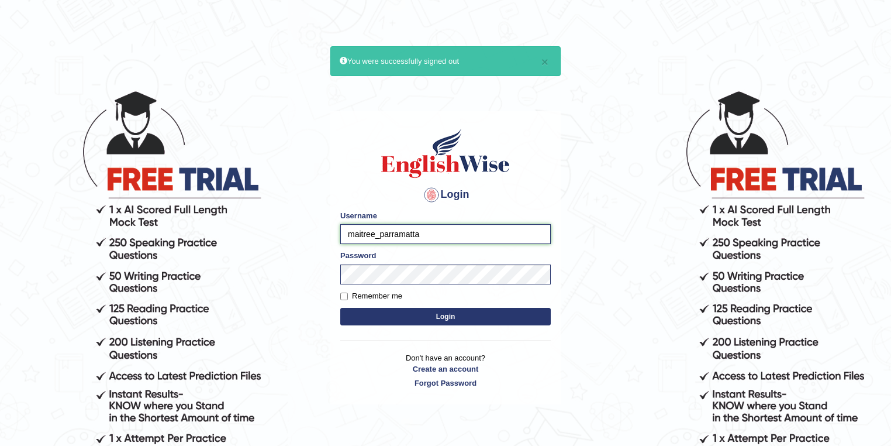
drag, startPoint x: 378, startPoint y: 234, endPoint x: 332, endPoint y: 230, distance: 46.3
click at [332, 230] on div "Login Please fix the following errors: Username maitree_parramatta Password Rem…" at bounding box center [445, 257] width 230 height 293
type input "PRAMOD_parramatta"
click at [454, 316] on button "Login" at bounding box center [445, 317] width 210 height 18
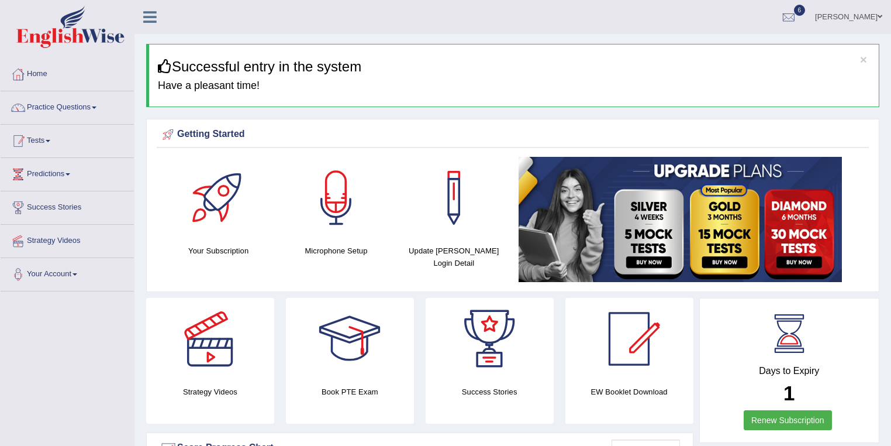
click at [49, 141] on link "Tests" at bounding box center [67, 139] width 133 height 29
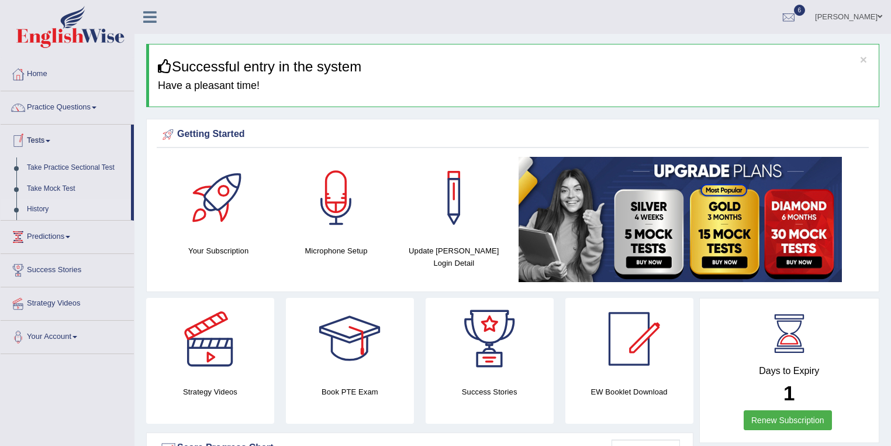
click at [40, 211] on link "History" at bounding box center [76, 209] width 109 height 21
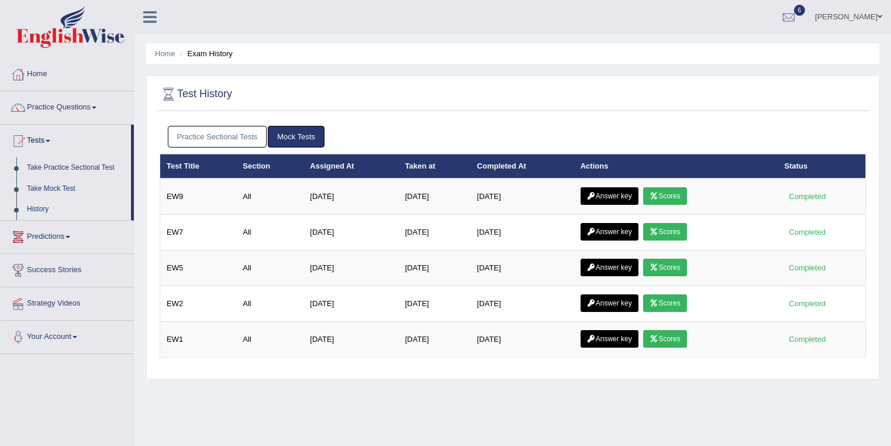
click at [237, 136] on link "Practice Sectional Tests" at bounding box center [217, 137] width 99 height 22
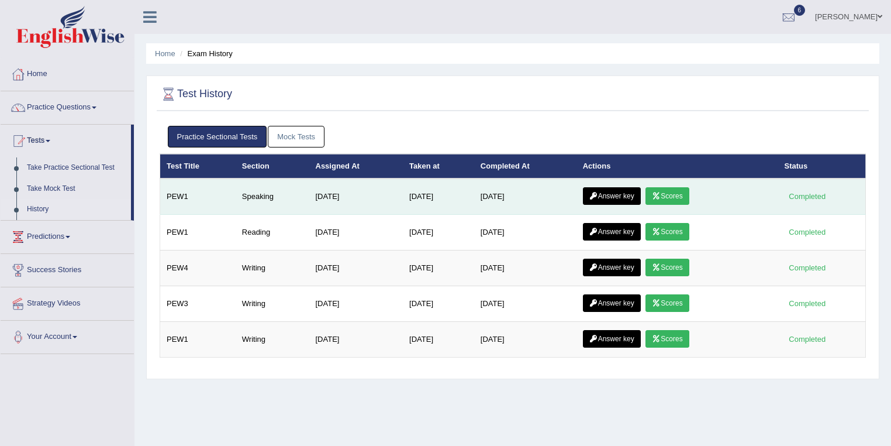
click at [606, 195] on link "Answer key" at bounding box center [612, 196] width 58 height 18
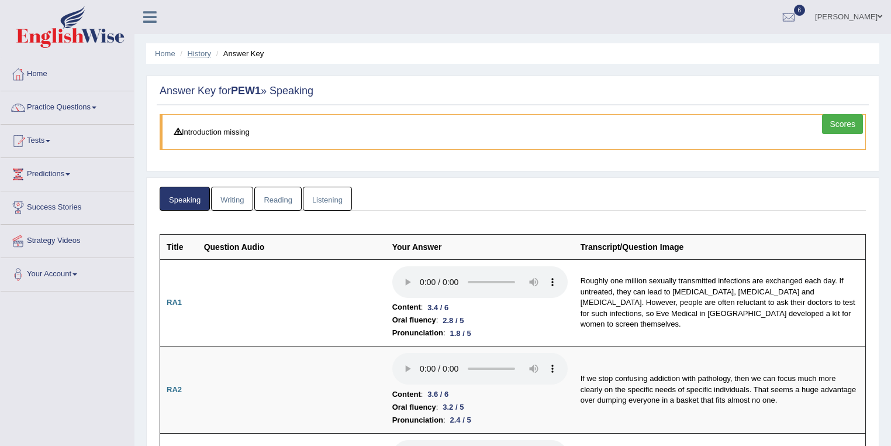
click at [208, 56] on link "History" at bounding box center [199, 53] width 23 height 9
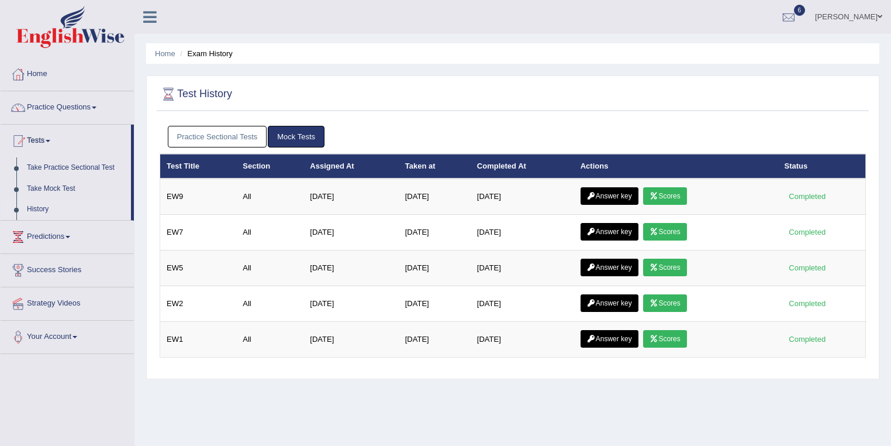
click at [686, 198] on link "Scores" at bounding box center [664, 196] width 43 height 18
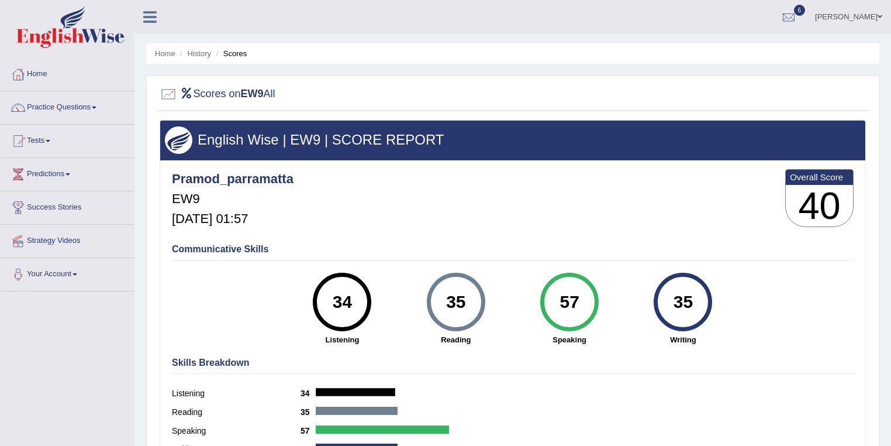
drag, startPoint x: 579, startPoint y: 299, endPoint x: 559, endPoint y: 304, distance: 20.4
click at [559, 304] on div "57" at bounding box center [569, 301] width 43 height 49
click at [206, 54] on link "History" at bounding box center [199, 53] width 23 height 9
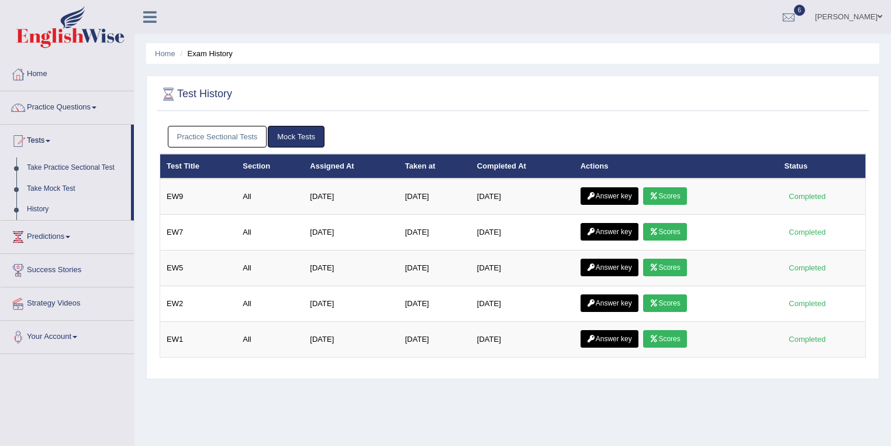
click at [229, 140] on link "Practice Sectional Tests" at bounding box center [217, 137] width 99 height 22
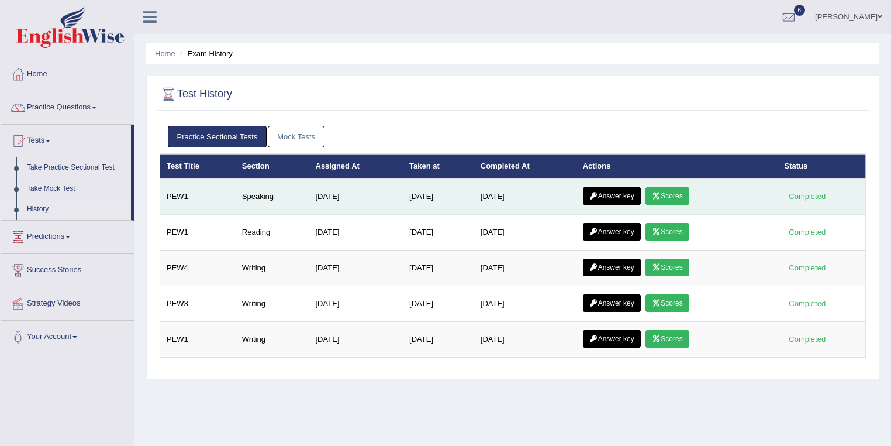
click at [676, 196] on link "Scores" at bounding box center [666, 196] width 43 height 18
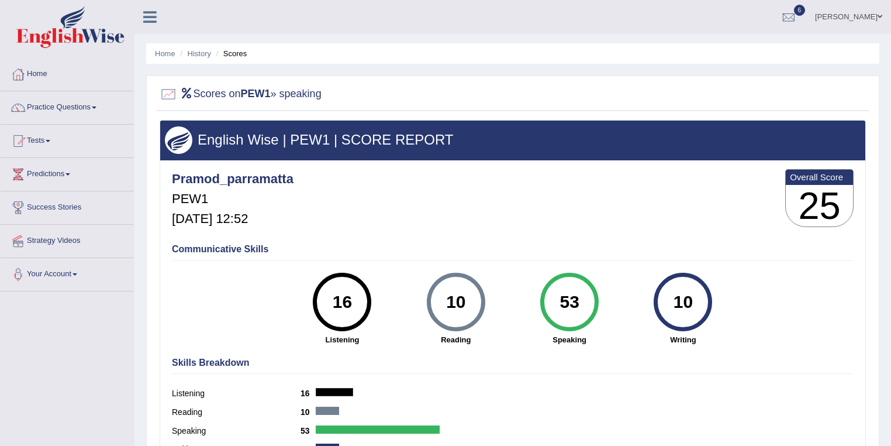
drag, startPoint x: 582, startPoint y: 296, endPoint x: 550, endPoint y: 299, distance: 32.9
click at [550, 299] on div "53" at bounding box center [569, 301] width 43 height 49
drag, startPoint x: 353, startPoint y: 297, endPoint x: 333, endPoint y: 299, distance: 20.0
click at [333, 299] on div "16" at bounding box center [342, 301] width 43 height 49
click at [200, 54] on link "History" at bounding box center [199, 53] width 23 height 9
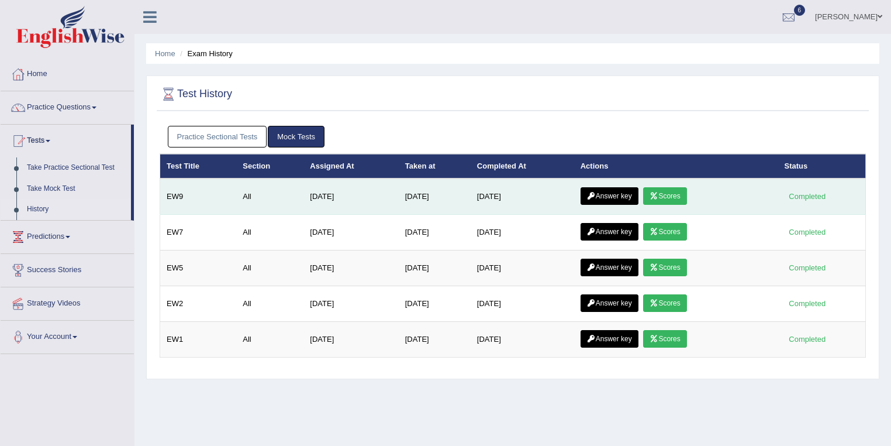
click at [615, 196] on link "Answer key" at bounding box center [610, 196] width 58 height 18
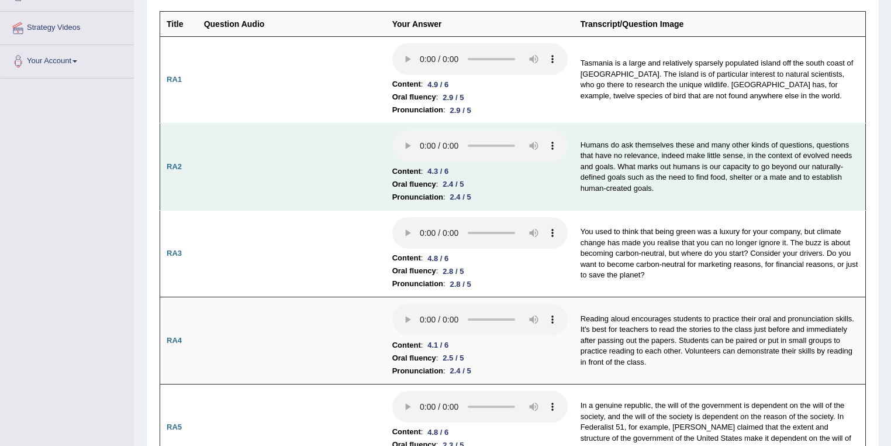
drag, startPoint x: 446, startPoint y: 180, endPoint x: 466, endPoint y: 196, distance: 26.2
click at [464, 180] on div "2.4 / 5" at bounding box center [453, 184] width 30 height 12
click at [466, 196] on div "2.4 / 5" at bounding box center [461, 197] width 30 height 12
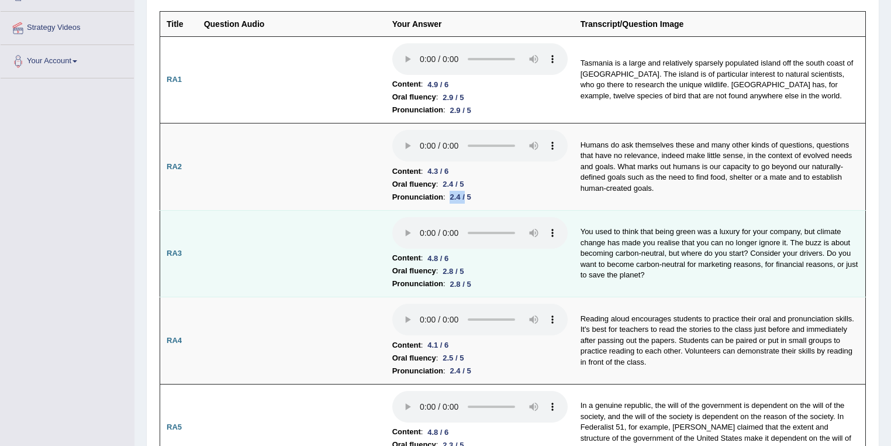
click at [468, 267] on div "2.8 / 5" at bounding box center [453, 271] width 30 height 12
click at [468, 281] on div "2.8 / 5" at bounding box center [461, 284] width 30 height 12
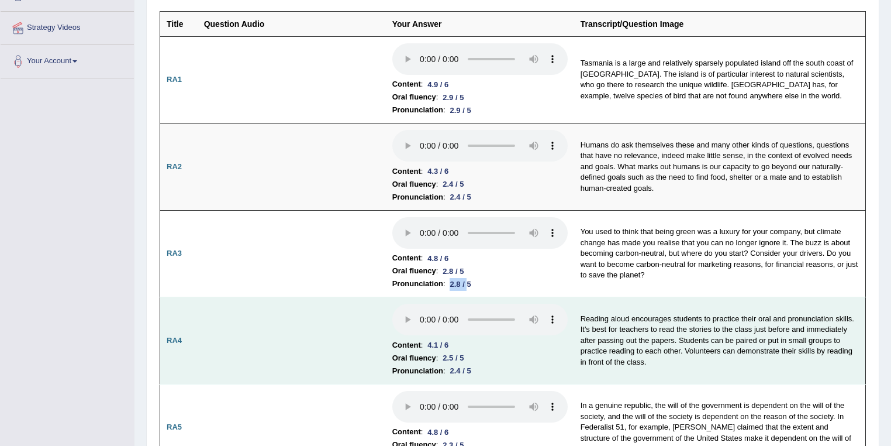
scroll to position [337, 0]
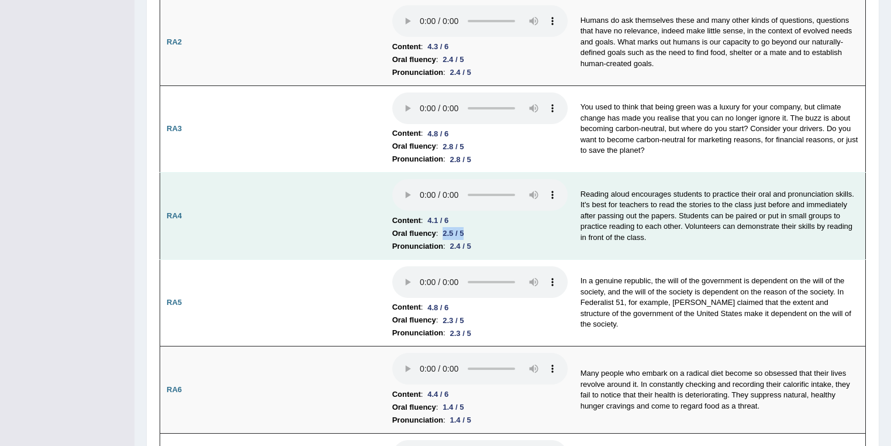
drag, startPoint x: 440, startPoint y: 231, endPoint x: 471, endPoint y: 231, distance: 31.0
click at [471, 231] on li "Oral fluency : 2.5 / 5" at bounding box center [479, 233] width 175 height 13
drag, startPoint x: 455, startPoint y: 240, endPoint x: 479, endPoint y: 241, distance: 24.0
click at [479, 241] on li "Pronunciation : 2.4 / 5" at bounding box center [479, 246] width 175 height 13
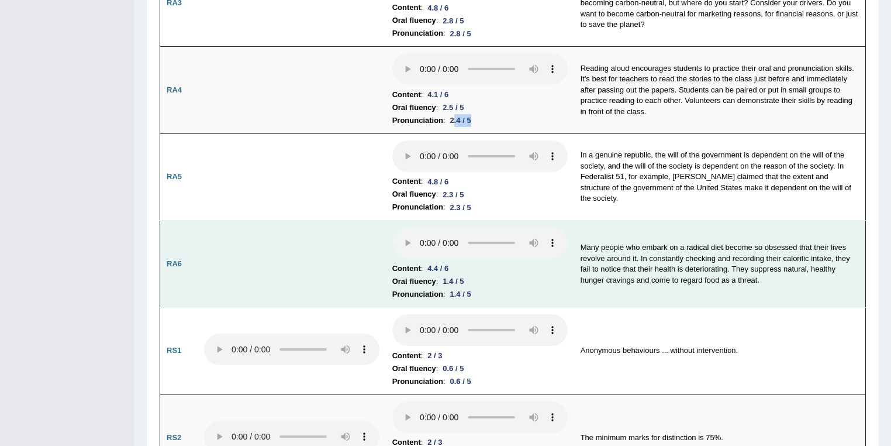
scroll to position [524, 0]
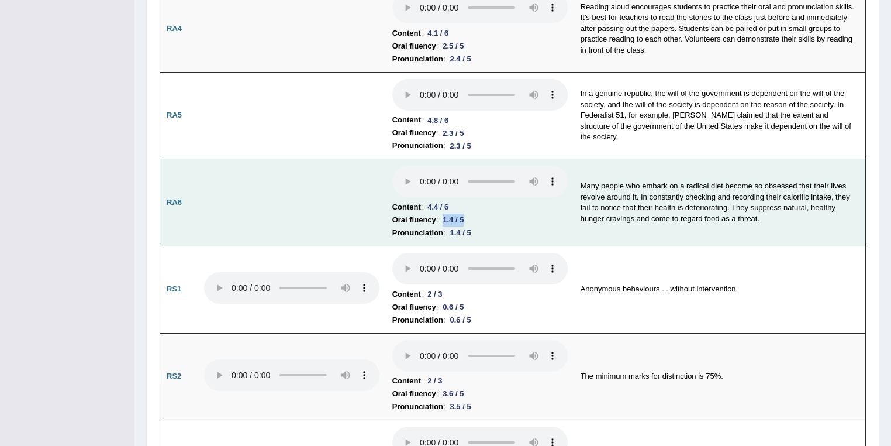
drag, startPoint x: 447, startPoint y: 219, endPoint x: 468, endPoint y: 219, distance: 21.6
click at [468, 219] on div "1.4 / 5" at bounding box center [453, 219] width 30 height 12
drag, startPoint x: 455, startPoint y: 228, endPoint x: 488, endPoint y: 228, distance: 32.7
click at [488, 228] on li "Pronunciation : 1.4 / 5" at bounding box center [479, 232] width 175 height 13
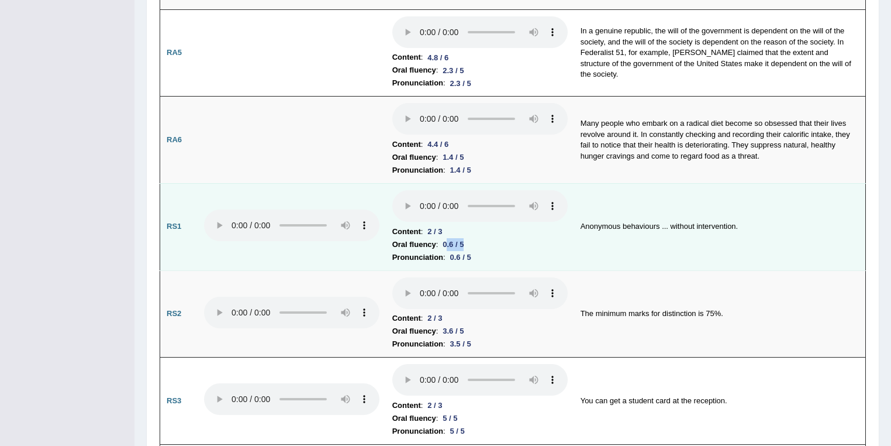
drag, startPoint x: 447, startPoint y: 238, endPoint x: 461, endPoint y: 241, distance: 14.3
click at [464, 239] on div "0.6 / 5" at bounding box center [453, 244] width 30 height 12
drag, startPoint x: 456, startPoint y: 248, endPoint x: 485, endPoint y: 251, distance: 29.4
click at [485, 251] on li "Pronunciation : 0.6 / 5" at bounding box center [479, 257] width 175 height 13
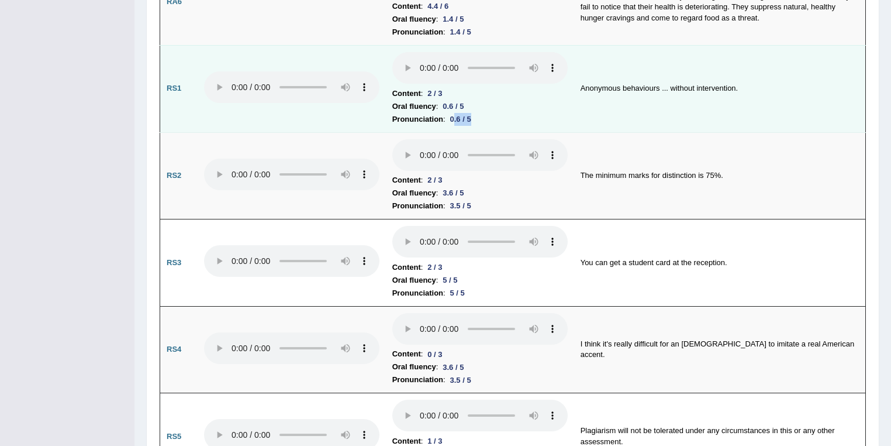
scroll to position [774, 0]
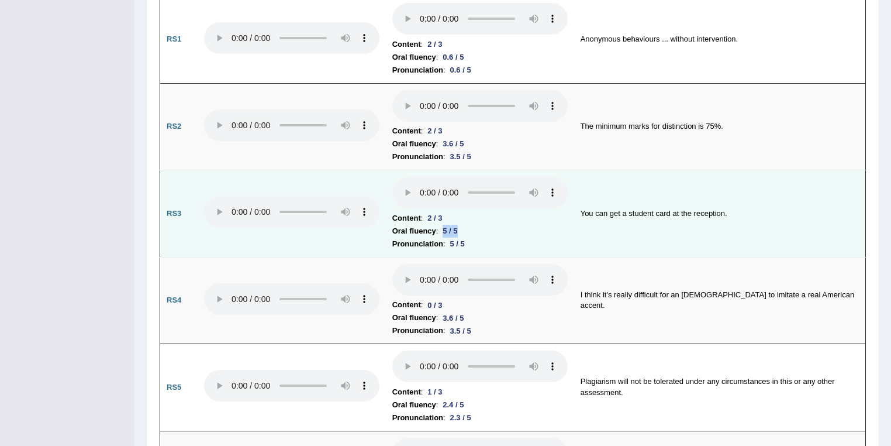
click at [458, 225] on div "5 / 5" at bounding box center [450, 231] width 24 height 12
drag, startPoint x: 446, startPoint y: 237, endPoint x: 461, endPoint y: 239, distance: 14.7
click at [461, 239] on li "Pronunciation : 5 / 5" at bounding box center [479, 243] width 175 height 13
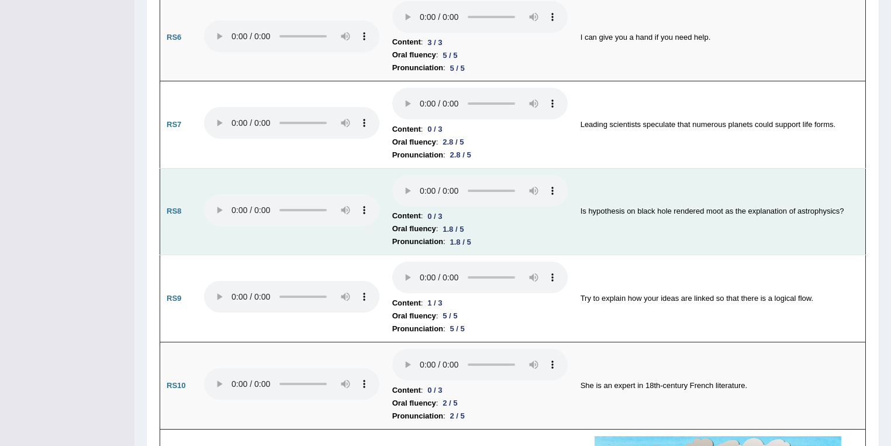
scroll to position [1522, 0]
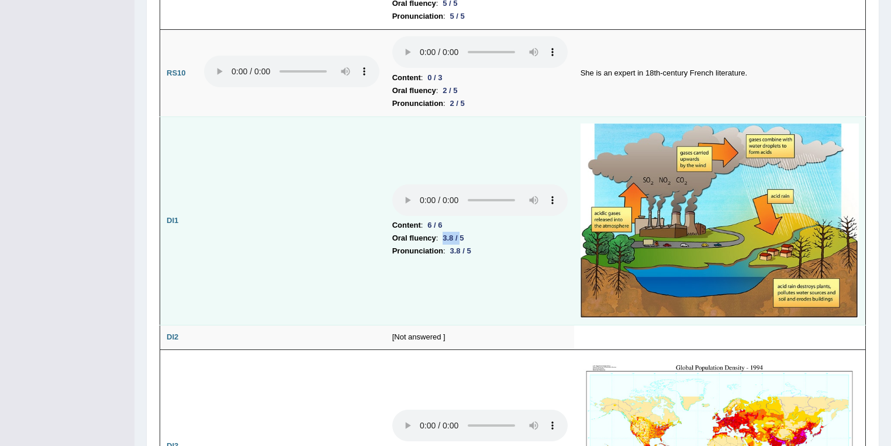
drag, startPoint x: 453, startPoint y: 230, endPoint x: 454, endPoint y: 236, distance: 6.0
click at [462, 232] on div "3.8 / 5" at bounding box center [453, 238] width 30 height 12
drag, startPoint x: 450, startPoint y: 239, endPoint x: 482, endPoint y: 242, distance: 32.3
click at [482, 244] on li "Pronunciation : 3.8 / 5" at bounding box center [479, 250] width 175 height 13
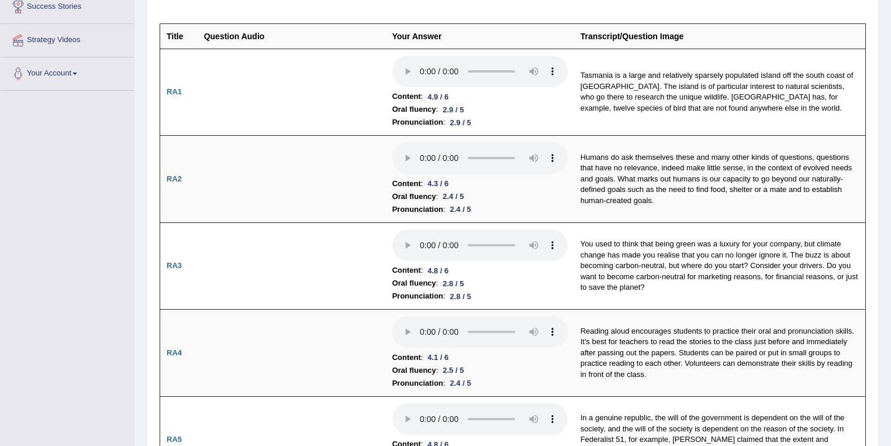
scroll to position [0, 0]
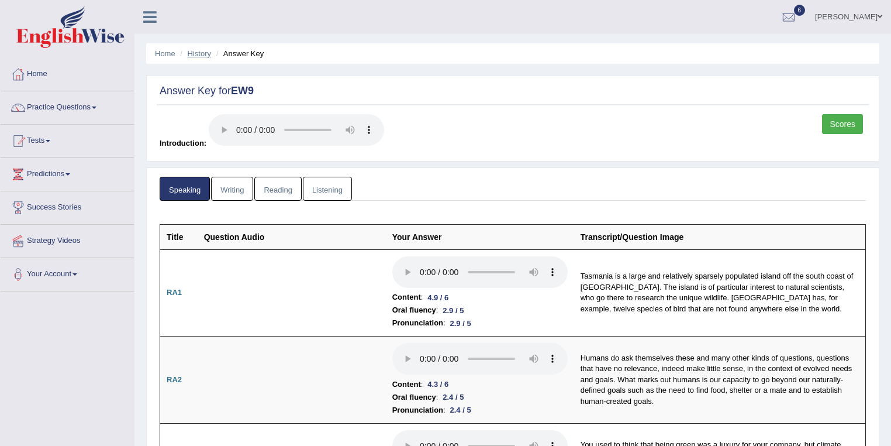
click at [195, 51] on link "History" at bounding box center [199, 53] width 23 height 9
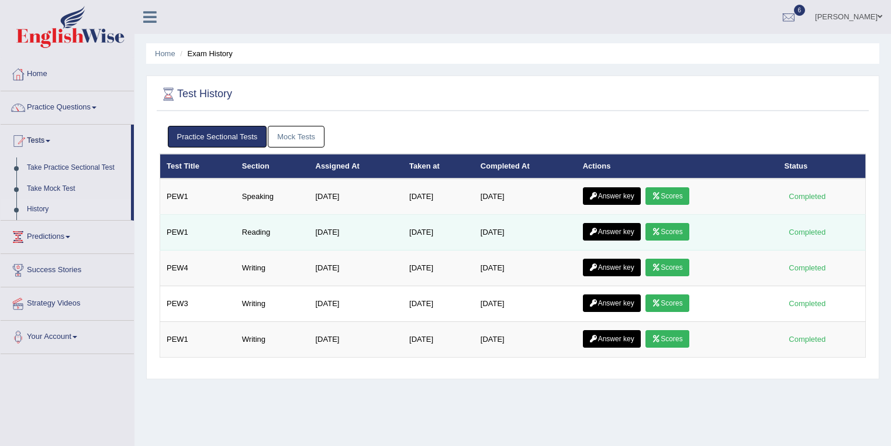
drag, startPoint x: 491, startPoint y: 232, endPoint x: 533, endPoint y: 231, distance: 42.7
click at [533, 231] on td "[DATE]" at bounding box center [525, 233] width 102 height 36
click at [527, 236] on td "[DATE]" at bounding box center [525, 233] width 102 height 36
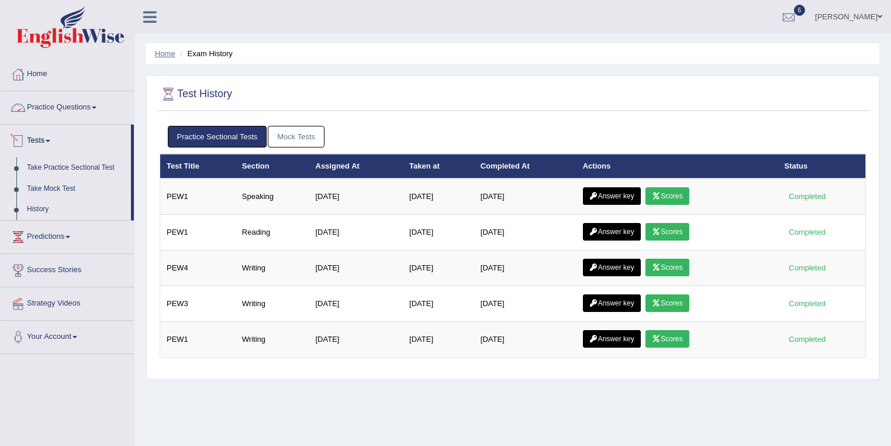
click at [162, 54] on link "Home" at bounding box center [165, 53] width 20 height 9
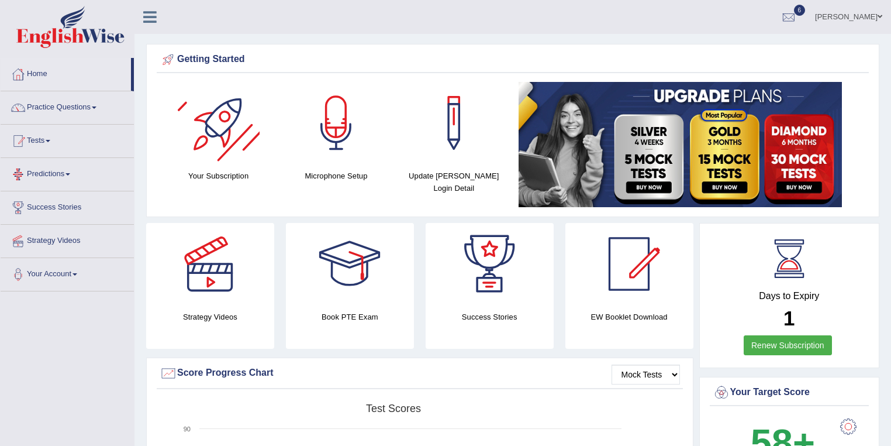
click at [47, 141] on link "Tests" at bounding box center [67, 139] width 133 height 29
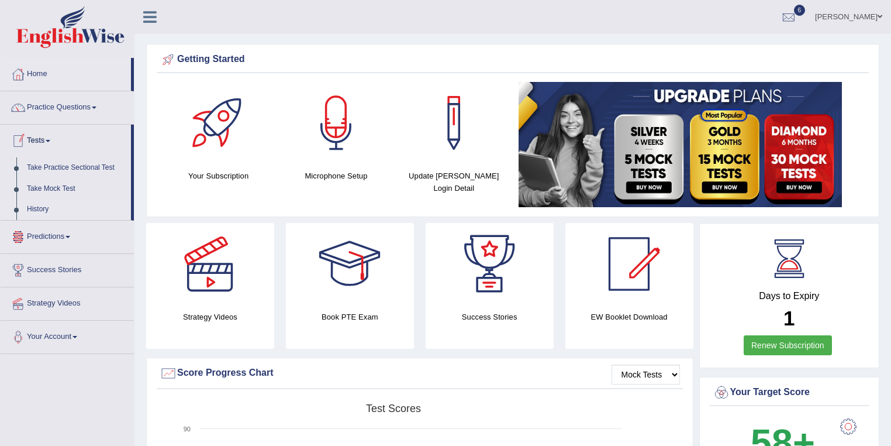
click at [39, 210] on link "History" at bounding box center [76, 209] width 109 height 21
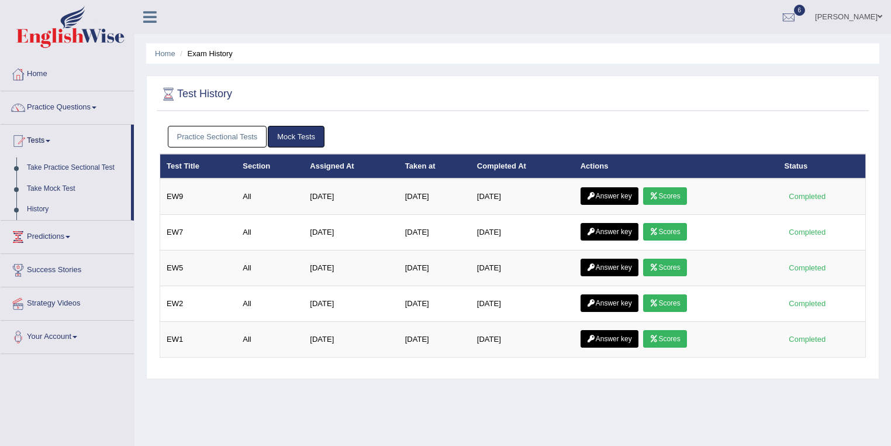
click at [317, 133] on link "Mock Tests" at bounding box center [296, 137] width 57 height 22
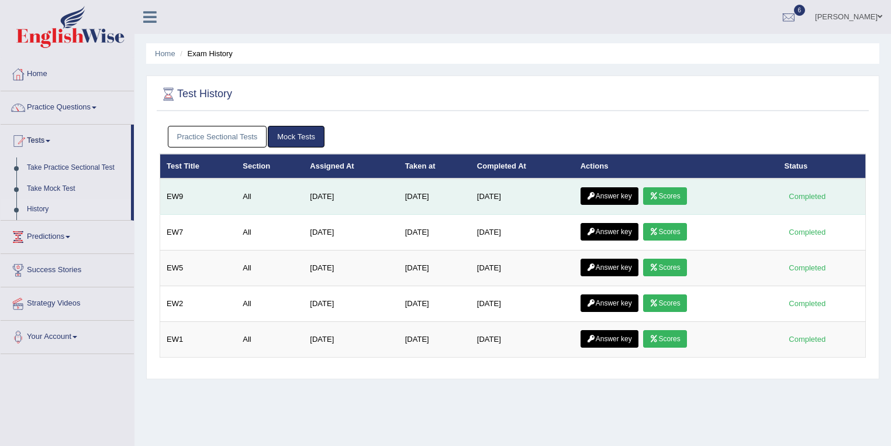
click at [671, 195] on link "Scores" at bounding box center [664, 196] width 43 height 18
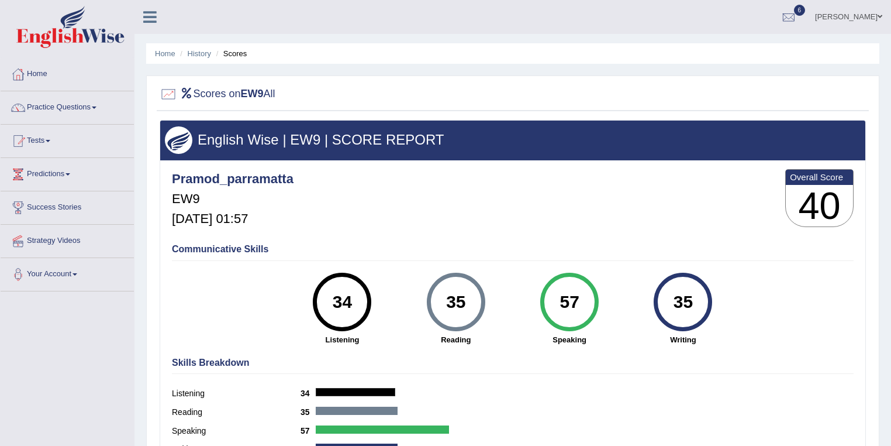
drag, startPoint x: 0, startPoint y: 0, endPoint x: 333, endPoint y: 290, distance: 441.8
click at [333, 297] on div "34" at bounding box center [342, 301] width 43 height 49
click at [200, 52] on link "History" at bounding box center [199, 53] width 23 height 9
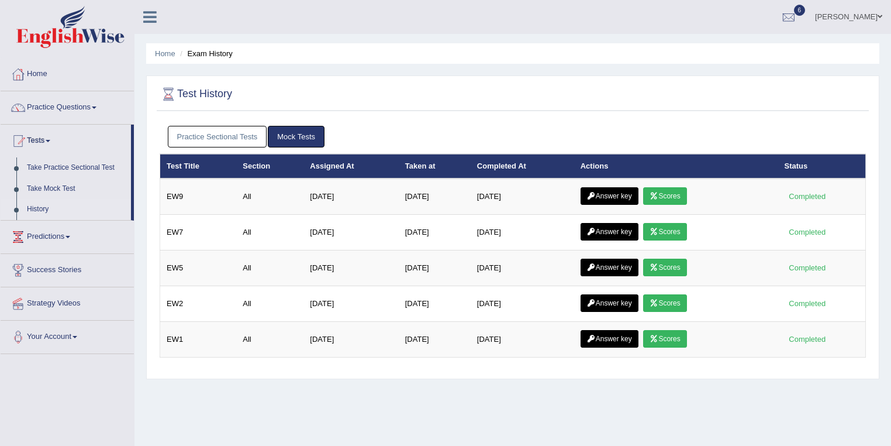
click at [613, 191] on link "Answer key" at bounding box center [610, 196] width 58 height 18
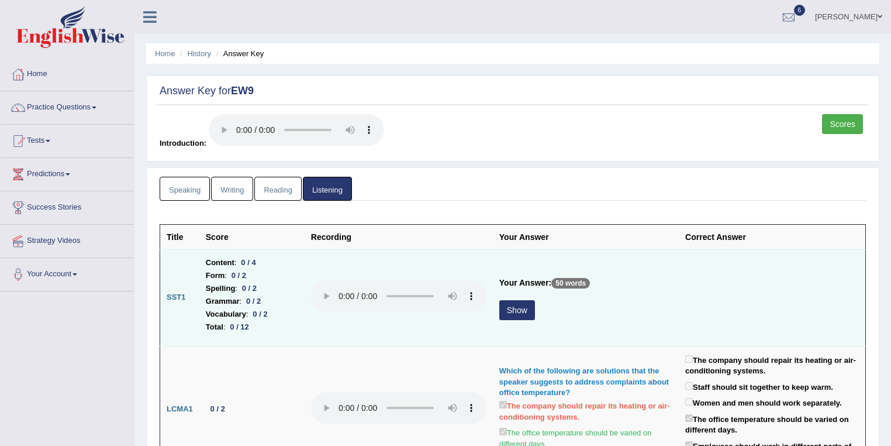
scroll to position [187, 0]
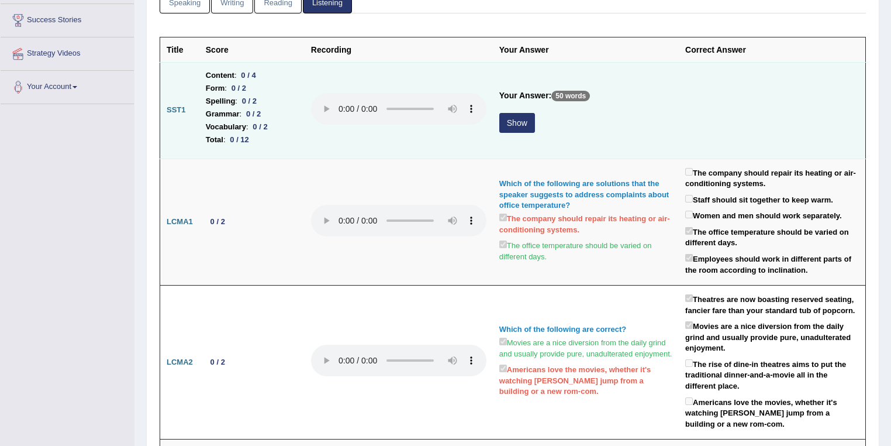
click at [524, 121] on button "Show" at bounding box center [517, 123] width 36 height 20
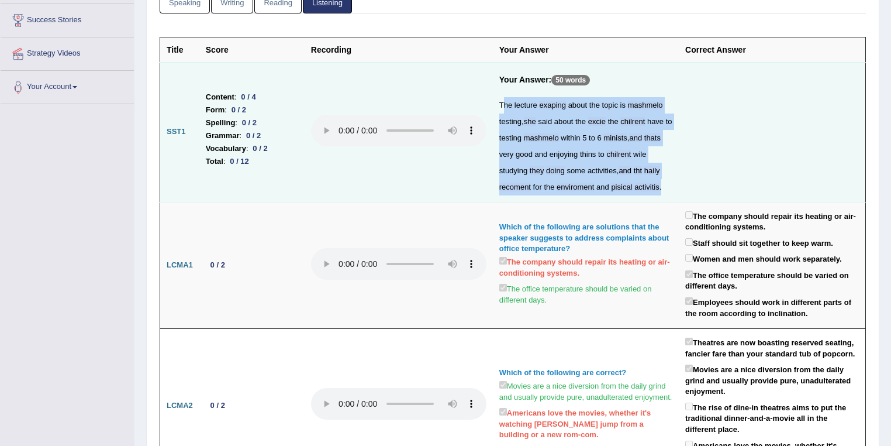
drag, startPoint x: 669, startPoint y: 187, endPoint x: 505, endPoint y: 98, distance: 186.5
click at [505, 98] on div "The lecture exaping about the topic is mashmelo testing , she said about the ex…" at bounding box center [585, 146] width 173 height 98
click at [603, 168] on span "activities" at bounding box center [602, 170] width 29 height 9
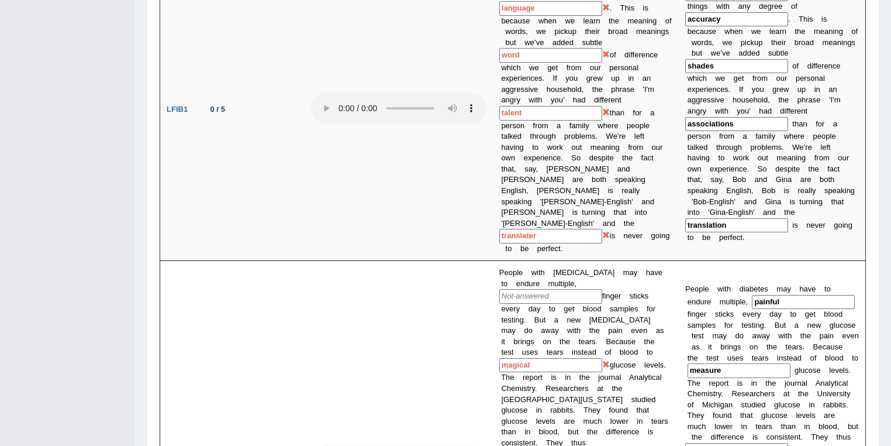
scroll to position [748, 0]
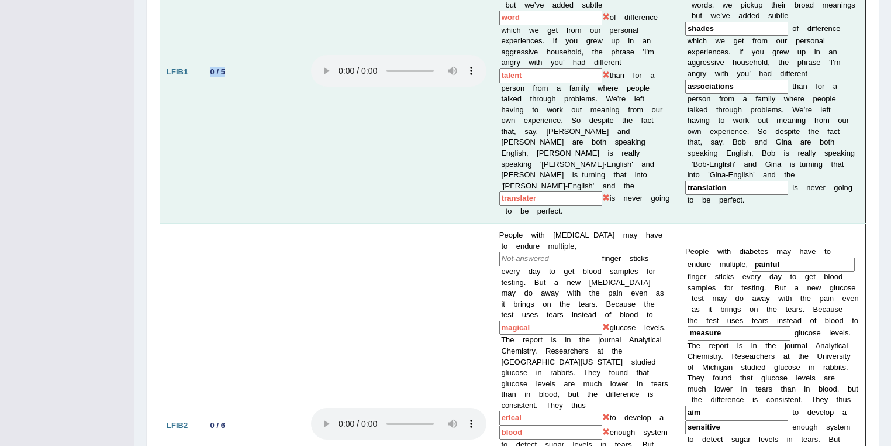
drag, startPoint x: 233, startPoint y: 56, endPoint x: 208, endPoint y: 54, distance: 25.8
click at [208, 54] on td "0 / 5" at bounding box center [251, 72] width 105 height 302
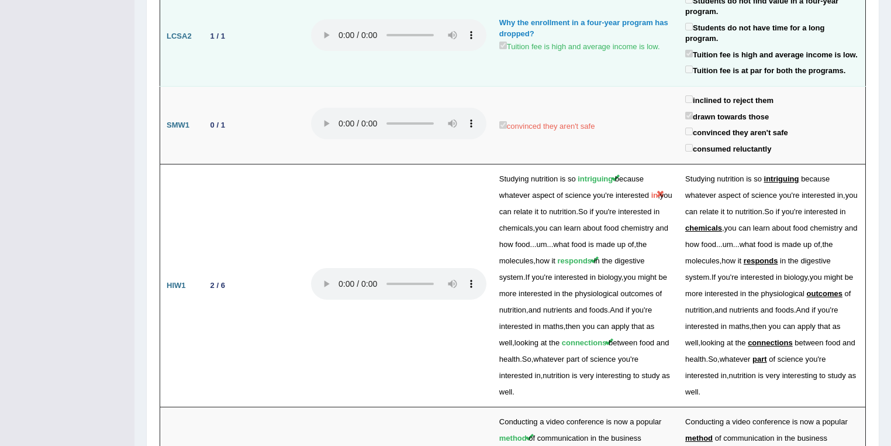
scroll to position [2307, 0]
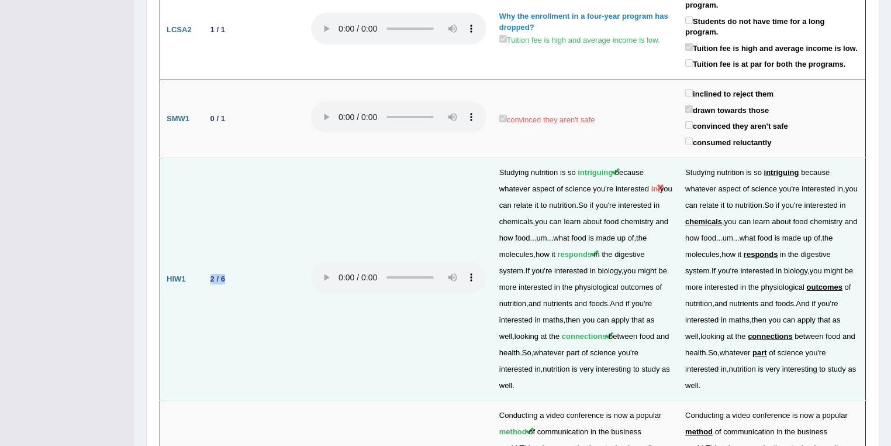
drag, startPoint x: 232, startPoint y: 221, endPoint x: 211, endPoint y: 226, distance: 21.0
click at [211, 226] on td "2 / 6" at bounding box center [251, 279] width 105 height 243
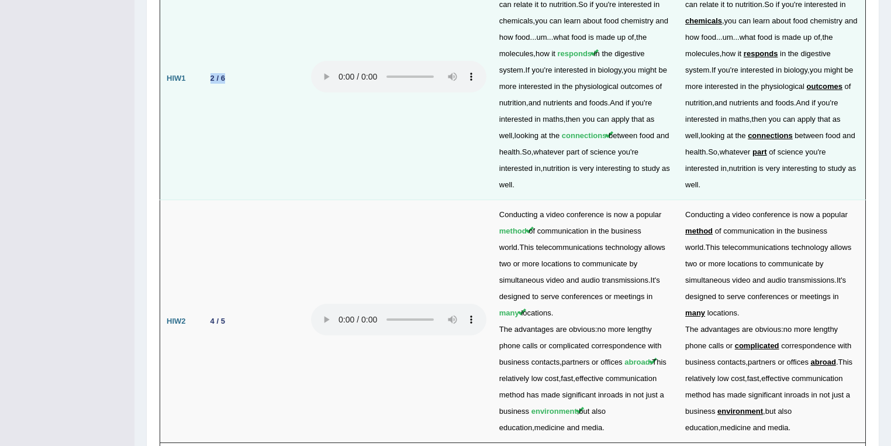
scroll to position [2631, 0]
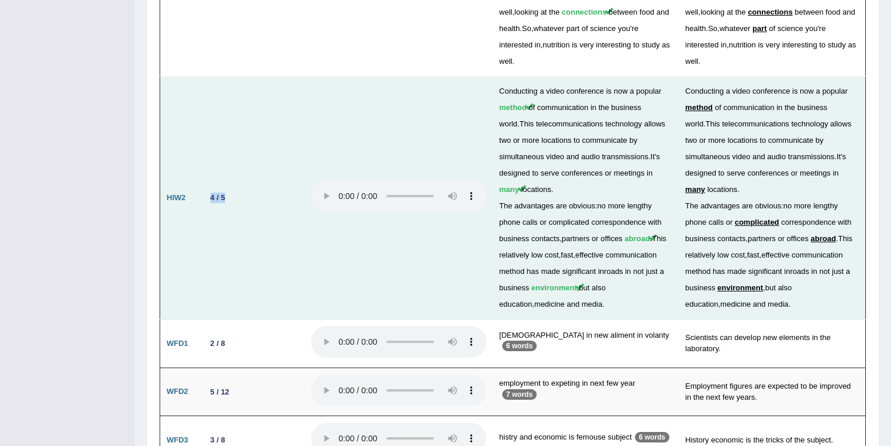
drag, startPoint x: 239, startPoint y: 133, endPoint x: 201, endPoint y: 129, distance: 38.8
click at [201, 129] on td "4 / 5" at bounding box center [251, 198] width 105 height 243
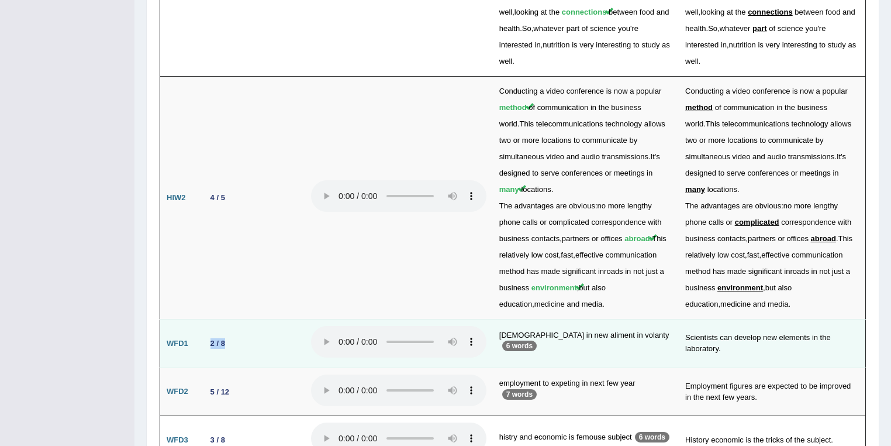
drag, startPoint x: 232, startPoint y: 264, endPoint x: 203, endPoint y: 269, distance: 29.0
click at [203, 319] on td "2 / 8" at bounding box center [251, 343] width 105 height 49
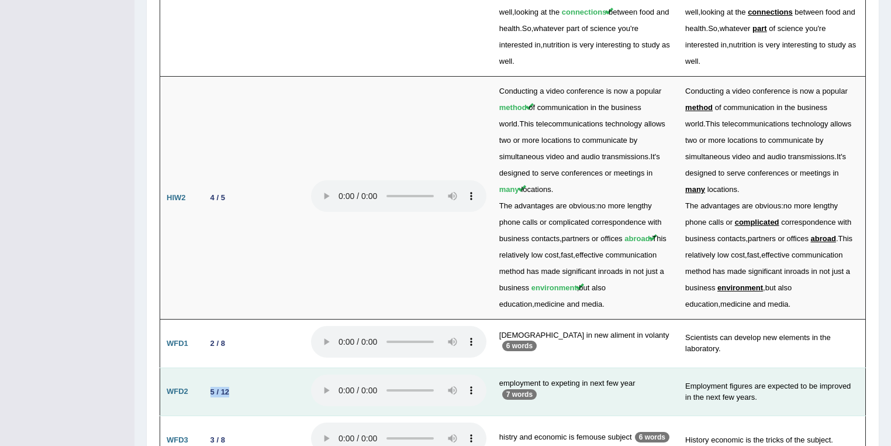
drag, startPoint x: 236, startPoint y: 315, endPoint x: 208, endPoint y: 313, distance: 28.1
click at [208, 367] on td "5 / 12" at bounding box center [251, 391] width 105 height 49
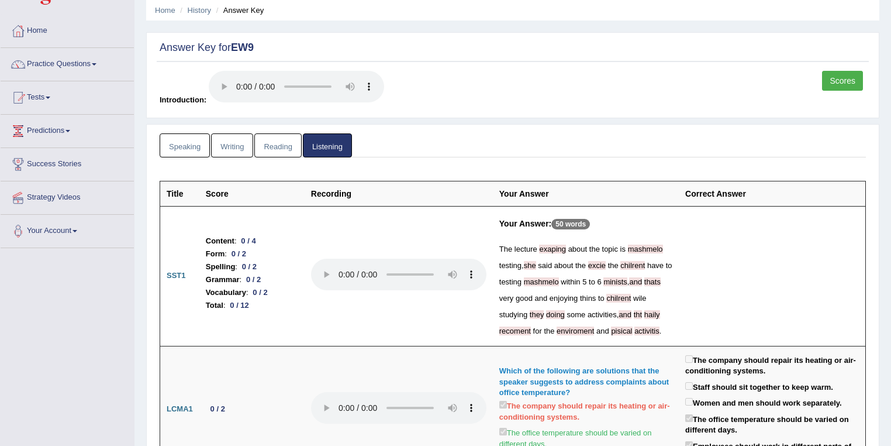
scroll to position [0, 0]
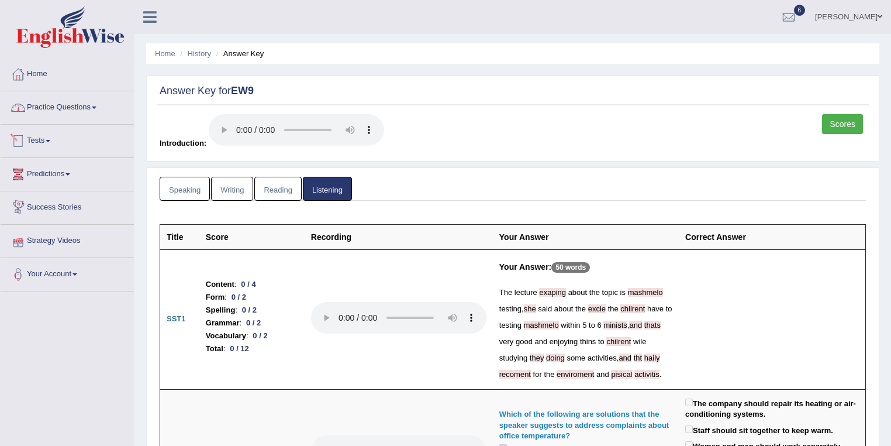
click at [59, 115] on link "Practice Questions" at bounding box center [67, 105] width 133 height 29
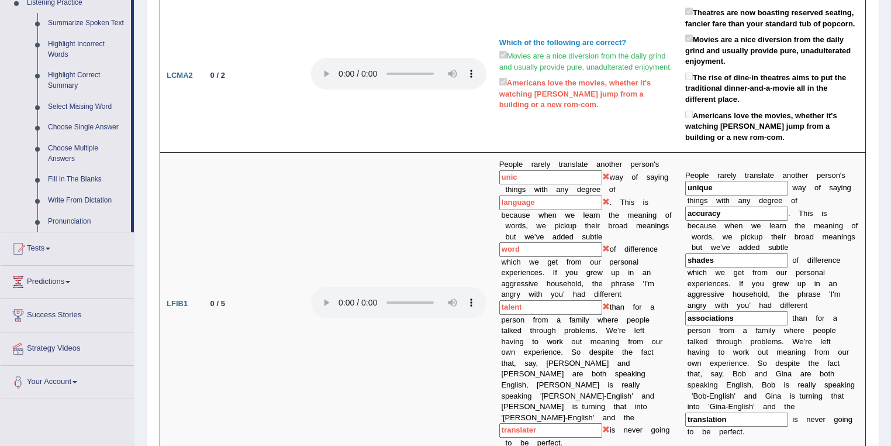
scroll to position [499, 0]
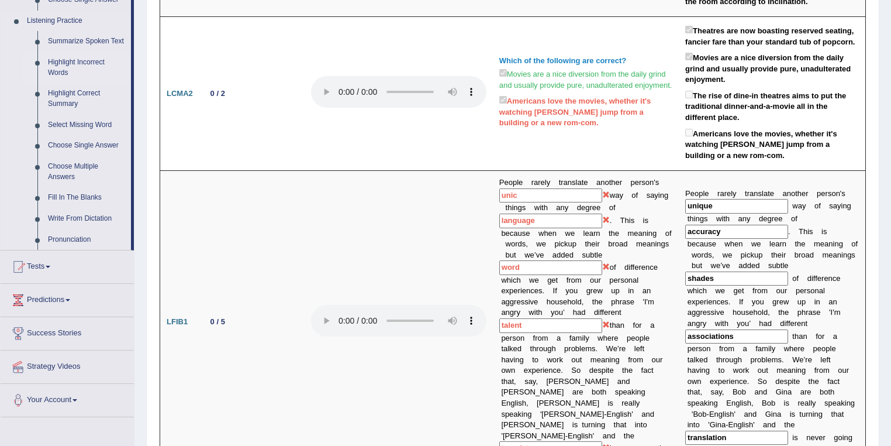
click at [77, 66] on link "Highlight Incorrect Words" at bounding box center [87, 67] width 88 height 31
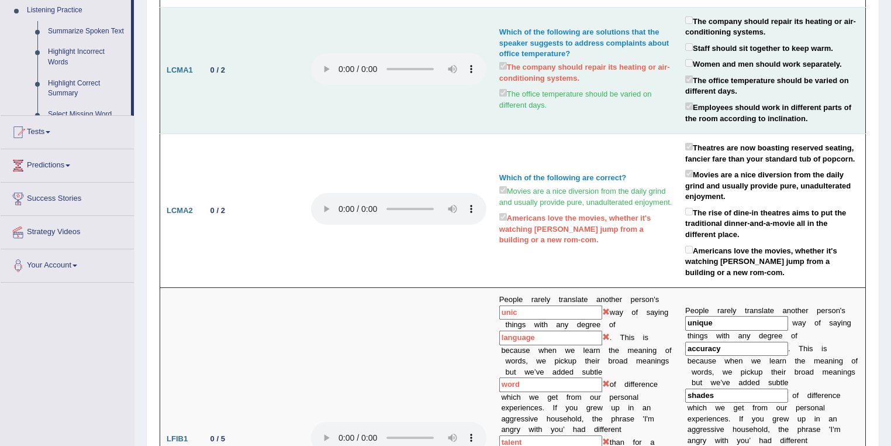
scroll to position [212, 0]
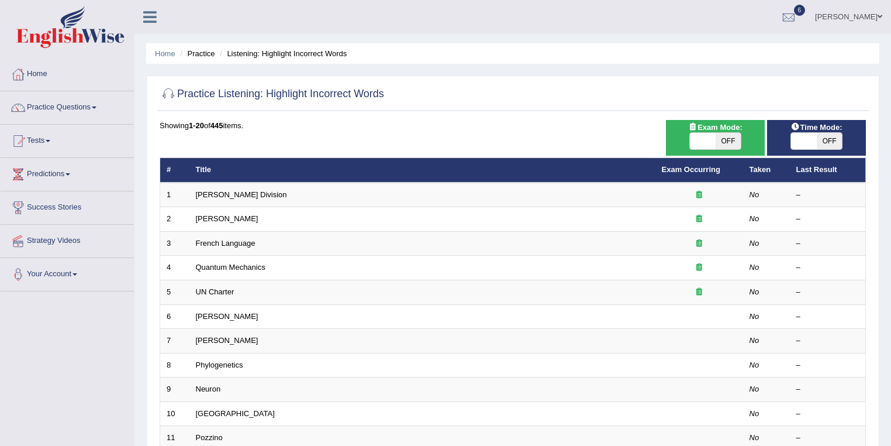
click at [835, 144] on span "OFF" at bounding box center [830, 141] width 26 height 16
checkbox input "true"
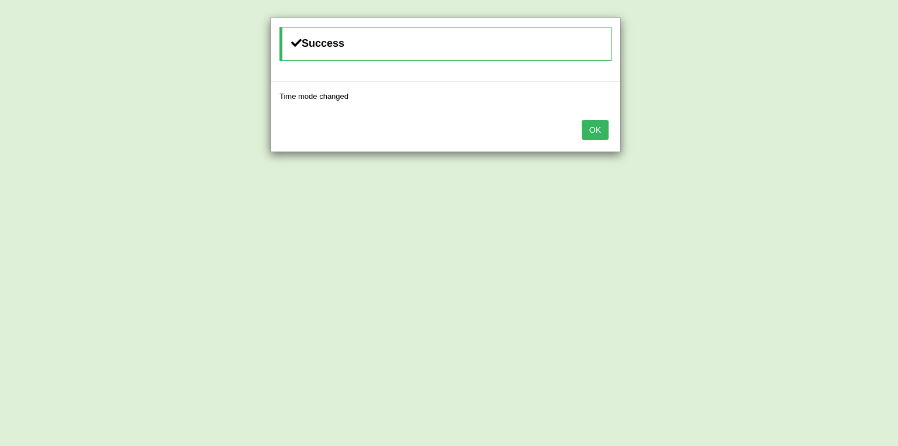
click at [610, 130] on div "OK" at bounding box center [446, 130] width 350 height 41
click at [587, 128] on button "OK" at bounding box center [595, 130] width 27 height 20
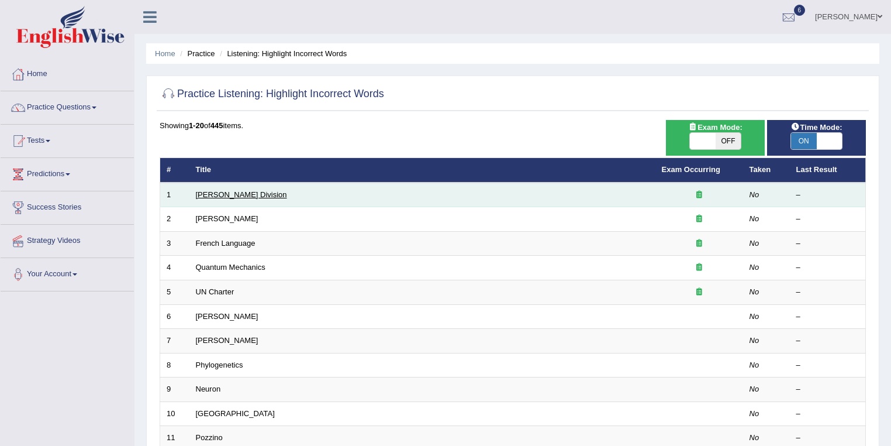
click at [230, 195] on link "Ward Division" at bounding box center [241, 194] width 91 height 9
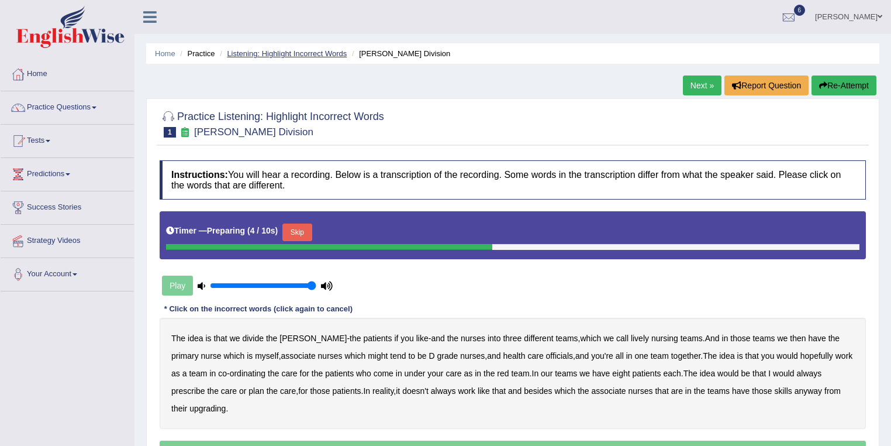
click at [298, 51] on link "Listening: Highlight Incorrect Words" at bounding box center [287, 53] width 120 height 9
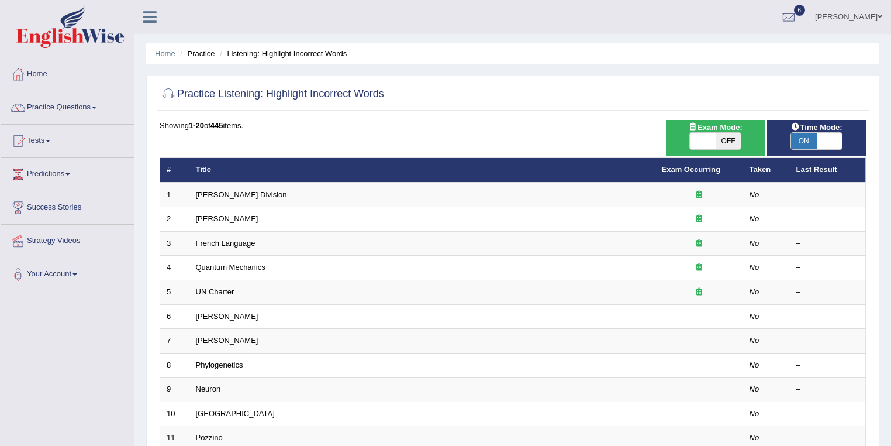
click at [807, 136] on span "ON" at bounding box center [804, 141] width 26 height 16
checkbox input "false"
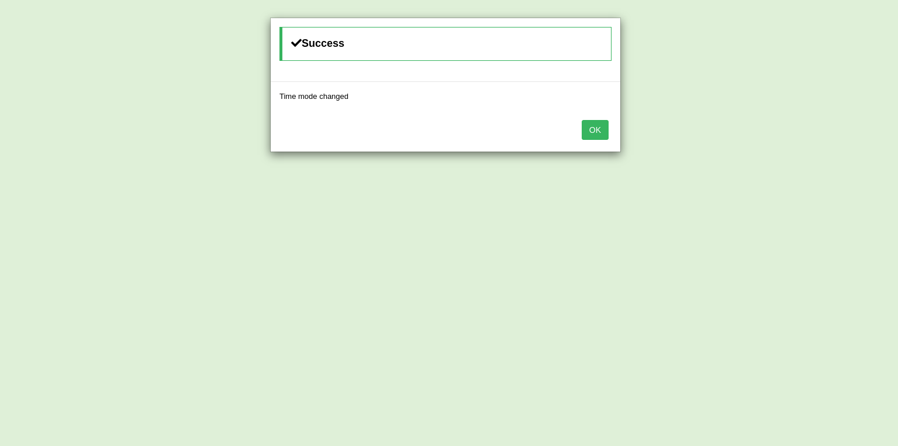
click at [592, 124] on button "OK" at bounding box center [595, 130] width 27 height 20
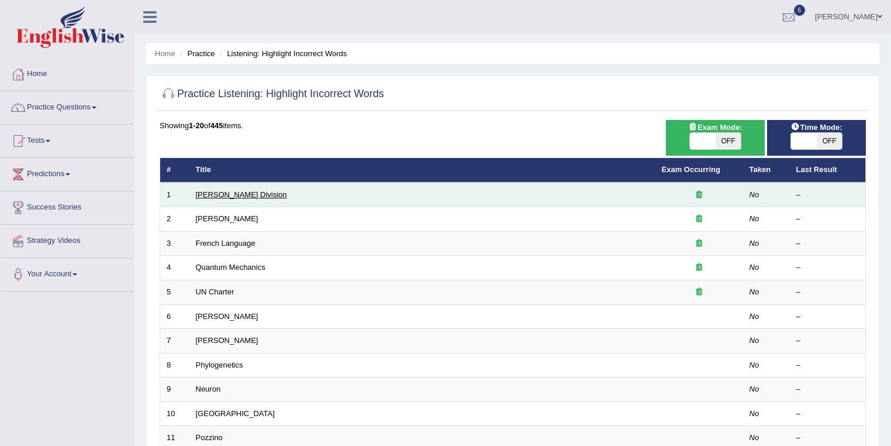
click at [227, 190] on link "[PERSON_NAME] Division" at bounding box center [241, 194] width 91 height 9
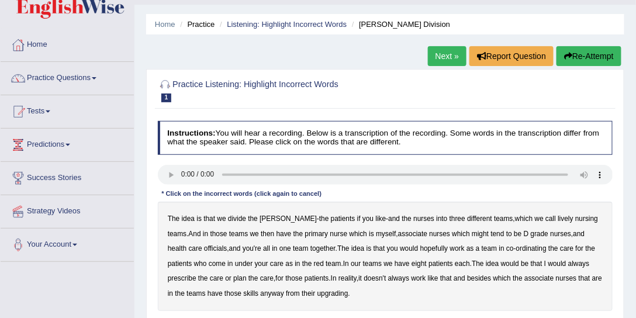
scroll to position [44, 0]
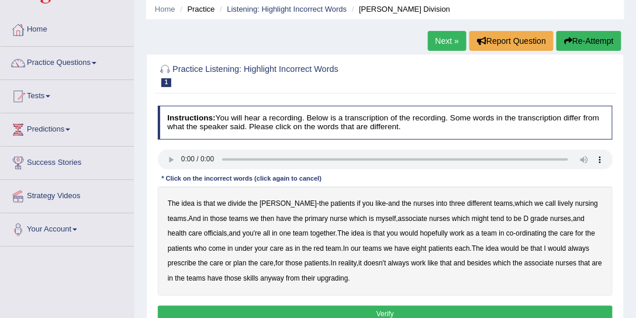
click at [558, 204] on b "lively" at bounding box center [565, 203] width 15 height 8
click at [472, 217] on b "might" at bounding box center [480, 219] width 17 height 8
click at [204, 232] on b "officials" at bounding box center [215, 233] width 23 height 8
click at [568, 248] on b "always" at bounding box center [578, 248] width 21 height 8
click at [317, 277] on b "upgrading" at bounding box center [332, 278] width 31 height 8
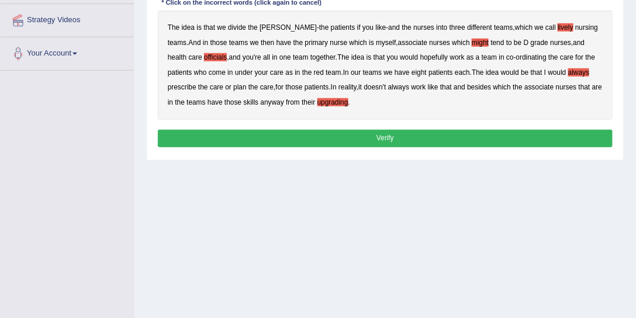
scroll to position [223, 0]
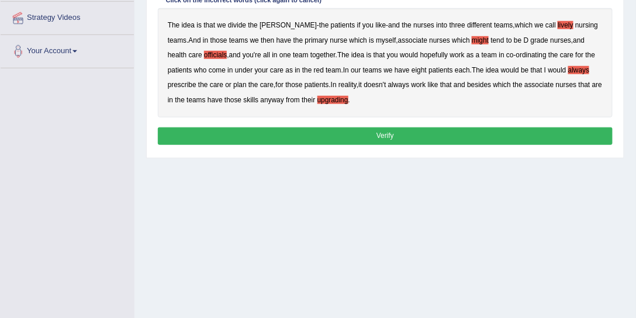
click at [319, 96] on b "upgrading" at bounding box center [332, 100] width 31 height 8
click at [326, 129] on button "Verify" at bounding box center [385, 135] width 455 height 17
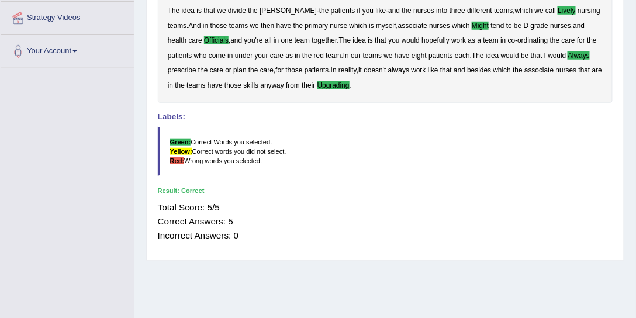
drag, startPoint x: 211, startPoint y: 205, endPoint x: 217, endPoint y: 205, distance: 6.5
click at [217, 205] on div "Total Score: 5/5 Correct Answers: 5 Incorrect Answers: 0" at bounding box center [385, 221] width 455 height 51
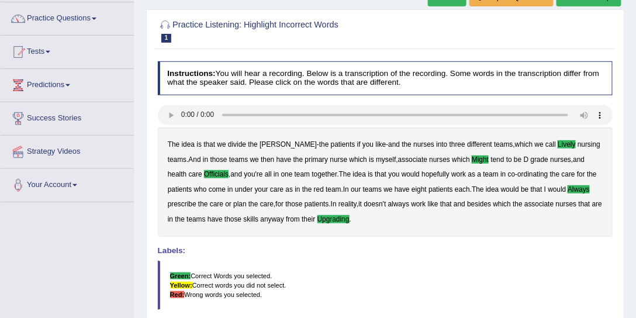
scroll to position [0, 0]
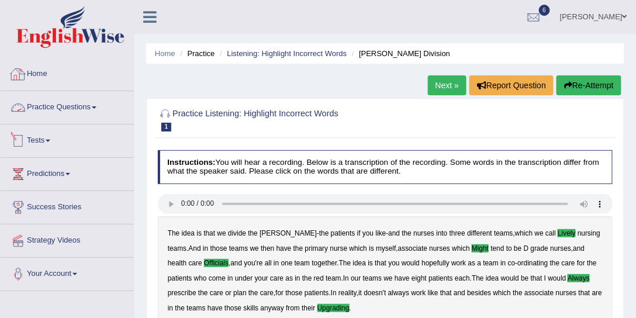
click at [67, 108] on link "Practice Questions" at bounding box center [67, 105] width 133 height 29
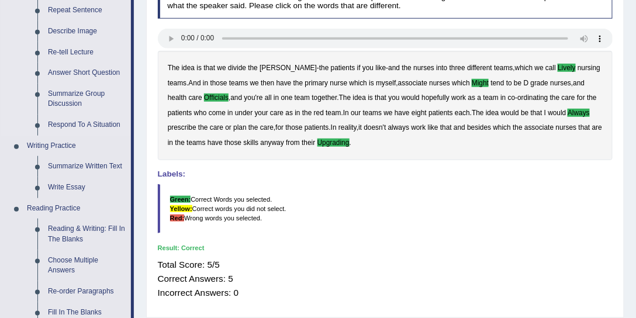
scroll to position [223, 0]
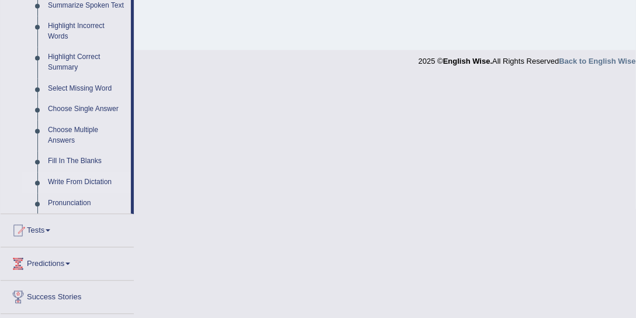
click at [66, 181] on link "Write From Dictation" at bounding box center [87, 182] width 88 height 21
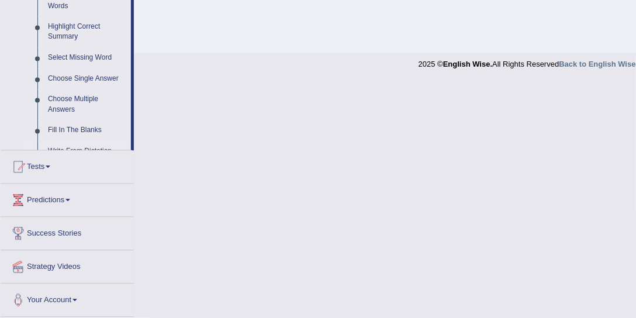
scroll to position [295, 0]
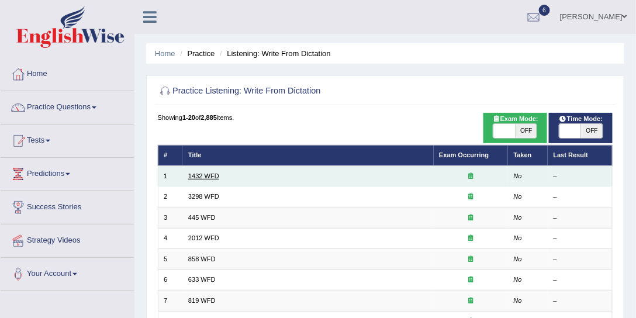
click at [203, 172] on link "1432 WFD" at bounding box center [203, 175] width 31 height 7
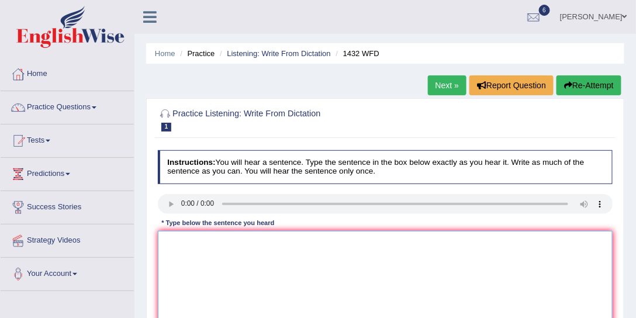
click at [202, 242] on textarea at bounding box center [385, 279] width 455 height 96
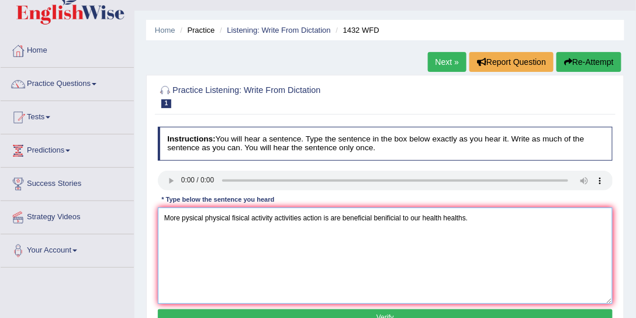
scroll to position [44, 0]
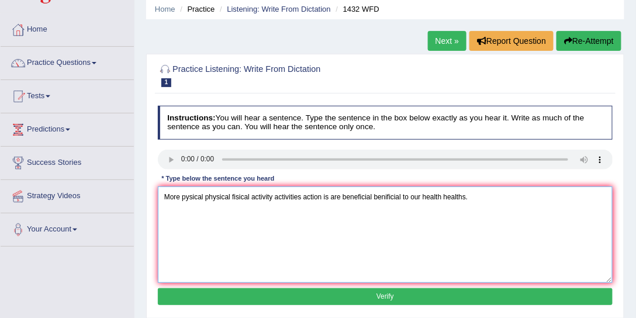
type textarea "More pysical physical fisical activity activities action is are beneficial beni…"
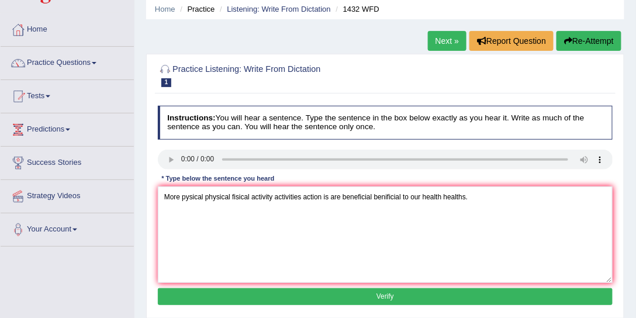
click at [360, 299] on button "Verify" at bounding box center [385, 296] width 455 height 17
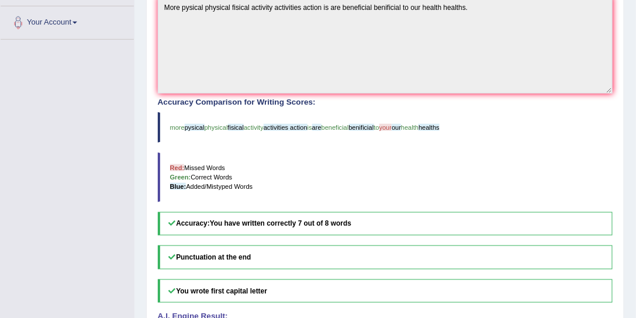
scroll to position [74, 0]
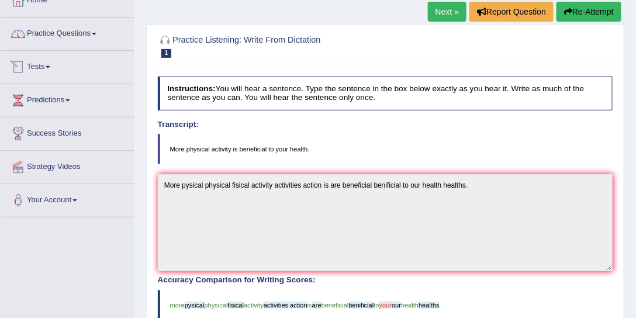
click at [60, 35] on link "Practice Questions" at bounding box center [67, 32] width 133 height 29
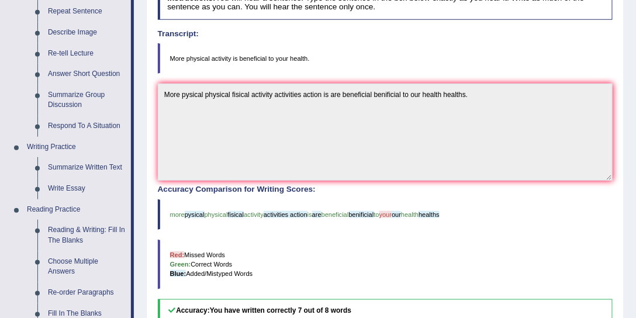
scroll to position [0, 0]
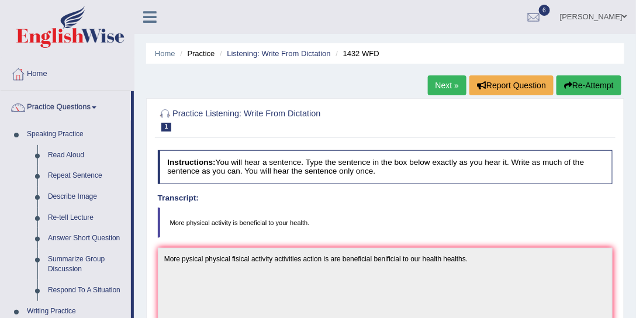
click at [592, 16] on link "[PERSON_NAME]" at bounding box center [593, 15] width 85 height 30
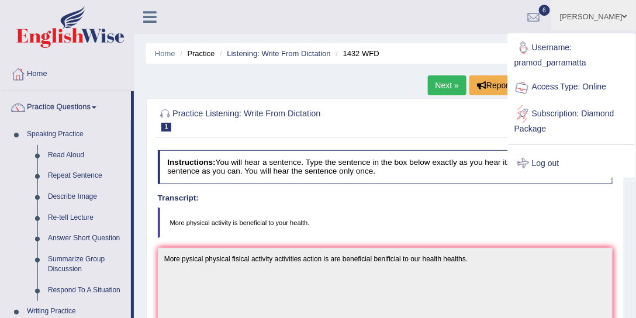
click at [545, 161] on link "Log out" at bounding box center [572, 163] width 126 height 27
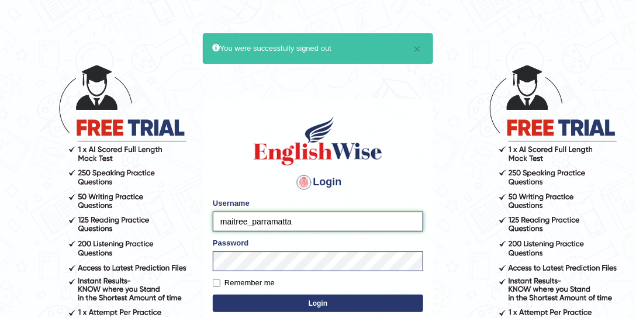
drag, startPoint x: 247, startPoint y: 221, endPoint x: 206, endPoint y: 219, distance: 41.0
click at [206, 219] on div "Login Please fix the following errors: Username maitree_parramatta Password Rem…" at bounding box center [318, 245] width 230 height 293
type input "natalia_parramatta"
click at [213, 295] on button "Login" at bounding box center [318, 304] width 210 height 18
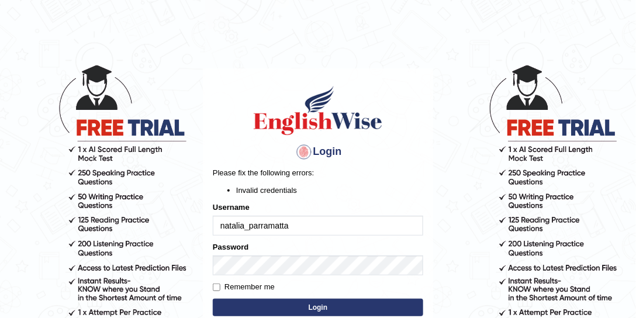
click at [286, 310] on button "Login" at bounding box center [318, 308] width 210 height 18
click at [244, 223] on input "natalia_parramatta" at bounding box center [318, 226] width 210 height 20
type input "[PERSON_NAME]"
click at [305, 306] on button "Login" at bounding box center [318, 308] width 210 height 18
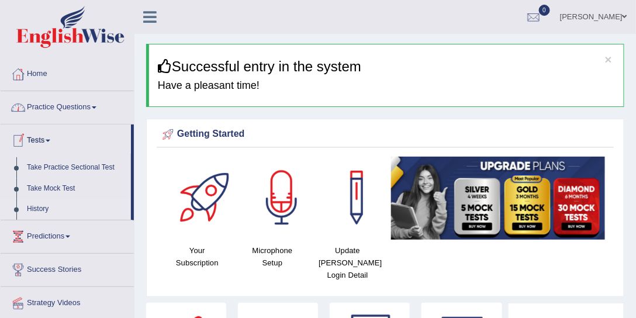
click at [33, 209] on link "History" at bounding box center [76, 209] width 109 height 21
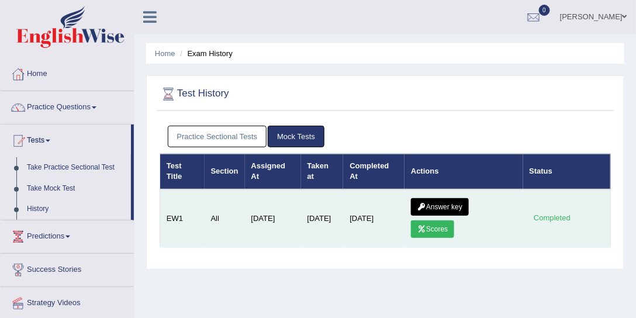
click at [440, 223] on link "Scores" at bounding box center [432, 229] width 43 height 18
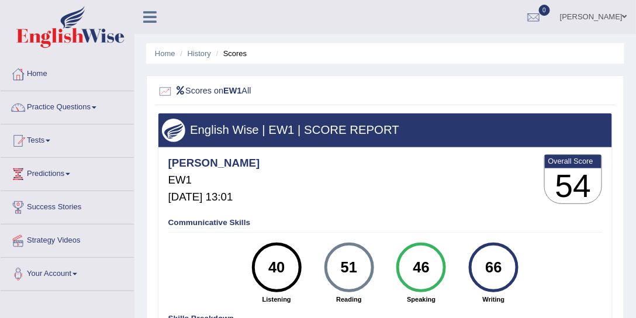
scroll to position [89, 0]
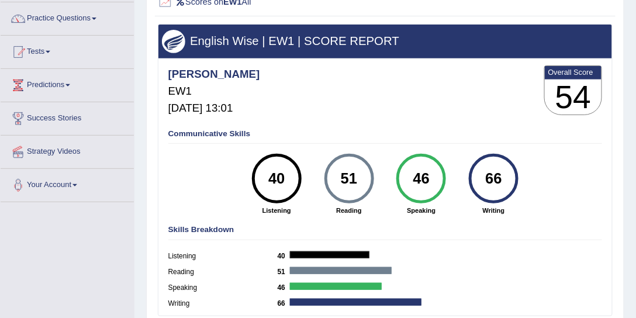
drag, startPoint x: 420, startPoint y: 183, endPoint x: 409, endPoint y: 183, distance: 10.5
click at [409, 183] on div "46" at bounding box center [421, 179] width 36 height 42
drag, startPoint x: 288, startPoint y: 174, endPoint x: 267, endPoint y: 176, distance: 21.2
click at [267, 176] on div "40" at bounding box center [276, 179] width 36 height 42
drag, startPoint x: 503, startPoint y: 180, endPoint x: 480, endPoint y: 182, distance: 23.5
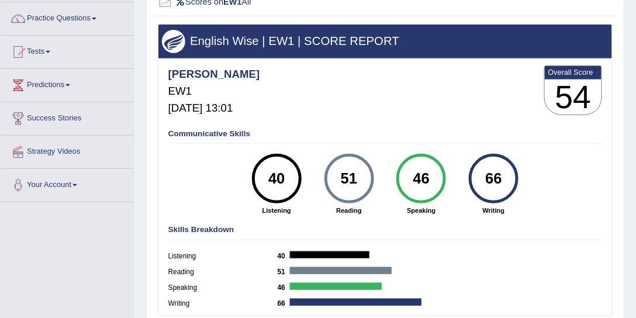
click at [480, 182] on div "66" at bounding box center [493, 179] width 36 height 42
drag, startPoint x: 354, startPoint y: 178, endPoint x: 326, endPoint y: 178, distance: 28.6
click at [326, 178] on div "51" at bounding box center [349, 179] width 50 height 50
drag, startPoint x: 286, startPoint y: 175, endPoint x: 259, endPoint y: 174, distance: 26.9
click at [259, 174] on div "40" at bounding box center [276, 179] width 36 height 42
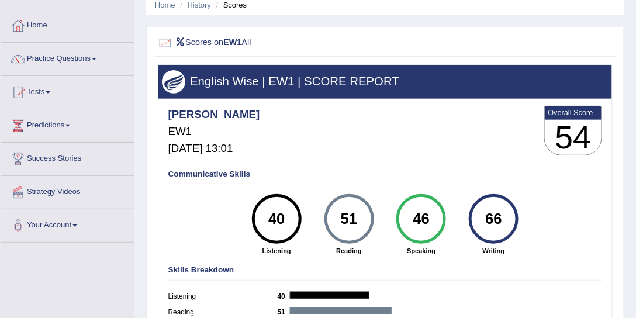
scroll to position [0, 0]
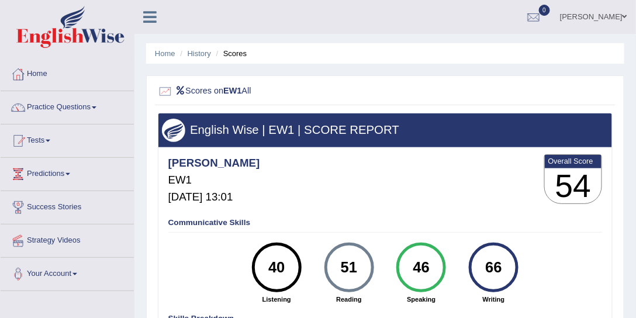
click at [204, 47] on ul "Home History Scores" at bounding box center [385, 53] width 478 height 20
click at [203, 49] on link "History" at bounding box center [199, 53] width 23 height 9
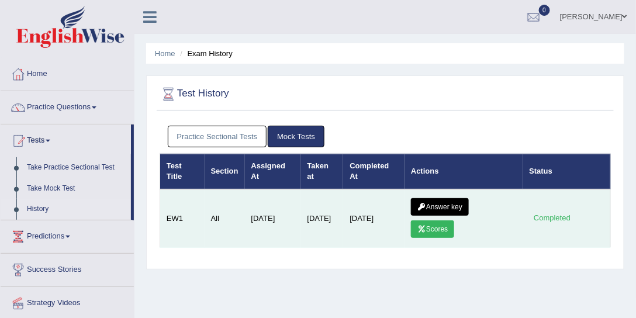
click at [434, 203] on link "Answer key" at bounding box center [440, 207] width 58 height 18
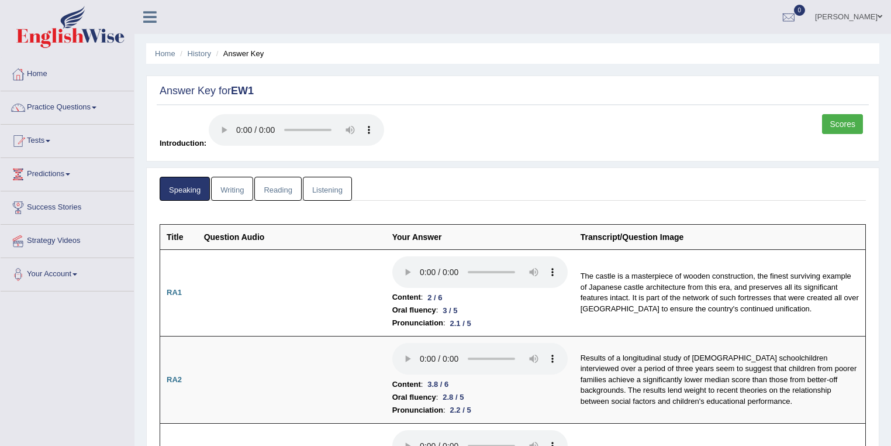
click at [632, 122] on div "Scores Introduction:" at bounding box center [513, 134] width 712 height 41
click at [201, 50] on link "History" at bounding box center [199, 53] width 23 height 9
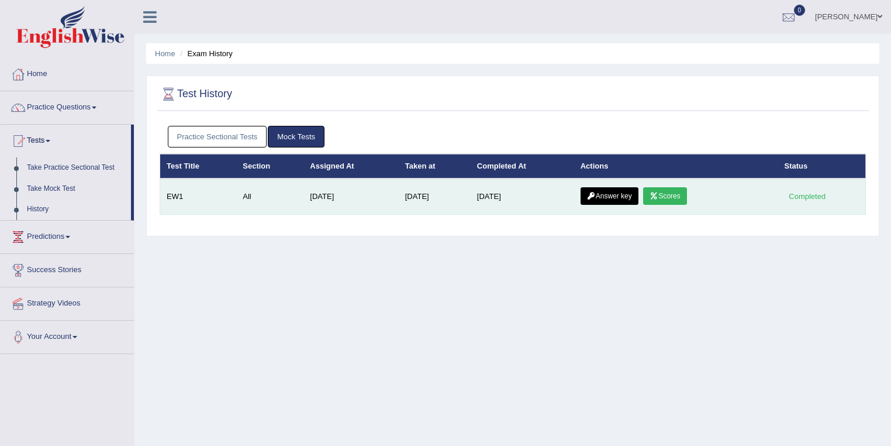
click at [613, 194] on link "Answer key" at bounding box center [610, 196] width 58 height 18
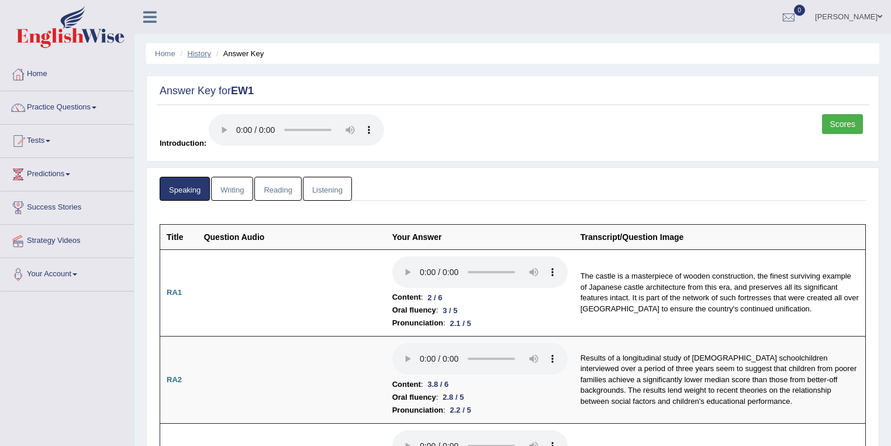
click at [210, 50] on link "History" at bounding box center [199, 53] width 23 height 9
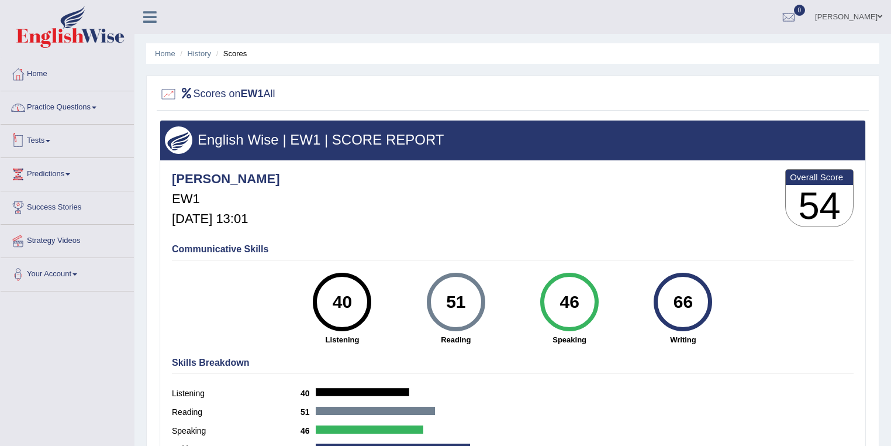
click at [60, 96] on link "Practice Questions" at bounding box center [67, 105] width 133 height 29
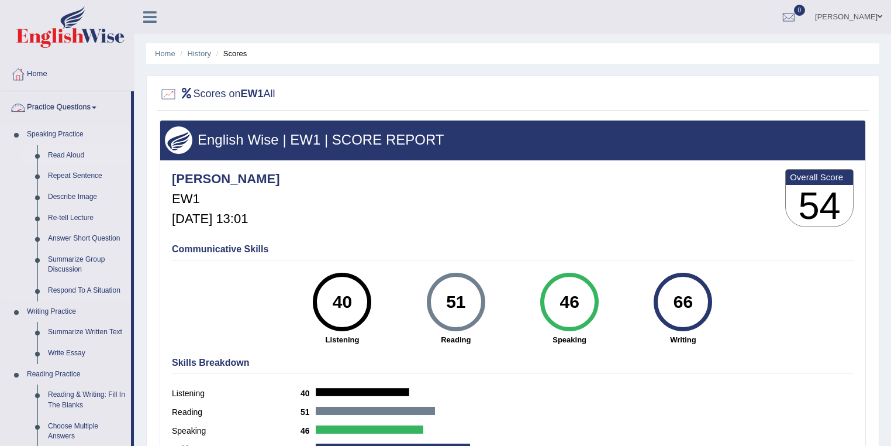
click at [53, 150] on link "Read Aloud" at bounding box center [87, 155] width 88 height 21
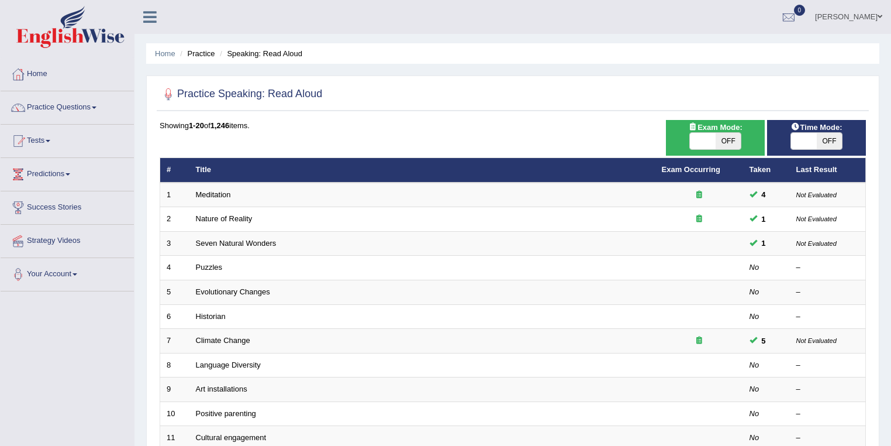
click at [820, 146] on span "OFF" at bounding box center [830, 141] width 26 height 16
checkbox input "true"
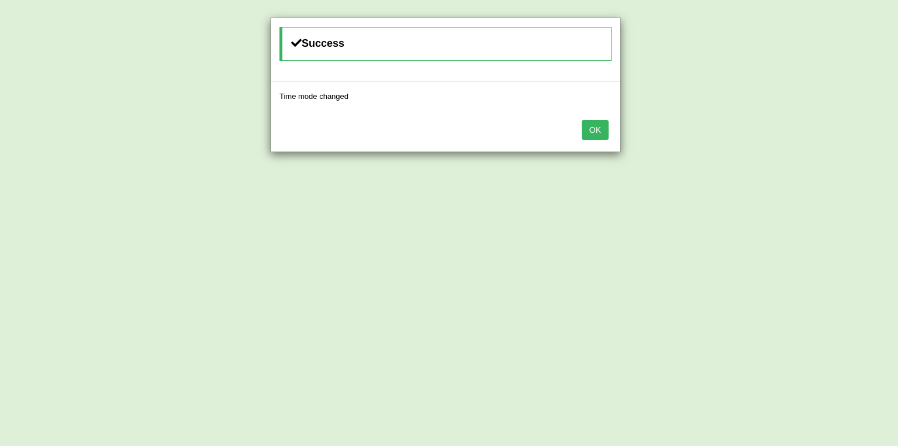
click at [581, 129] on div "OK" at bounding box center [446, 130] width 350 height 41
click at [610, 120] on div "OK" at bounding box center [446, 130] width 350 height 41
click at [596, 127] on button "OK" at bounding box center [595, 130] width 27 height 20
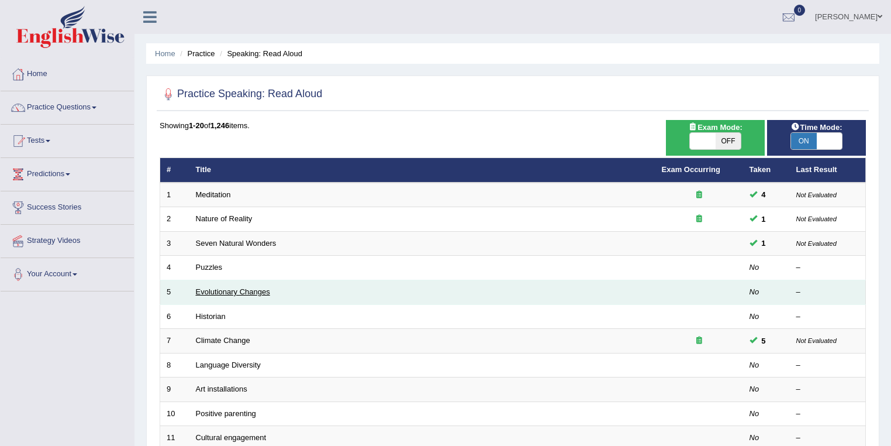
click at [253, 287] on link "Evolutionary Changes" at bounding box center [233, 291] width 74 height 9
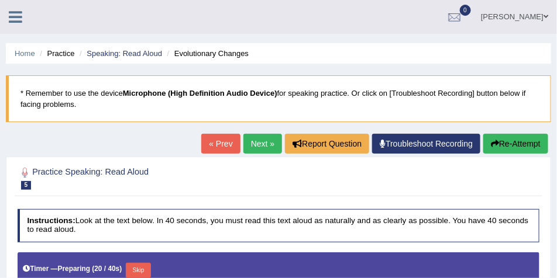
click at [66, 51] on li "Practice" at bounding box center [55, 53] width 37 height 11
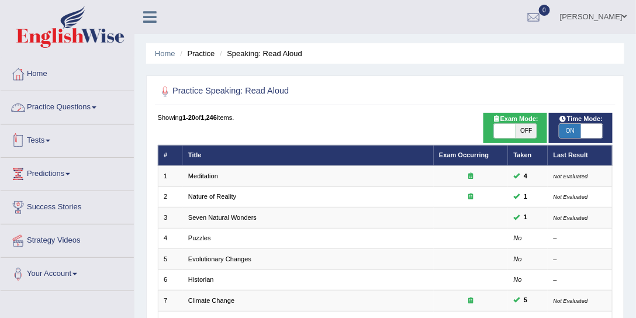
click at [35, 147] on link "Tests" at bounding box center [67, 139] width 133 height 29
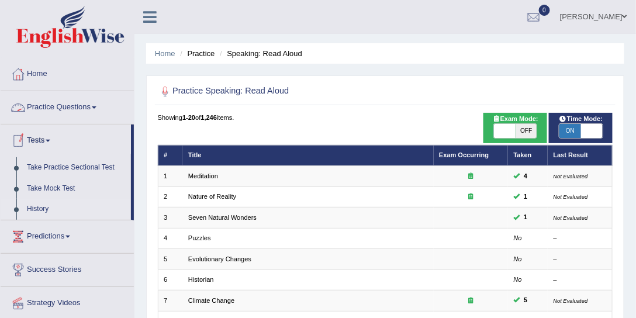
click at [44, 209] on link "History" at bounding box center [76, 209] width 109 height 21
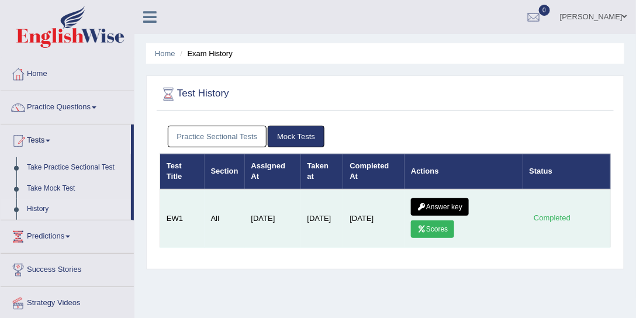
click at [444, 201] on link "Answer key" at bounding box center [440, 207] width 58 height 18
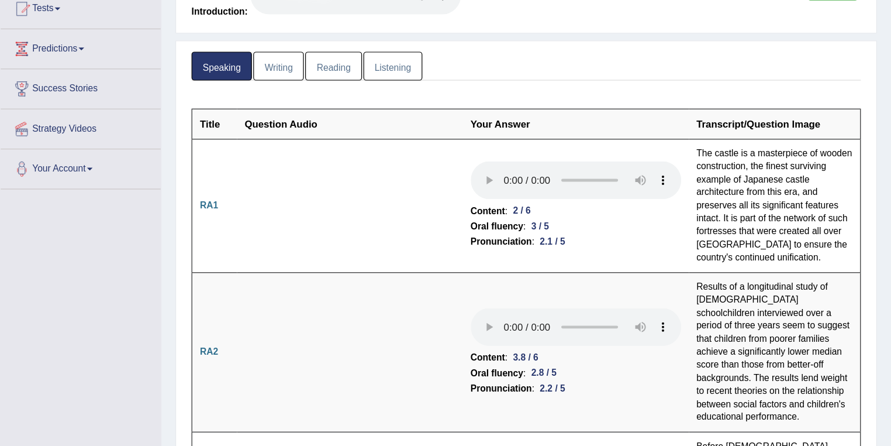
scroll to position [133, 0]
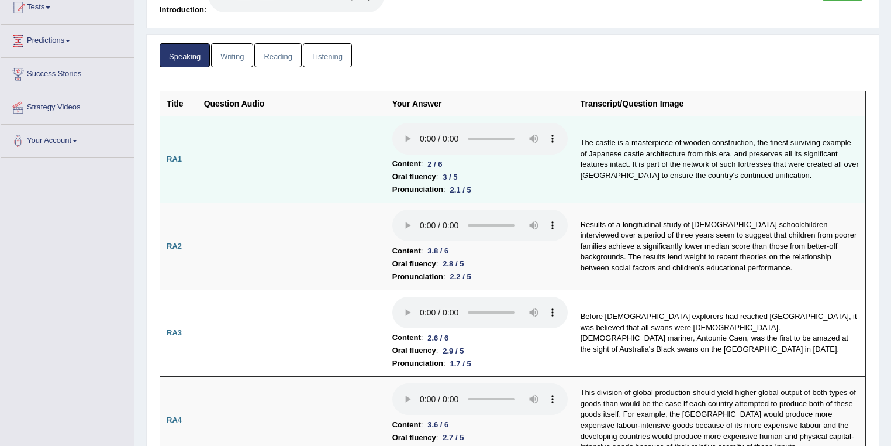
click at [471, 189] on div "2.1 / 5" at bounding box center [461, 190] width 30 height 12
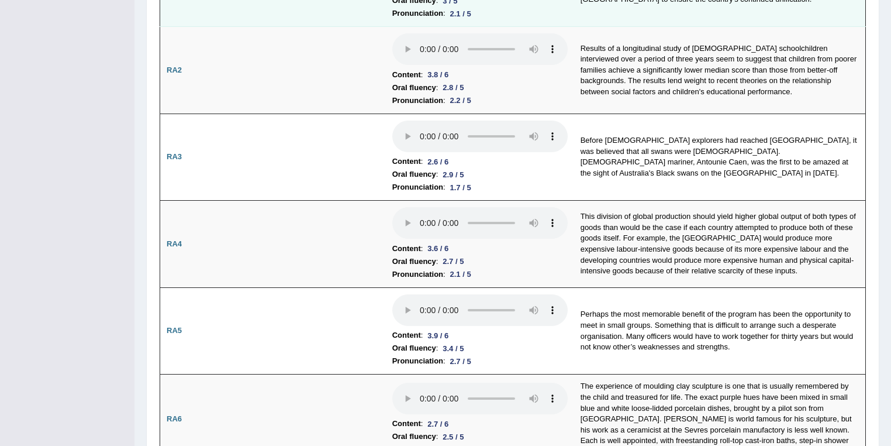
scroll to position [320, 0]
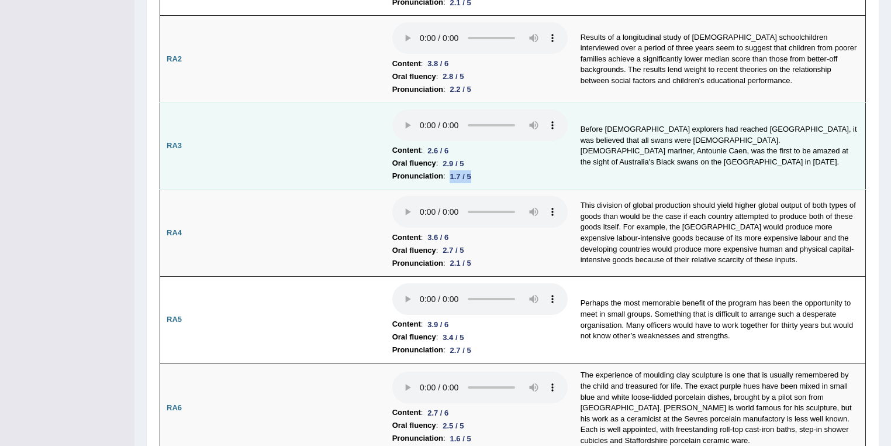
drag, startPoint x: 481, startPoint y: 176, endPoint x: 458, endPoint y: 166, distance: 24.9
click at [451, 174] on li "Pronunciation : 1.7 / 5" at bounding box center [479, 176] width 175 height 13
drag, startPoint x: 471, startPoint y: 161, endPoint x: 446, endPoint y: 159, distance: 25.8
click at [446, 159] on li "Oral fluency : 2.9 / 5" at bounding box center [479, 163] width 175 height 13
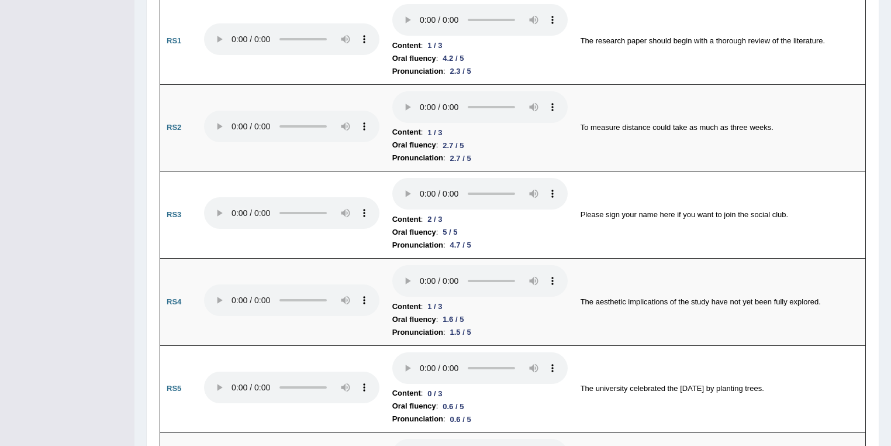
scroll to position [757, 0]
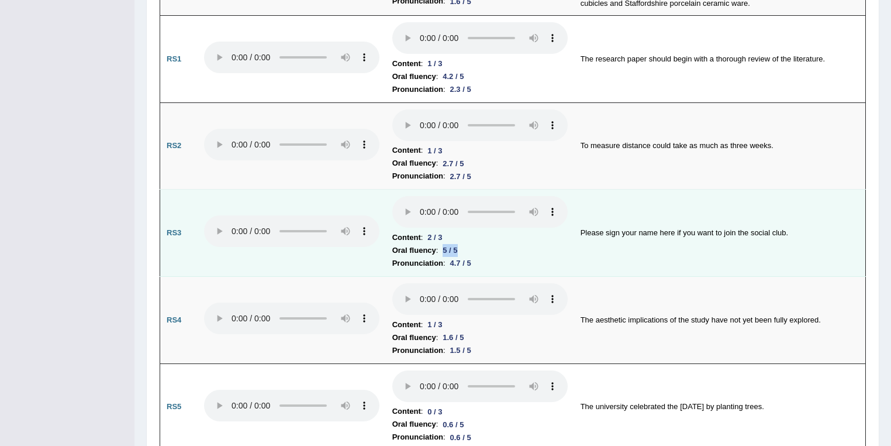
drag, startPoint x: 443, startPoint y: 247, endPoint x: 457, endPoint y: 247, distance: 14.0
click at [457, 247] on div "5 / 5" at bounding box center [450, 250] width 24 height 12
click at [453, 257] on div "4.7 / 5" at bounding box center [461, 263] width 30 height 12
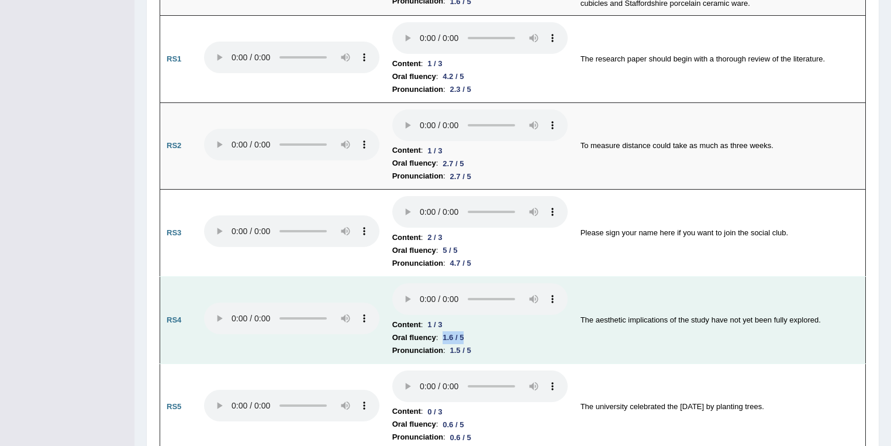
drag, startPoint x: 446, startPoint y: 333, endPoint x: 465, endPoint y: 337, distance: 19.6
click at [465, 317] on div "1.6 / 5" at bounding box center [453, 337] width 30 height 12
drag, startPoint x: 456, startPoint y: 343, endPoint x: 484, endPoint y: 347, distance: 28.3
click at [484, 317] on li "Pronunciation : 1.5 / 5" at bounding box center [479, 350] width 175 height 13
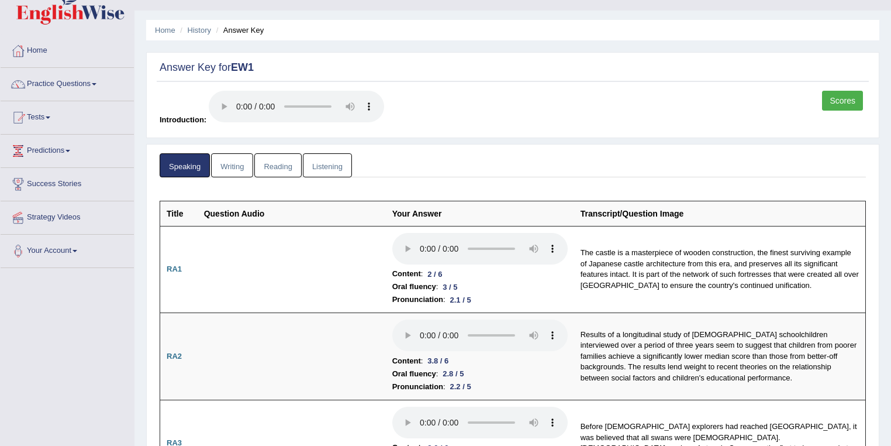
scroll to position [0, 0]
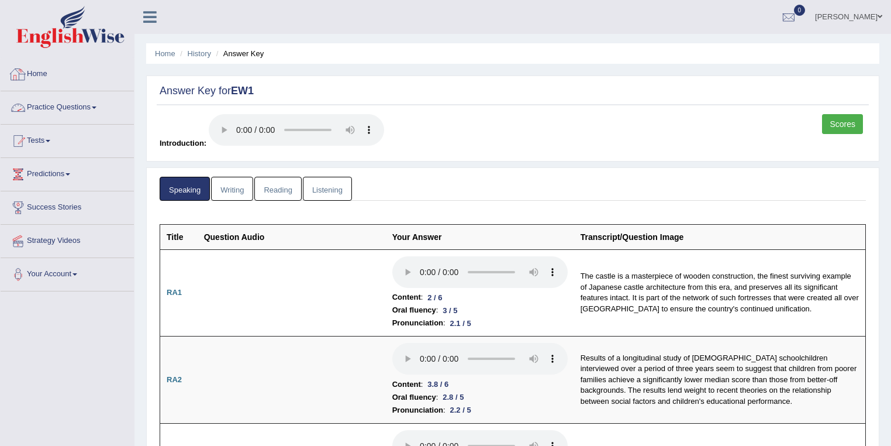
click at [65, 108] on link "Practice Questions" at bounding box center [67, 105] width 133 height 29
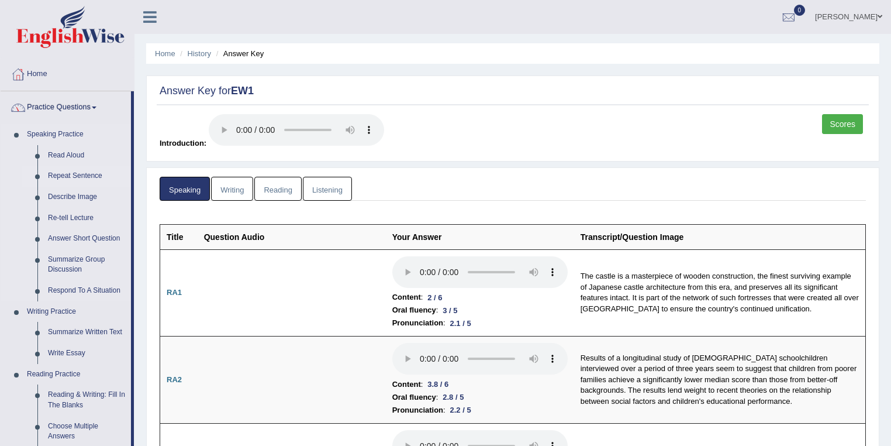
click at [73, 167] on link "Repeat Sentence" at bounding box center [87, 175] width 88 height 21
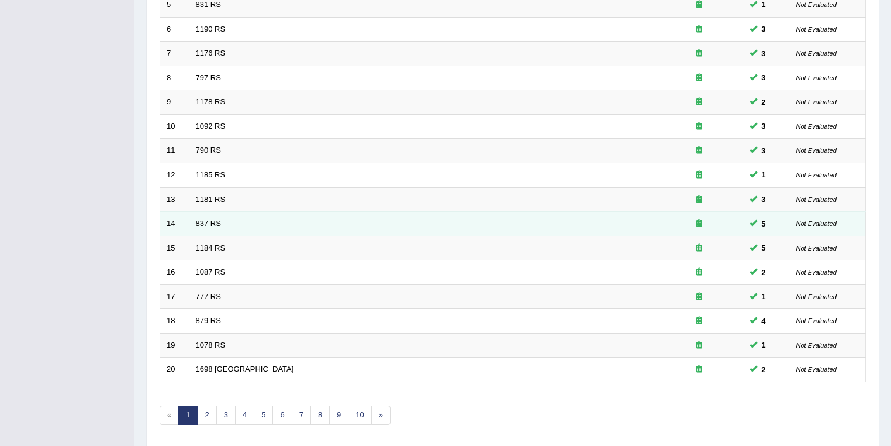
scroll to position [325, 0]
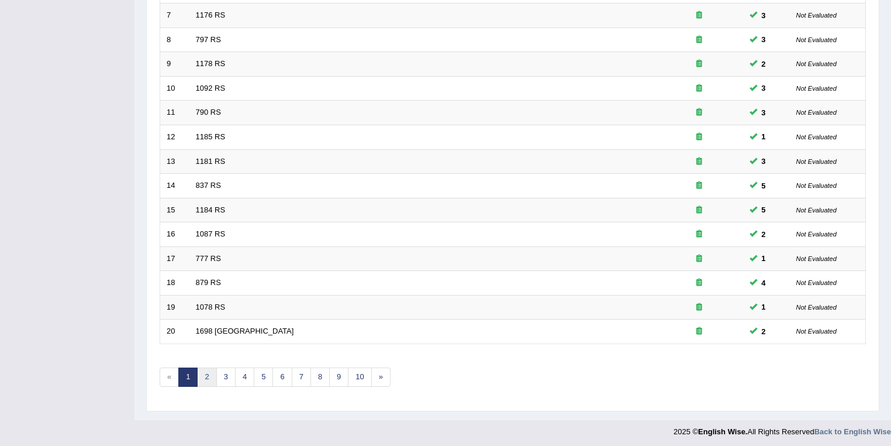
drag, startPoint x: 209, startPoint y: 368, endPoint x: 217, endPoint y: 362, distance: 10.5
click at [208, 368] on link "2" at bounding box center [206, 376] width 19 height 19
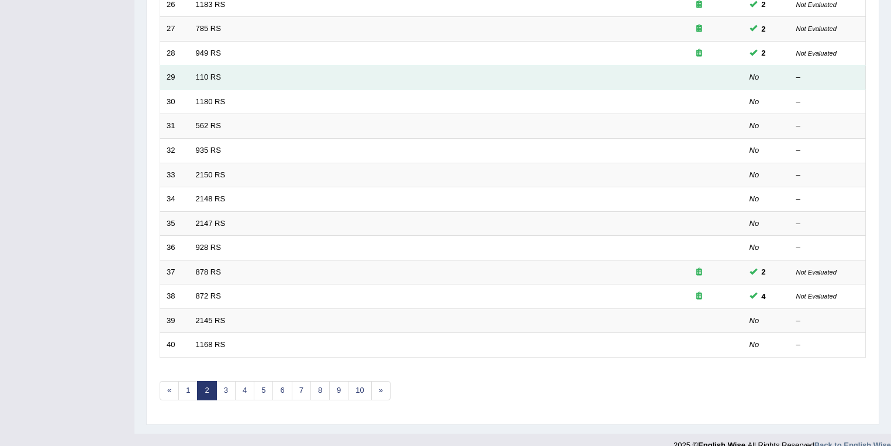
scroll to position [312, 0]
click at [209, 75] on link "110 RS" at bounding box center [208, 76] width 25 height 9
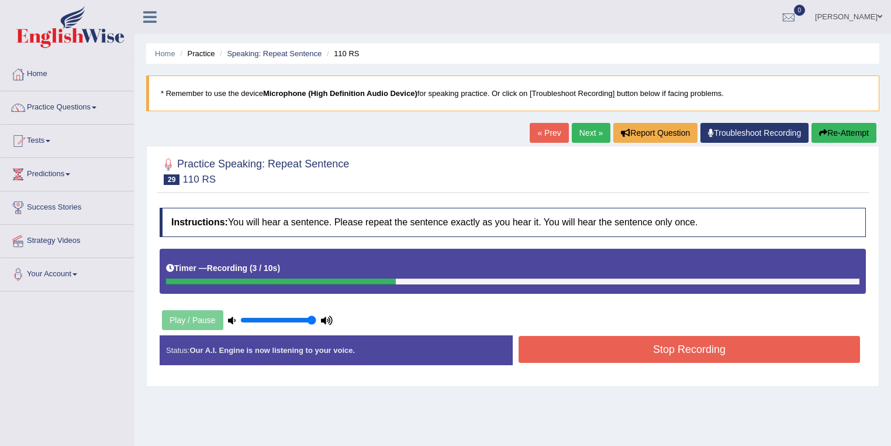
click at [661, 348] on button "Stop Recording" at bounding box center [689, 349] width 341 height 27
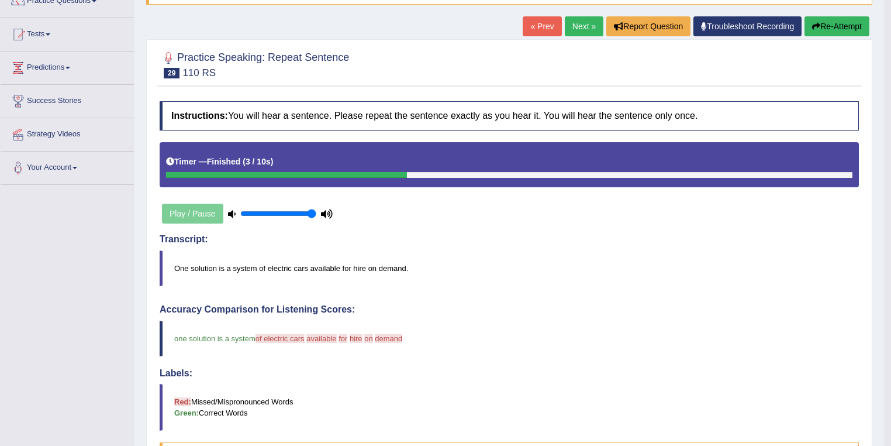
scroll to position [62, 0]
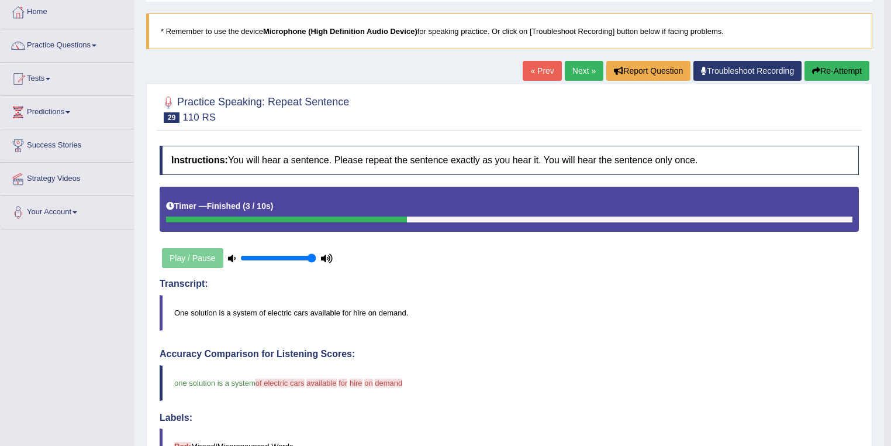
drag, startPoint x: 811, startPoint y: 65, endPoint x: 813, endPoint y: 47, distance: 18.8
click at [811, 58] on div "Home Practice Speaking: Repeat Sentence 110 RS * Remember to use the device Mic…" at bounding box center [509, 343] width 750 height 810
click at [821, 67] on button "Re-Attempt" at bounding box center [836, 71] width 65 height 20
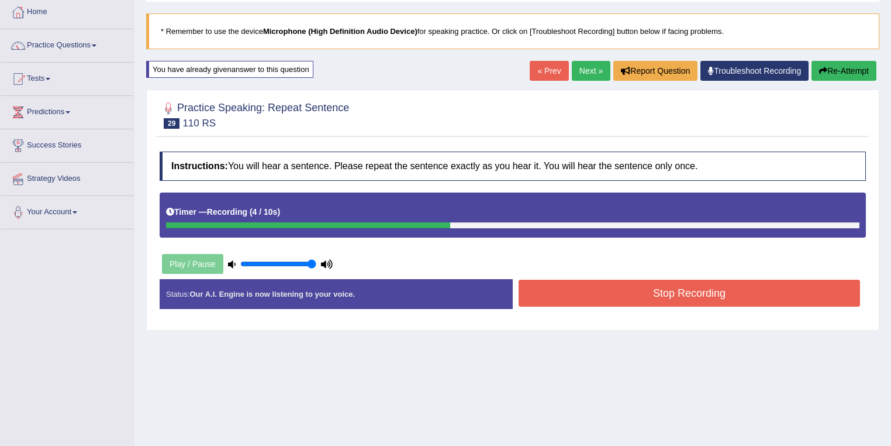
click at [582, 289] on button "Stop Recording" at bounding box center [689, 292] width 341 height 27
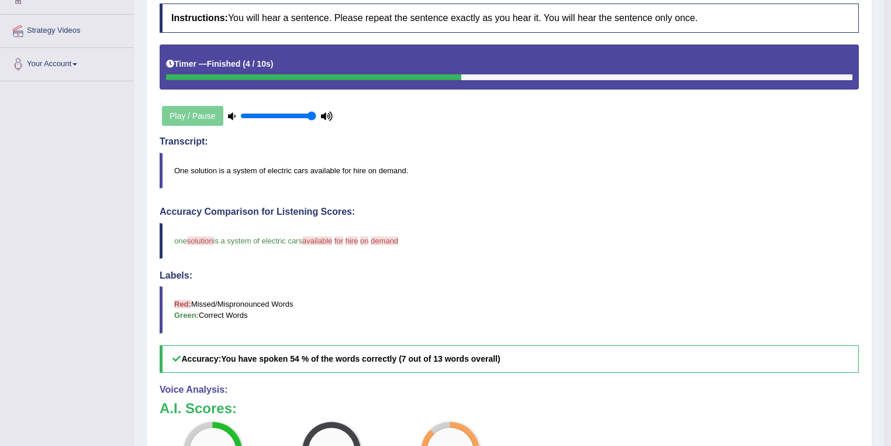
scroll to position [23, 0]
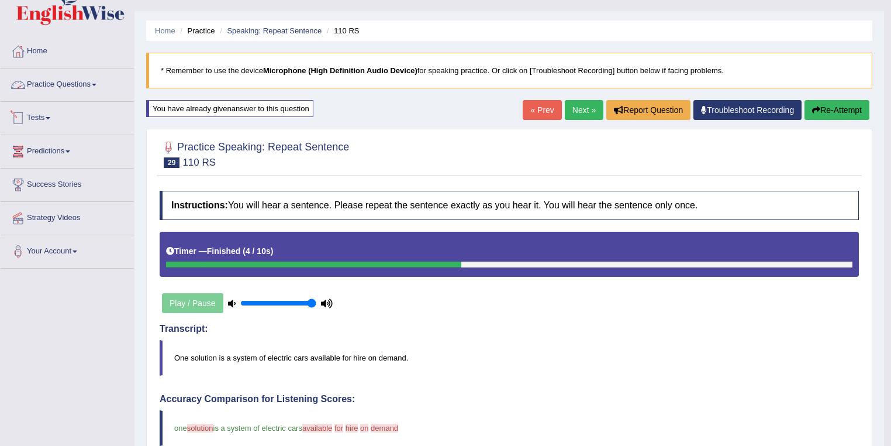
click at [50, 117] on span at bounding box center [48, 118] width 5 height 2
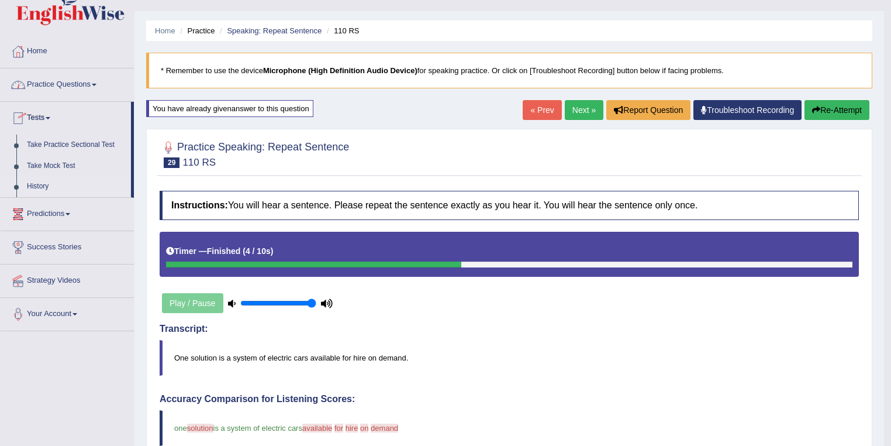
click at [39, 177] on link "History" at bounding box center [76, 186] width 109 height 21
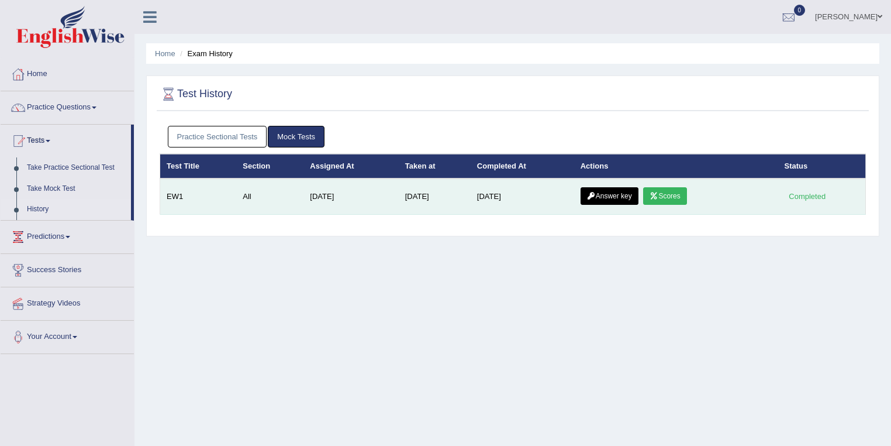
click at [631, 193] on link "Answer key" at bounding box center [610, 196] width 58 height 18
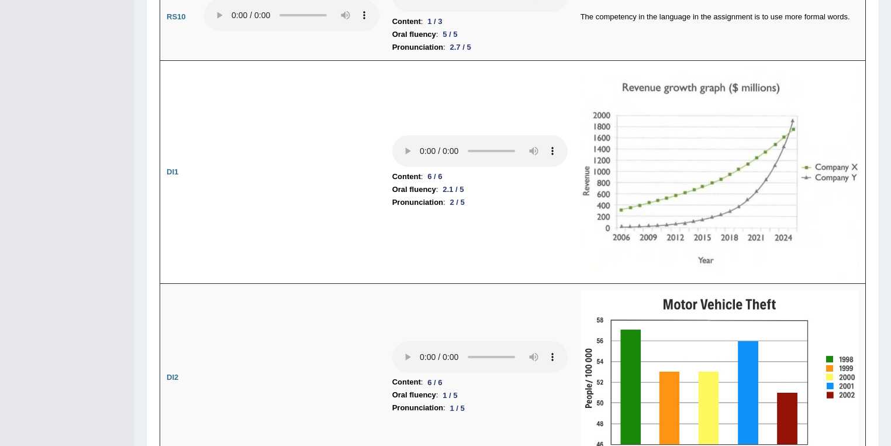
scroll to position [1684, 0]
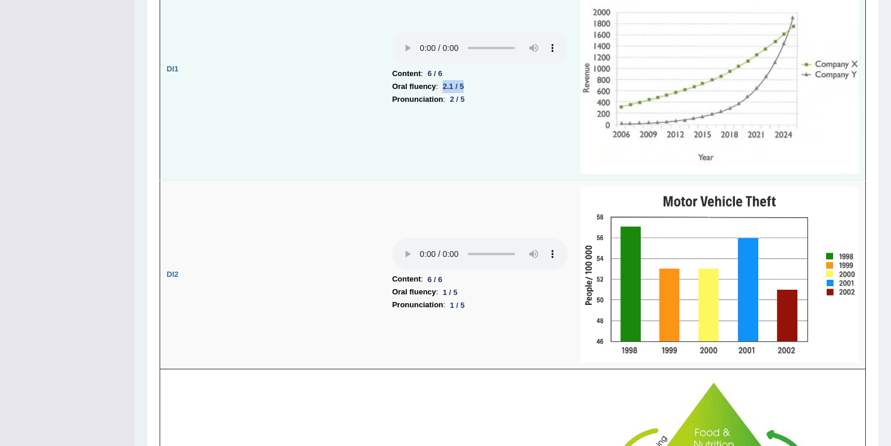
drag, startPoint x: 444, startPoint y: 80, endPoint x: 469, endPoint y: 78, distance: 25.2
click at [471, 80] on li "Oral fluency : 2.1 / 5" at bounding box center [479, 86] width 175 height 13
drag, startPoint x: 462, startPoint y: 91, endPoint x: 471, endPoint y: 91, distance: 8.2
click at [471, 93] on li "Pronunciation : 2 / 5" at bounding box center [479, 99] width 175 height 13
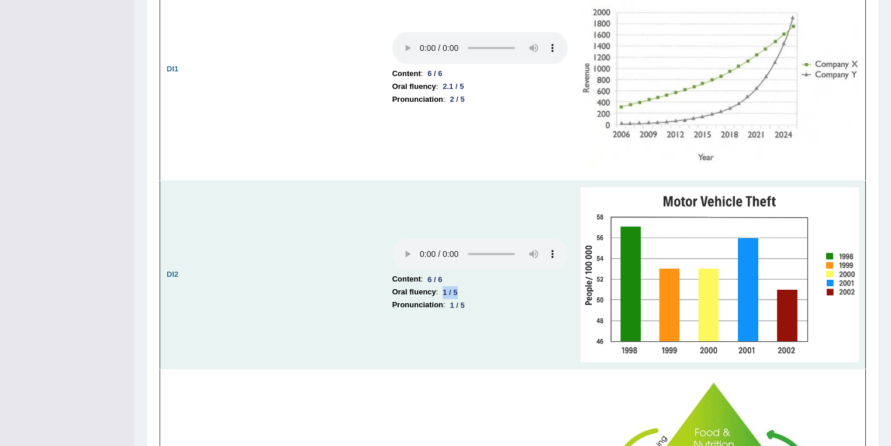
drag, startPoint x: 445, startPoint y: 280, endPoint x: 466, endPoint y: 281, distance: 21.1
click at [466, 285] on li "Oral fluency : 1 / 5" at bounding box center [479, 291] width 175 height 13
drag, startPoint x: 454, startPoint y: 293, endPoint x: 481, endPoint y: 289, distance: 27.8
click at [481, 289] on td "Content : 6 / 6 Oral fluency : 1 / 5 Pronunciation : 1 / 5" at bounding box center [480, 275] width 188 height 188
click at [481, 289] on li "Oral fluency : 1 / 5" at bounding box center [479, 291] width 175 height 13
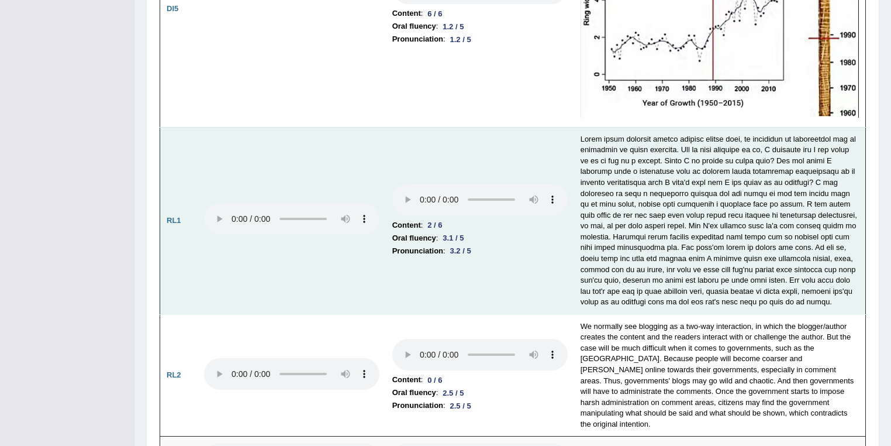
scroll to position [2681, 0]
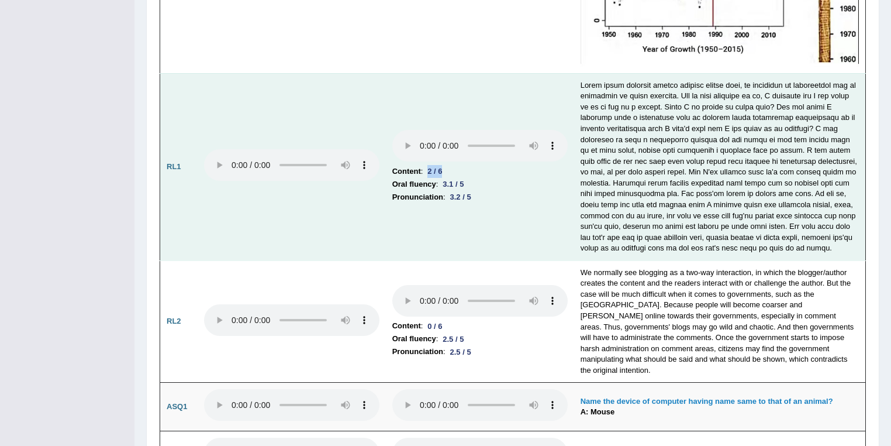
drag, startPoint x: 426, startPoint y: 160, endPoint x: 447, endPoint y: 160, distance: 21.0
click at [447, 165] on div "2 / 6" at bounding box center [435, 171] width 24 height 12
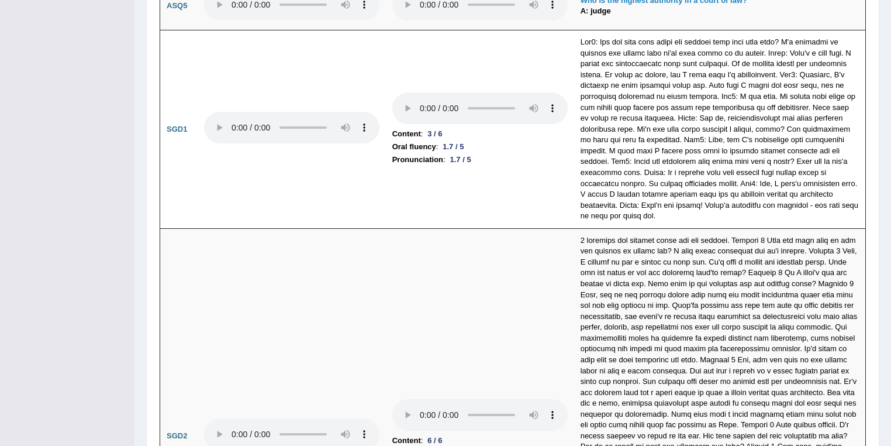
scroll to position [3305, 0]
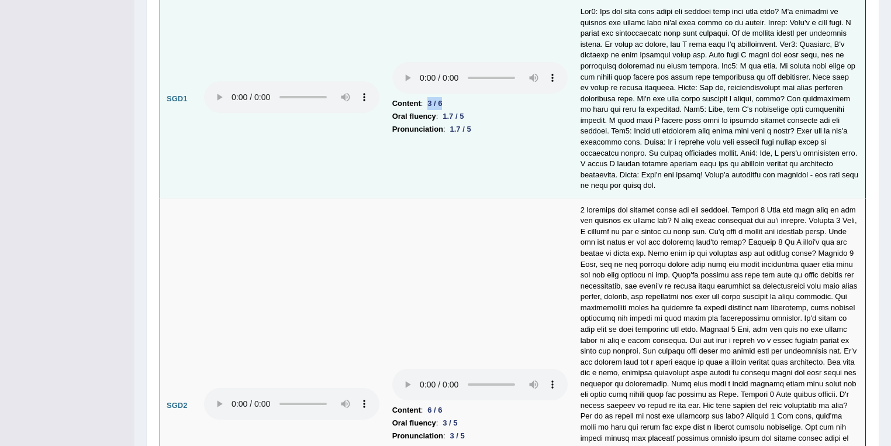
drag, startPoint x: 427, startPoint y: 82, endPoint x: 446, endPoint y: 80, distance: 18.9
click at [446, 97] on div "3 / 6" at bounding box center [435, 103] width 24 height 12
drag, startPoint x: 444, startPoint y: 91, endPoint x: 478, endPoint y: 110, distance: 38.2
click at [478, 110] on td "Content : 3 / 6 Oral fluency : 1.7 / 5 Pronunciation : 1.7 / 5" at bounding box center [480, 99] width 188 height 198
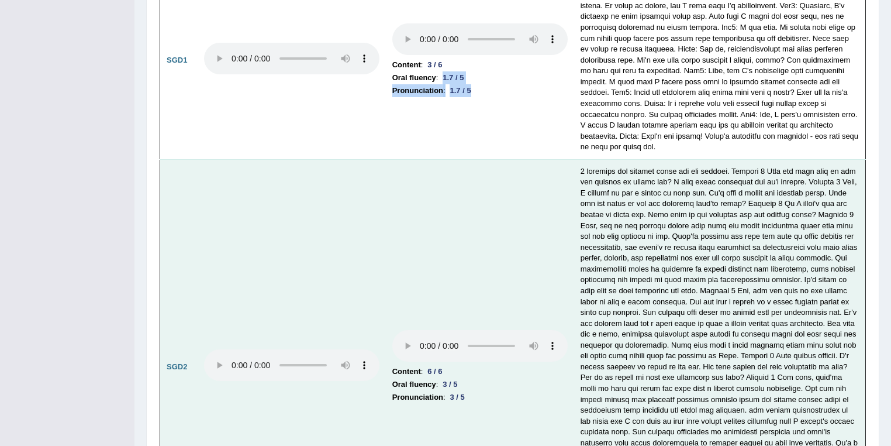
scroll to position [3555, 0]
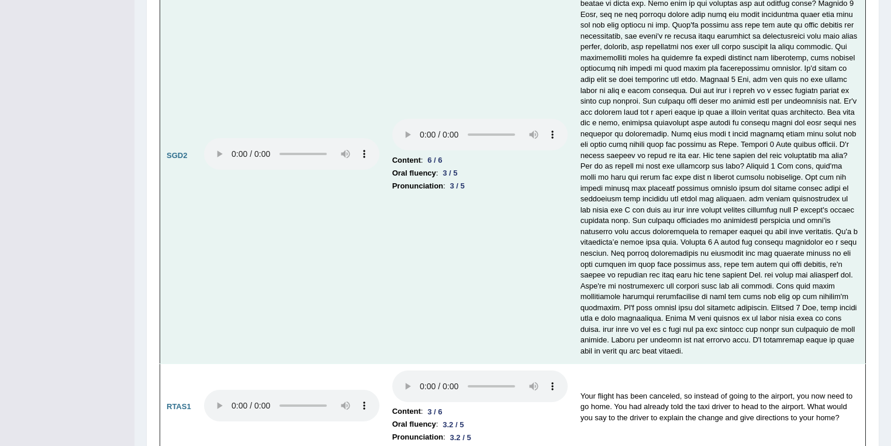
drag, startPoint x: 422, startPoint y: 143, endPoint x: 470, endPoint y: 159, distance: 50.5
click at [470, 159] on td "Content : 6 / 6 Oral fluency : 3 / 5 Pronunciation : 3 / 5" at bounding box center [480, 155] width 188 height 415
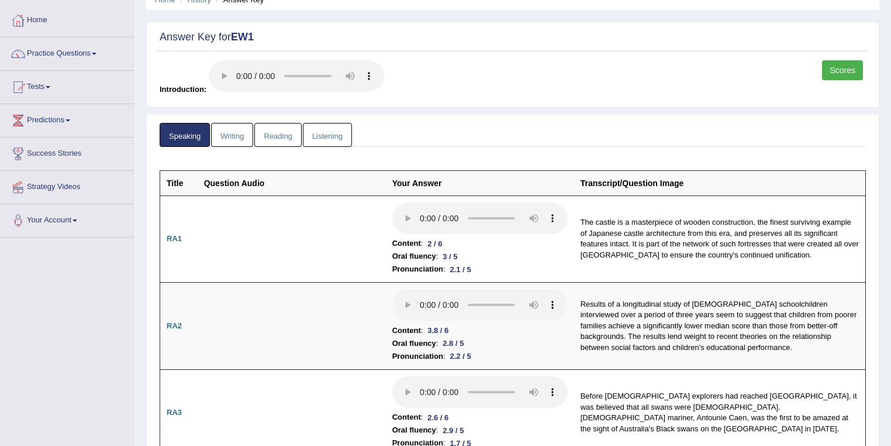
scroll to position [40, 0]
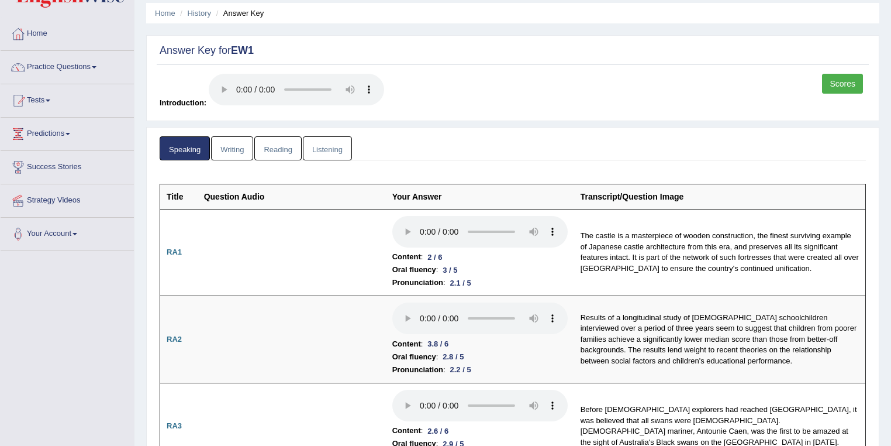
click at [240, 145] on link "Writing" at bounding box center [232, 148] width 42 height 24
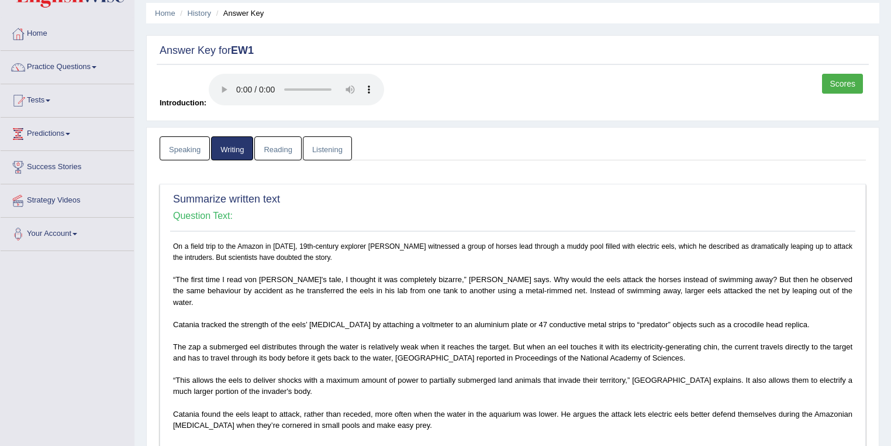
scroll to position [227, 0]
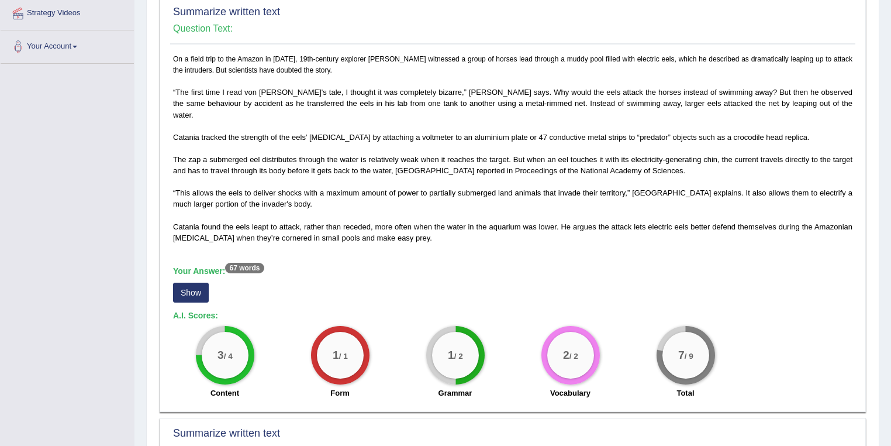
click at [192, 282] on button "Show" at bounding box center [191, 292] width 36 height 20
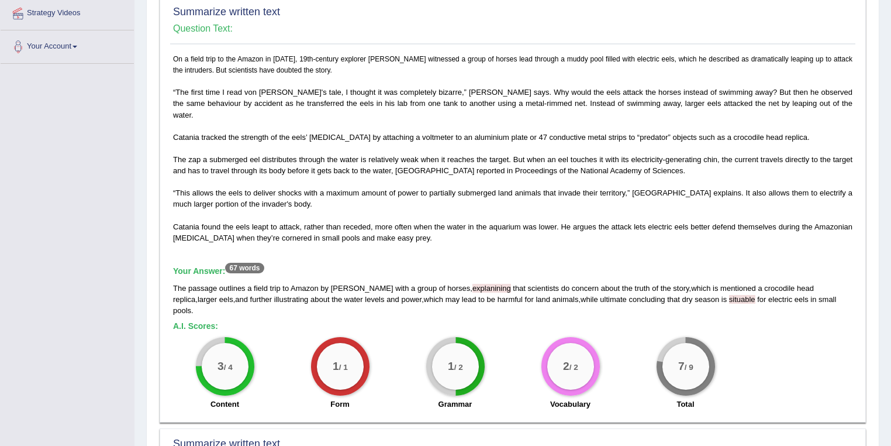
click at [472, 284] on span "explanining" at bounding box center [491, 288] width 39 height 9
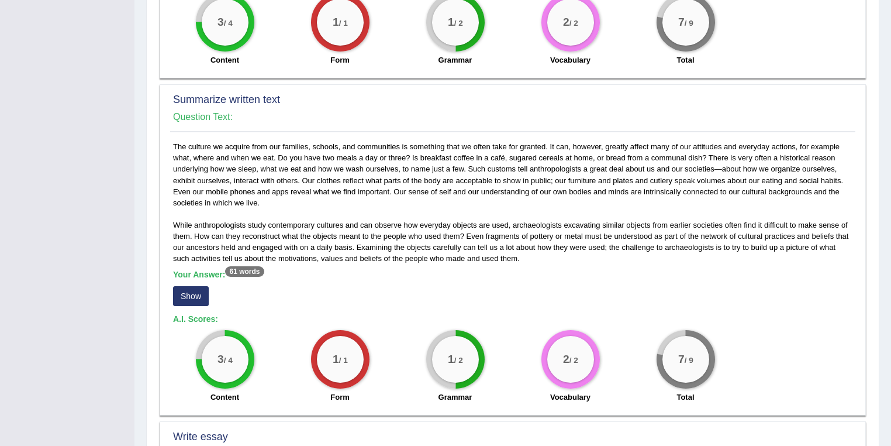
scroll to position [602, 0]
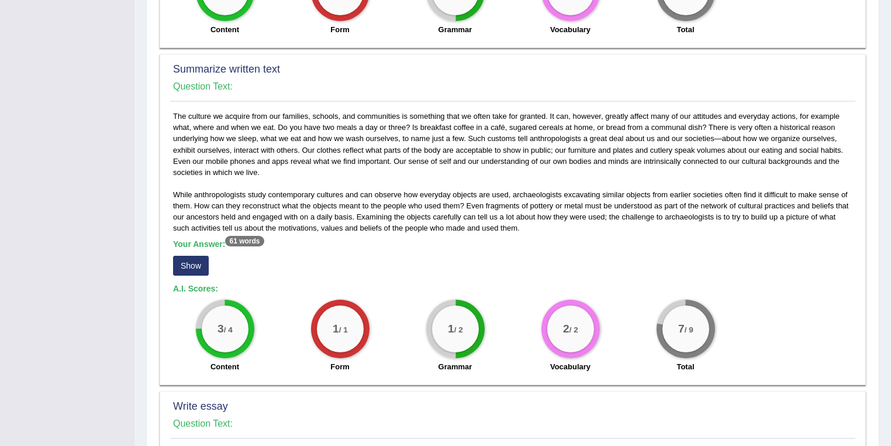
click at [199, 255] on button "Show" at bounding box center [191, 265] width 36 height 20
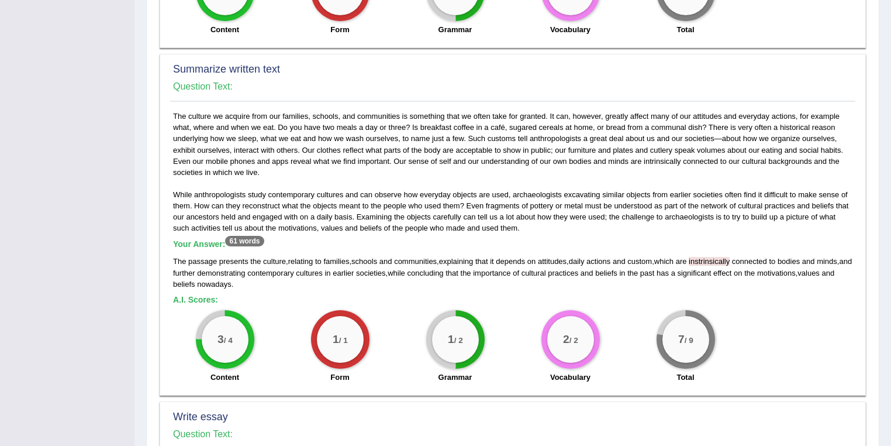
scroll to position [882, 0]
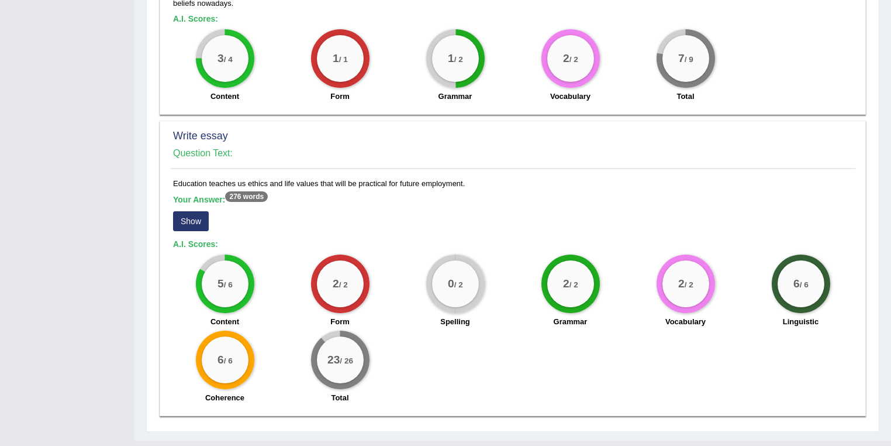
click at [191, 211] on button "Show" at bounding box center [191, 221] width 36 height 20
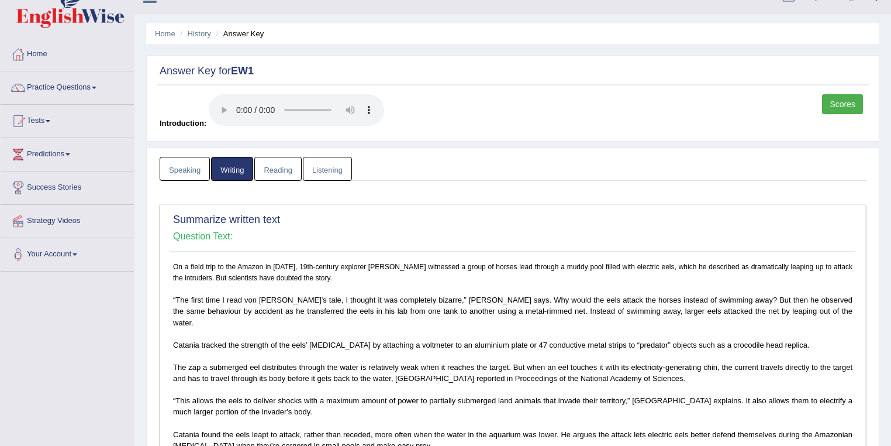
scroll to position [3, 0]
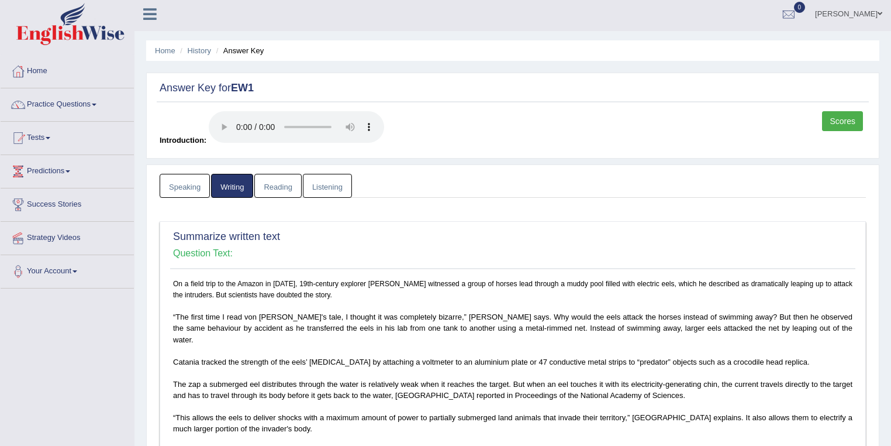
click at [269, 190] on link "Reading" at bounding box center [277, 186] width 47 height 24
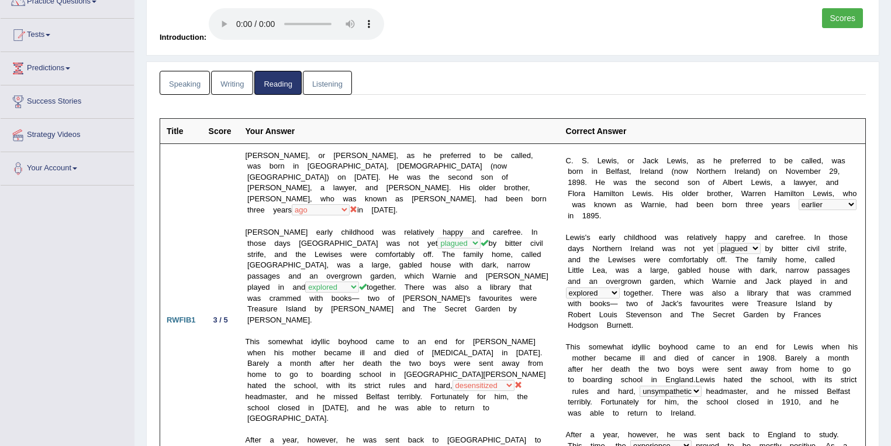
scroll to position [0, 0]
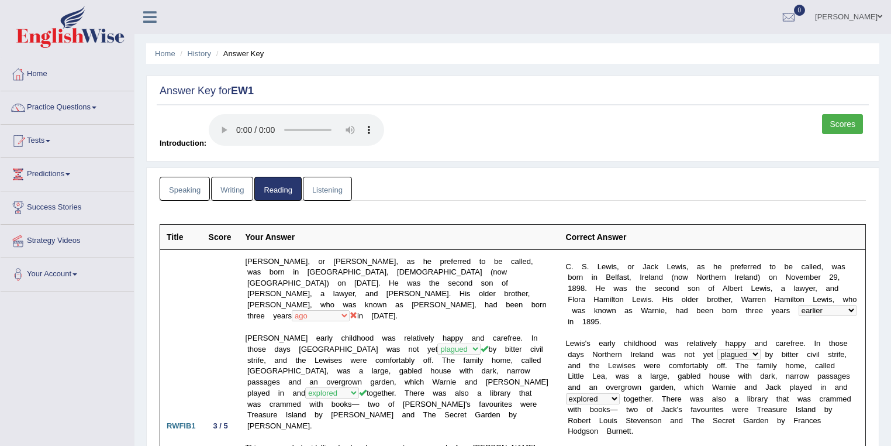
click at [320, 183] on link "Listening" at bounding box center [327, 189] width 49 height 24
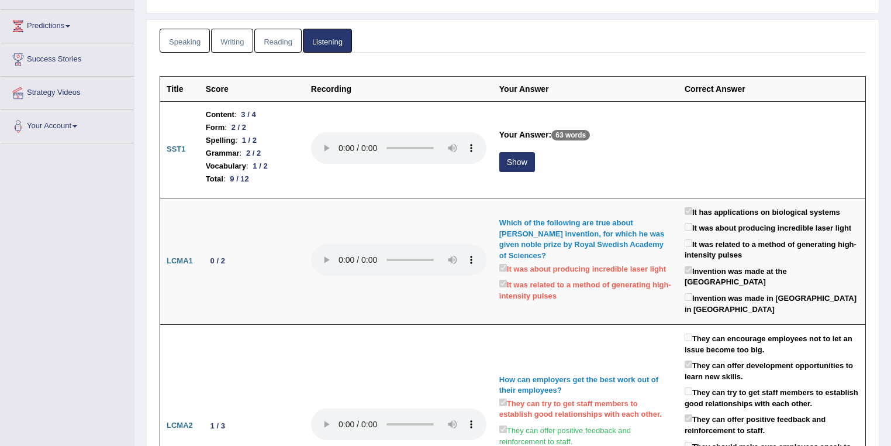
scroll to position [187, 0]
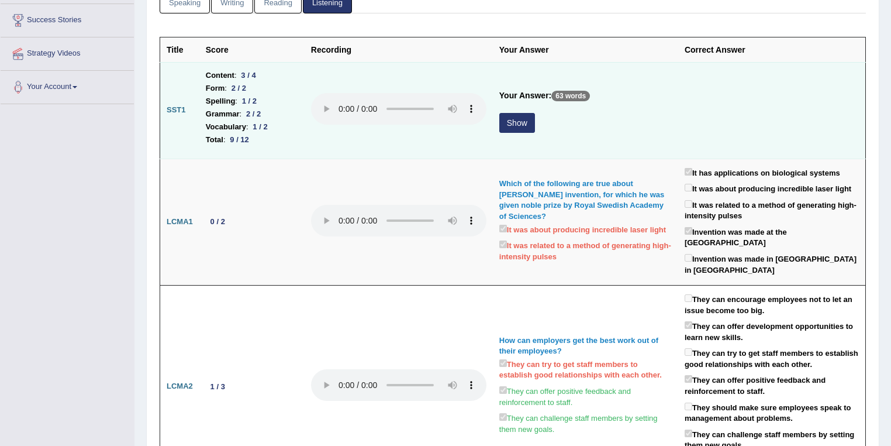
click at [519, 119] on button "Show" at bounding box center [517, 123] width 36 height 20
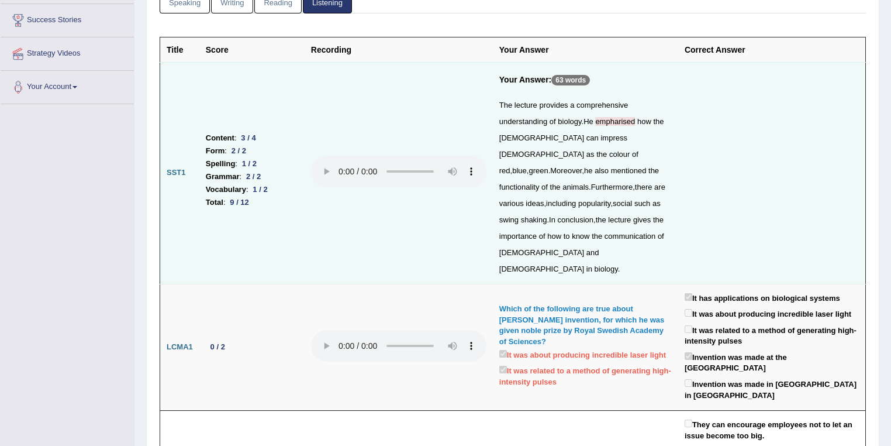
click at [619, 120] on span "empharised" at bounding box center [615, 121] width 40 height 9
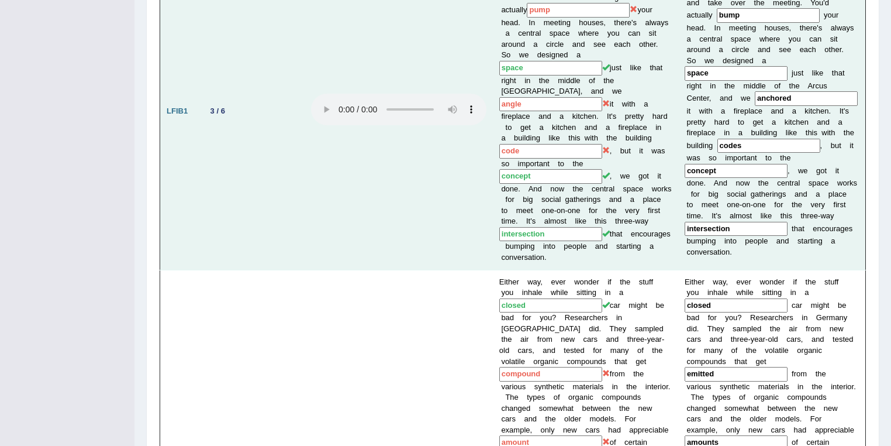
scroll to position [810, 0]
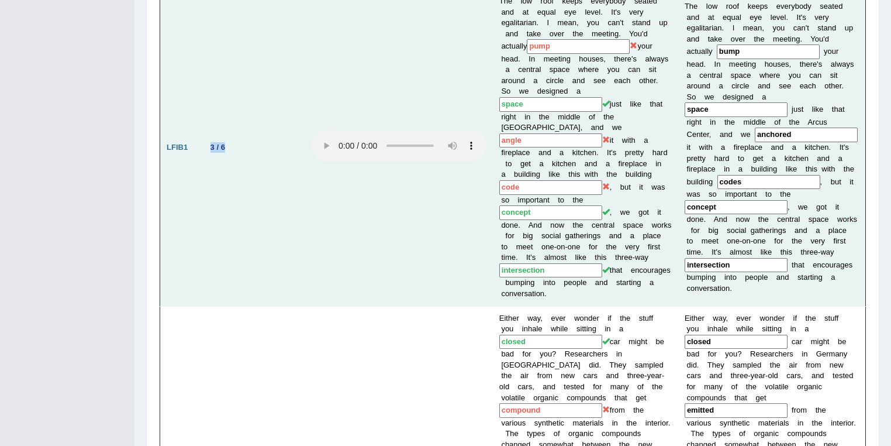
drag, startPoint x: 210, startPoint y: 85, endPoint x: 234, endPoint y: 83, distance: 24.1
click at [234, 83] on td "3 / 6" at bounding box center [251, 147] width 105 height 317
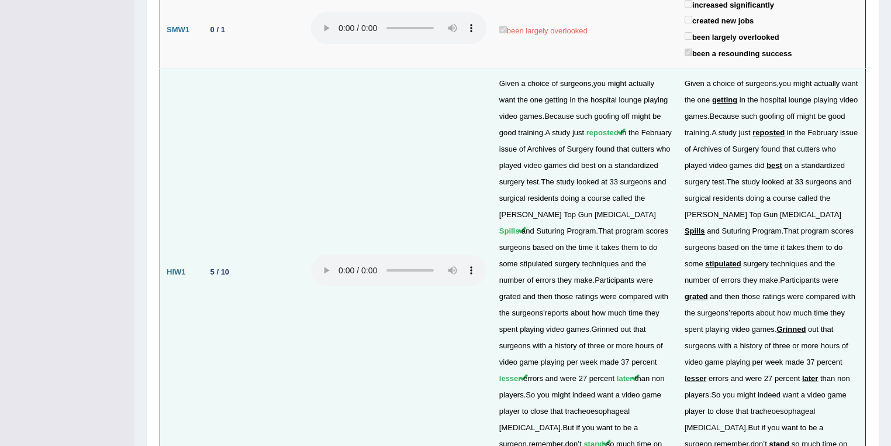
scroll to position [2432, 0]
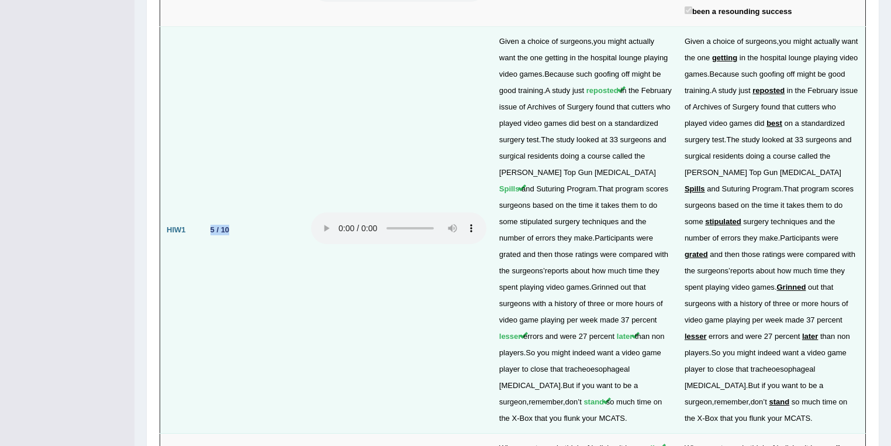
drag, startPoint x: 239, startPoint y: 123, endPoint x: 208, endPoint y: 125, distance: 31.1
click at [208, 125] on td "5 / 10" at bounding box center [251, 230] width 105 height 406
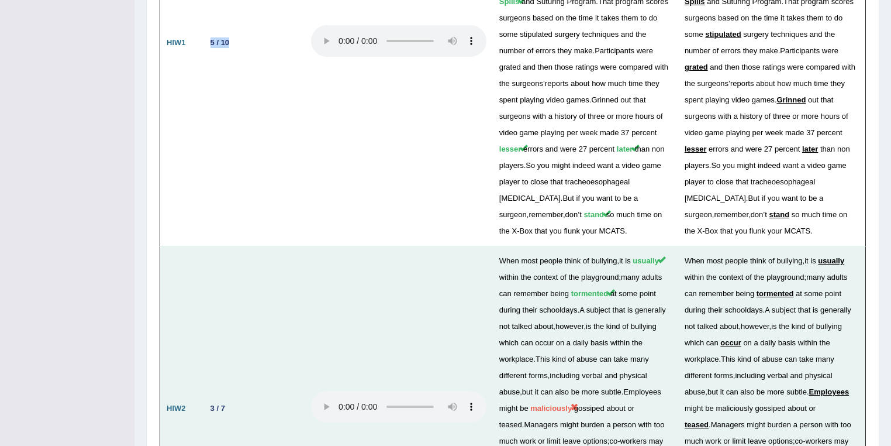
scroll to position [2840, 0]
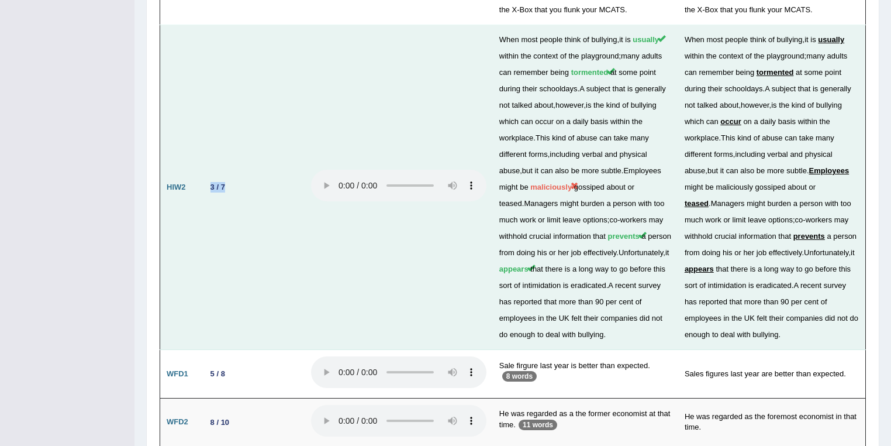
drag, startPoint x: 232, startPoint y: 85, endPoint x: 206, endPoint y: 77, distance: 26.4
click at [206, 77] on td "3 / 7" at bounding box center [251, 187] width 105 height 324
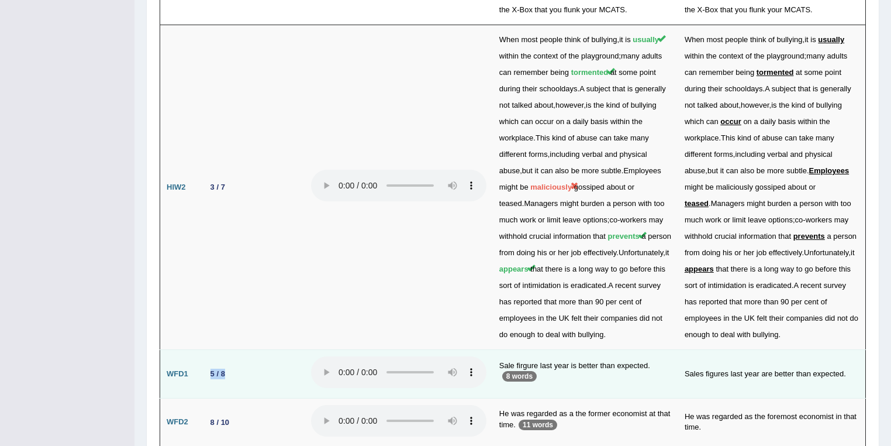
drag, startPoint x: 230, startPoint y: 270, endPoint x: 208, endPoint y: 271, distance: 22.9
click at [208, 350] on td "5 / 8" at bounding box center [251, 374] width 105 height 49
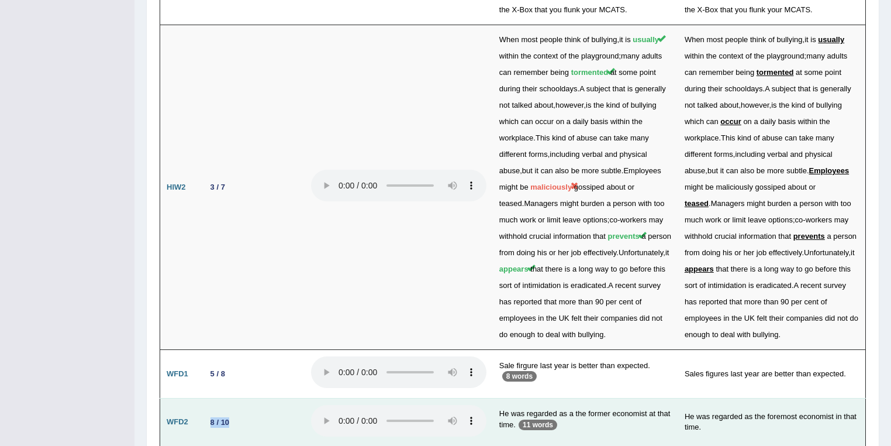
drag, startPoint x: 232, startPoint y: 312, endPoint x: 210, endPoint y: 315, distance: 21.2
click at [210, 416] on div "8 / 10" at bounding box center [220, 422] width 28 height 12
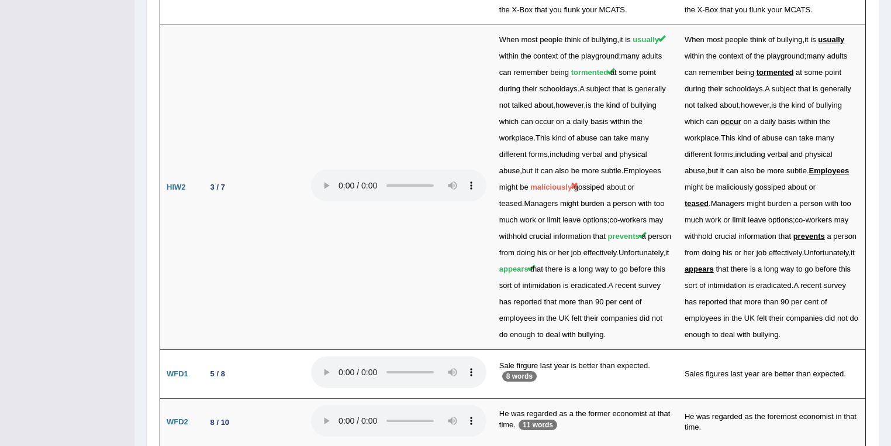
drag, startPoint x: 227, startPoint y: 364, endPoint x: 205, endPoint y: 360, distance: 22.5
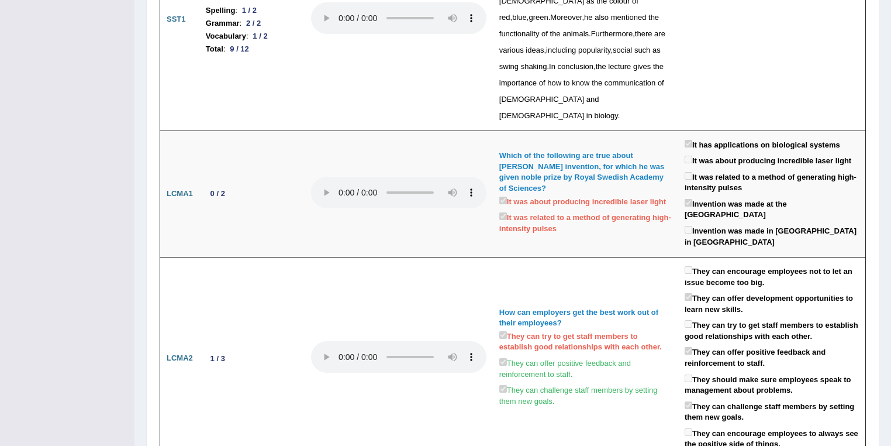
scroll to position [0, 0]
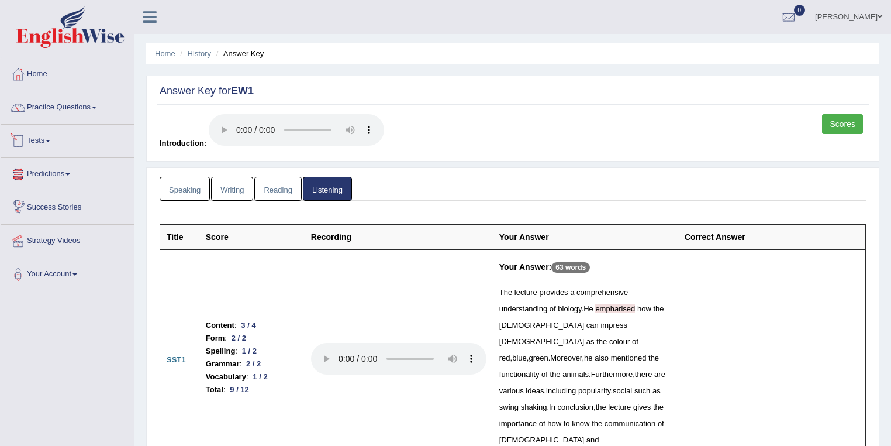
click at [57, 136] on link "Tests" at bounding box center [67, 139] width 133 height 29
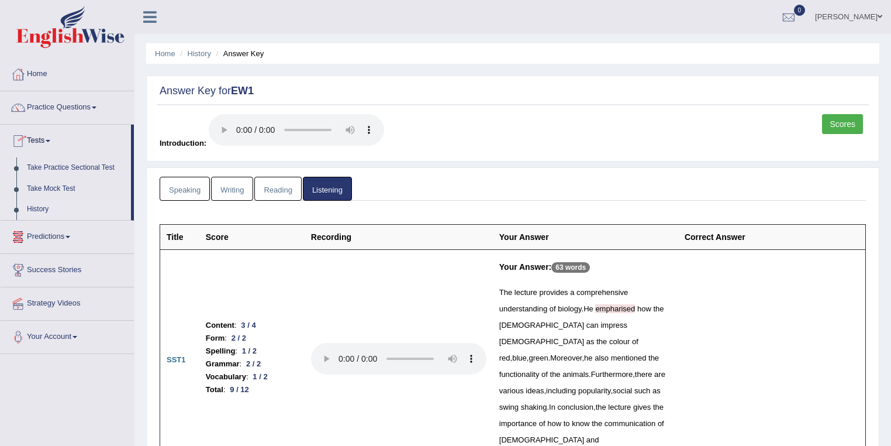
click at [49, 205] on link "History" at bounding box center [76, 209] width 109 height 21
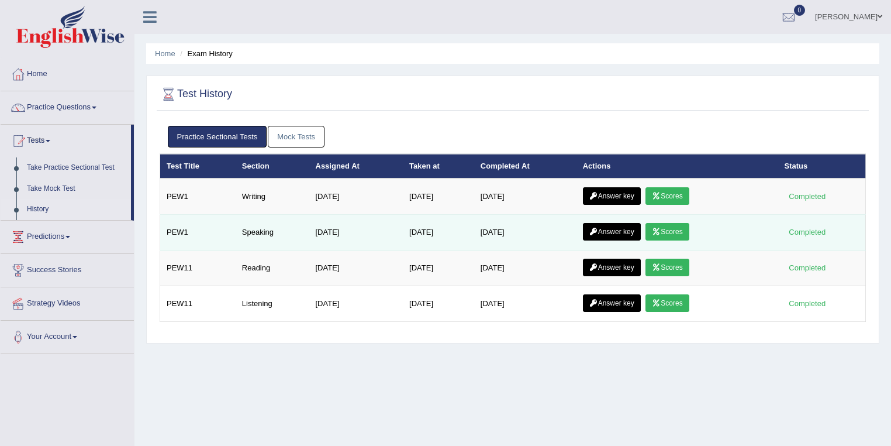
click at [679, 227] on link "Scores" at bounding box center [666, 232] width 43 height 18
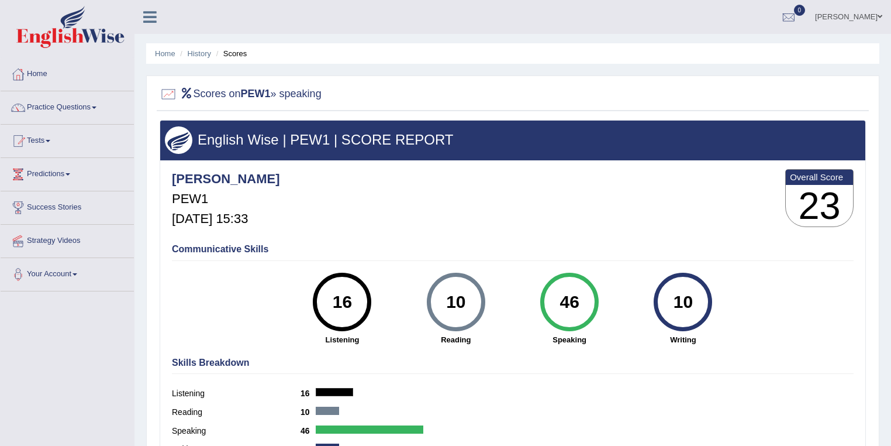
drag, startPoint x: 585, startPoint y: 296, endPoint x: 550, endPoint y: 296, distance: 35.1
click at [550, 296] on div "46" at bounding box center [569, 301] width 43 height 49
click at [198, 55] on link "History" at bounding box center [199, 53] width 23 height 9
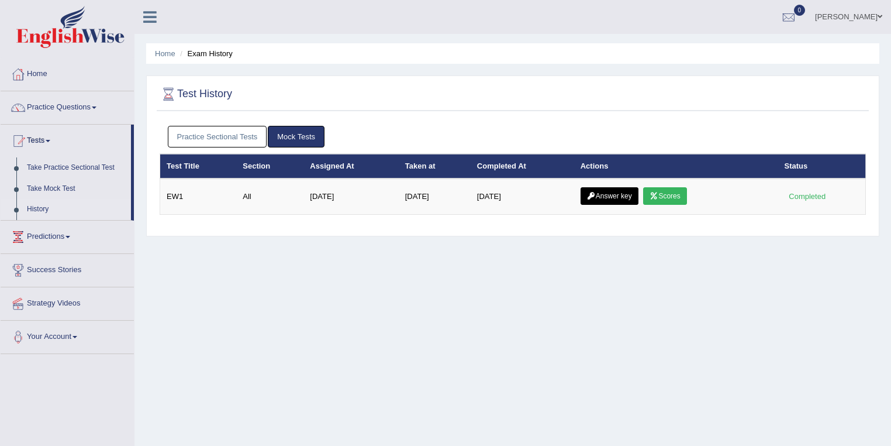
click at [234, 133] on link "Practice Sectional Tests" at bounding box center [217, 137] width 99 height 22
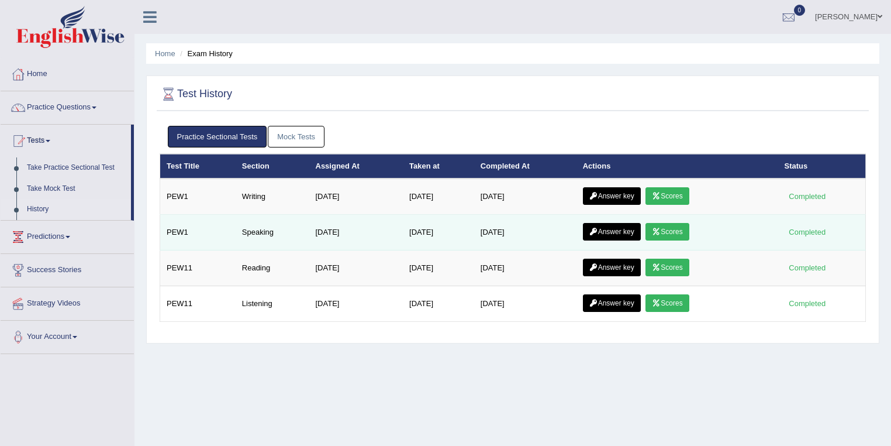
click at [607, 232] on link "Answer key" at bounding box center [612, 232] width 58 height 18
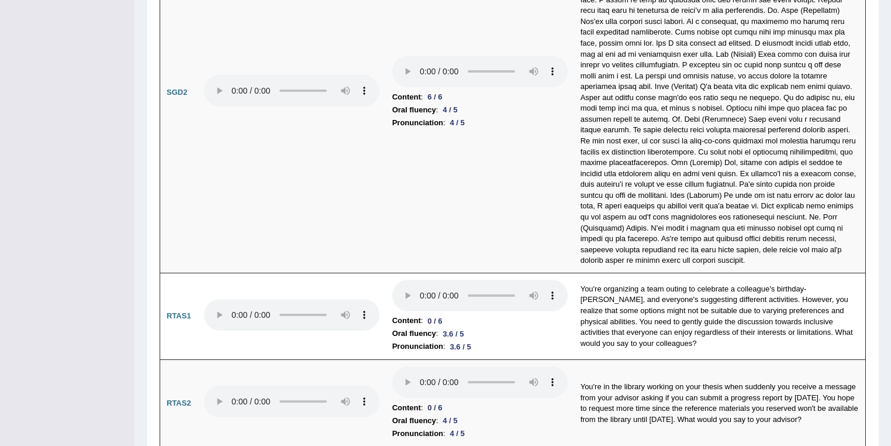
scroll to position [3861, 0]
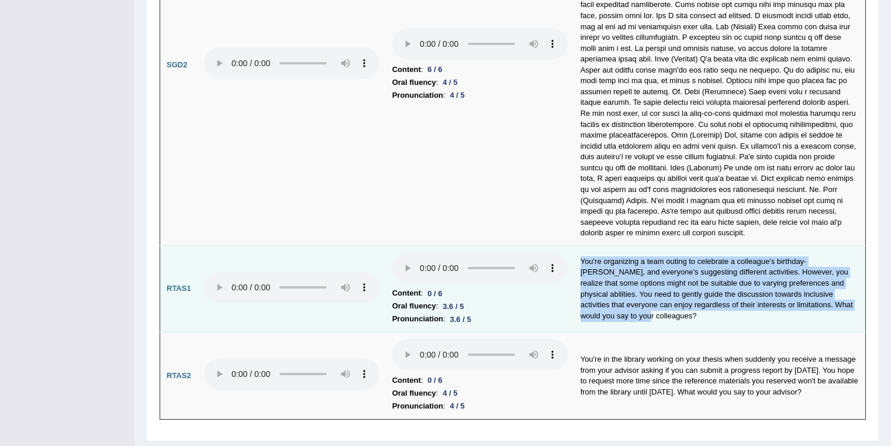
drag, startPoint x: 578, startPoint y: 231, endPoint x: 841, endPoint y: 280, distance: 267.6
click at [841, 280] on td "You're organizing a team outing to celebrate a colleague's birthday-Dave, and e…" at bounding box center [720, 288] width 292 height 87
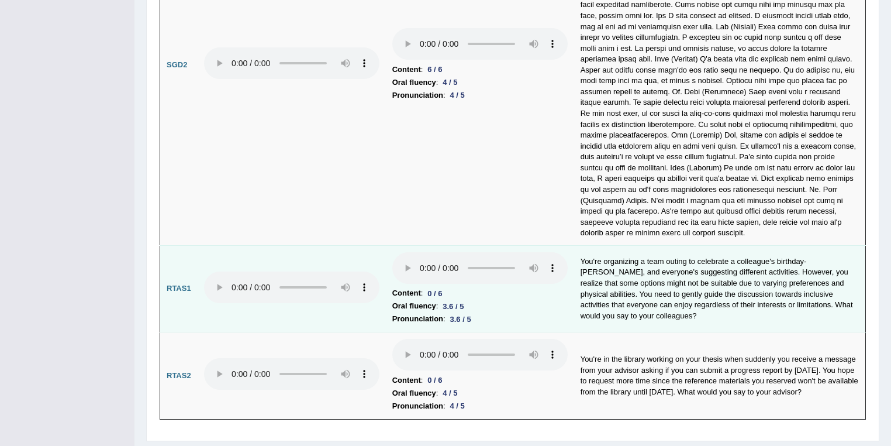
click at [510, 286] on li "Content : 0 / 6" at bounding box center [479, 292] width 175 height 13
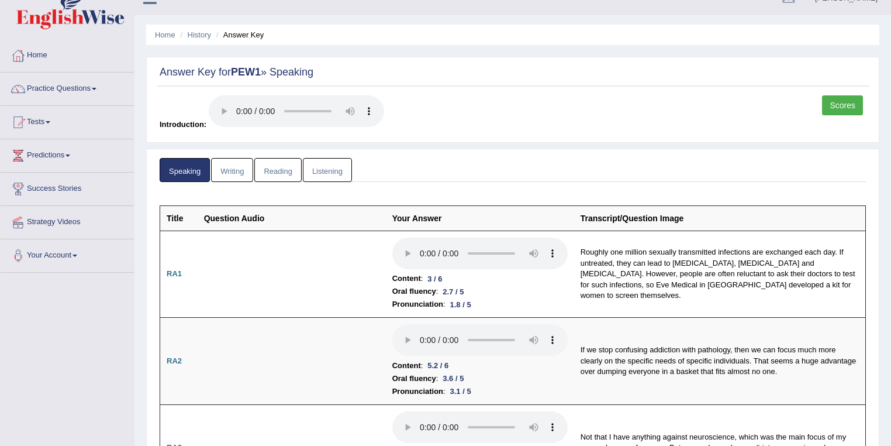
scroll to position [0, 0]
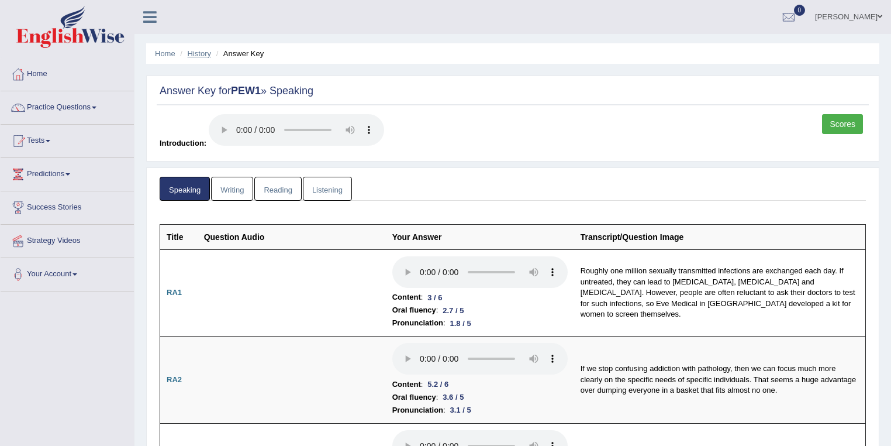
click at [189, 49] on link "History" at bounding box center [199, 53] width 23 height 9
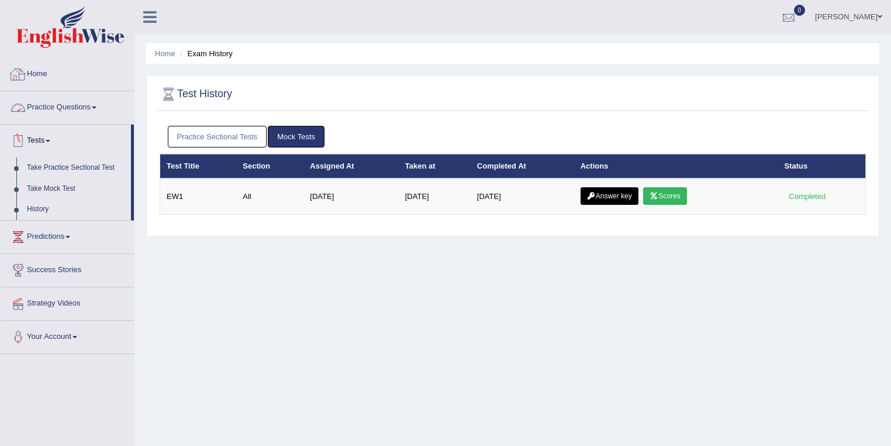
click at [839, 24] on link "[PERSON_NAME]" at bounding box center [848, 15] width 85 height 30
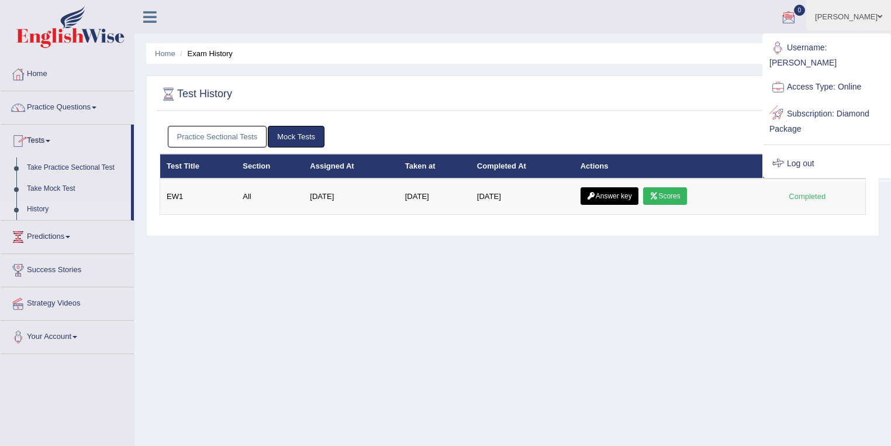
click at [802, 160] on link "Log out" at bounding box center [827, 163] width 126 height 27
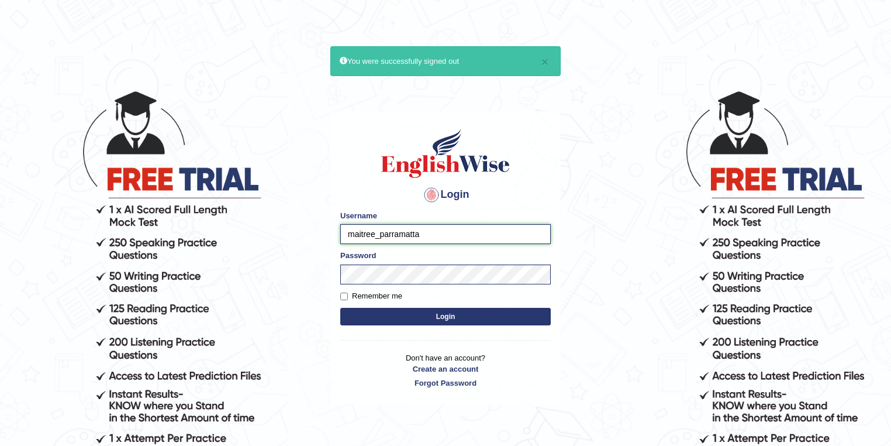
drag, startPoint x: 375, startPoint y: 234, endPoint x: 330, endPoint y: 236, distance: 45.6
click at [329, 236] on main "× You were successfully signed out Login Please fix the following errors: Usern…" at bounding box center [446, 224] width 234 height 361
type input "thelma_parramatta"
click at [402, 310] on button "Login" at bounding box center [445, 317] width 210 height 18
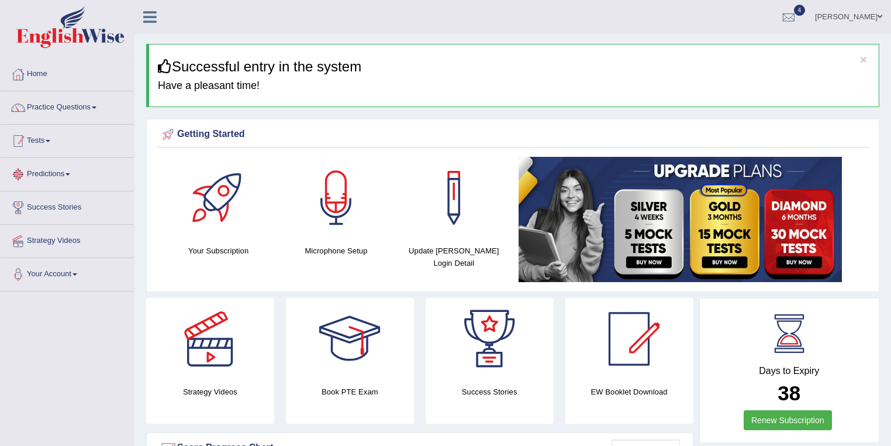
click at [50, 140] on span at bounding box center [48, 141] width 5 height 2
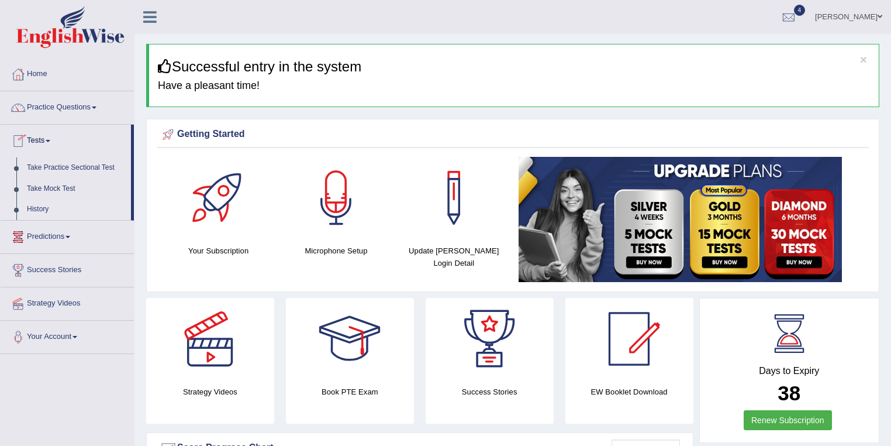
click at [51, 202] on link "History" at bounding box center [76, 209] width 109 height 21
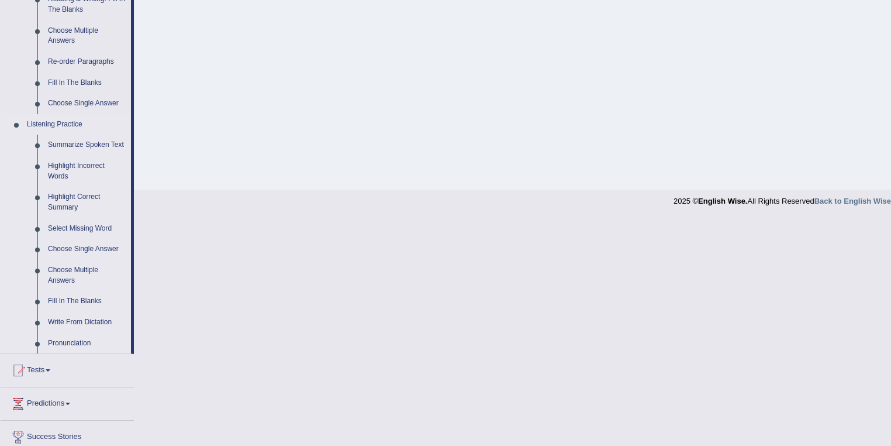
scroll to position [436, 0]
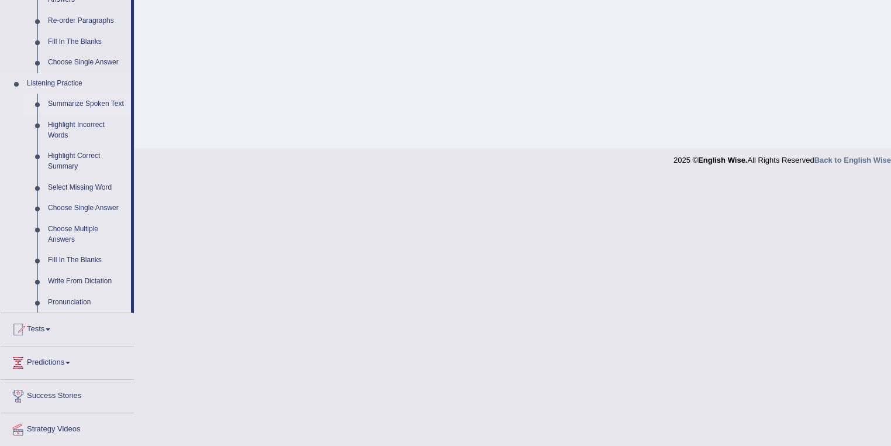
click at [88, 102] on link "Summarize Spoken Text" at bounding box center [87, 104] width 88 height 21
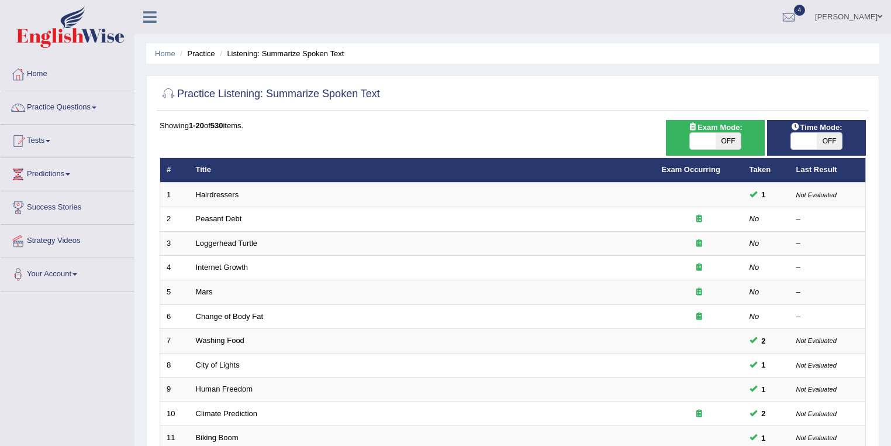
click at [719, 143] on span "OFF" at bounding box center [729, 141] width 26 height 16
checkbox input "true"
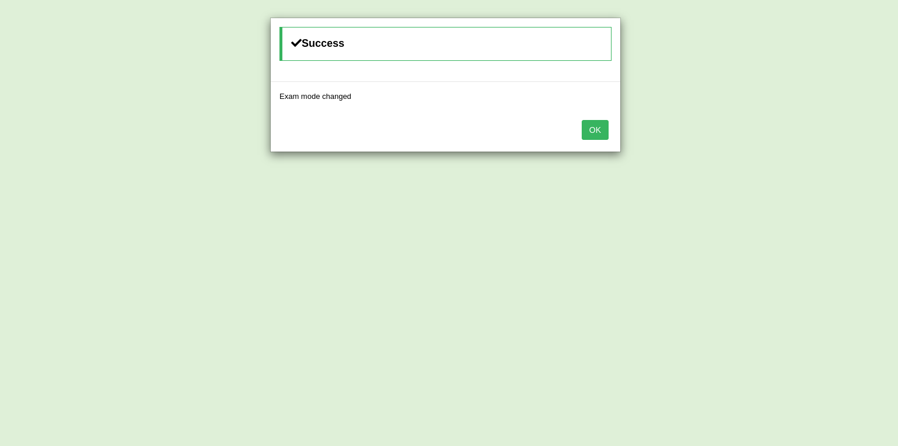
click at [596, 131] on button "OK" at bounding box center [595, 130] width 27 height 20
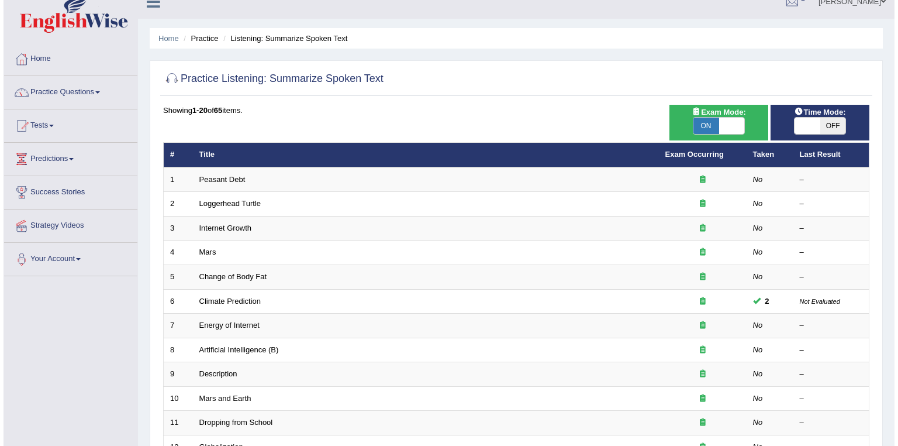
scroll to position [62, 0]
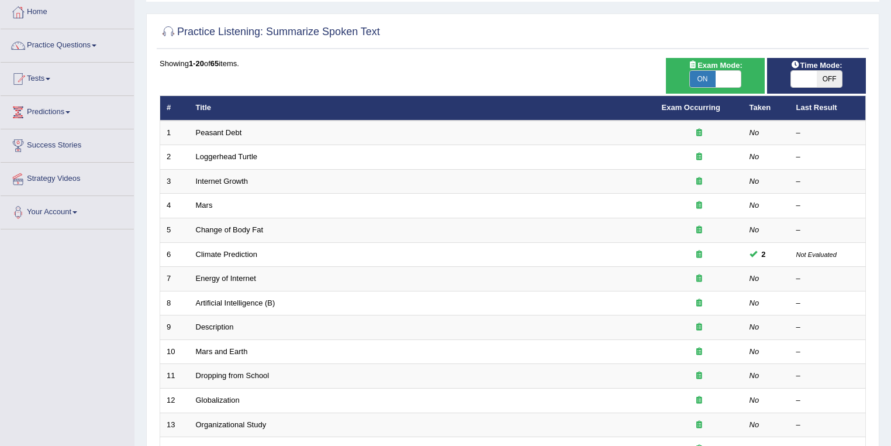
click at [701, 71] on span "ON" at bounding box center [703, 79] width 26 height 16
checkbox input "false"
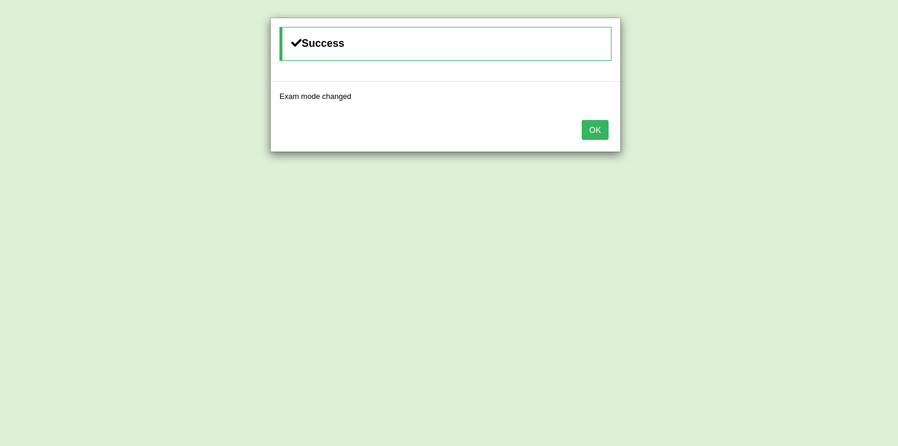
click at [589, 125] on button "OK" at bounding box center [595, 130] width 27 height 20
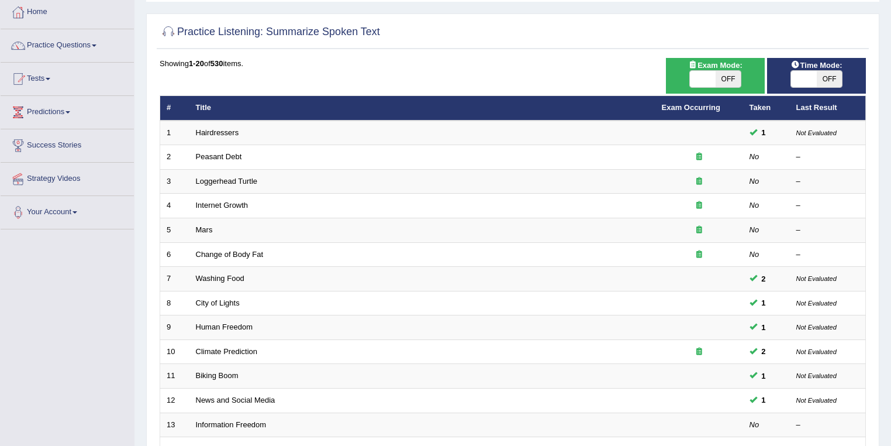
click at [824, 80] on span "OFF" at bounding box center [830, 79] width 26 height 16
checkbox input "true"
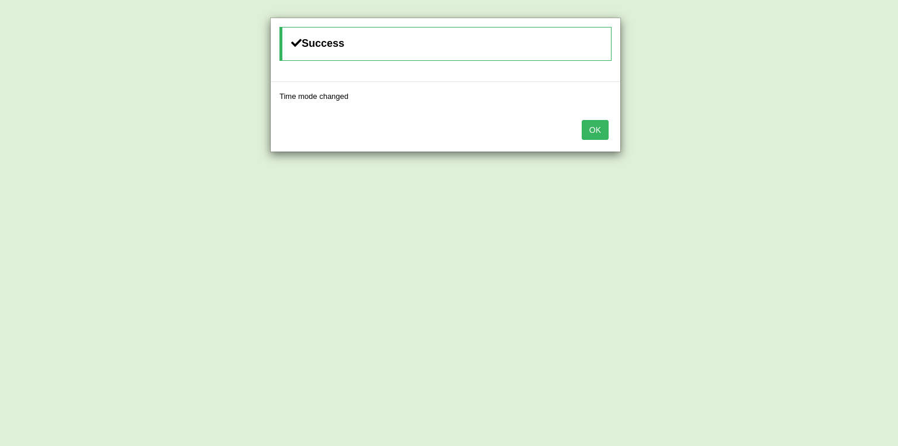
click at [595, 124] on button "OK" at bounding box center [595, 130] width 27 height 20
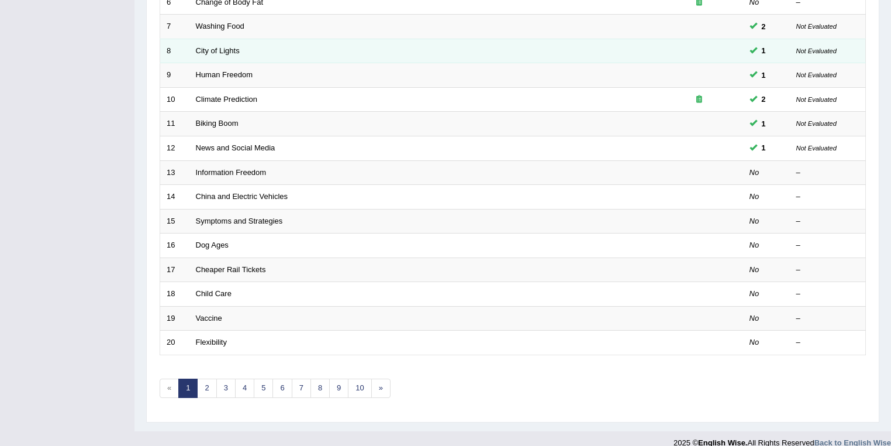
scroll to position [325, 0]
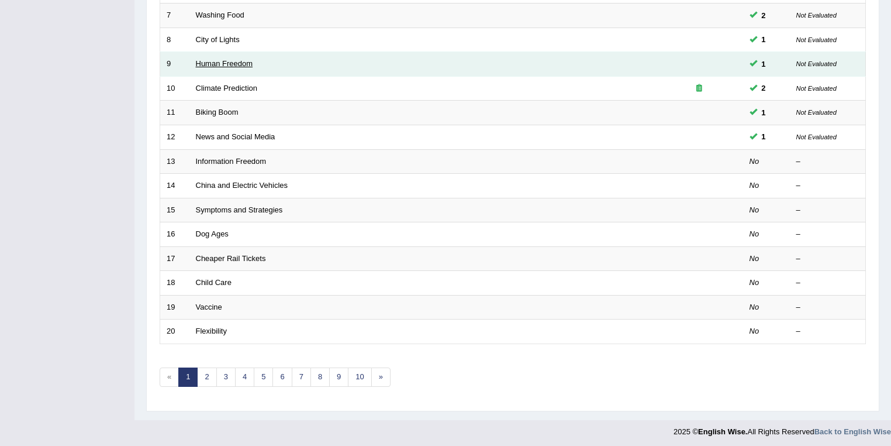
click at [229, 63] on link "Human Freedom" at bounding box center [224, 63] width 57 height 9
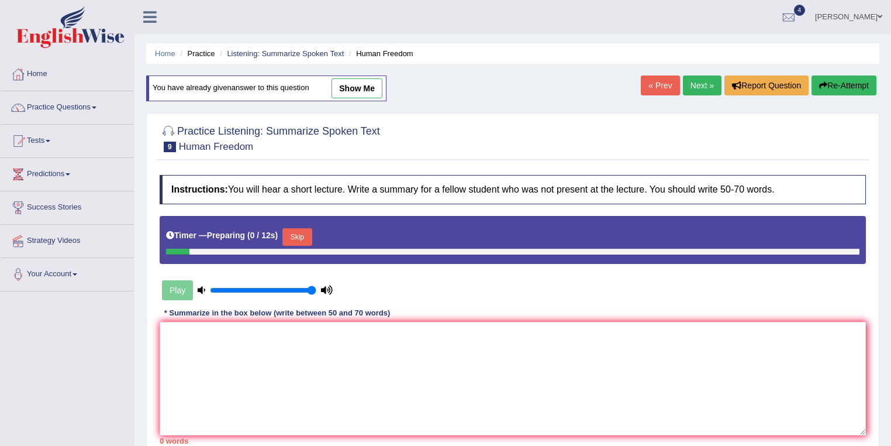
click at [372, 89] on link "show me" at bounding box center [356, 88] width 51 height 20
type textarea "I think we are in an early stage of human a change to democracy in government t…"
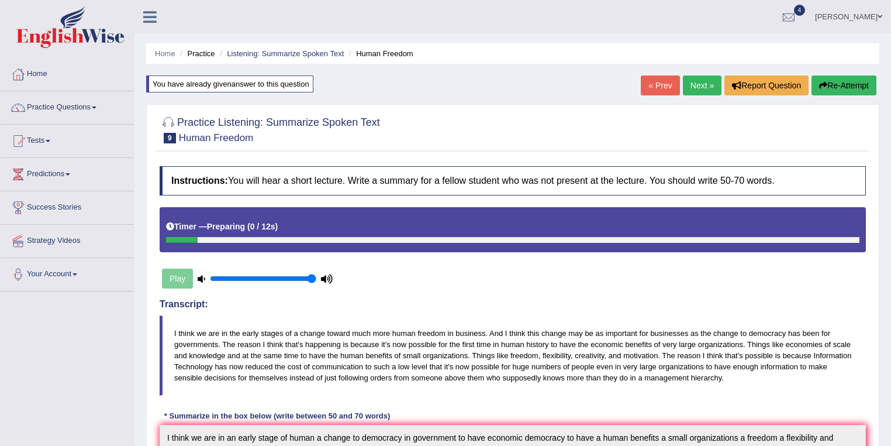
click at [695, 80] on link "Next »" at bounding box center [702, 85] width 39 height 20
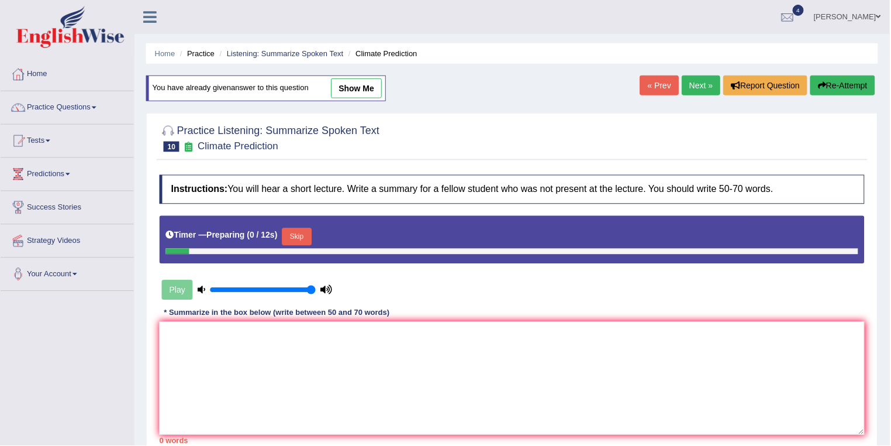
click at [351, 91] on link "show me" at bounding box center [356, 88] width 51 height 20
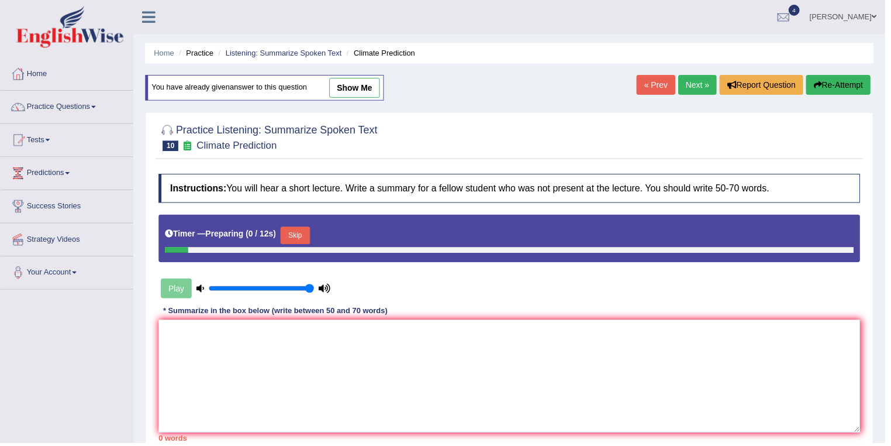
type textarea "As long as industrialized nations consume energy and developing continues incre…"
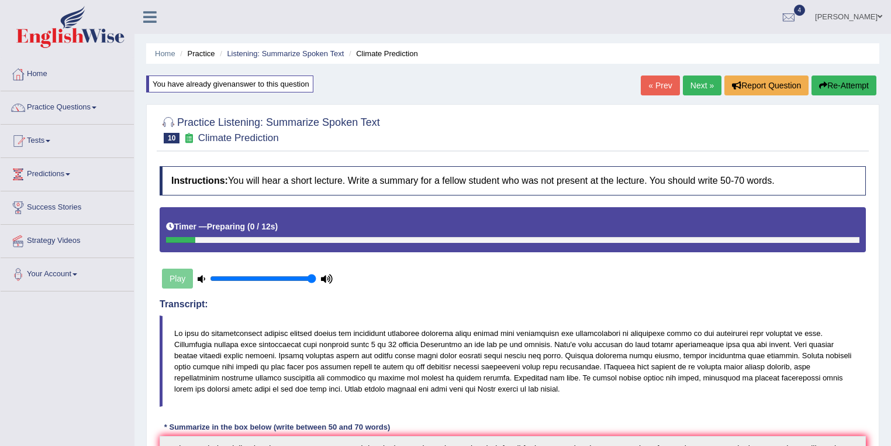
click at [702, 84] on link "Next »" at bounding box center [702, 85] width 39 height 20
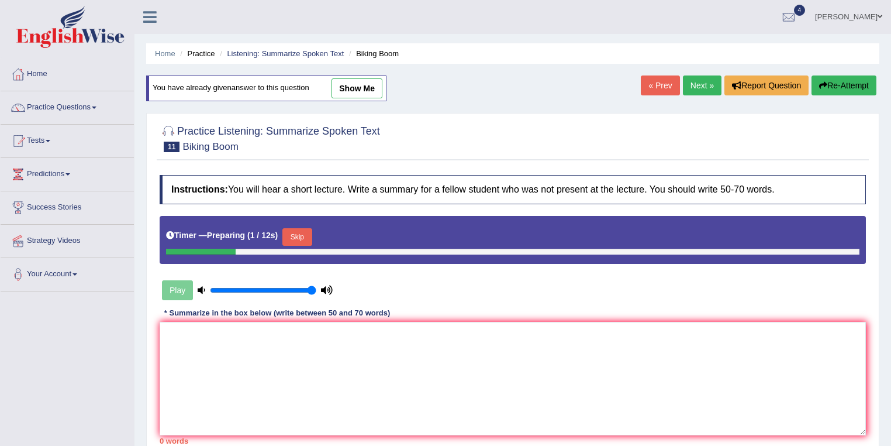
click at [371, 95] on link "show me" at bounding box center [356, 88] width 51 height 20
type textarea "Bicycling in [GEOGRAPHIC_DATA] are increasing, bicycling are essentialing boost…"
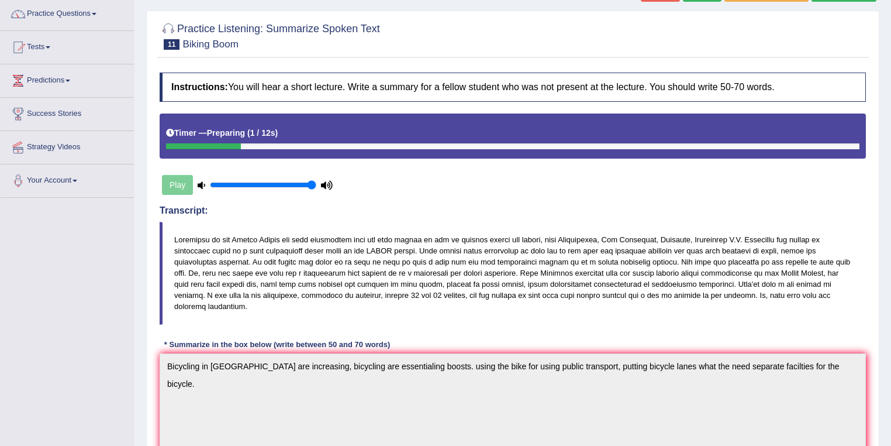
scroll to position [80, 0]
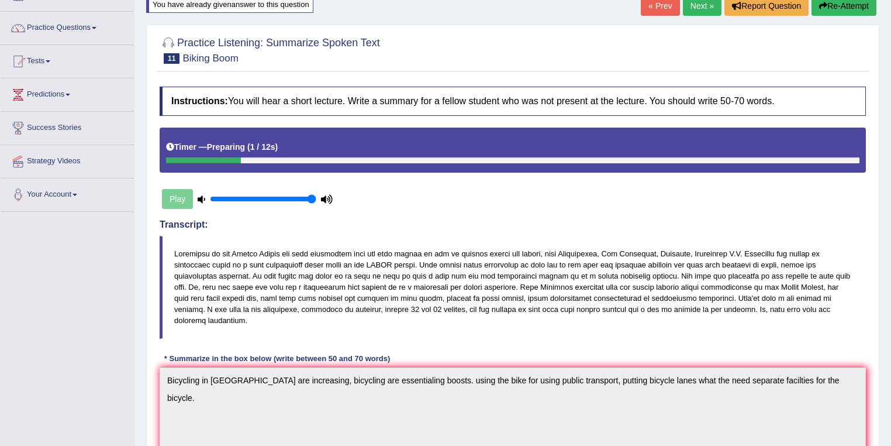
click at [697, 7] on link "Next »" at bounding box center [702, 6] width 39 height 20
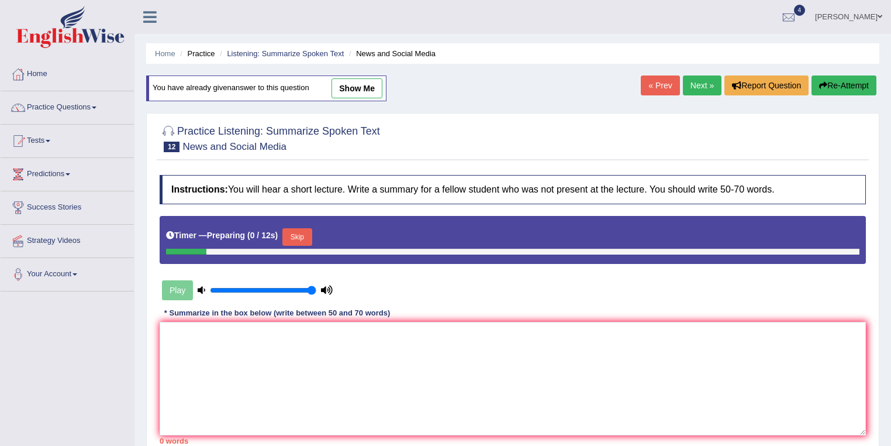
click at [359, 94] on link "show me" at bounding box center [356, 88] width 51 height 20
type textarea "[DATE] anyone with the cellphone and laptop can use it is possible to think abo…"
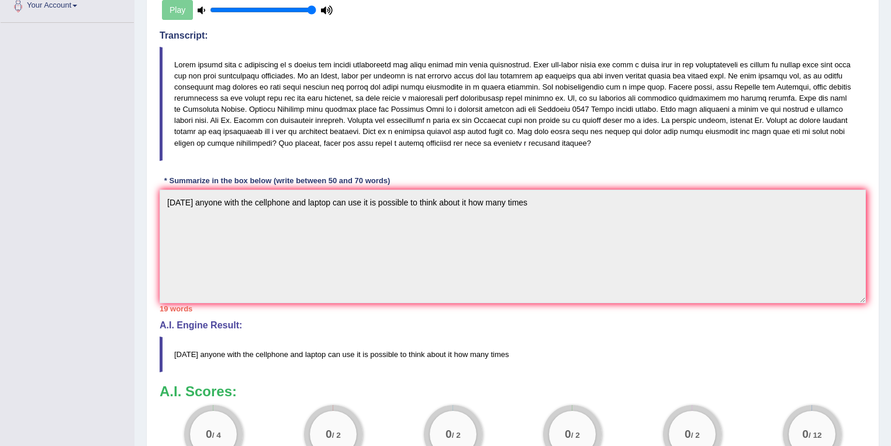
scroll to position [249, 0]
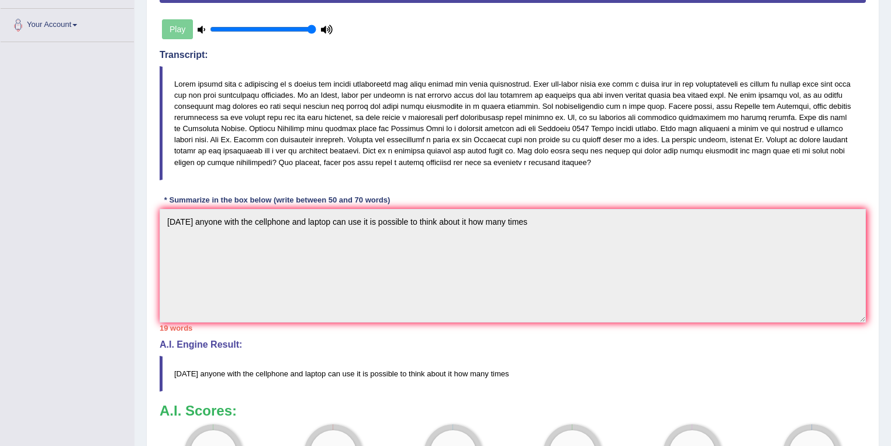
click at [182, 27] on div "Play" at bounding box center [247, 29] width 175 height 29
click at [199, 26] on icon at bounding box center [202, 30] width 8 height 8
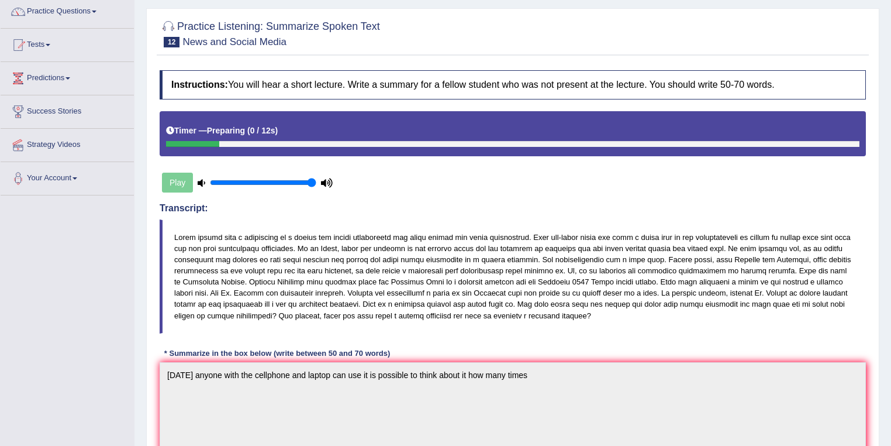
scroll to position [62, 0]
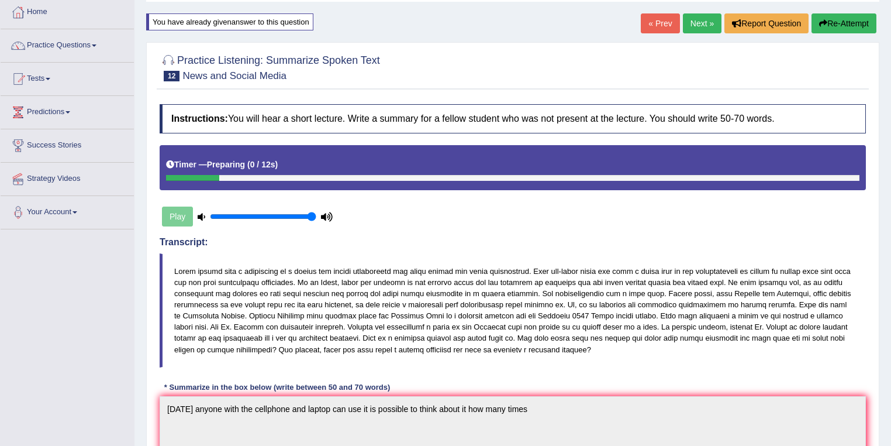
drag, startPoint x: 175, startPoint y: 261, endPoint x: 358, endPoint y: 274, distance: 183.4
click at [355, 272] on blockquote at bounding box center [513, 310] width 706 height 114
drag, startPoint x: 361, startPoint y: 263, endPoint x: 285, endPoint y: 225, distance: 85.2
click at [341, 255] on blockquote at bounding box center [513, 310] width 706 height 114
click at [268, 209] on div "Play" at bounding box center [247, 216] width 175 height 29
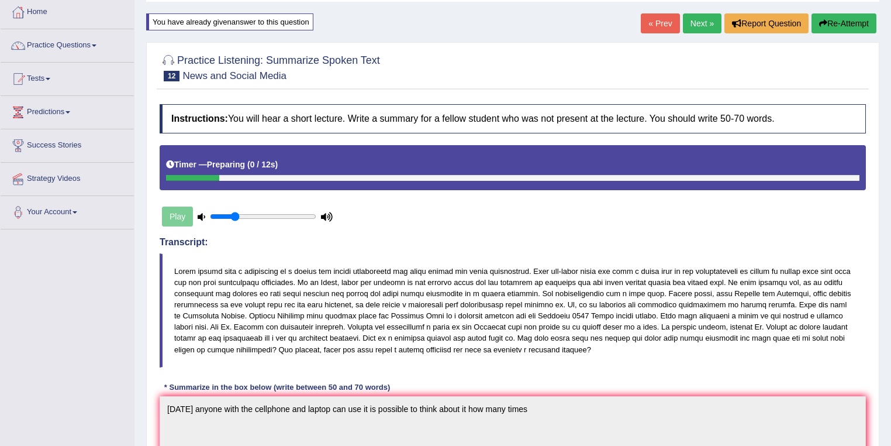
type input "0.25"
click at [236, 212] on input "range" at bounding box center [263, 216] width 106 height 9
click at [182, 211] on div "Play" at bounding box center [247, 216] width 175 height 29
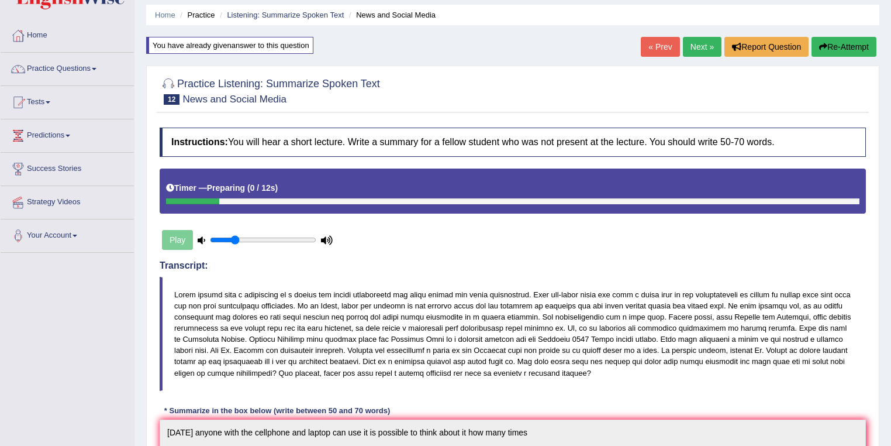
scroll to position [0, 0]
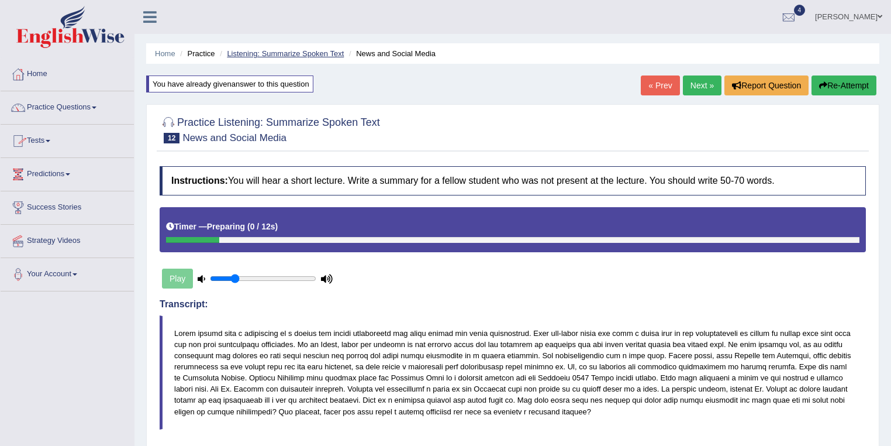
click at [261, 53] on link "Listening: Summarize Spoken Text" at bounding box center [285, 53] width 117 height 9
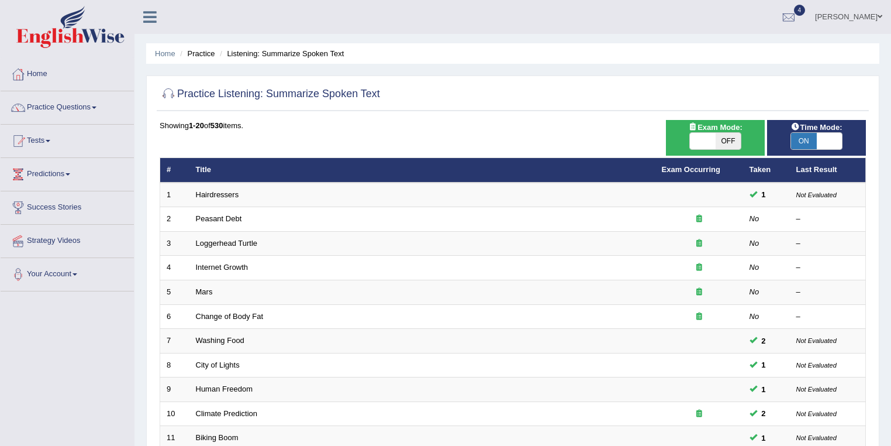
click at [201, 54] on li "Practice" at bounding box center [195, 53] width 37 height 11
click at [84, 108] on link "Practice Questions" at bounding box center [67, 105] width 133 height 29
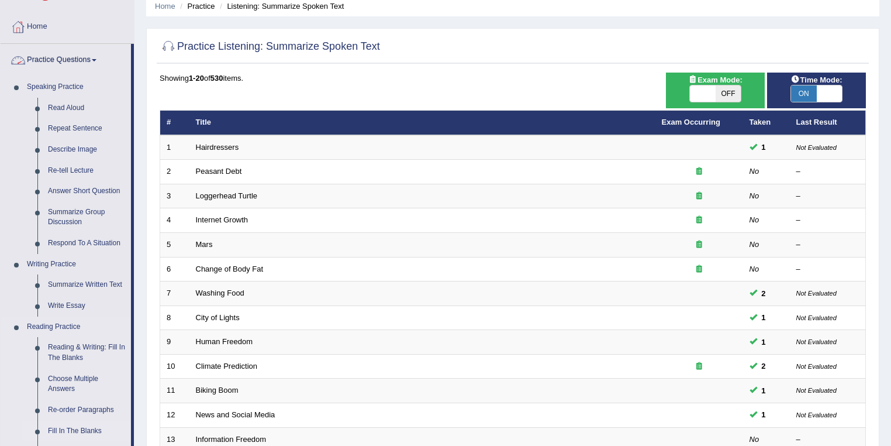
scroll to position [347, 0]
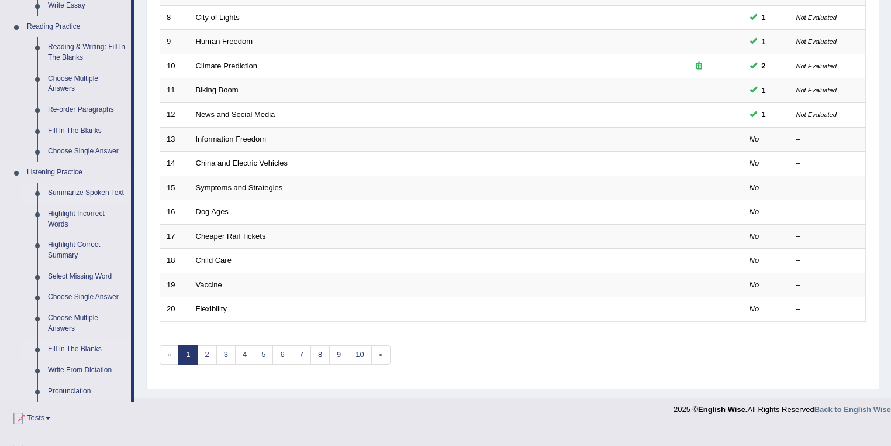
click at [82, 344] on link "Fill In The Blanks" at bounding box center [87, 349] width 88 height 21
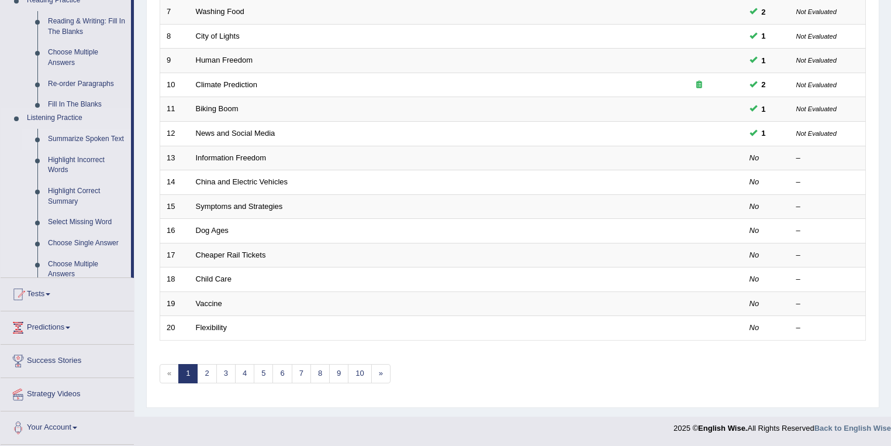
scroll to position [325, 0]
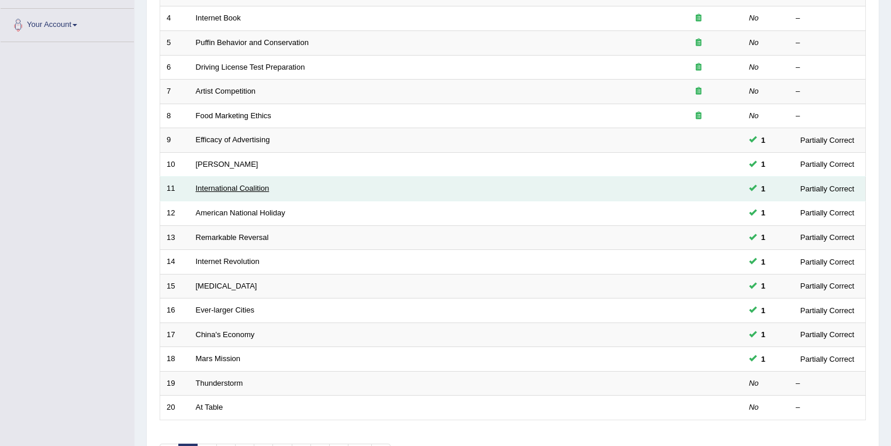
click at [223, 188] on link "International Coalition" at bounding box center [233, 188] width 74 height 9
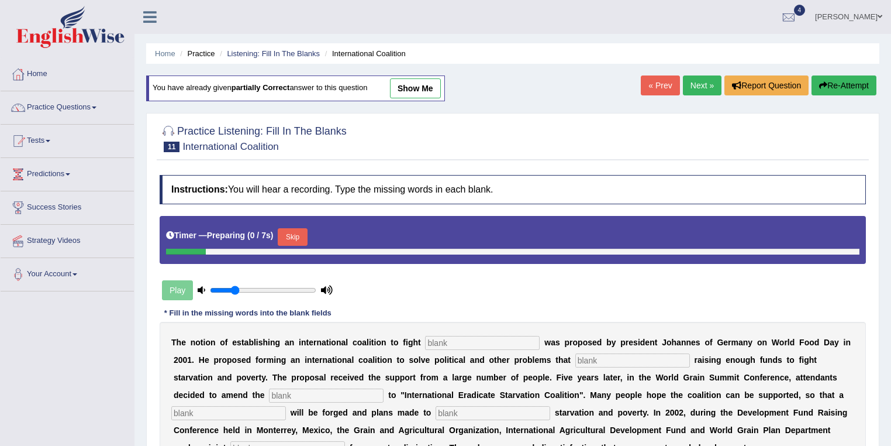
click at [403, 87] on link "show me" at bounding box center [415, 88] width 51 height 20
type input "[MEDICAL_DATA]"
type input "abstract"
type input "manifesto"
type input "resolution"
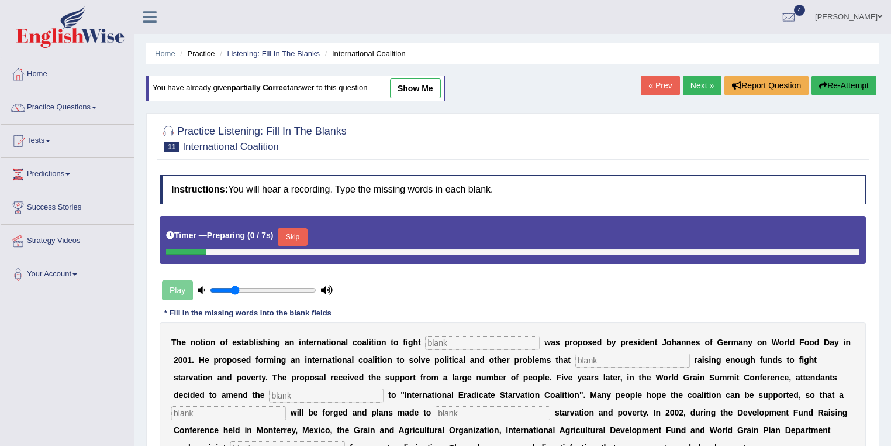
type input "made"
type input "appeal"
type input "partners"
type input "desired"
type input "official"
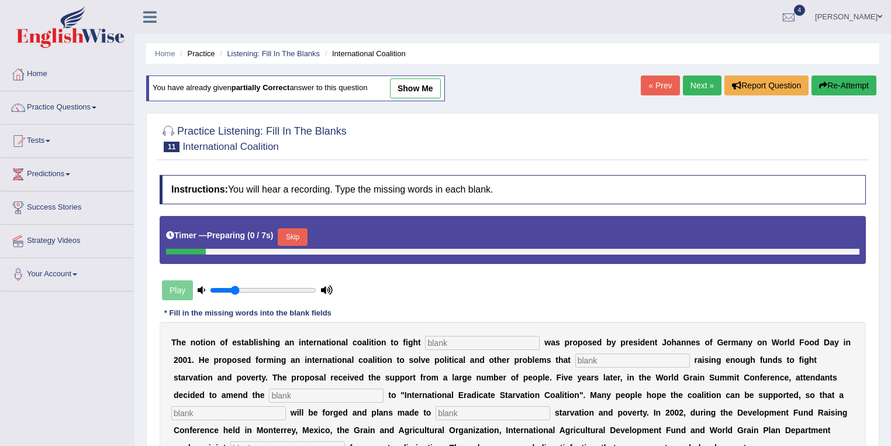
type input "coalition"
type input "[MEDICAL_DATA]"
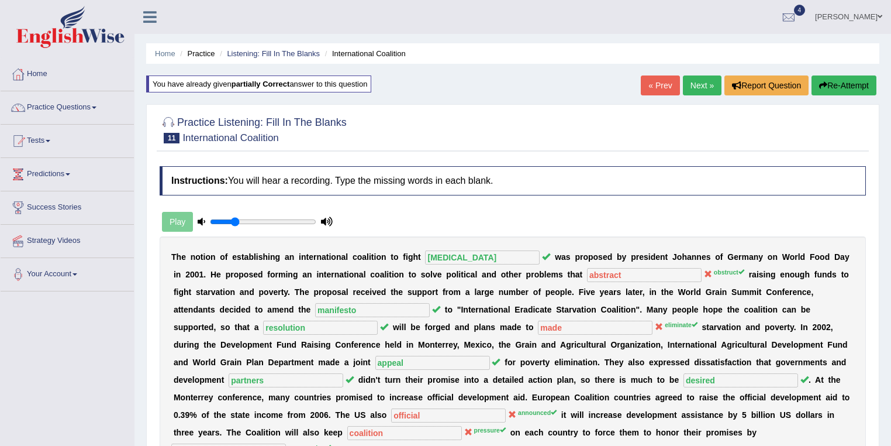
click at [690, 81] on link "Next »" at bounding box center [702, 85] width 39 height 20
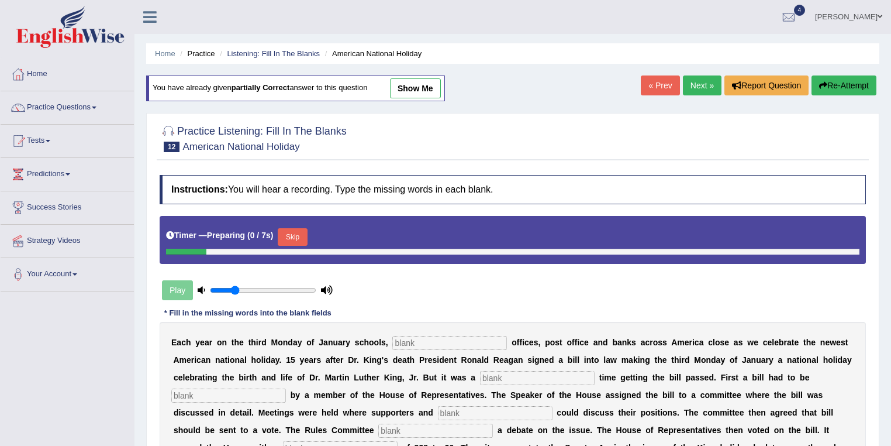
click at [411, 92] on link "show me" at bounding box center [415, 88] width 51 height 20
type input "federals"
type input "tough"
type input "introduced"
type input "opponents"
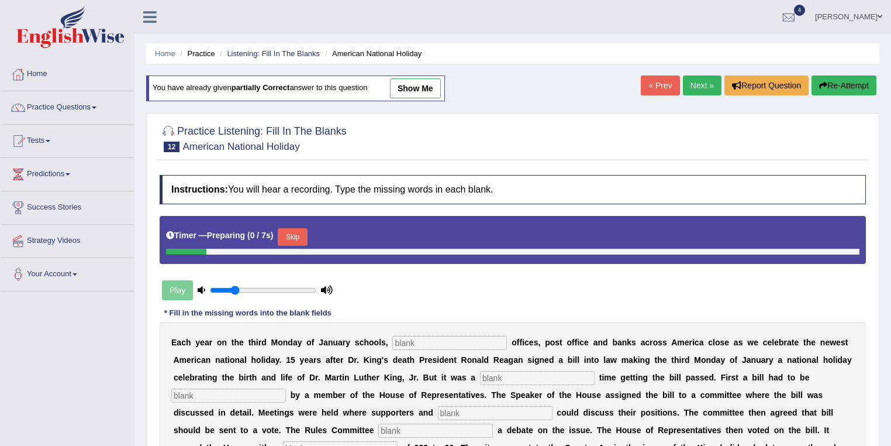
type input "schedule"
type input "viote"
type input "public"
type input "opposed"
type input "deserved"
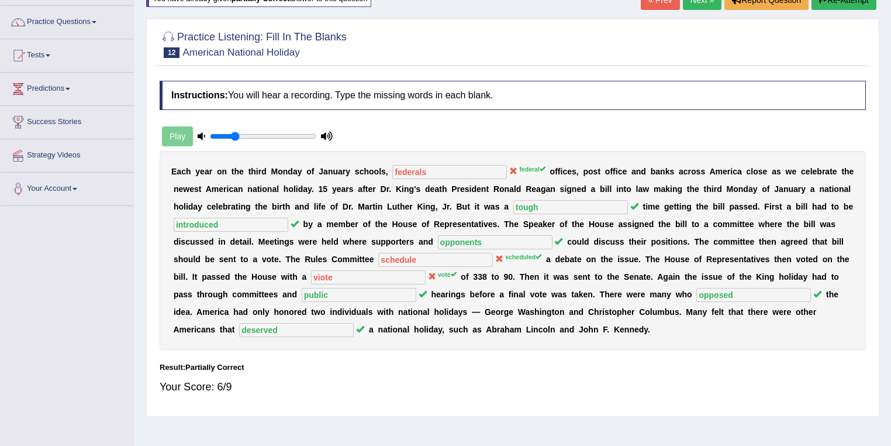
scroll to position [43, 0]
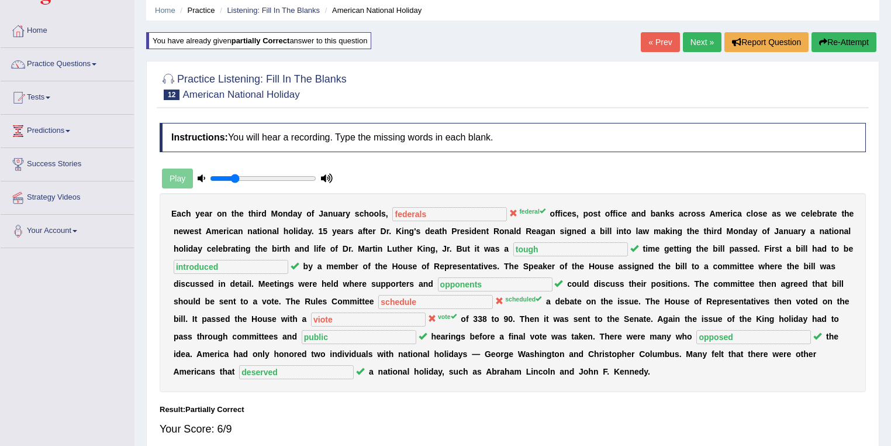
click at [696, 34] on link "Next »" at bounding box center [702, 42] width 39 height 20
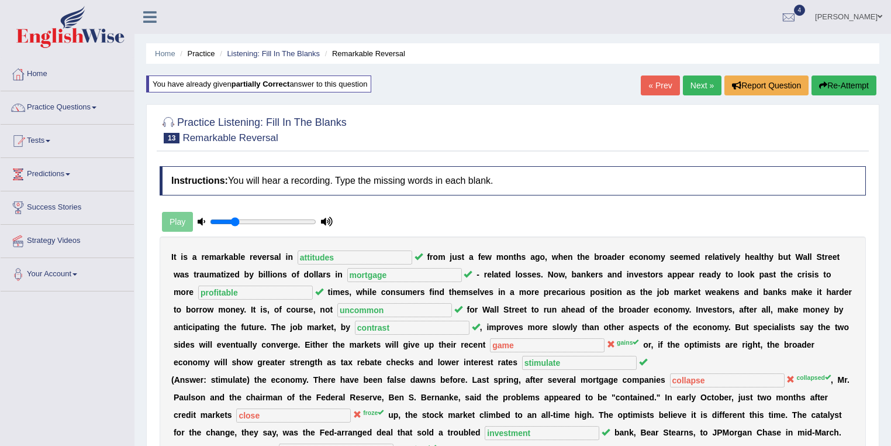
click at [703, 82] on link "Next »" at bounding box center [702, 85] width 39 height 20
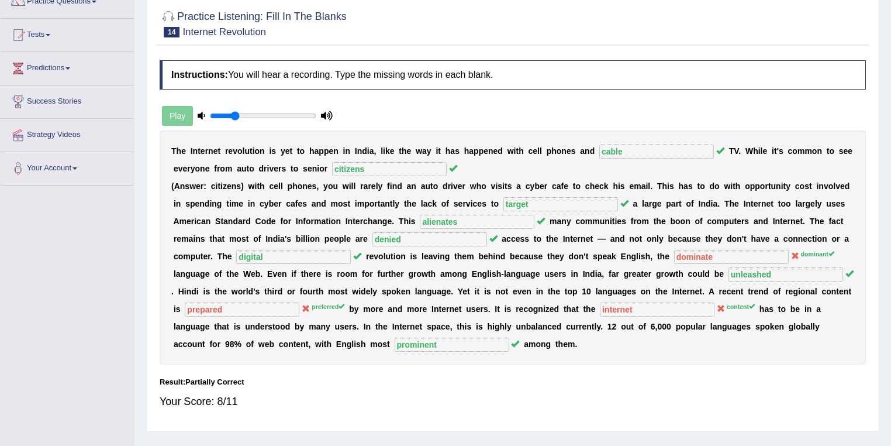
scroll to position [43, 0]
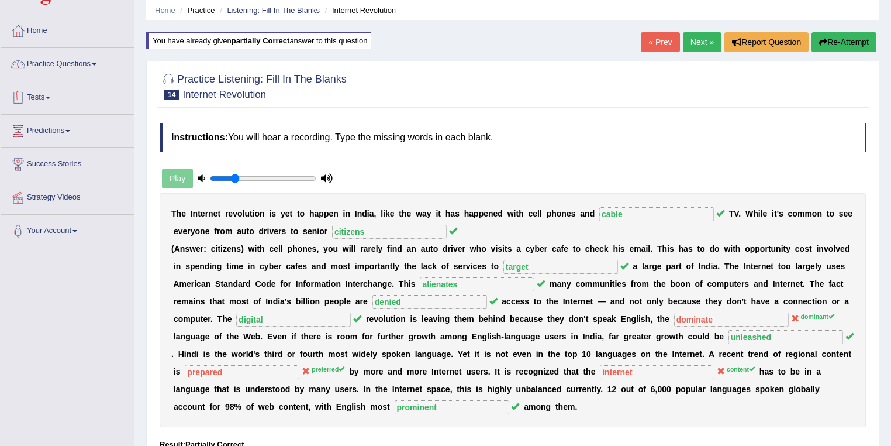
click at [58, 63] on link "Practice Questions" at bounding box center [67, 62] width 133 height 29
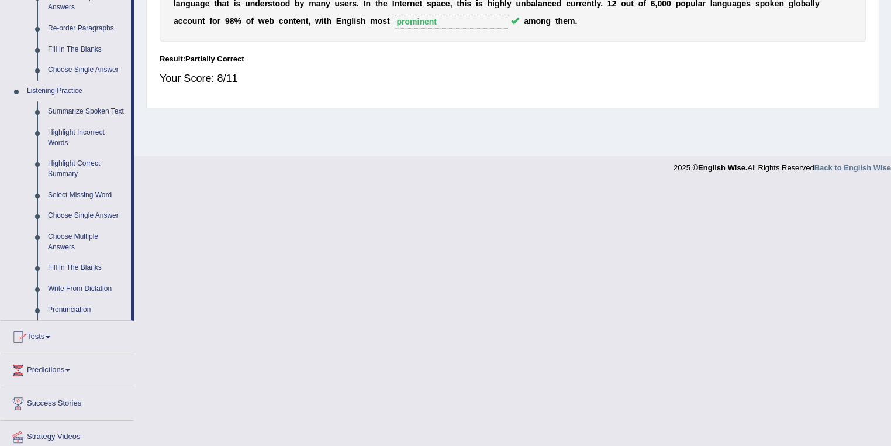
scroll to position [469, 0]
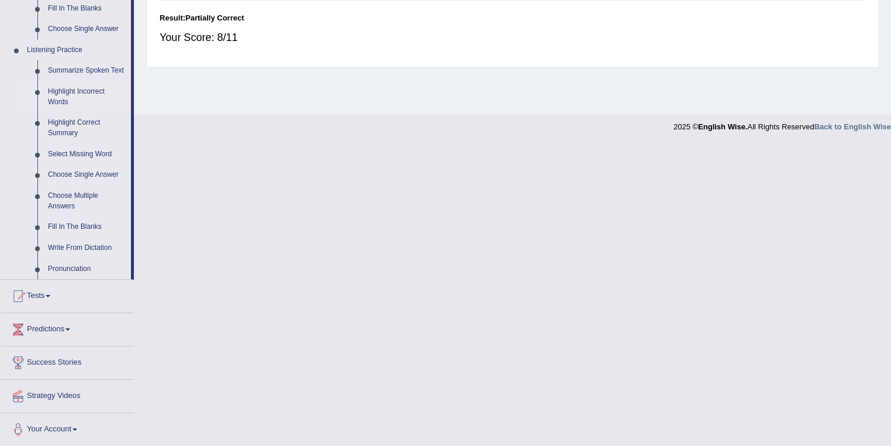
click at [91, 90] on link "Highlight Incorrect Words" at bounding box center [87, 96] width 88 height 31
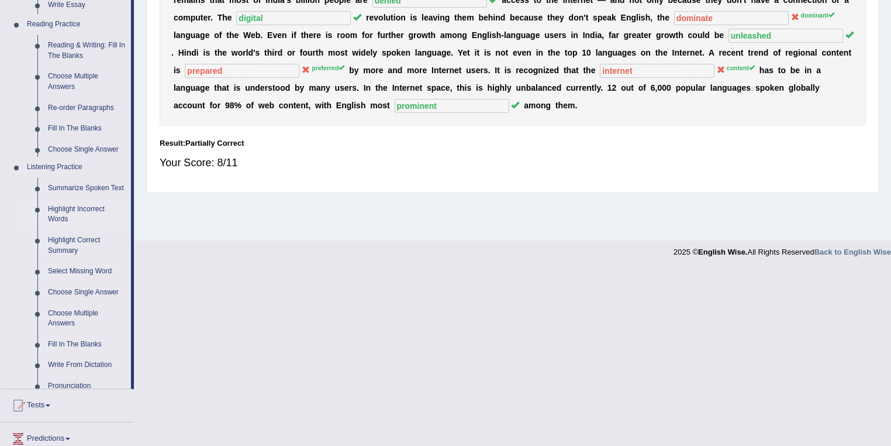
scroll to position [168, 0]
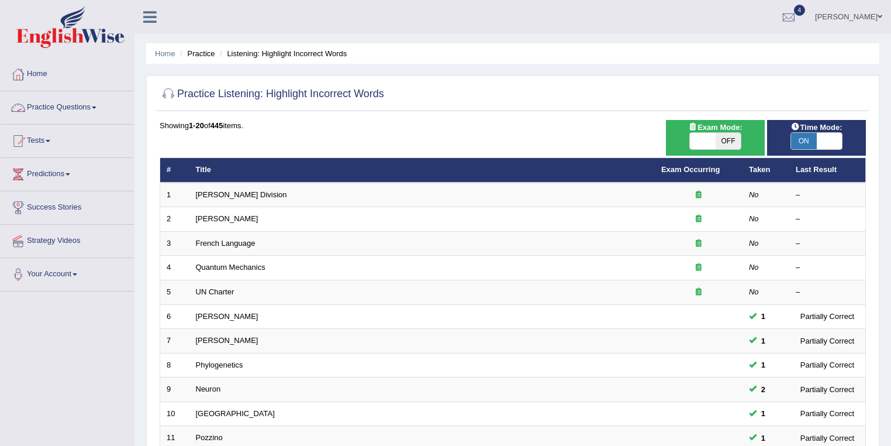
click at [65, 101] on link "Practice Questions" at bounding box center [67, 105] width 133 height 29
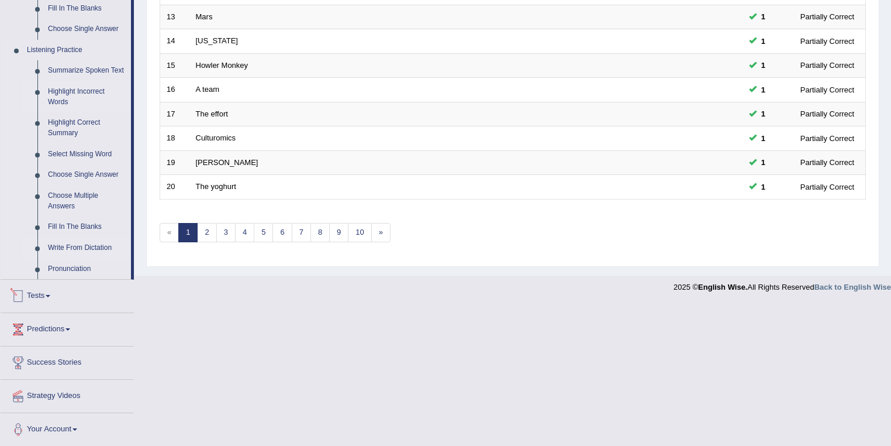
click at [72, 247] on link "Write From Dictation" at bounding box center [87, 247] width 88 height 21
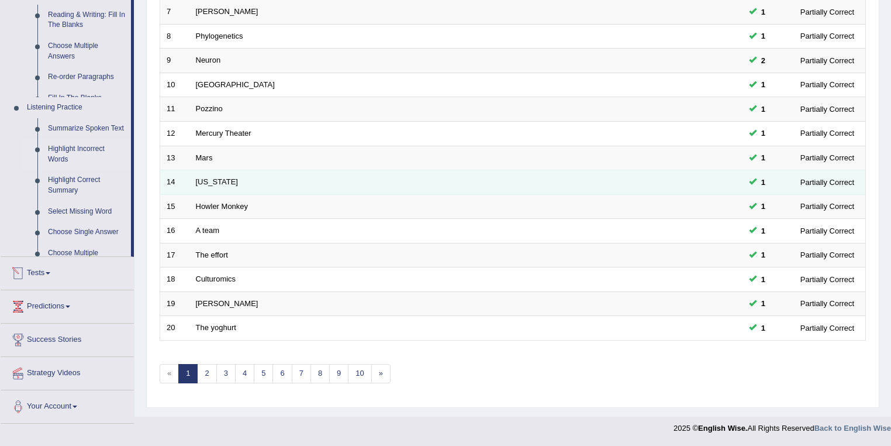
scroll to position [325, 0]
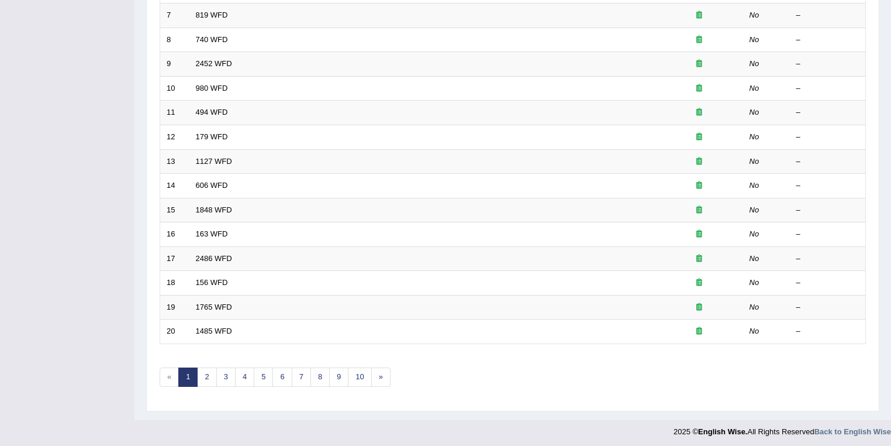
scroll to position [325, 0]
click at [250, 372] on link "4" at bounding box center [244, 376] width 19 height 19
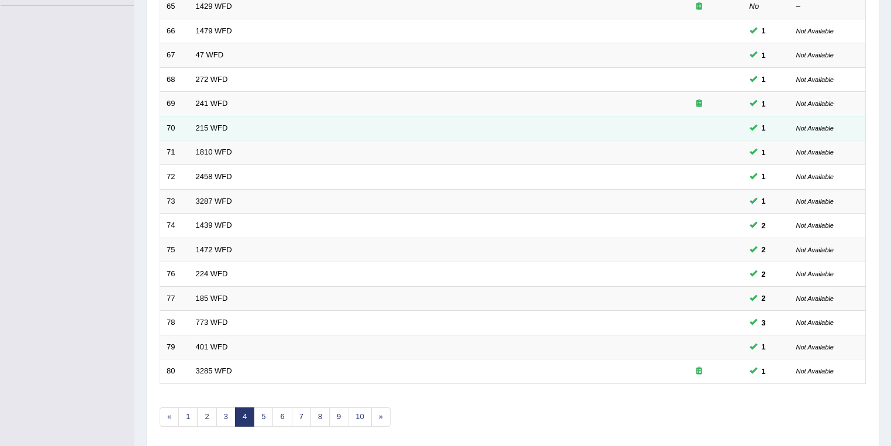
scroll to position [325, 0]
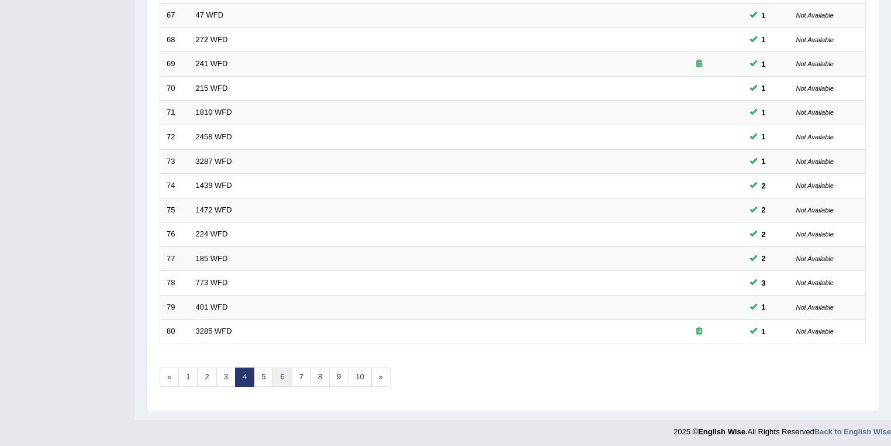
click at [272, 370] on link "6" at bounding box center [281, 376] width 19 height 19
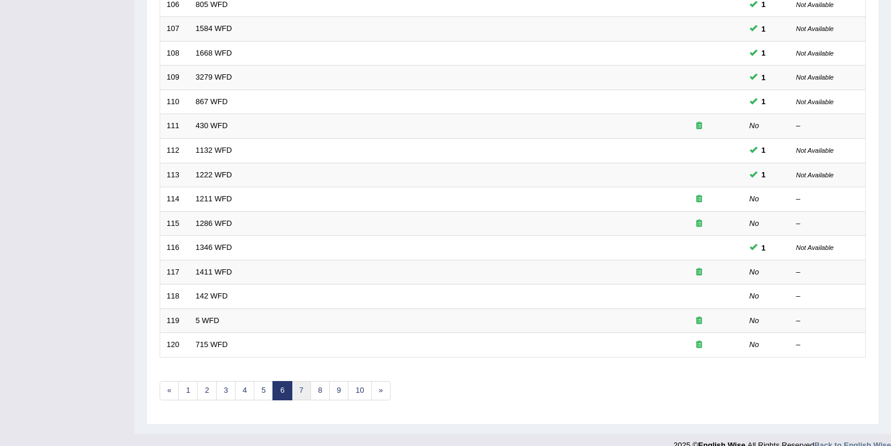
click at [302, 384] on link "7" at bounding box center [301, 390] width 19 height 19
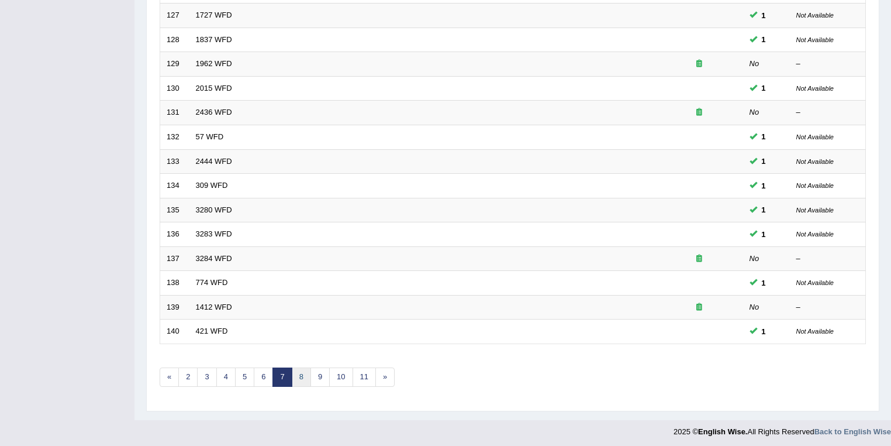
click at [299, 374] on link "8" at bounding box center [301, 376] width 19 height 19
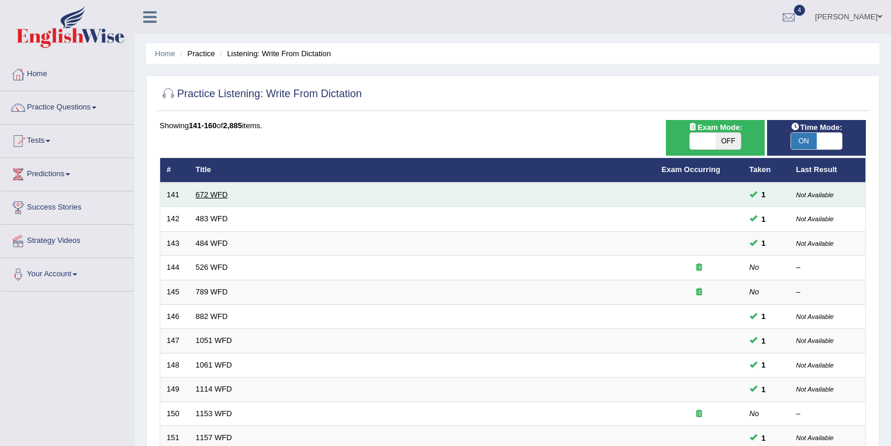
click at [205, 192] on link "672 WFD" at bounding box center [212, 194] width 32 height 9
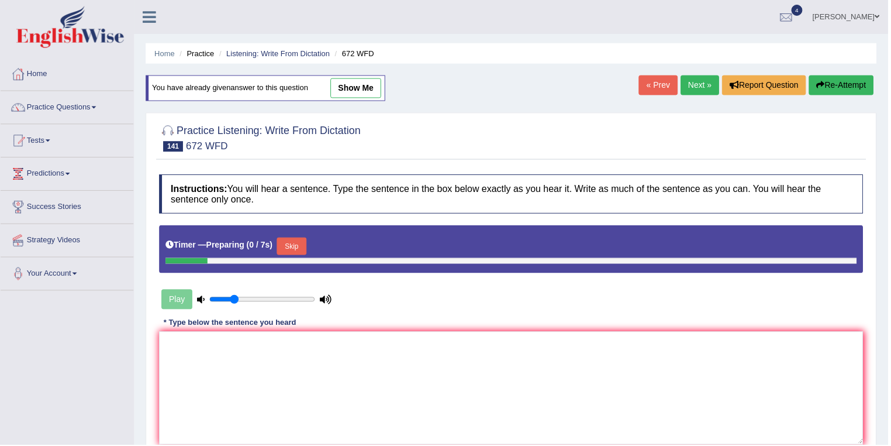
click at [359, 85] on link "show me" at bounding box center [356, 88] width 51 height 20
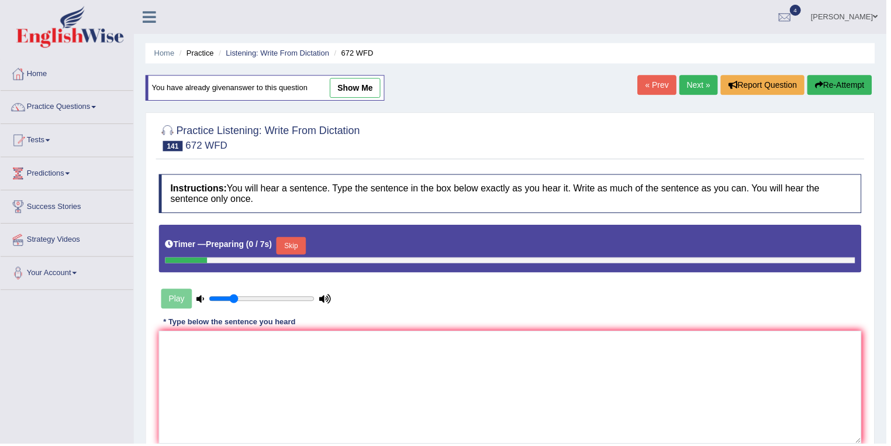
type textarea "Students are encouraged read new books"
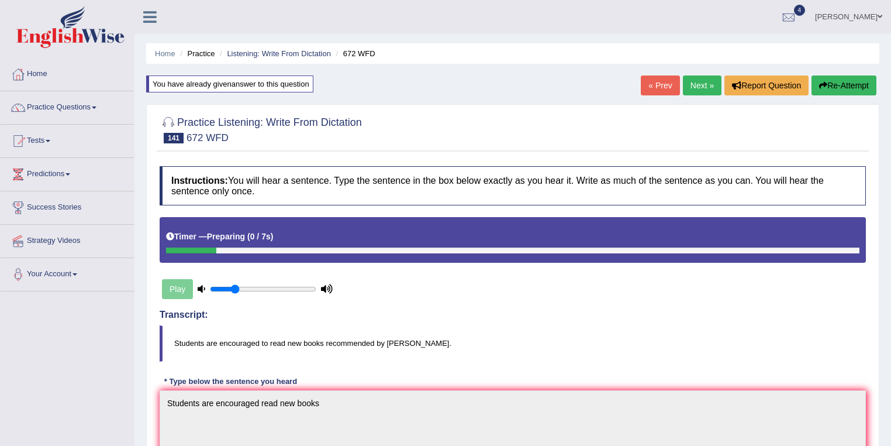
click at [694, 83] on link "Next »" at bounding box center [702, 85] width 39 height 20
click at [698, 91] on link "Next »" at bounding box center [702, 85] width 39 height 20
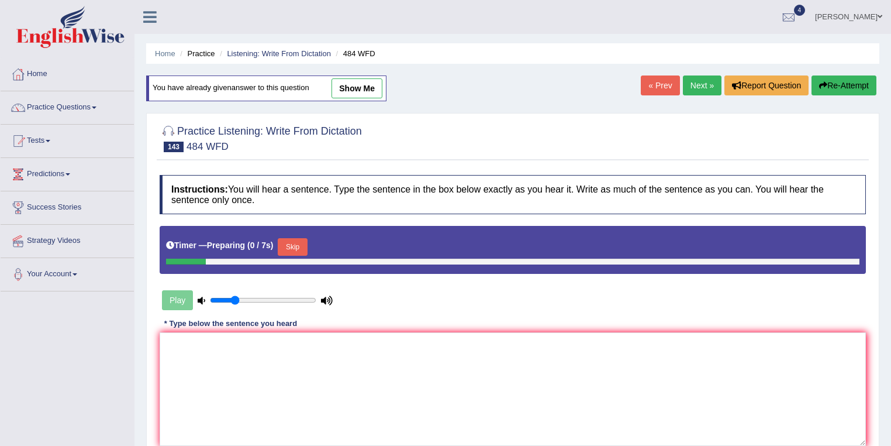
click at [351, 85] on link "show me" at bounding box center [356, 88] width 51 height 20
type textarea "Social media is responsible to helping problems."
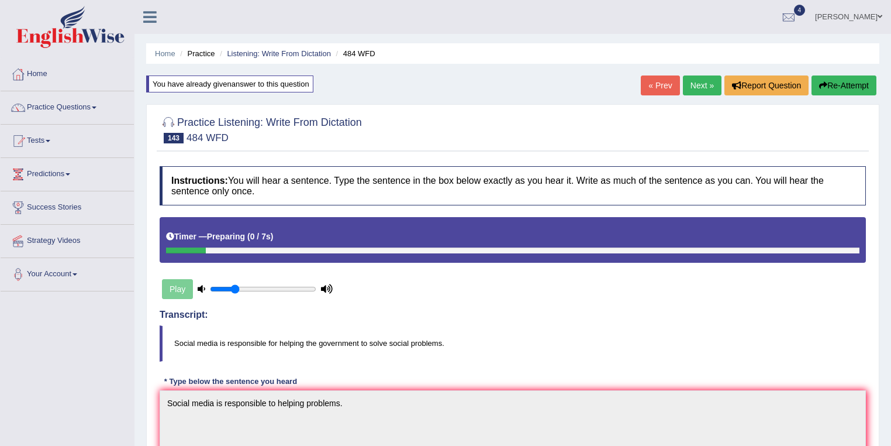
click at [852, 14] on link "[PERSON_NAME]" at bounding box center [848, 15] width 85 height 30
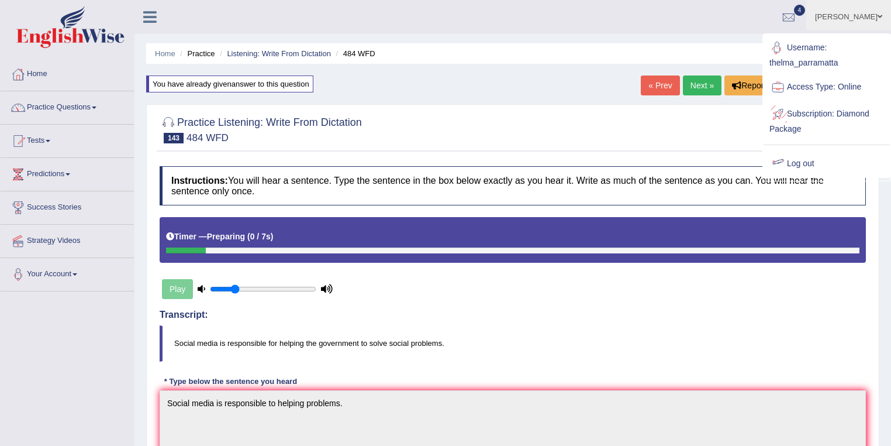
click at [810, 164] on link "Log out" at bounding box center [827, 163] width 126 height 27
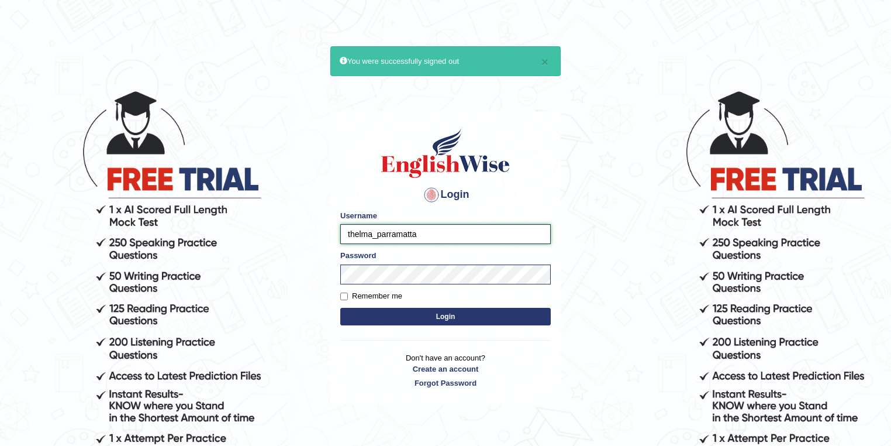
drag, startPoint x: 372, startPoint y: 234, endPoint x: 316, endPoint y: 235, distance: 56.1
click at [316, 235] on body "× You were successfully signed out Login Please fix the following errors: Usern…" at bounding box center [445, 267] width 891 height 446
type input "rzib_parramatta"
click at [340, 308] on button "Login" at bounding box center [445, 317] width 210 height 18
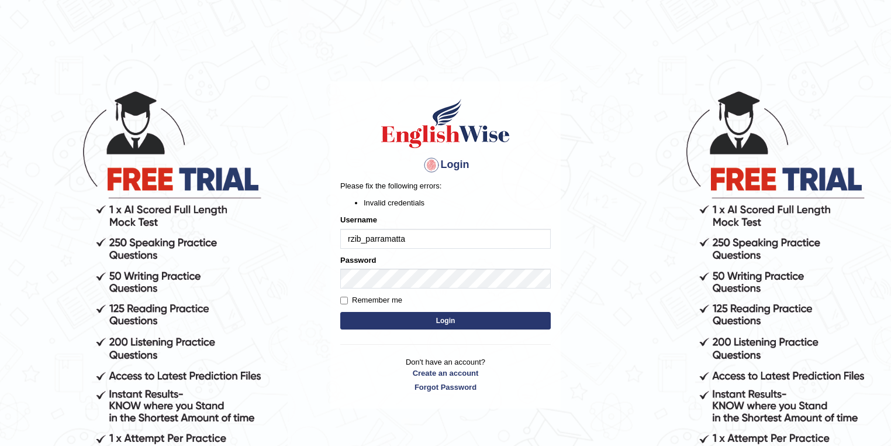
click at [351, 239] on input "rzib_parramatta" at bounding box center [445, 239] width 210 height 20
type input "razib_parramatta"
click at [442, 316] on button "Login" at bounding box center [445, 321] width 210 height 18
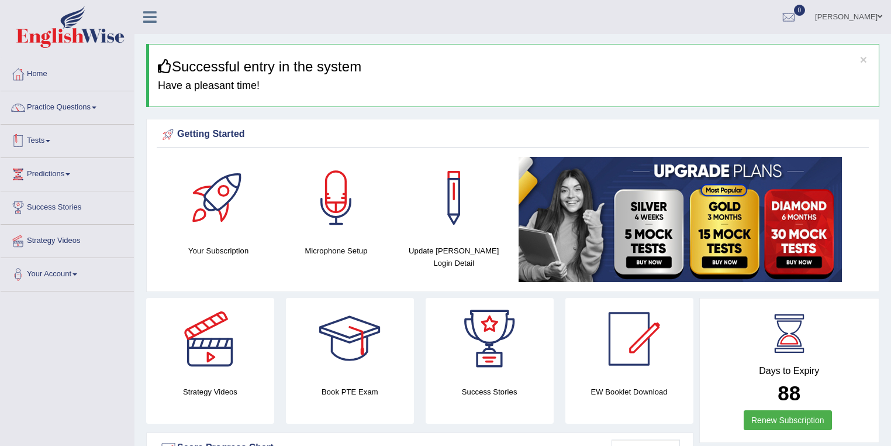
click at [39, 146] on link "Tests" at bounding box center [67, 139] width 133 height 29
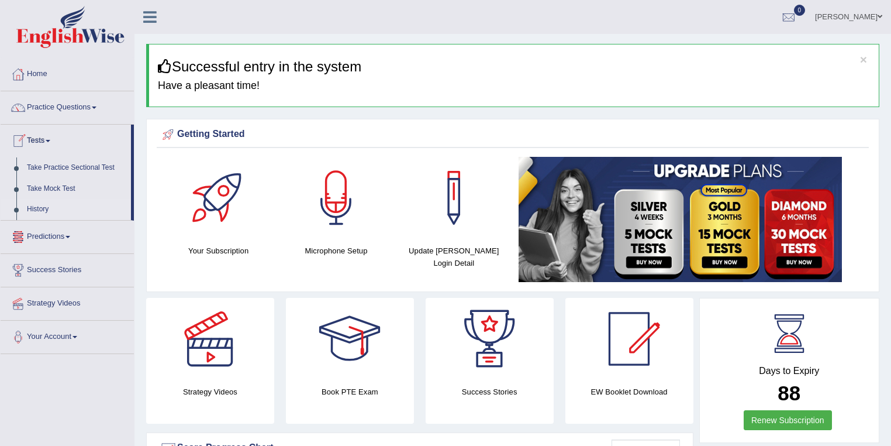
click at [42, 213] on link "History" at bounding box center [76, 209] width 109 height 21
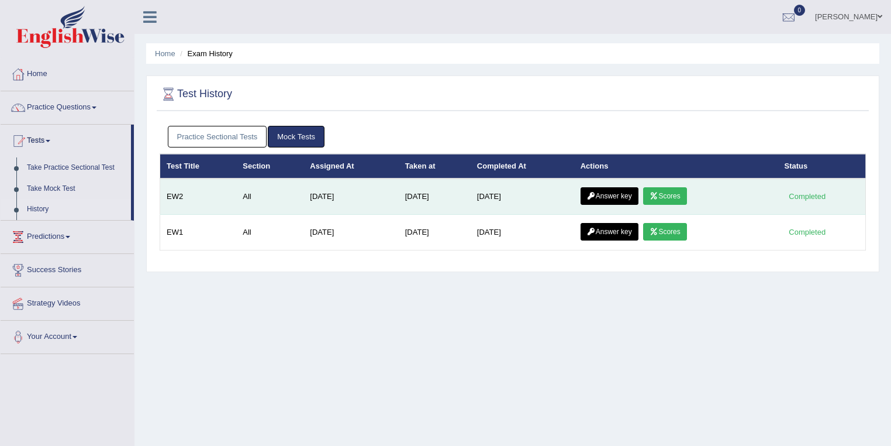
click at [675, 202] on link "Scores" at bounding box center [664, 196] width 43 height 18
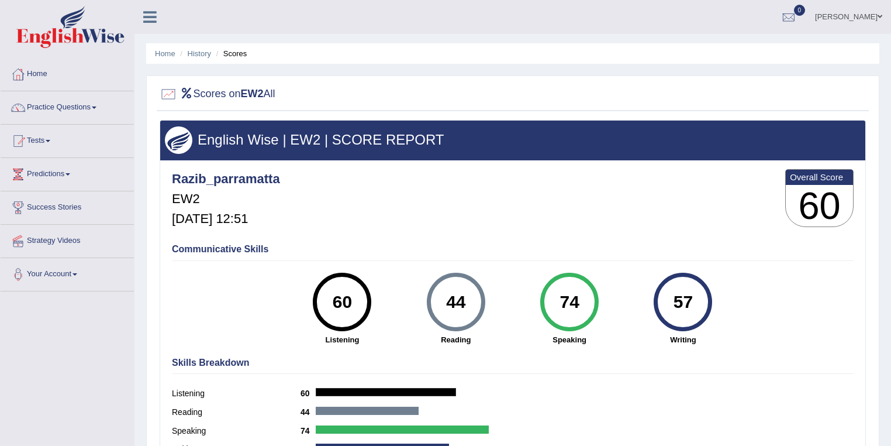
drag, startPoint x: 691, startPoint y: 297, endPoint x: 671, endPoint y: 302, distance: 20.6
click at [671, 302] on div "57" at bounding box center [683, 301] width 43 height 49
drag, startPoint x: 473, startPoint y: 300, endPoint x: 447, endPoint y: 296, distance: 26.5
click at [447, 296] on div "44" at bounding box center [455, 301] width 43 height 49
drag, startPoint x: 343, startPoint y: 301, endPoint x: 334, endPoint y: 302, distance: 8.3
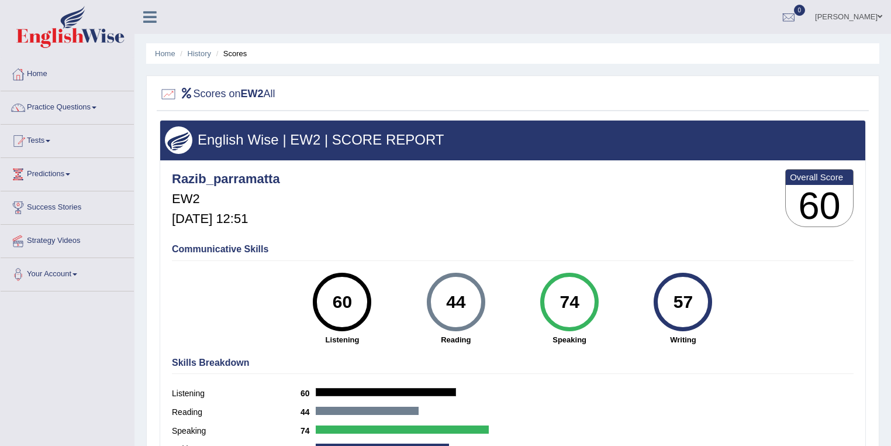
click at [334, 302] on div "60" at bounding box center [342, 301] width 43 height 49
drag, startPoint x: 585, startPoint y: 307, endPoint x: 559, endPoint y: 299, distance: 26.8
click at [559, 299] on div "74" at bounding box center [569, 301] width 43 height 49
click at [191, 50] on link "History" at bounding box center [199, 53] width 23 height 9
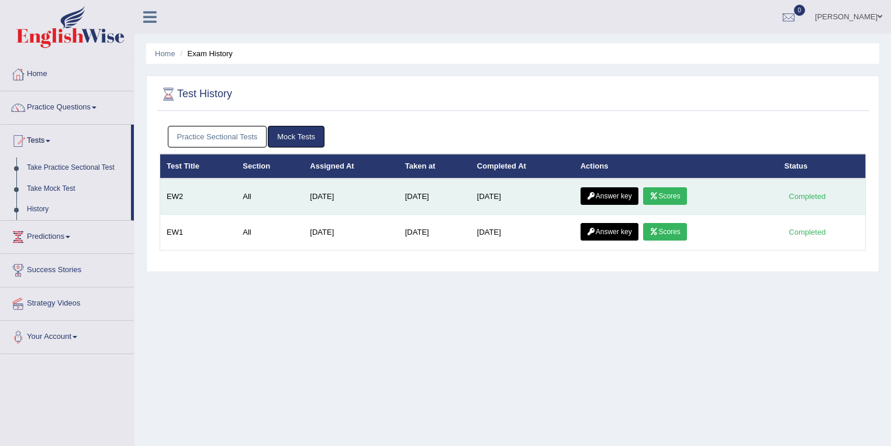
click at [617, 195] on link "Answer key" at bounding box center [610, 196] width 58 height 18
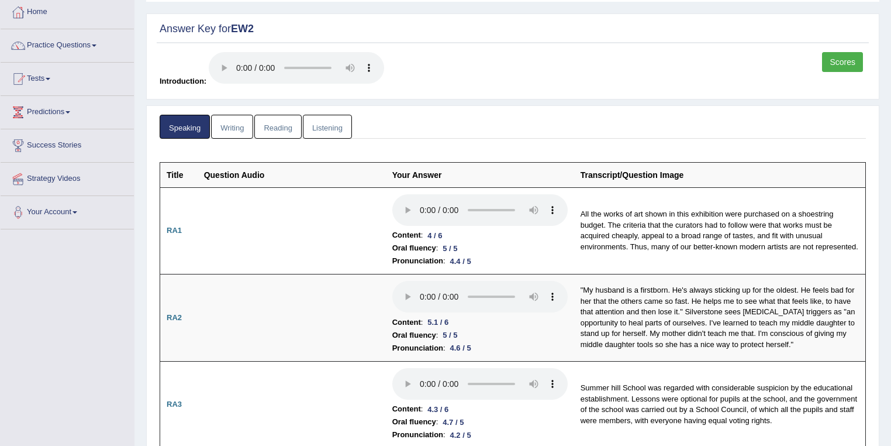
click at [277, 125] on link "Reading" at bounding box center [277, 127] width 47 height 24
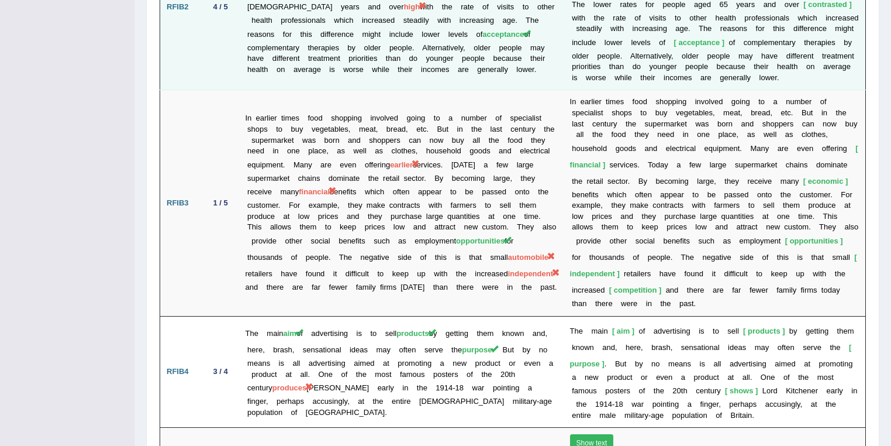
scroll to position [1933, 0]
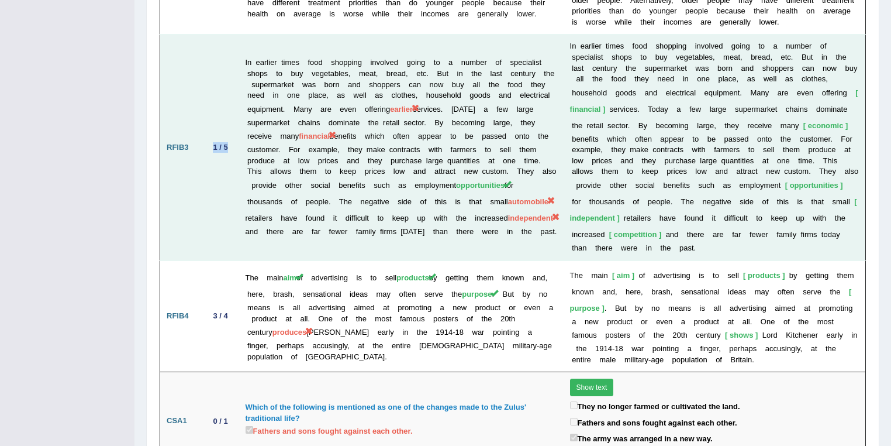
click at [232, 76] on td "1 / 5" at bounding box center [220, 147] width 37 height 226
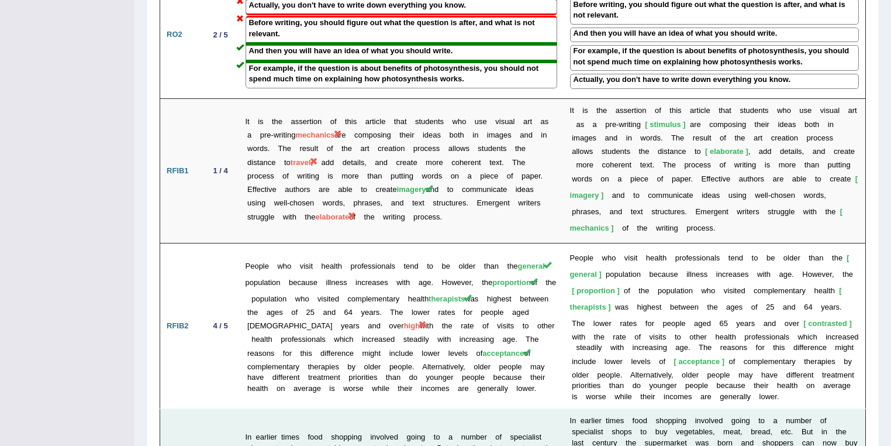
scroll to position [1310, 0]
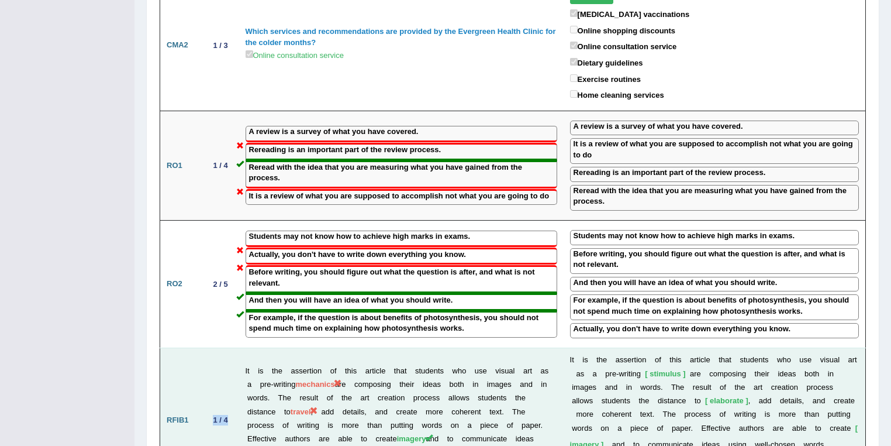
drag, startPoint x: 213, startPoint y: 372, endPoint x: 229, endPoint y: 371, distance: 15.8
click at [229, 413] on div "1 / 4" at bounding box center [221, 419] width 24 height 12
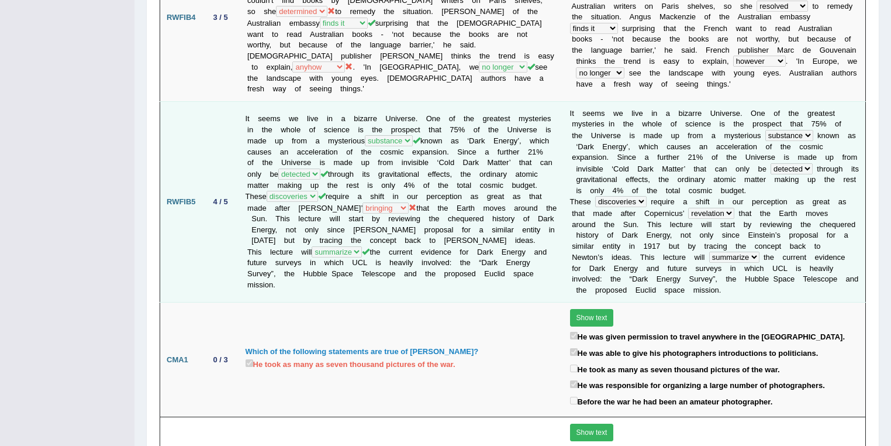
scroll to position [686, 0]
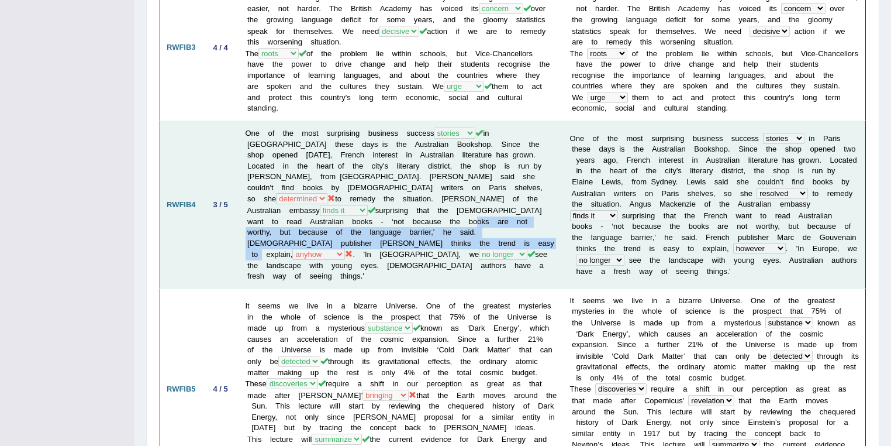
click at [377, 226] on td "One of the most surprising business success histories reports stories tales in …" at bounding box center [401, 205] width 324 height 168
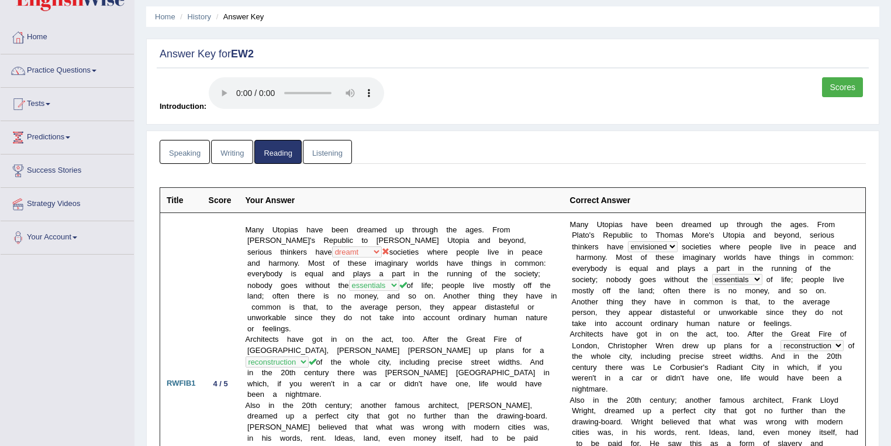
scroll to position [0, 0]
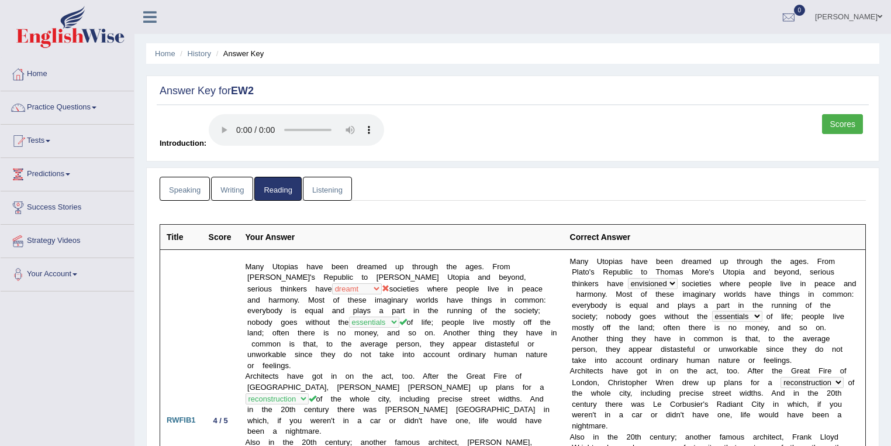
click at [236, 187] on link "Writing" at bounding box center [232, 189] width 42 height 24
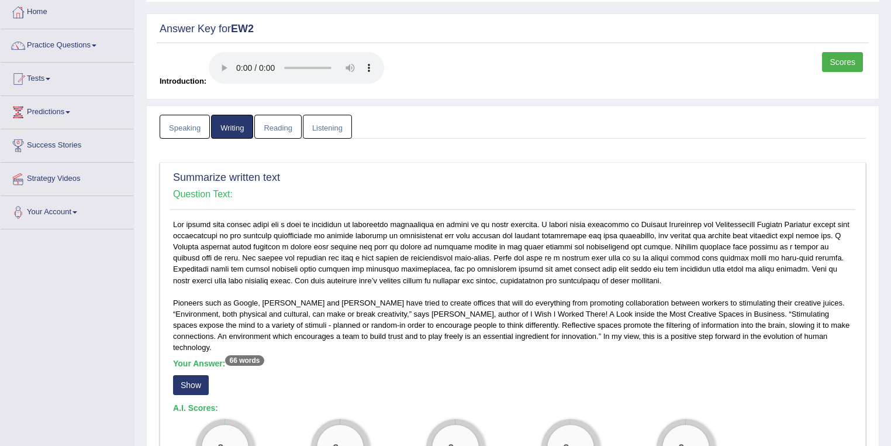
scroll to position [312, 0]
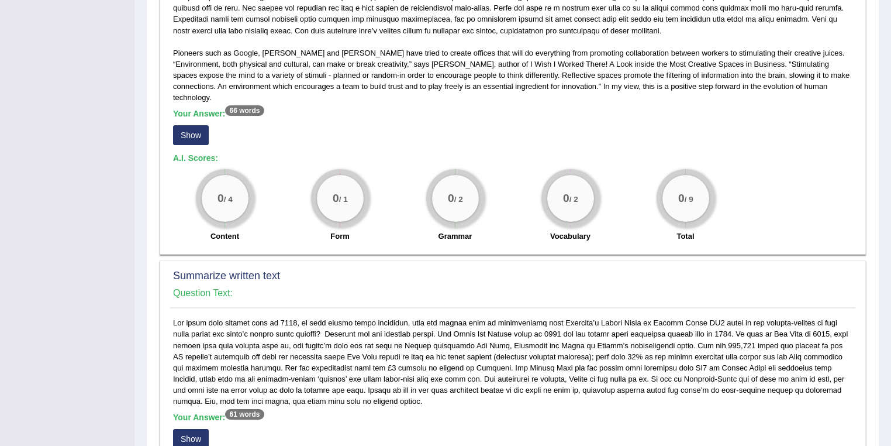
click at [201, 125] on button "Show" at bounding box center [191, 135] width 36 height 20
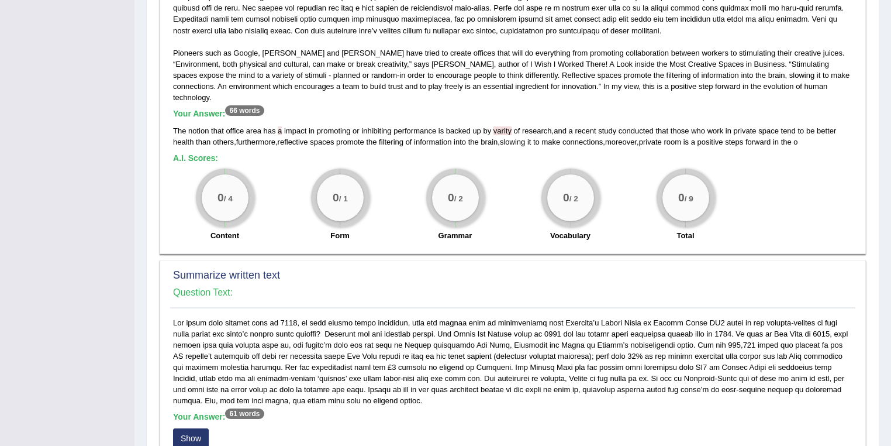
click at [808, 129] on div "The notion that office area has a impact in promoting or inhibiting performance…" at bounding box center [512, 136] width 679 height 22
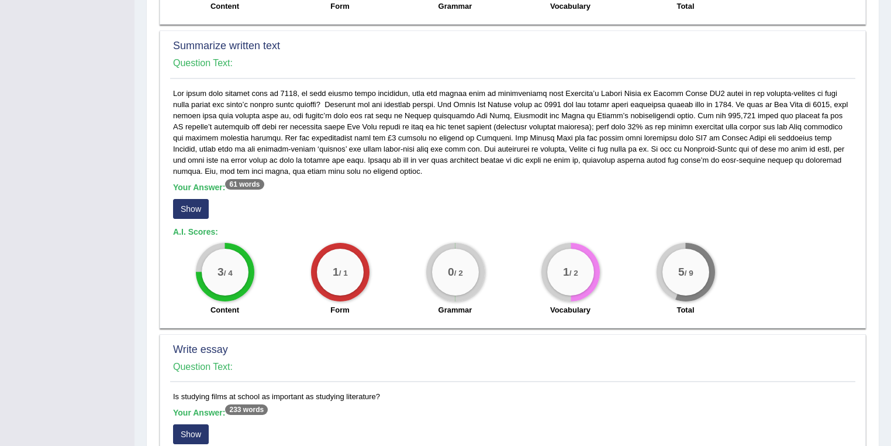
scroll to position [561, 0]
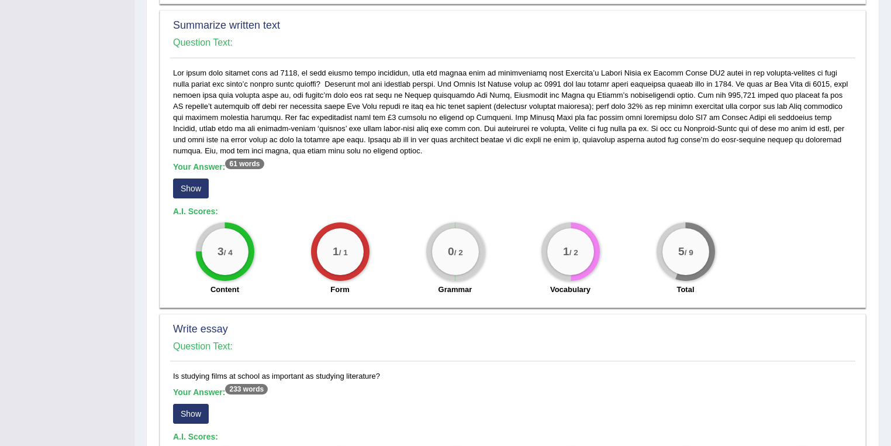
click at [185, 181] on button "Show" at bounding box center [191, 188] width 36 height 20
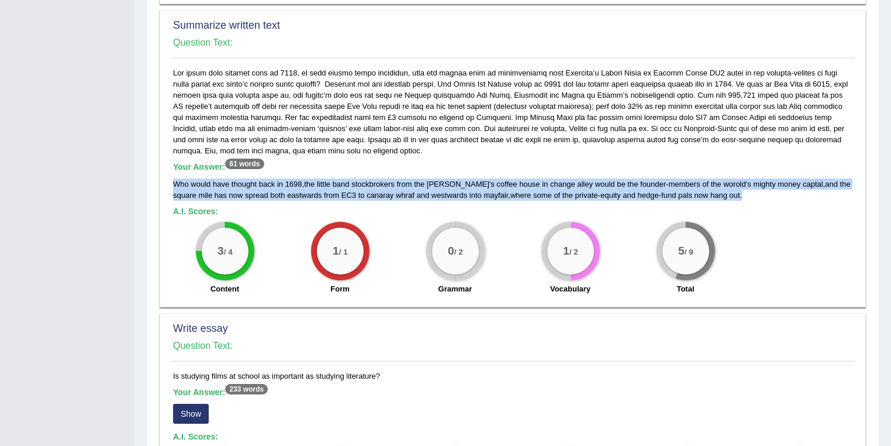
drag, startPoint x: 738, startPoint y: 186, endPoint x: 171, endPoint y: 162, distance: 568.2
click at [171, 162] on div "Your Answer: 61 words Who would have thought back in 1698 , the little band sto…" at bounding box center [512, 184] width 685 height 234
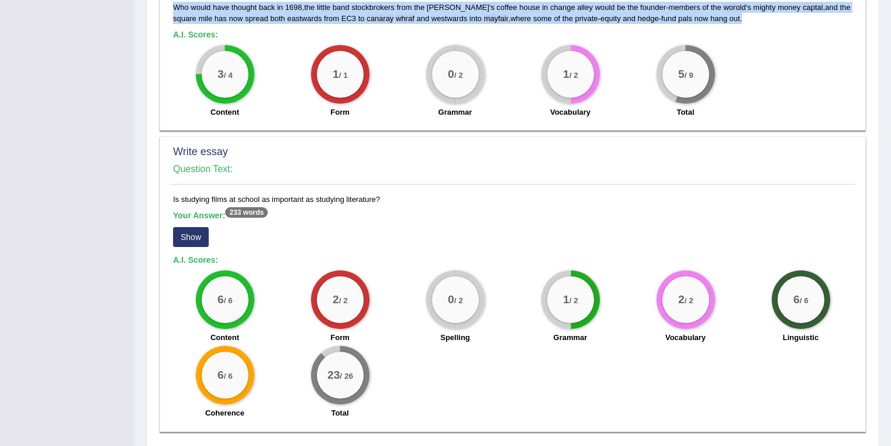
scroll to position [765, 0]
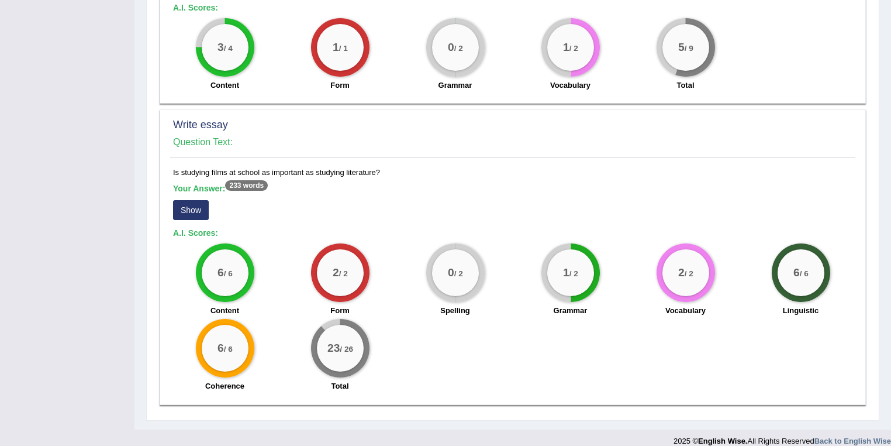
drag, startPoint x: 325, startPoint y: 340, endPoint x: 357, endPoint y: 336, distance: 31.8
click at [357, 336] on div "23 / 26" at bounding box center [340, 347] width 47 height 47
click at [560, 360] on div "6 / 6 Content 2 / 2 Form 0 / 2 Spelling 1 / 2 Grammar 2 / 2 Vocabulary 6 / 6 Li…" at bounding box center [512, 318] width 691 height 151
click at [200, 200] on button "Show" at bounding box center [191, 210] width 36 height 20
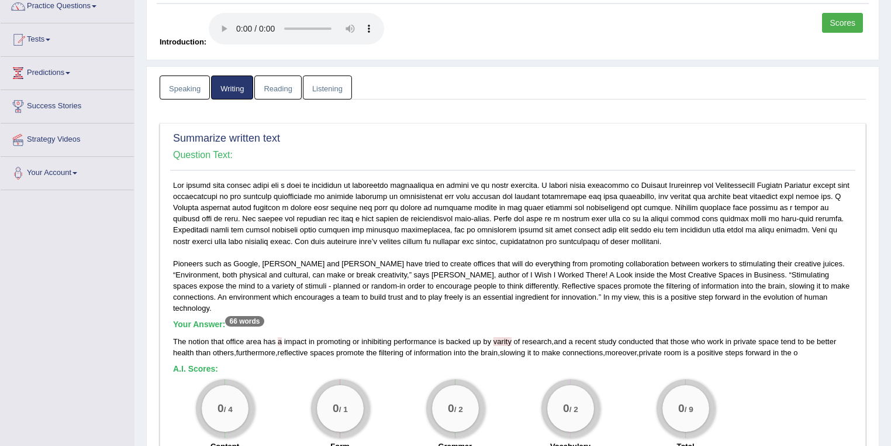
scroll to position [62, 0]
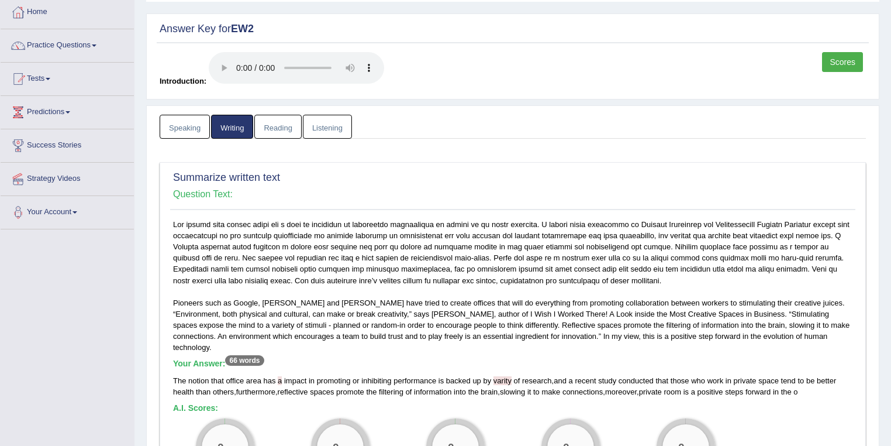
click at [198, 122] on link "Speaking" at bounding box center [185, 127] width 50 height 24
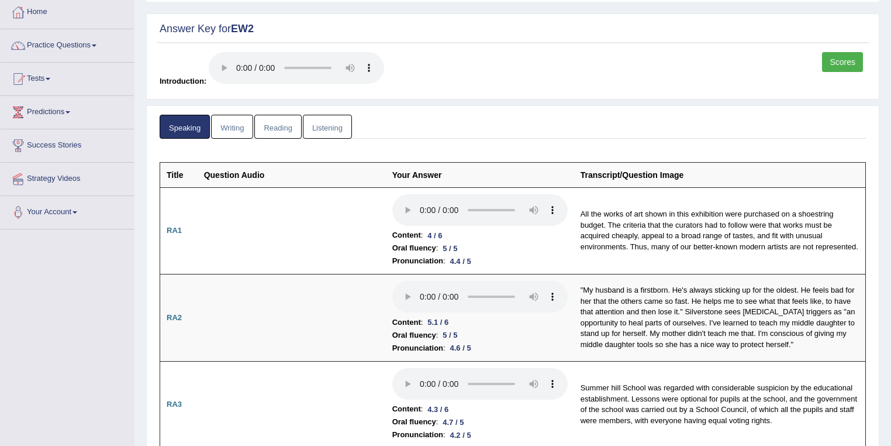
scroll to position [0, 0]
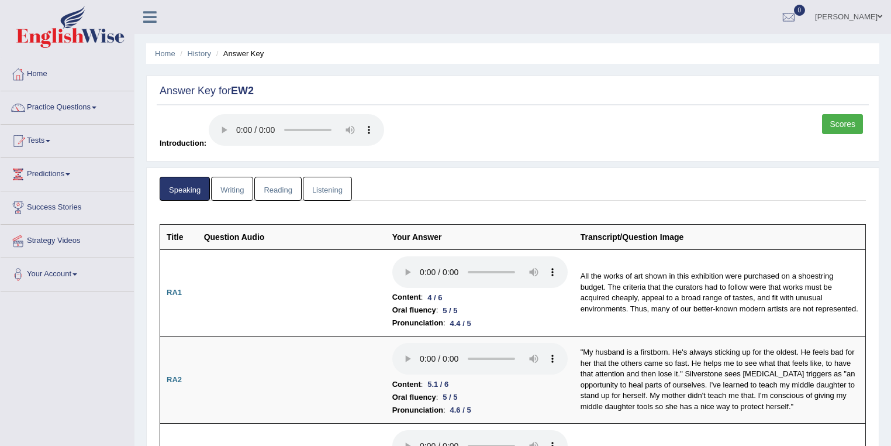
click at [852, 13] on link "Razib Saha" at bounding box center [848, 15] width 85 height 30
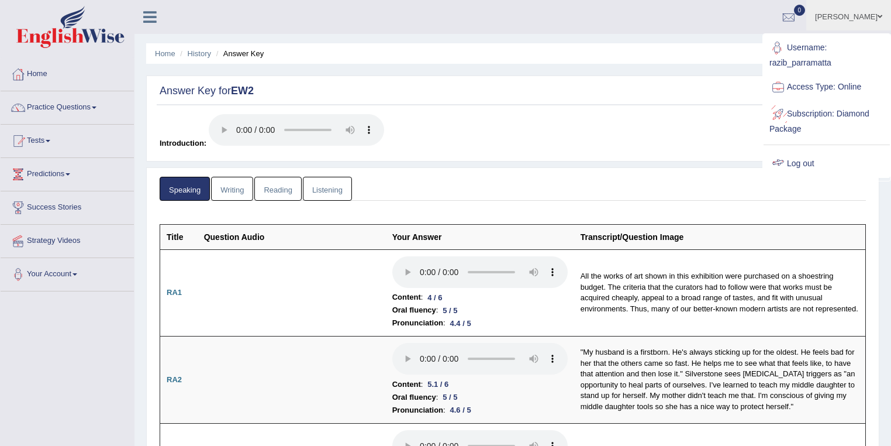
click at [808, 162] on link "Log out" at bounding box center [827, 163] width 126 height 27
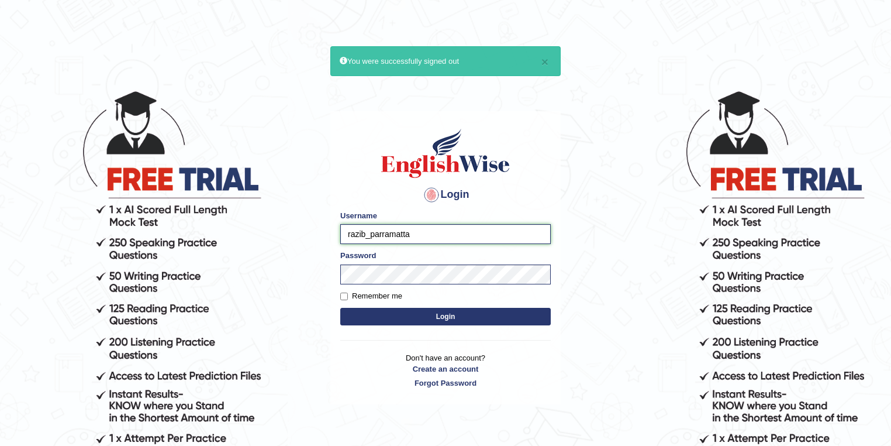
drag, startPoint x: 364, startPoint y: 234, endPoint x: 337, endPoint y: 234, distance: 26.9
click at [337, 234] on div "Login Please fix the following errors: Username razib_parramatta Password Remem…" at bounding box center [445, 257] width 230 height 293
type input "shavnita_parramatta"
click at [423, 313] on button "Login" at bounding box center [445, 317] width 210 height 18
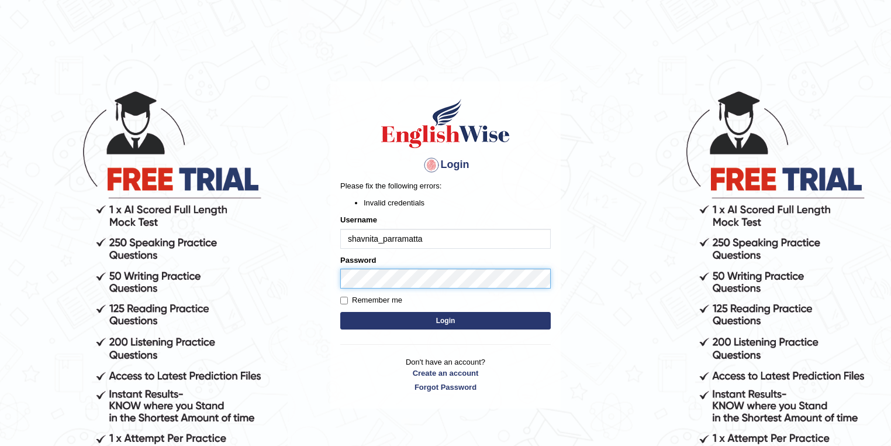
click at [313, 275] on body "Login Please fix the following errors: Invalid credentials Username shavnita_pa…" at bounding box center [445, 267] width 891 height 446
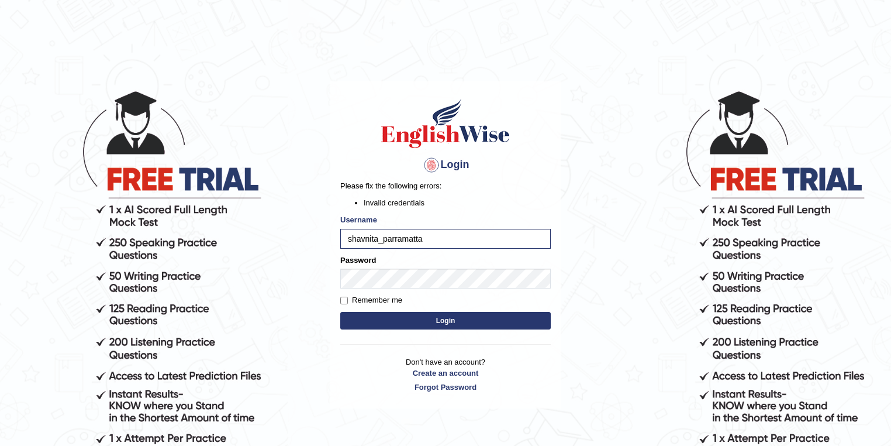
click at [394, 313] on button "Login" at bounding box center [445, 321] width 210 height 18
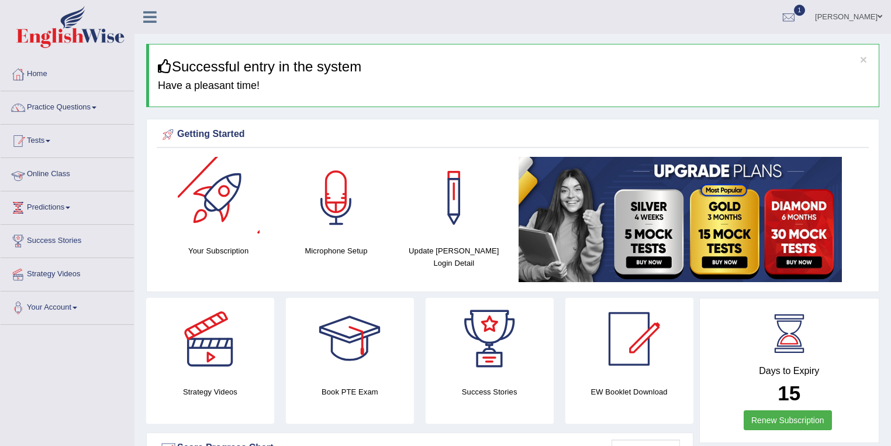
click at [36, 138] on link "Tests" at bounding box center [67, 139] width 133 height 29
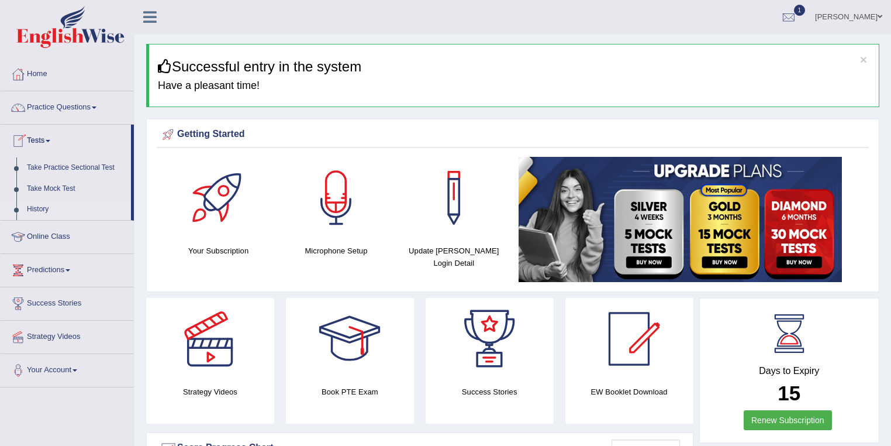
click at [52, 210] on link "History" at bounding box center [76, 209] width 109 height 21
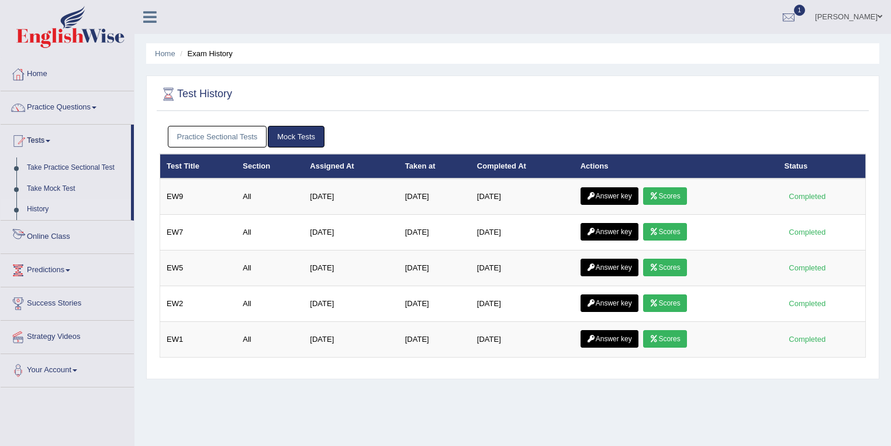
click at [206, 139] on link "Practice Sectional Tests" at bounding box center [217, 137] width 99 height 22
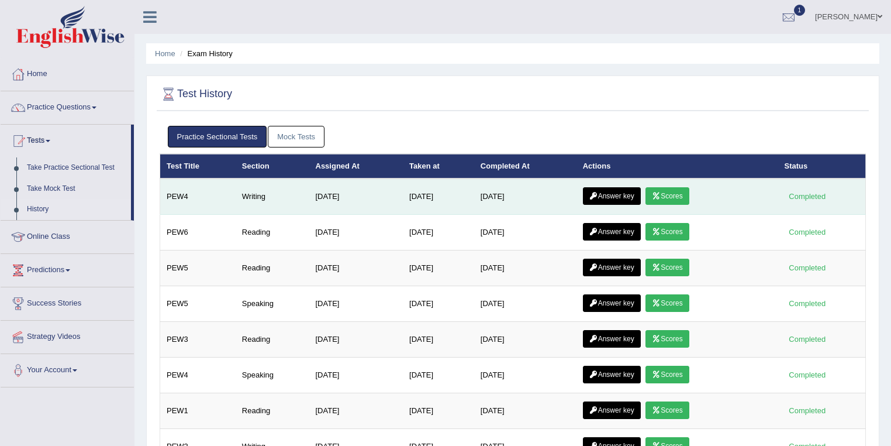
click at [685, 191] on link "Scores" at bounding box center [666, 196] width 43 height 18
